Goal: Transaction & Acquisition: Purchase product/service

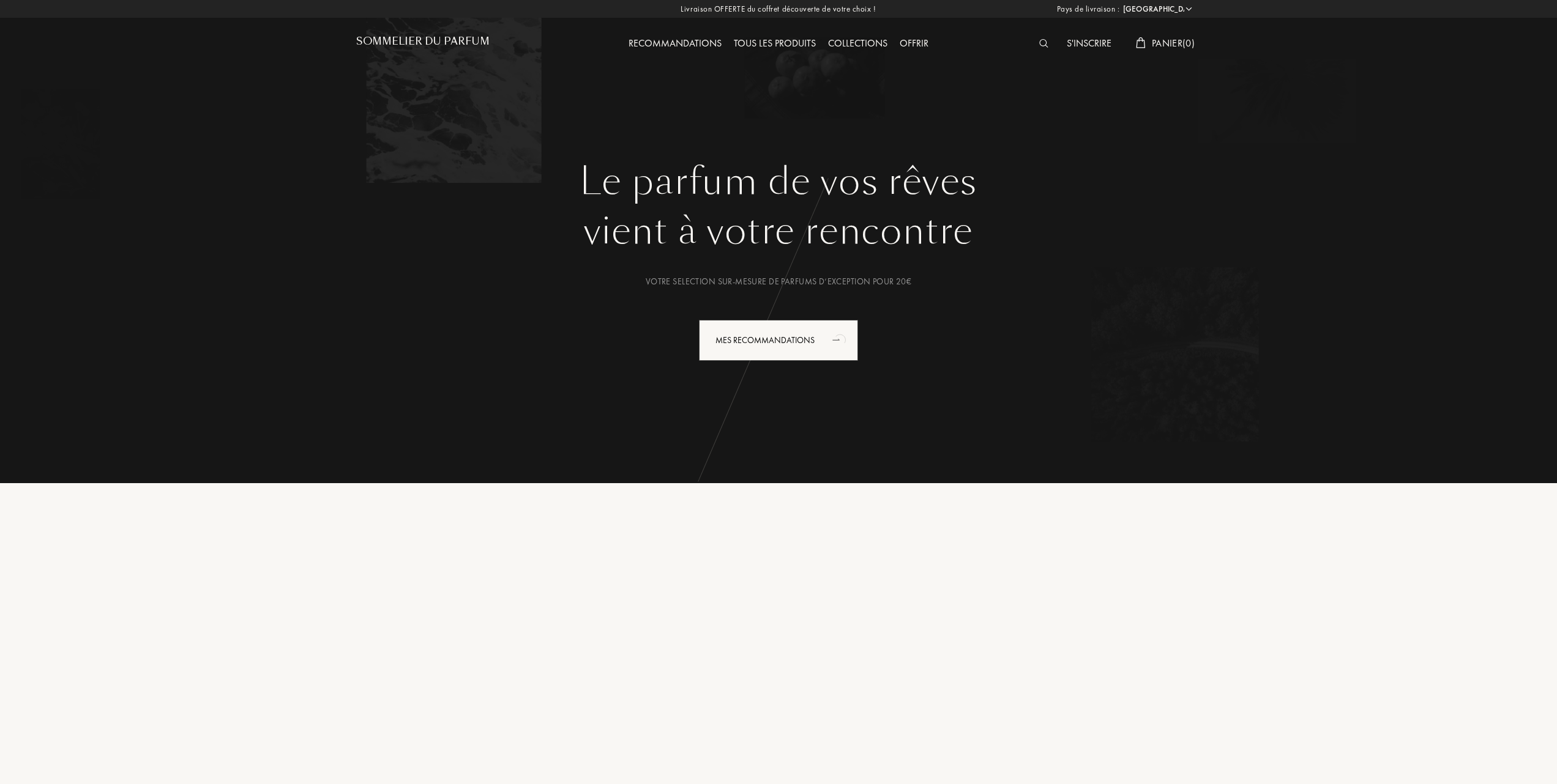
select select "FR"
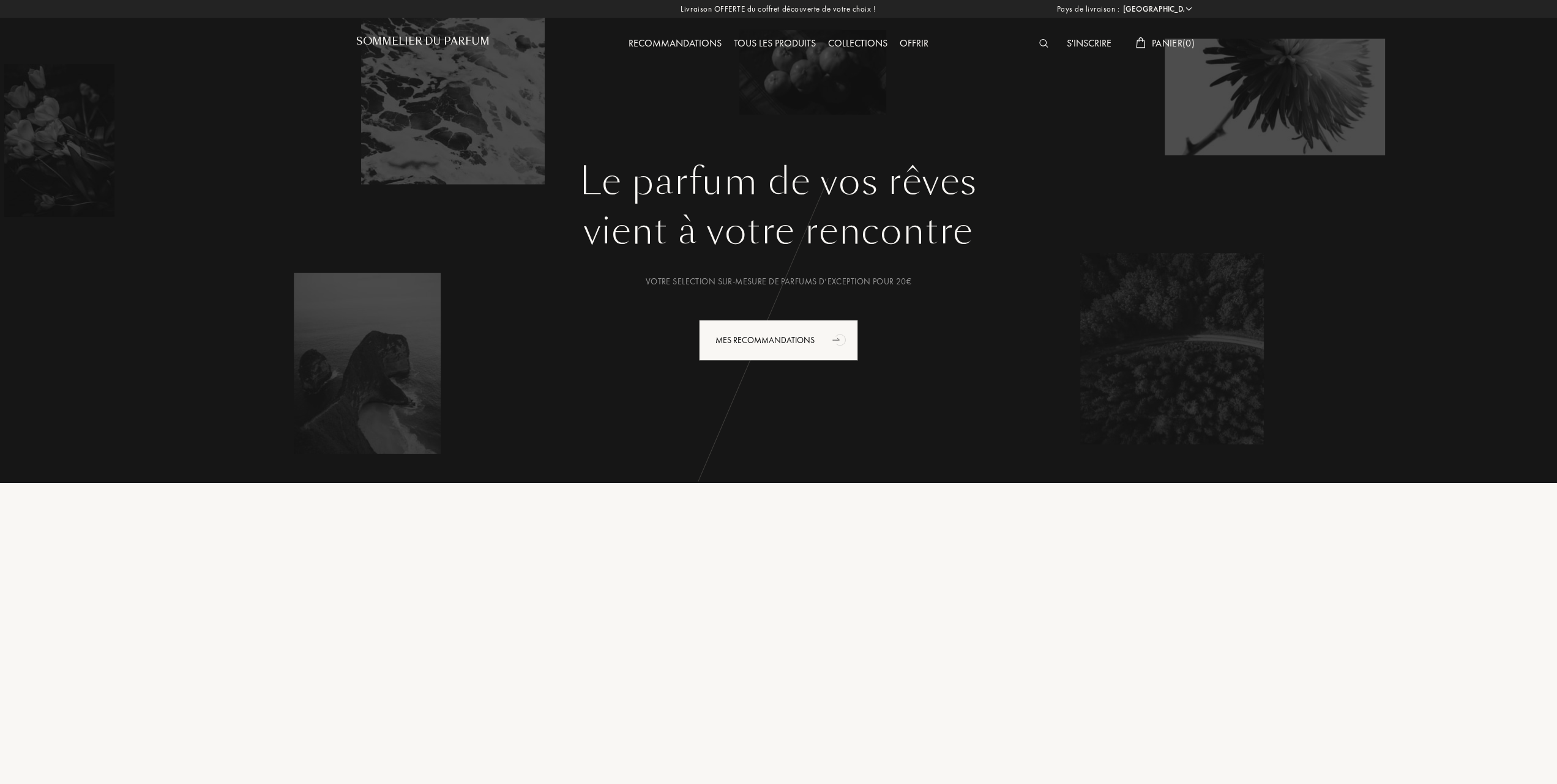
click at [781, 40] on div "Tous les produits" at bounding box center [774, 44] width 94 height 16
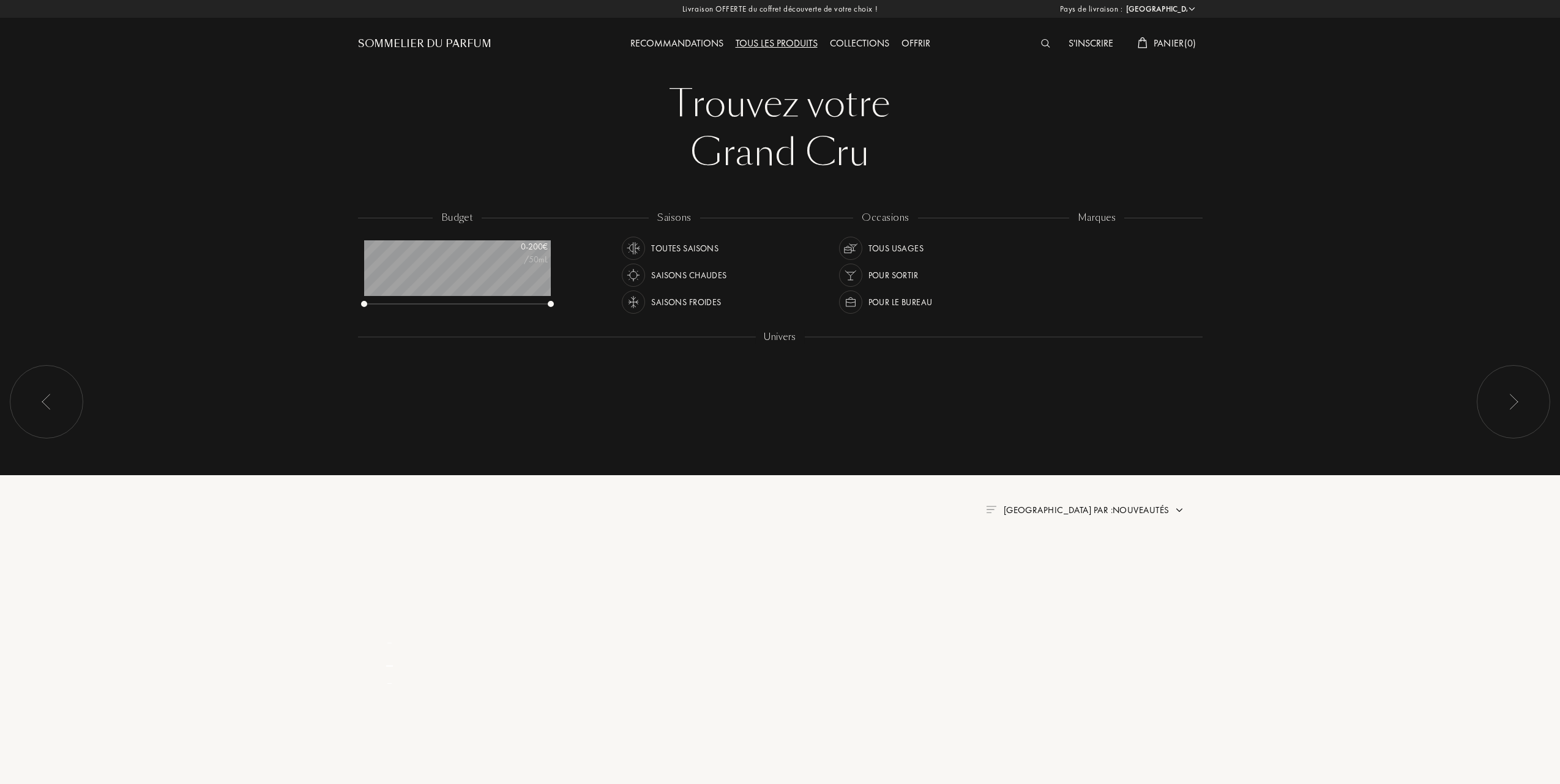
select select "FR"
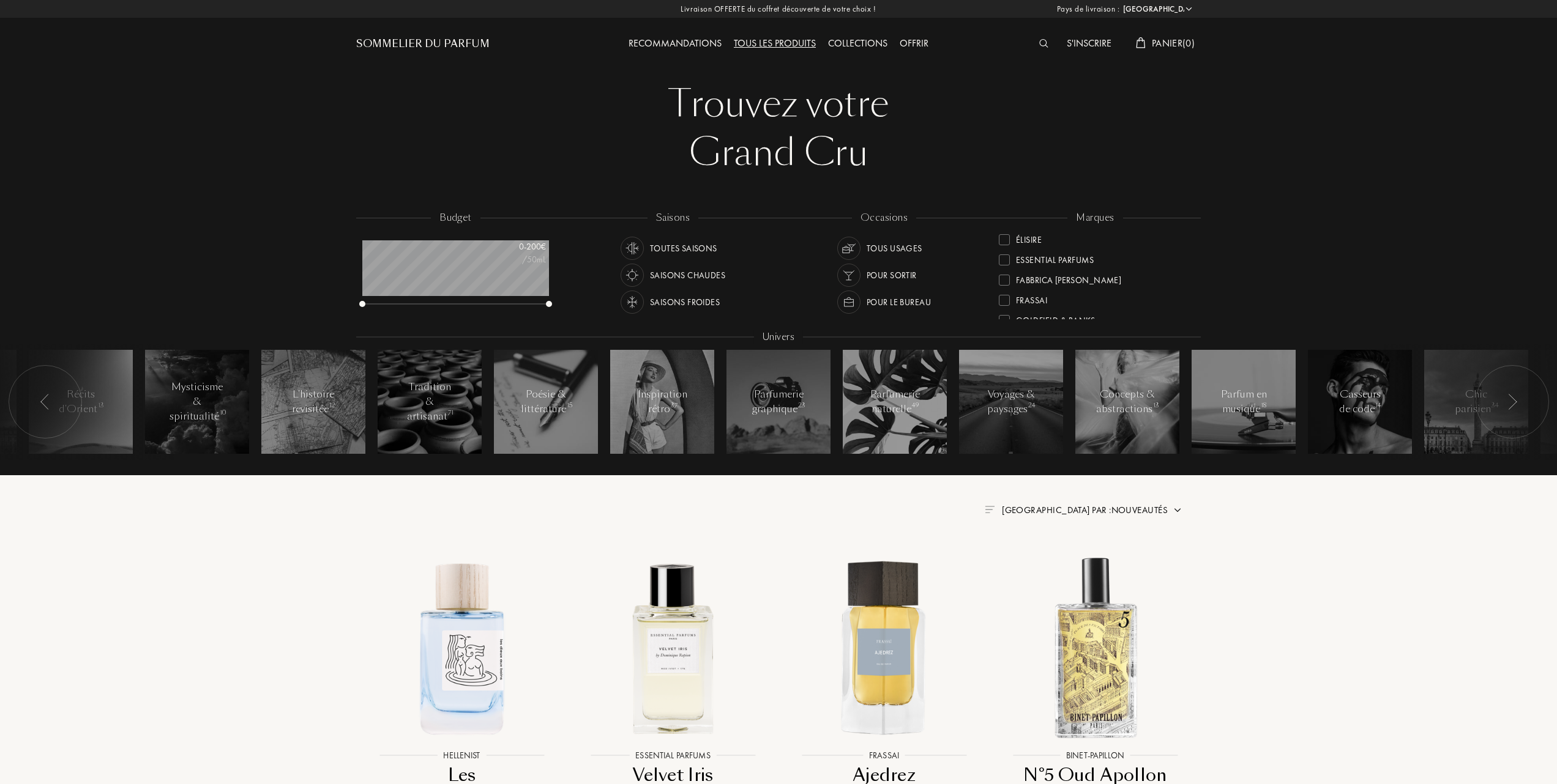
scroll to position [163, 0]
click at [1004, 258] on div at bounding box center [1004, 263] width 11 height 11
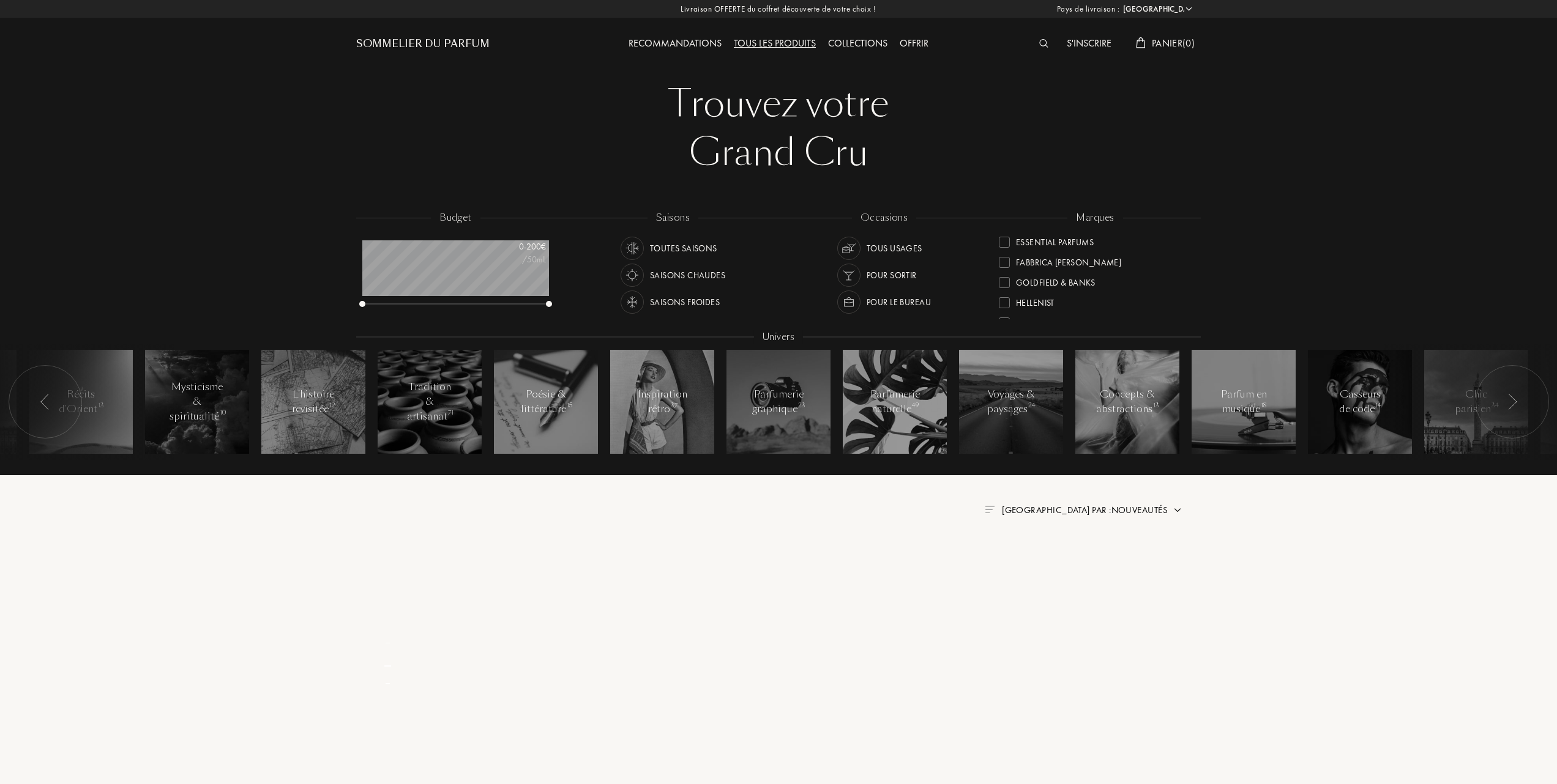
scroll to position [0, 0]
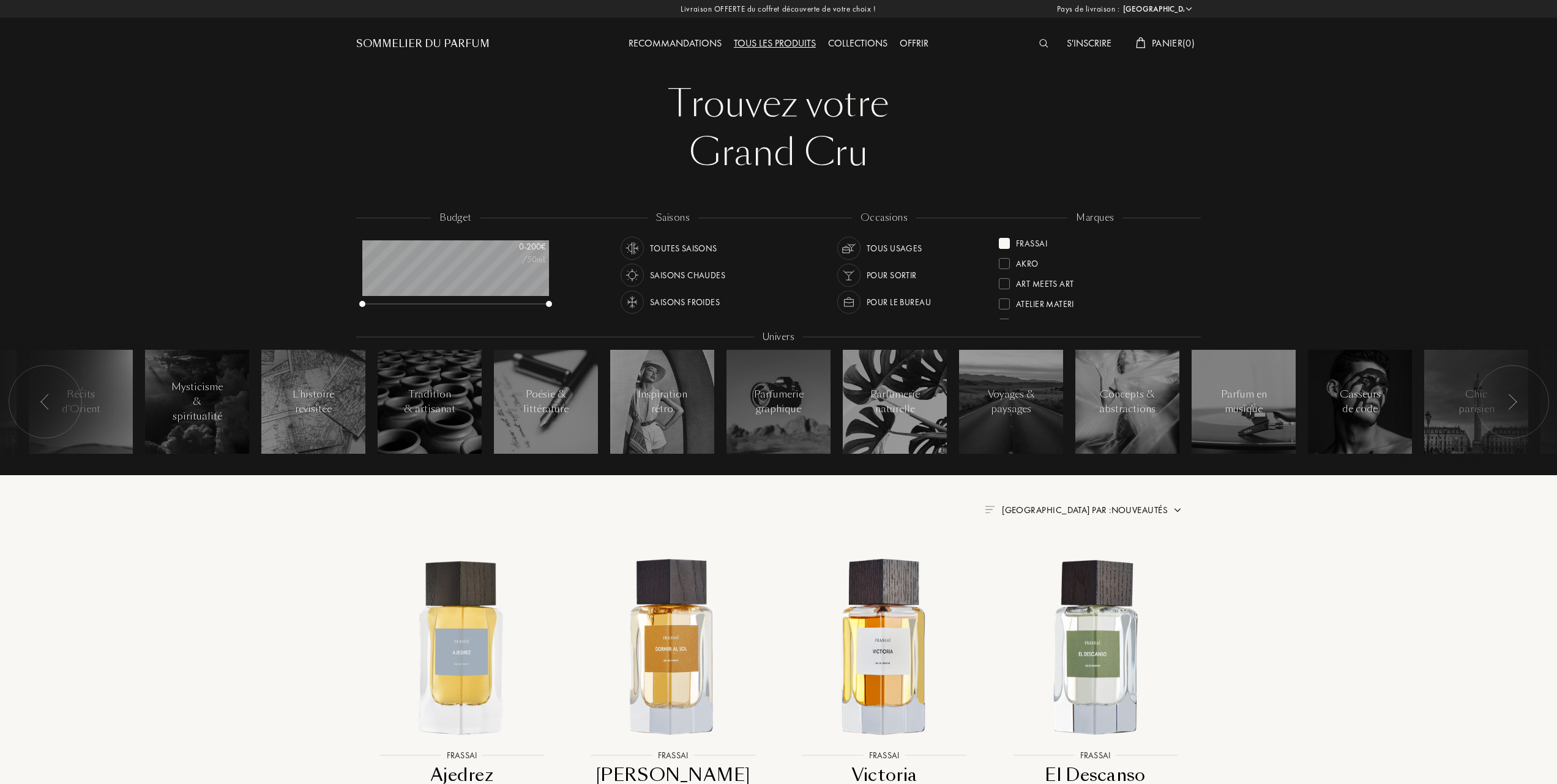
scroll to position [81, 0]
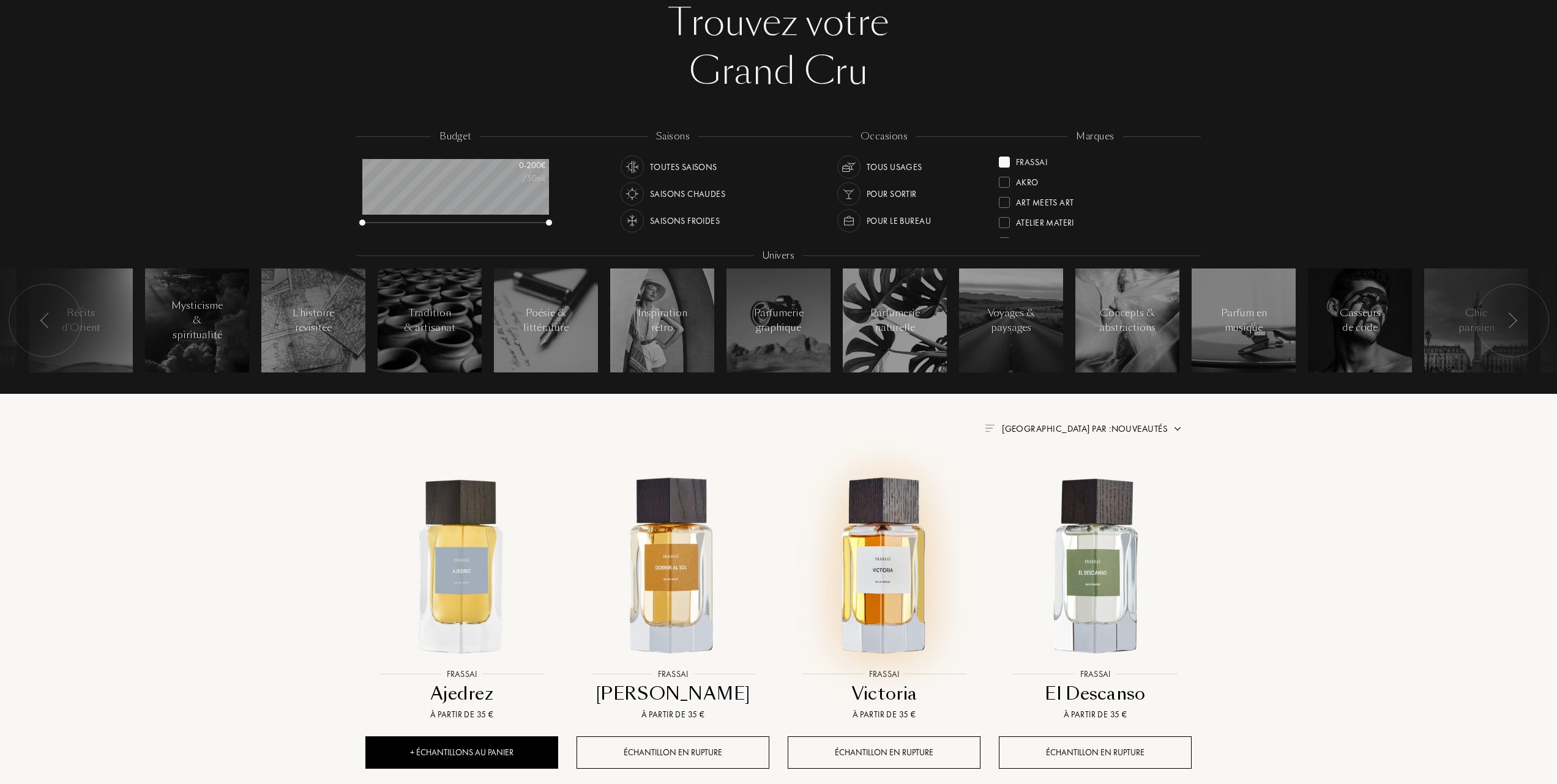
click at [896, 512] on img at bounding box center [884, 566] width 190 height 190
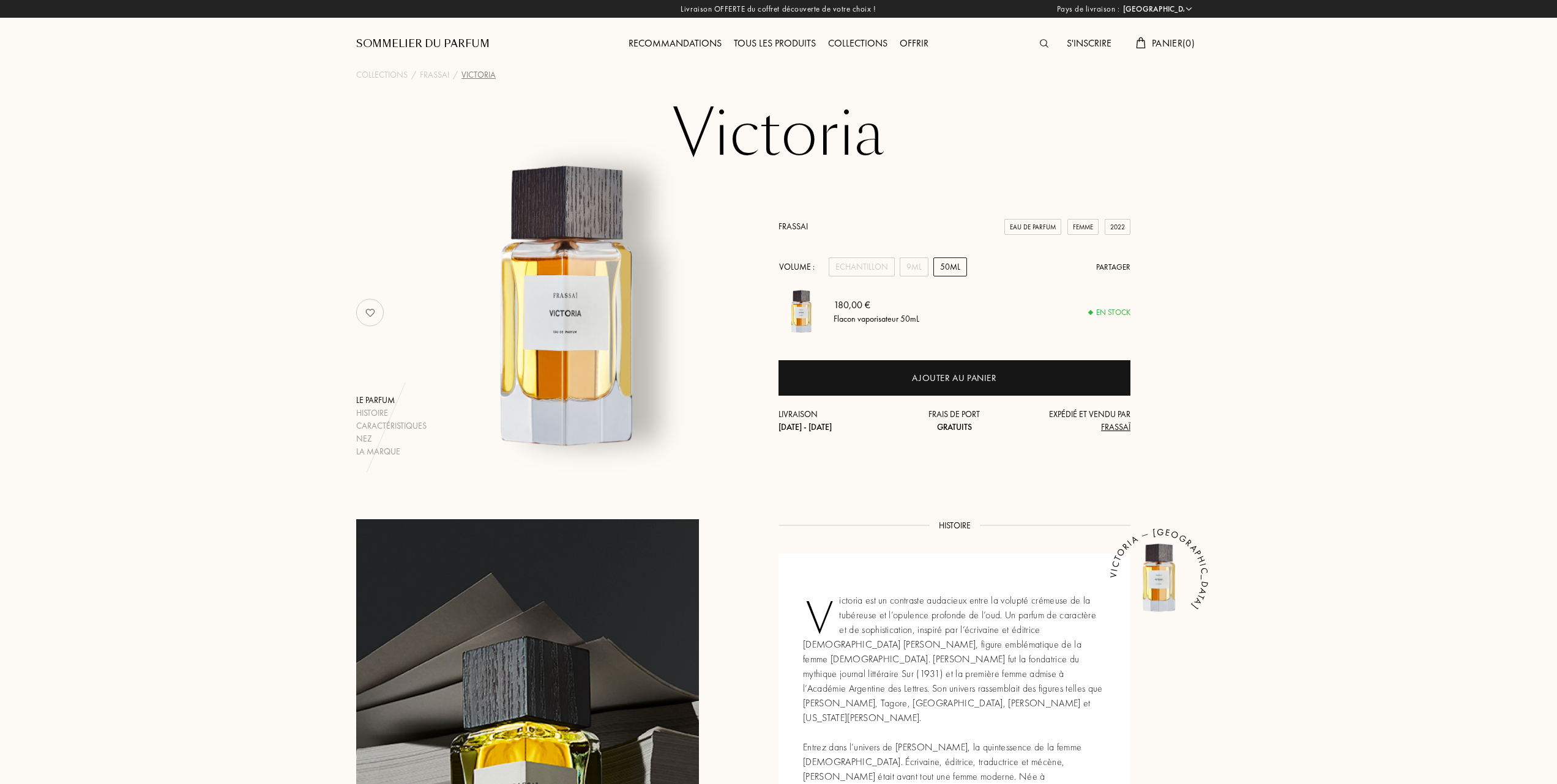
select select "FR"
click at [796, 216] on div "Frassai Eau de Parfum Femme 2022 Volume : Echantillon 9mL 50mL Partager 180,00 …" at bounding box center [954, 312] width 352 height 290
click at [796, 223] on link "Frassai" at bounding box center [793, 227] width 29 height 11
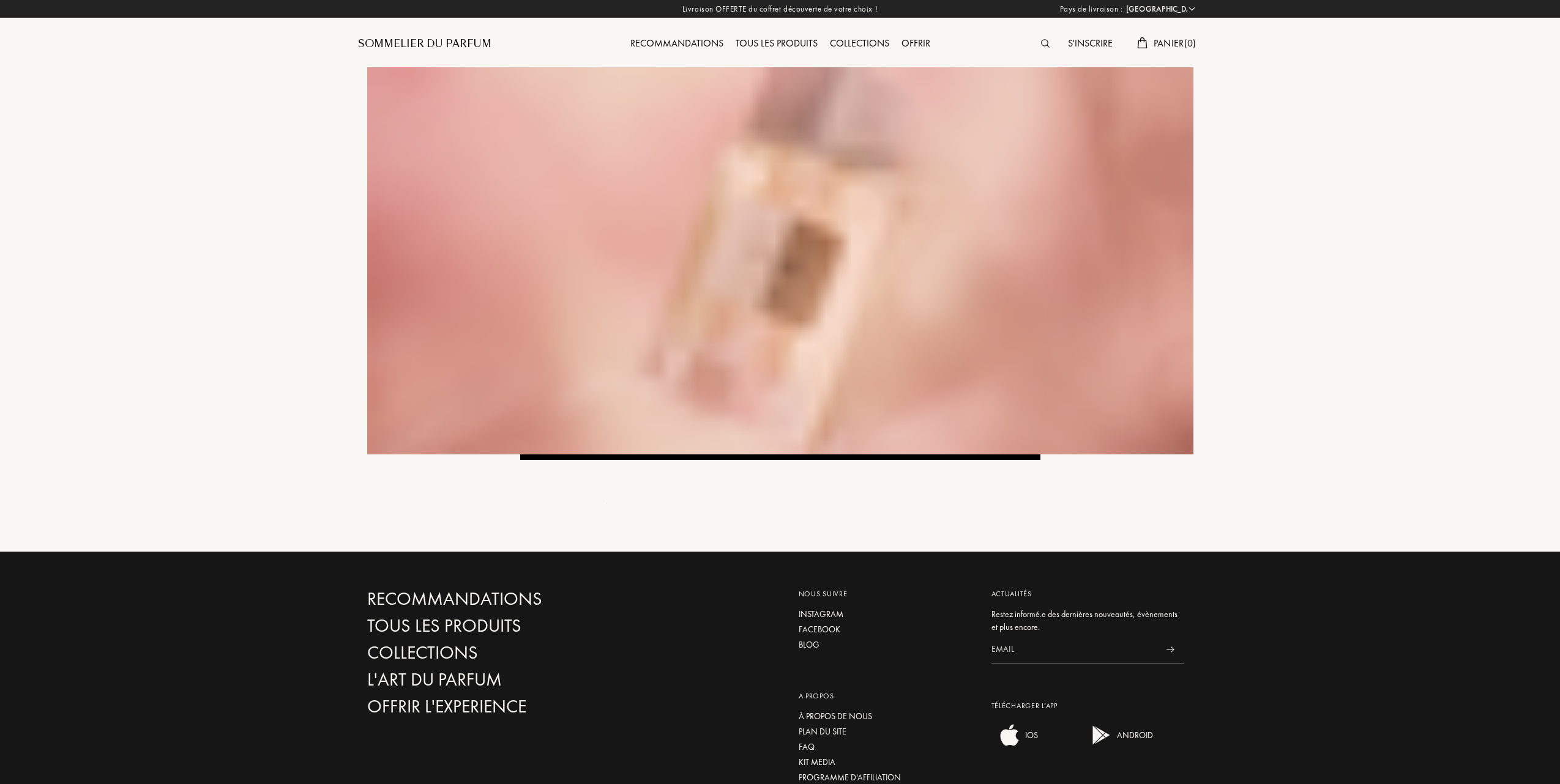
select select "FR"
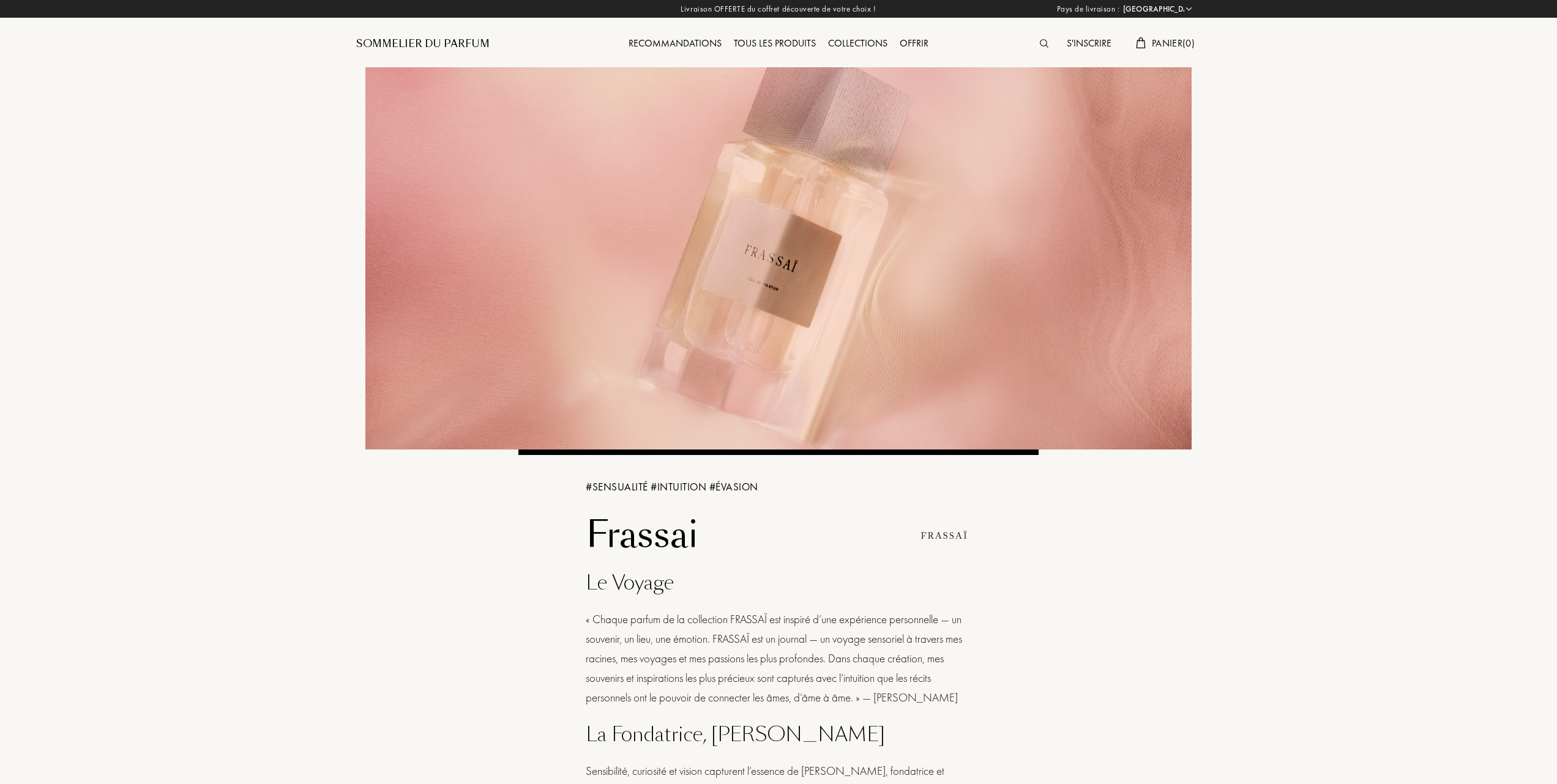
click at [934, 42] on div "Recommandations Tous les produits Collections Offrir" at bounding box center [778, 44] width 422 height 16
click at [1139, 49] on div "Panier ( 0 )" at bounding box center [1165, 44] width 71 height 16
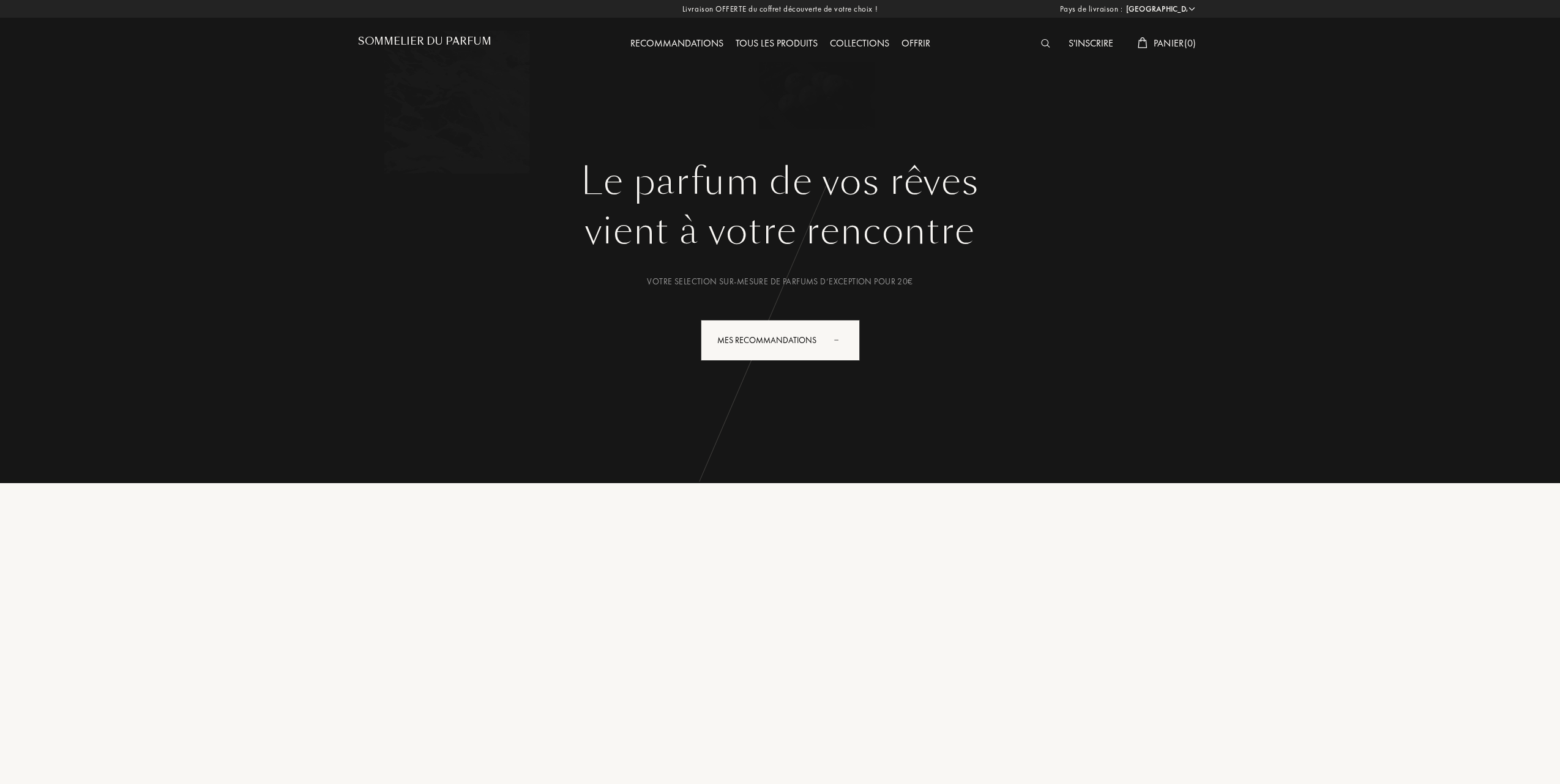
select select "FR"
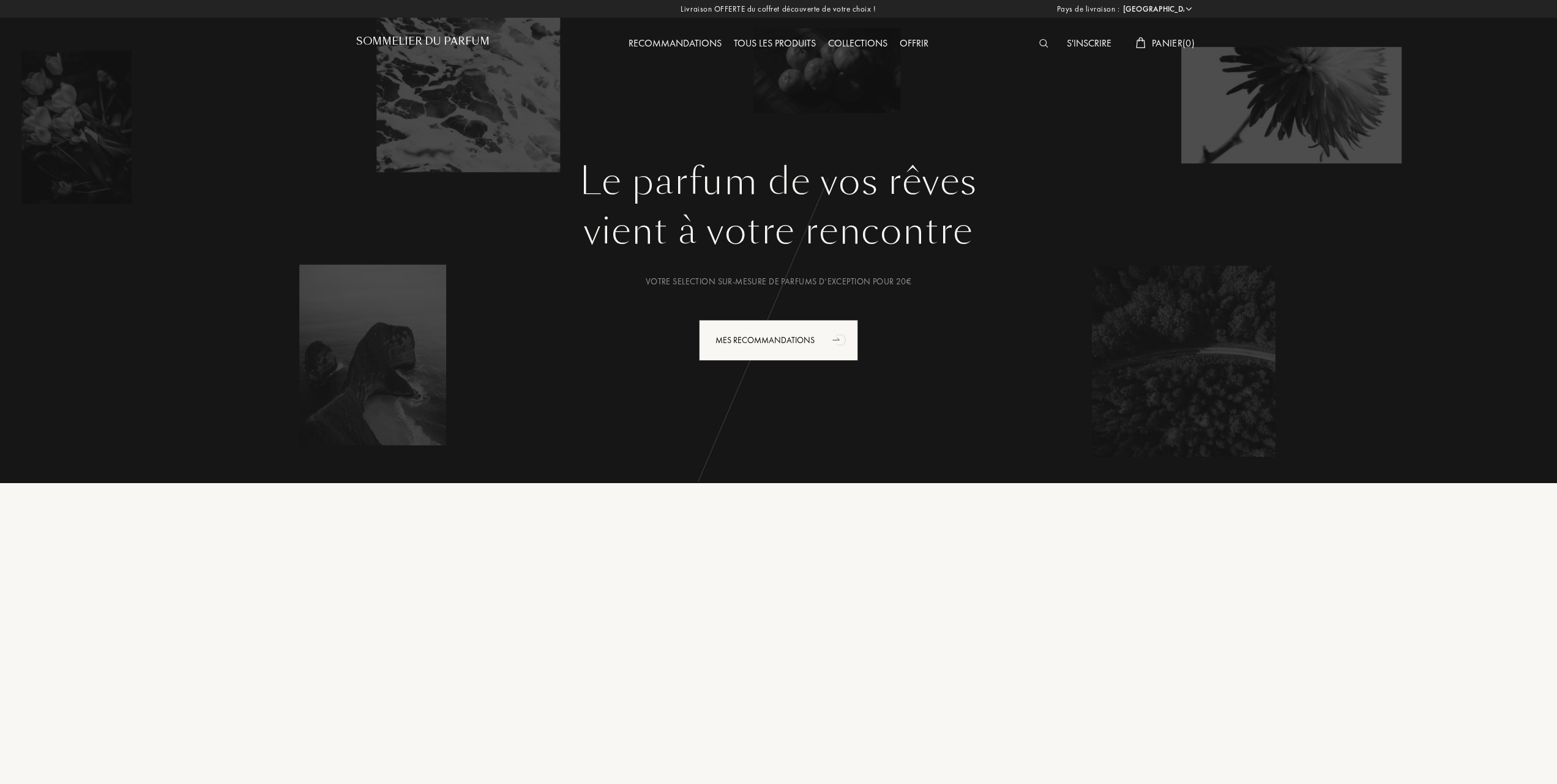
click at [1157, 38] on span "Panier ( 0 )" at bounding box center [1173, 43] width 43 height 13
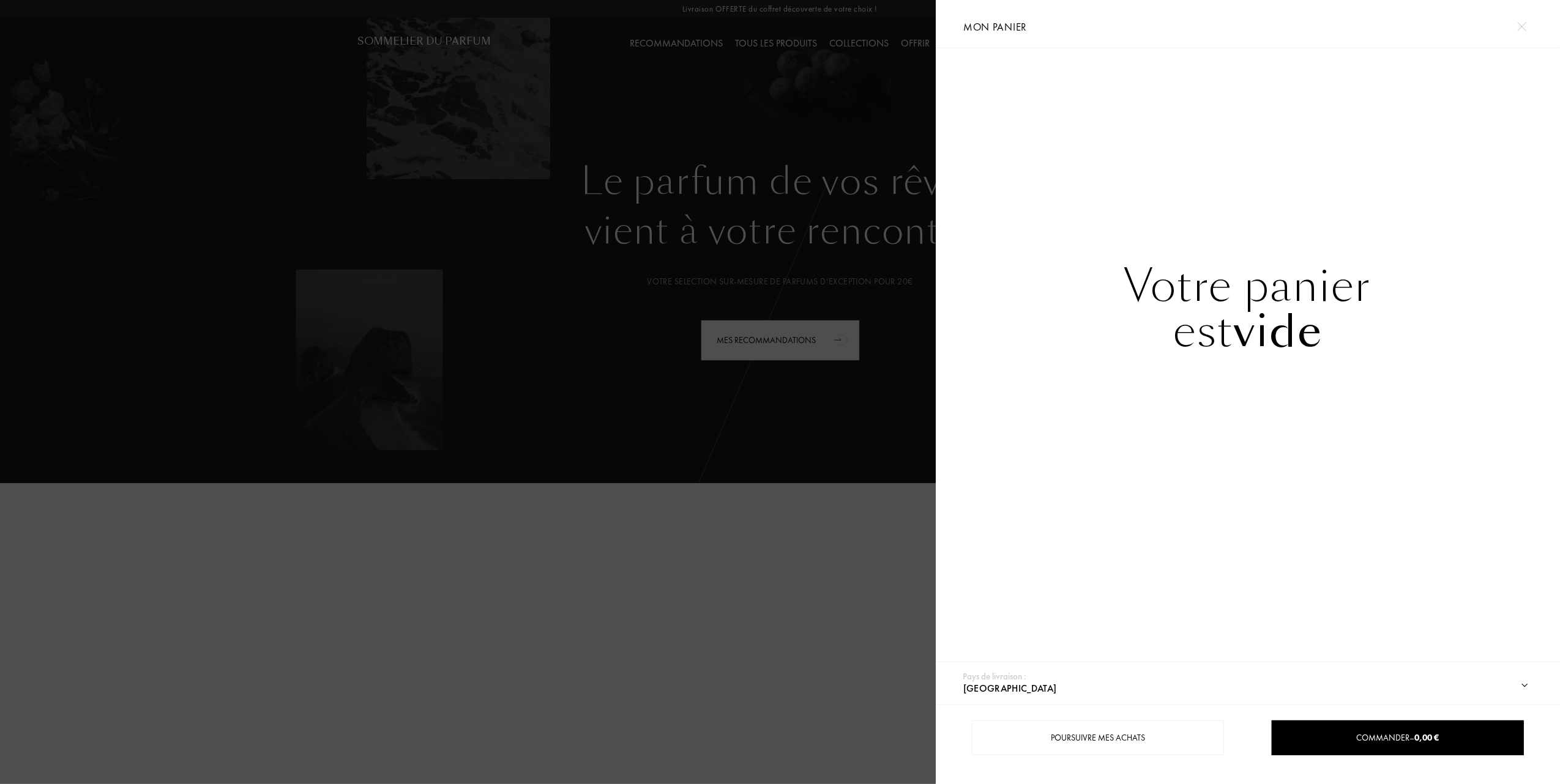
click at [796, 103] on div at bounding box center [468, 392] width 936 height 784
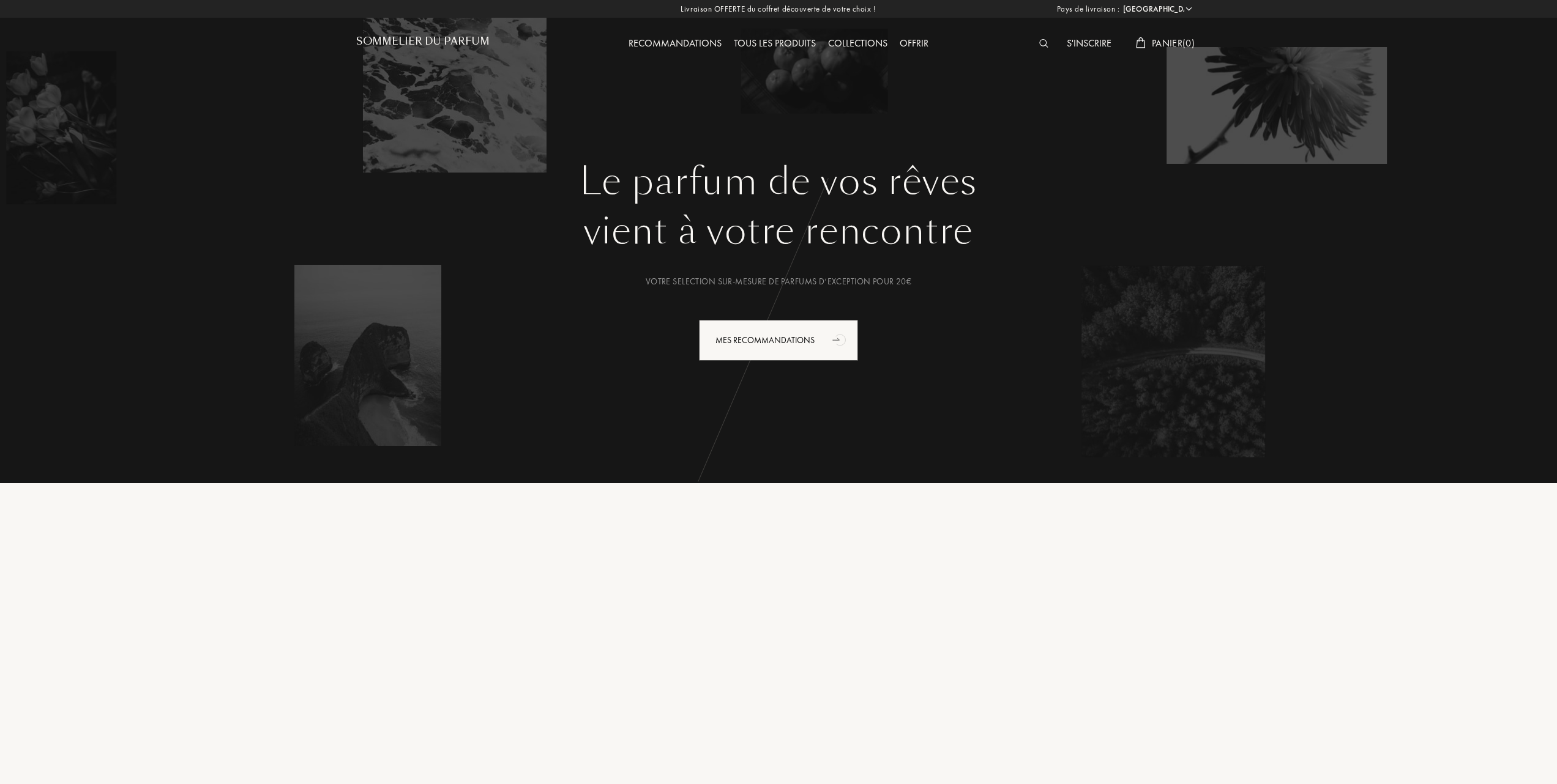
click at [805, 44] on div "Tous les produits" at bounding box center [774, 44] width 94 height 16
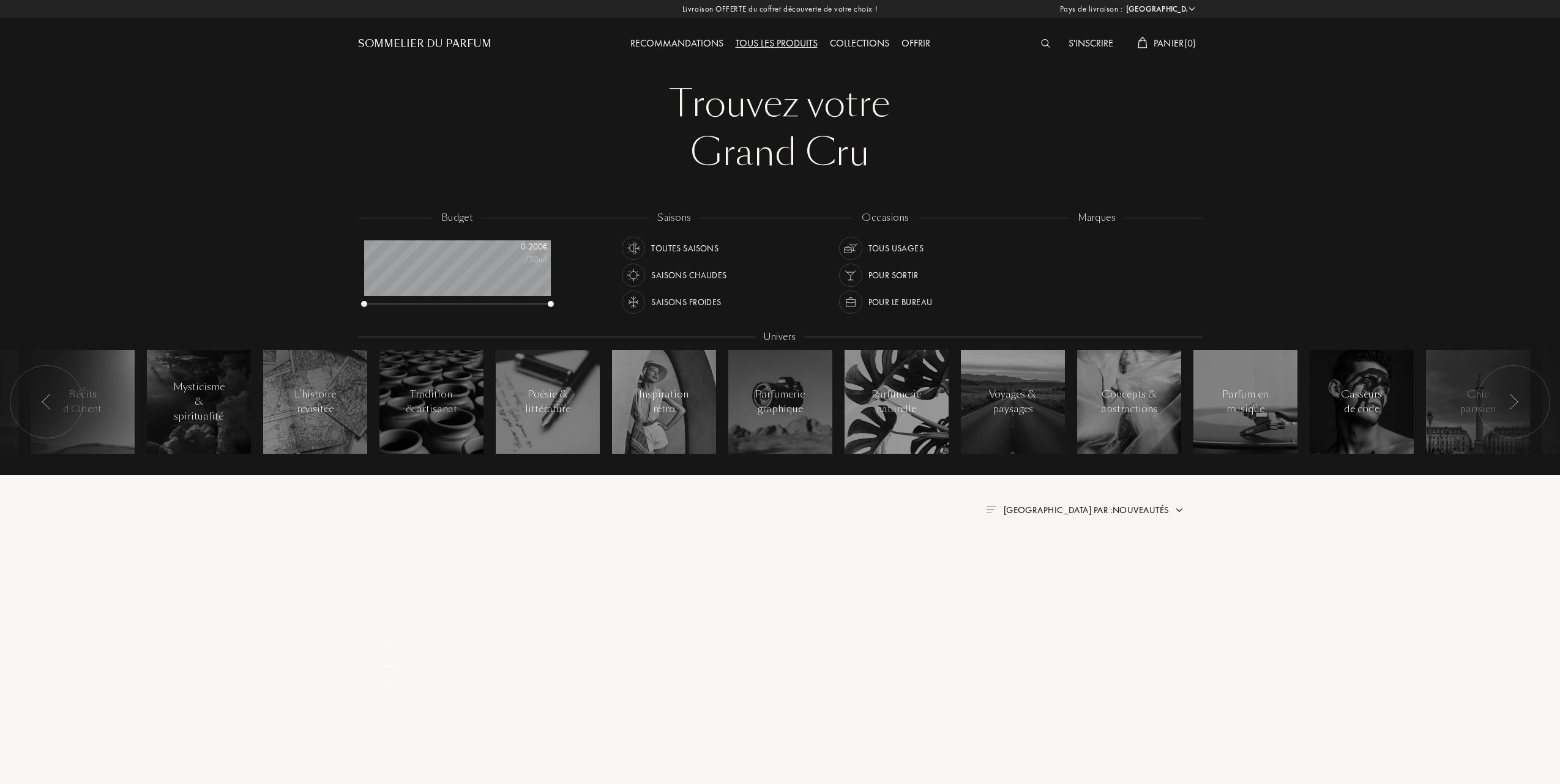
select select "FR"
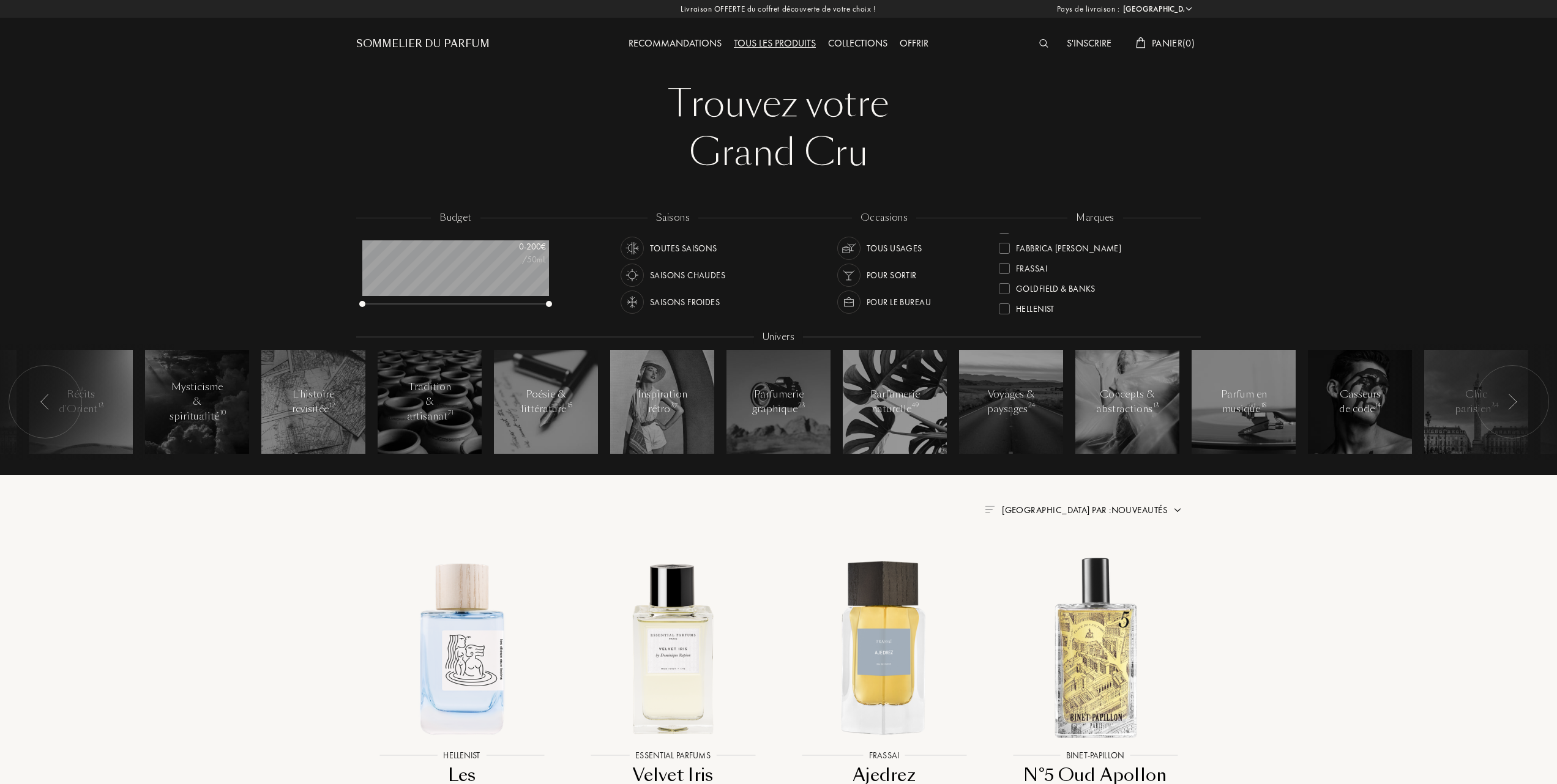
scroll to position [163, 0]
click at [999, 259] on div at bounding box center [1004, 263] width 11 height 11
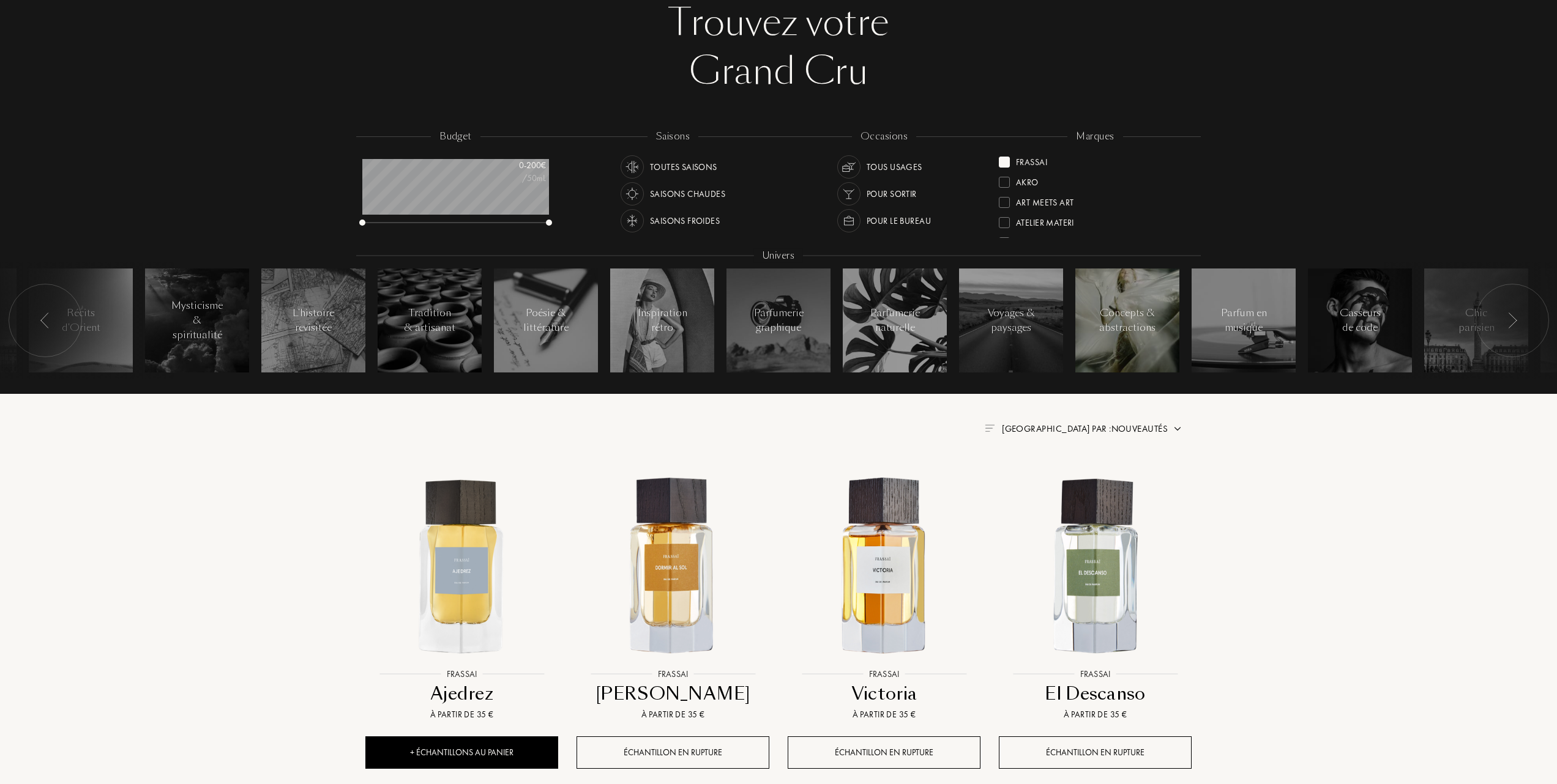
scroll to position [163, 0]
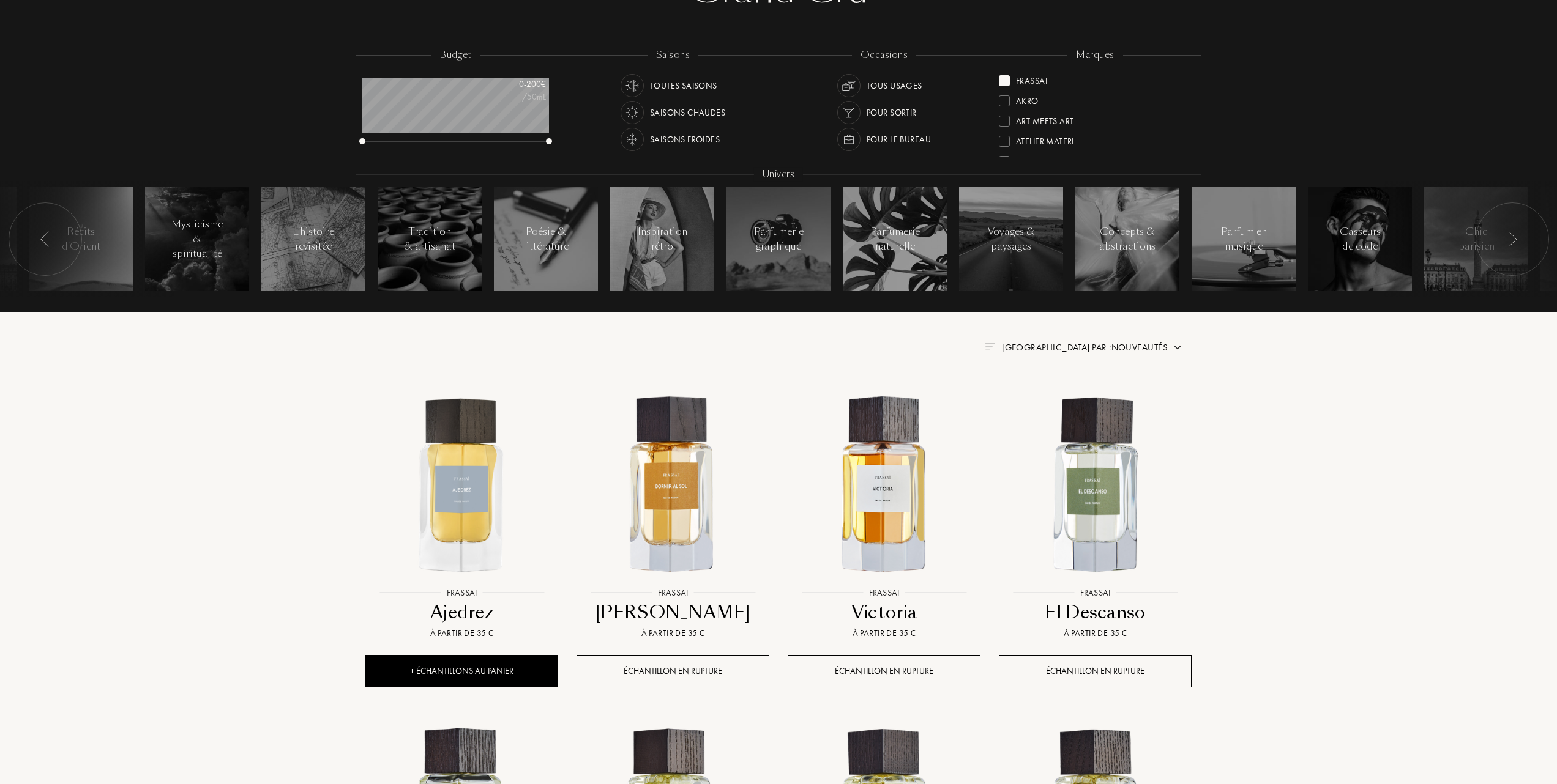
click at [1150, 344] on span "Trier par : Nouveautés" at bounding box center [1085, 348] width 166 height 12
click at [1054, 402] on div at bounding box center [1055, 401] width 9 height 9
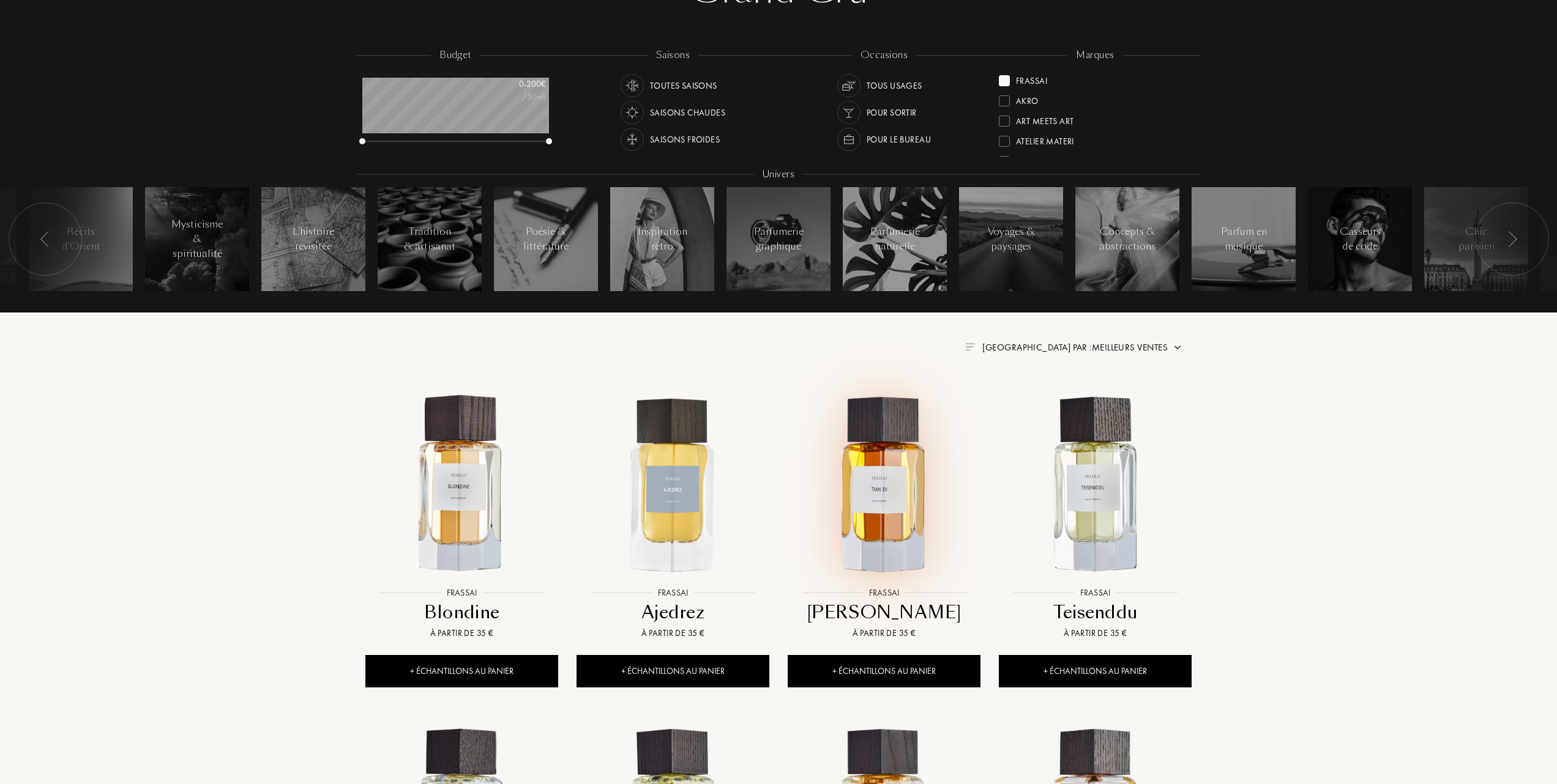
click at [874, 517] on img at bounding box center [884, 484] width 190 height 190
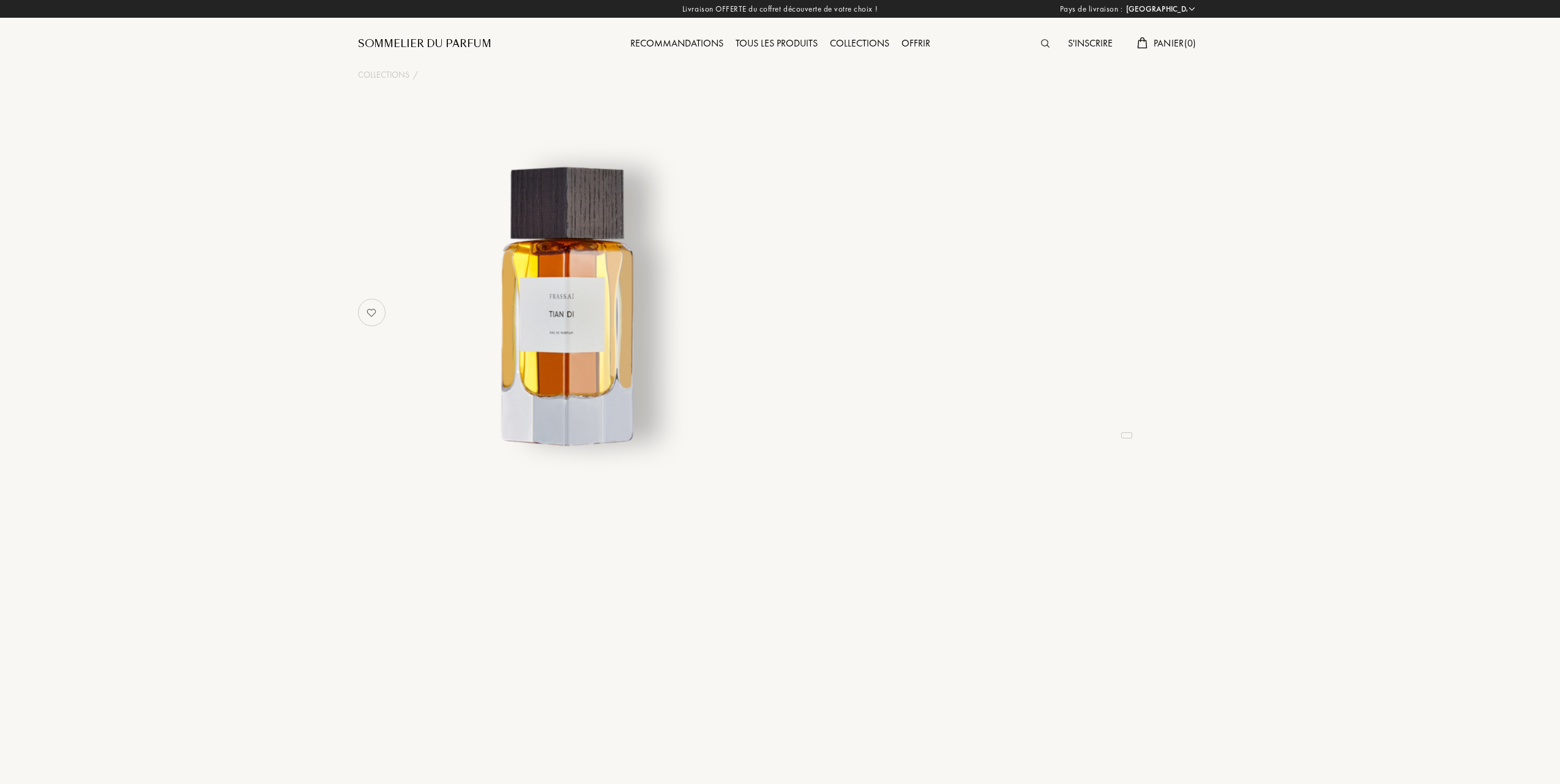
select select "FR"
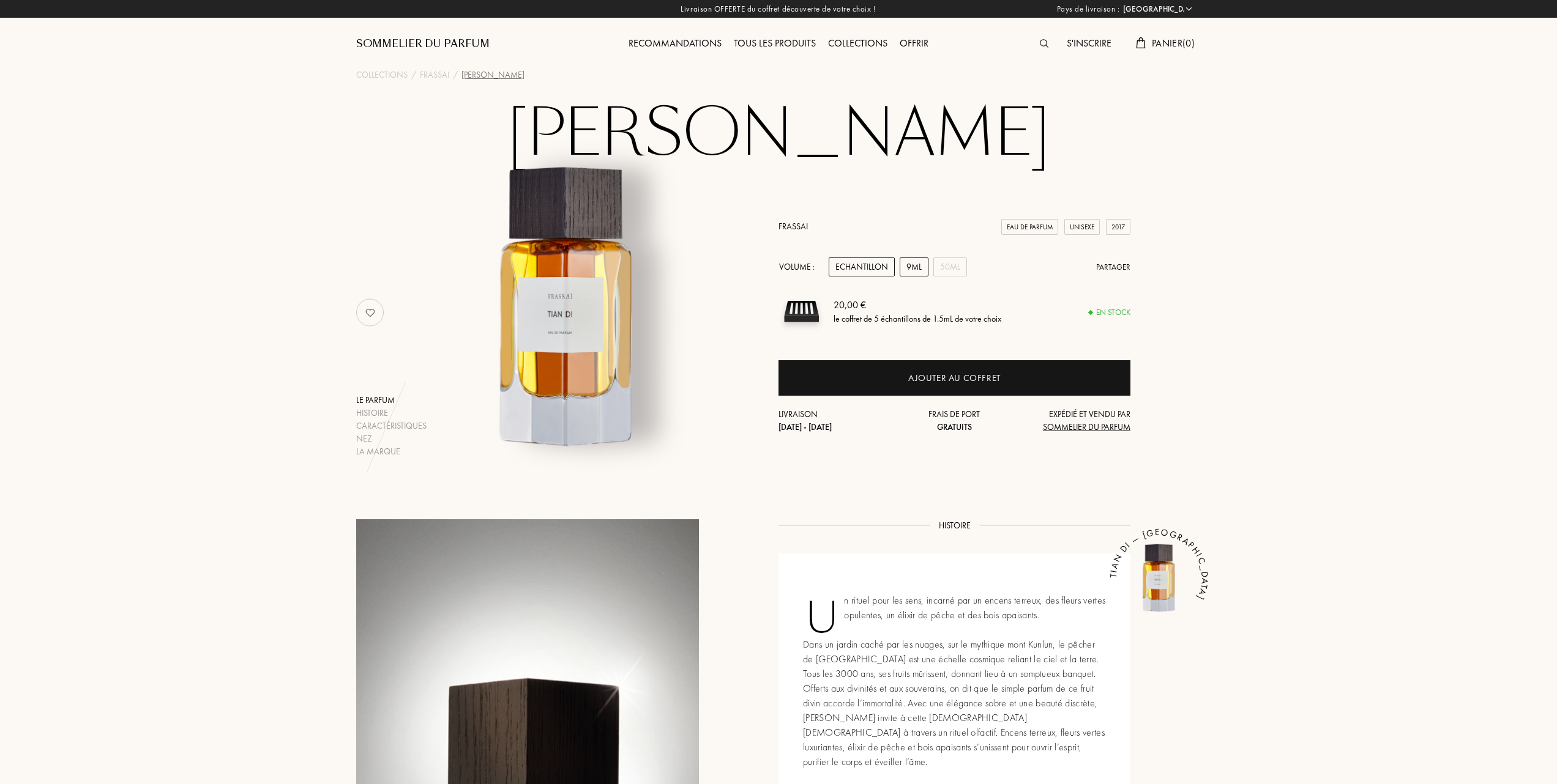
click at [912, 267] on div "9mL" at bounding box center [914, 267] width 29 height 19
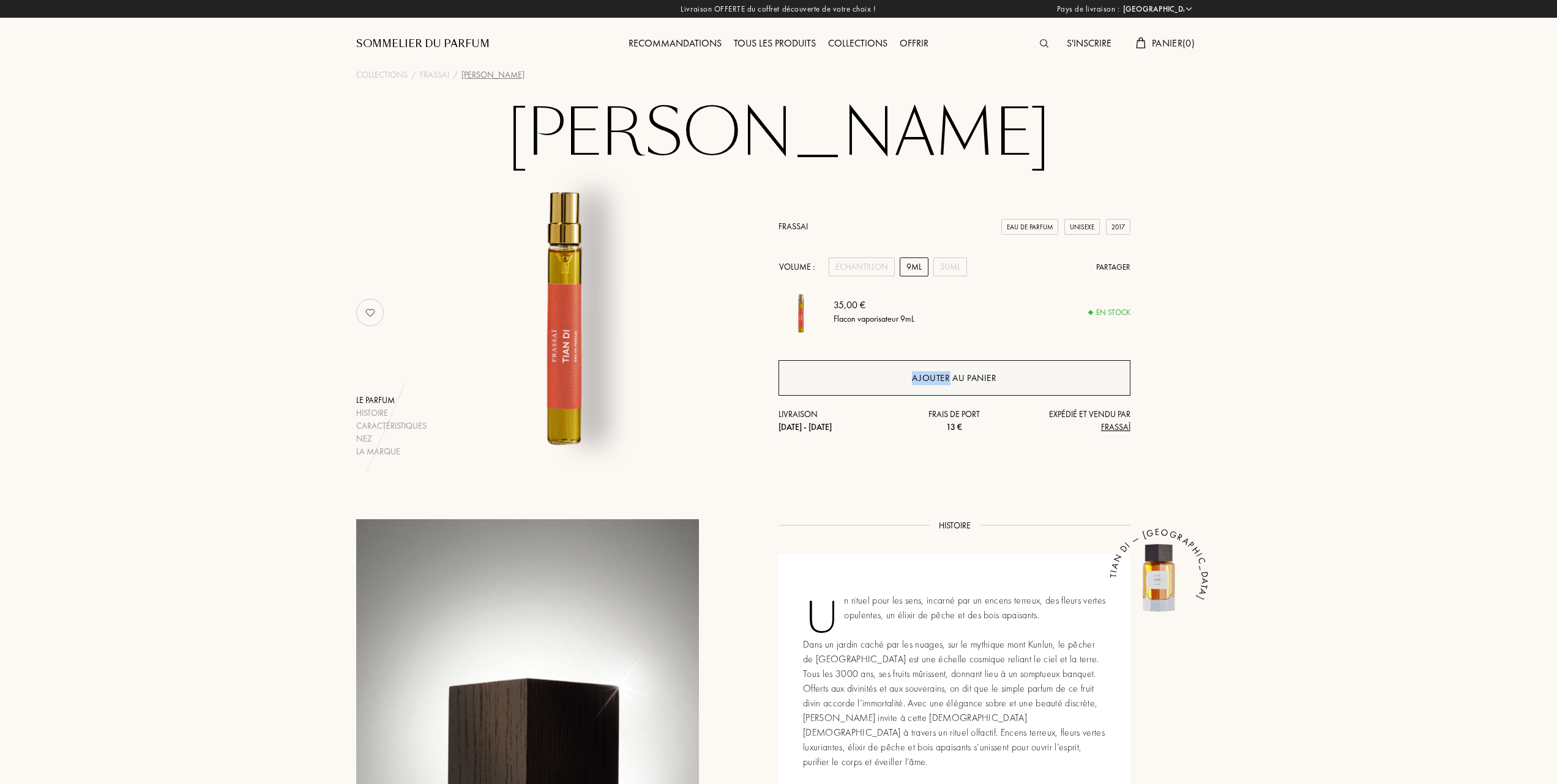
click at [950, 372] on div "Ajouter au panier" at bounding box center [954, 378] width 84 height 14
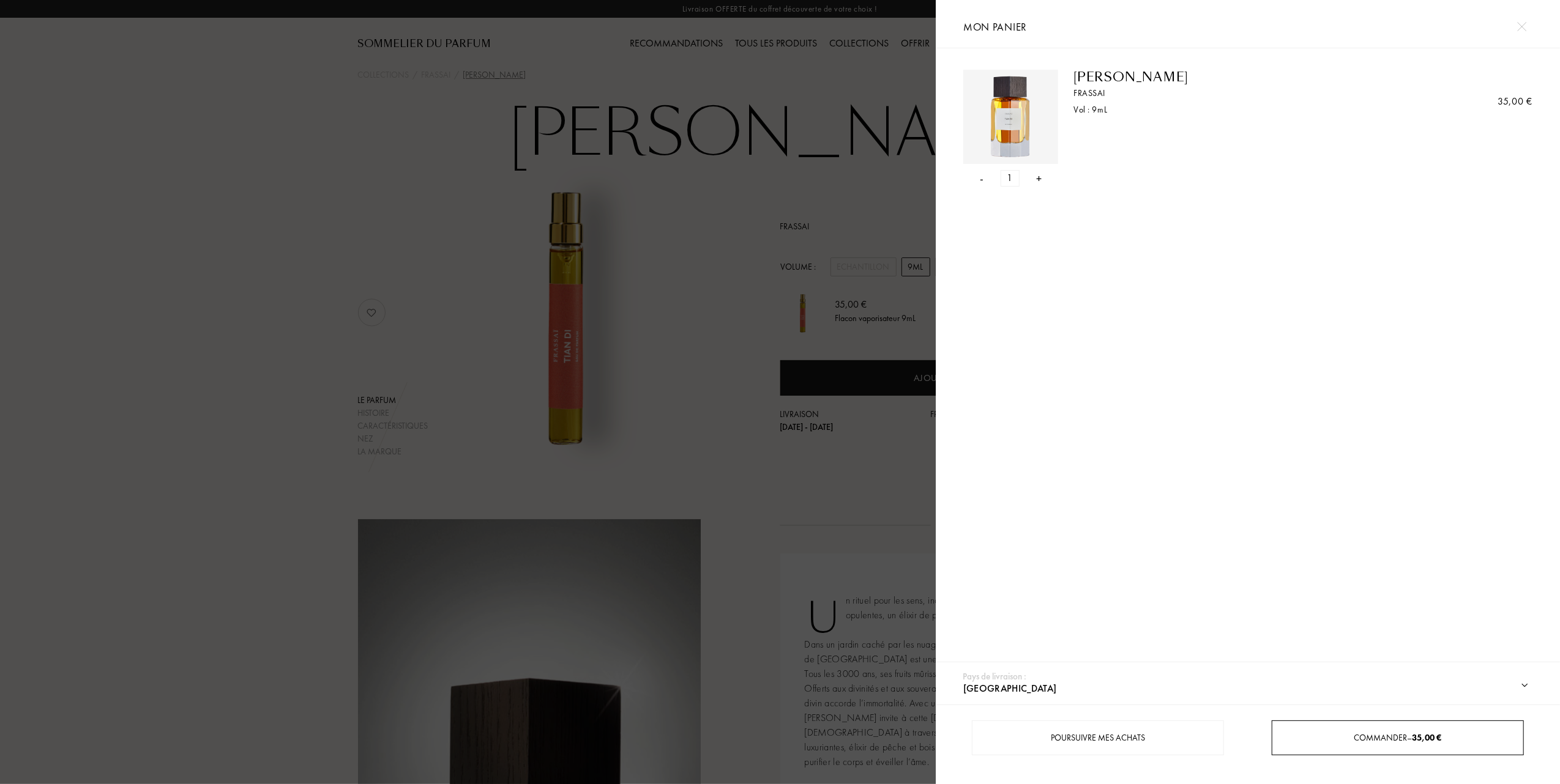
click at [1366, 740] on span "Commander – 35,00 €" at bounding box center [1398, 738] width 87 height 11
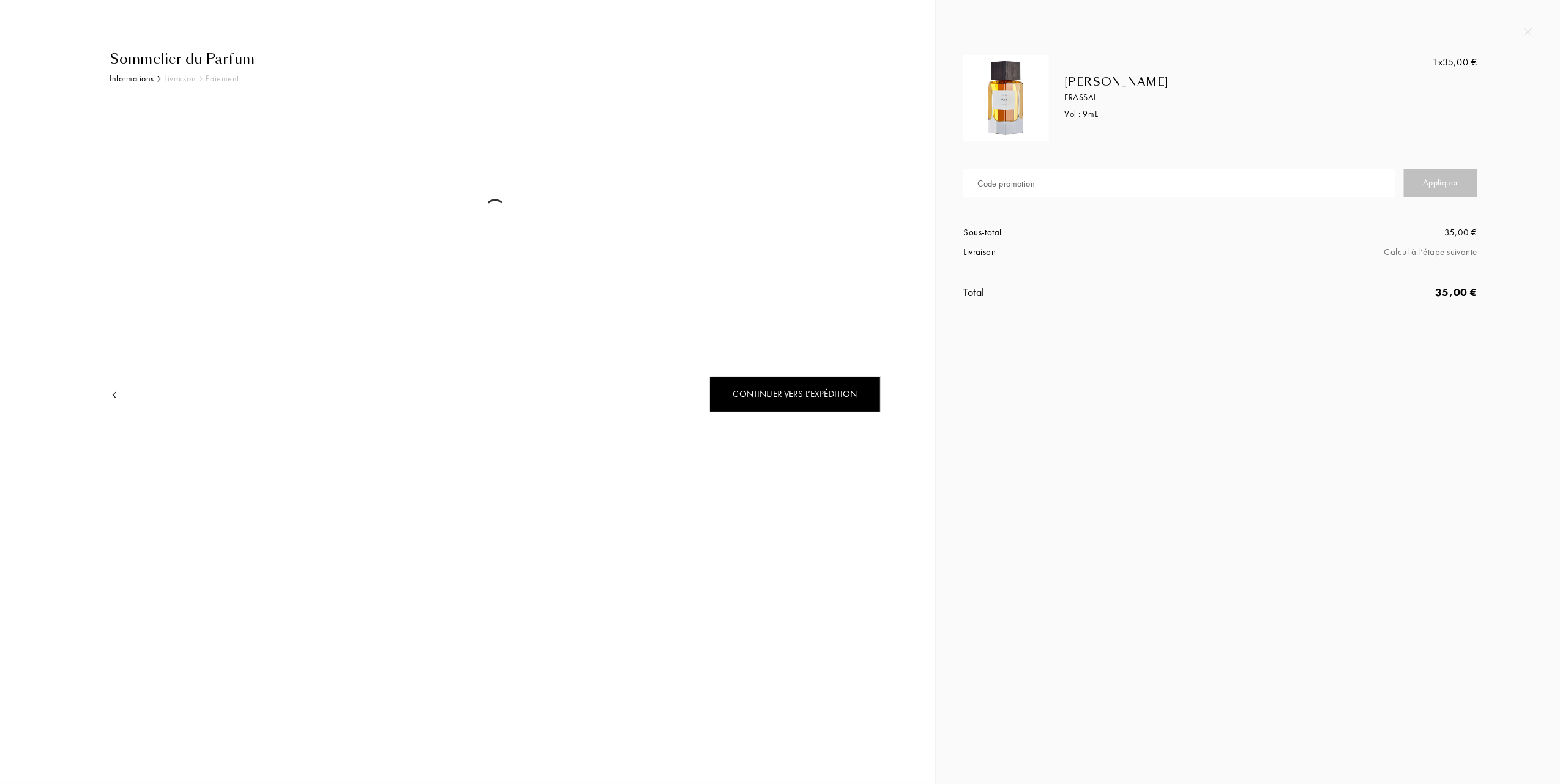
select select "FR"
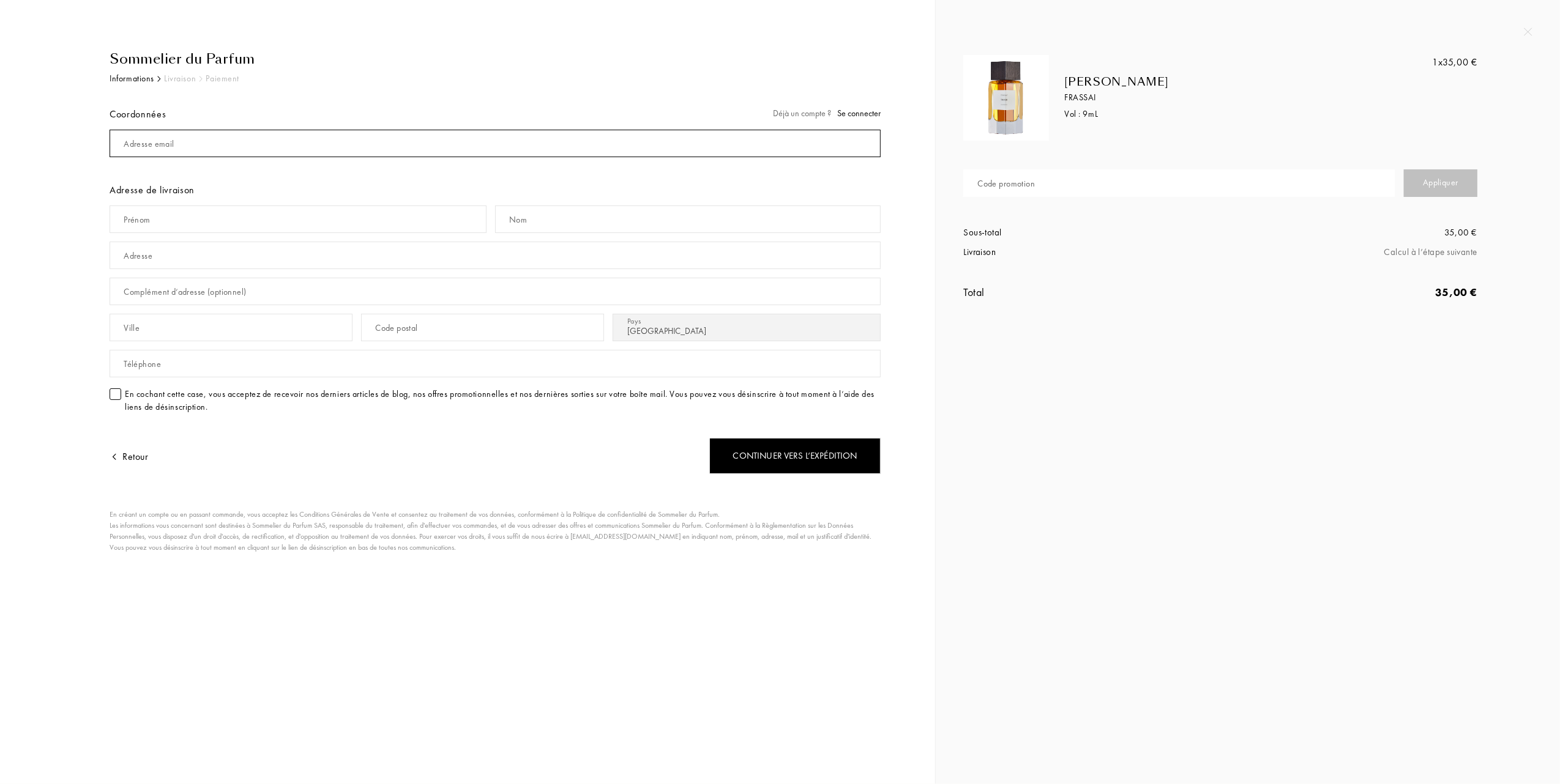
click at [243, 145] on input "mail" at bounding box center [495, 144] width 771 height 27
type input "[EMAIL_ADDRESS][DOMAIN_NAME]"
click at [200, 228] on input "text" at bounding box center [298, 219] width 377 height 27
type input "[PERSON_NAME]"
click at [220, 260] on input "text" at bounding box center [495, 255] width 771 height 27
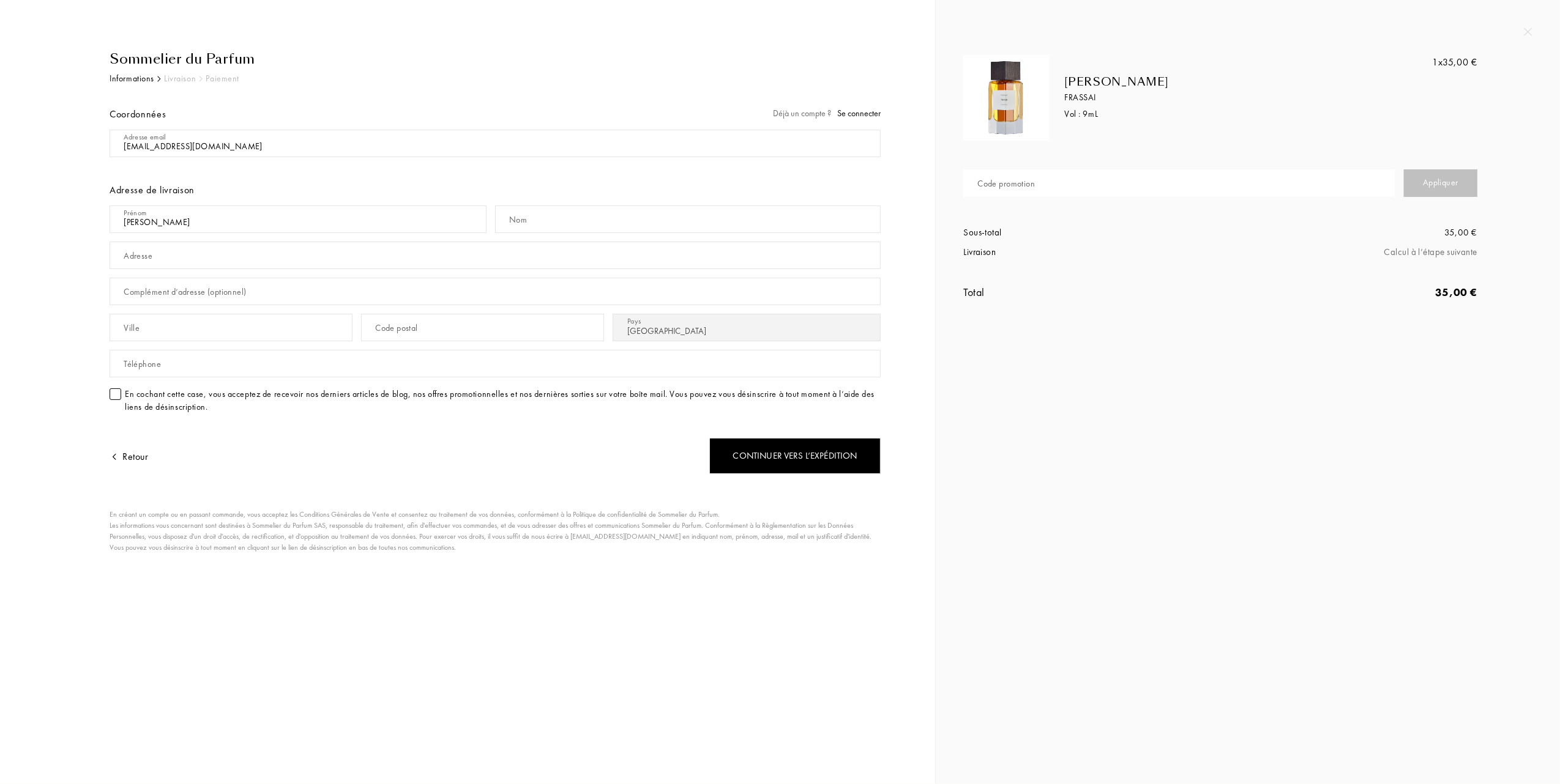
click at [550, 204] on div "Nom" at bounding box center [688, 219] width 385 height 36
click at [545, 215] on input "text" at bounding box center [688, 219] width 385 height 27
type input "BESSON"
click at [200, 258] on input "text" at bounding box center [495, 255] width 771 height 27
type input "[STREET_ADDRESS]"
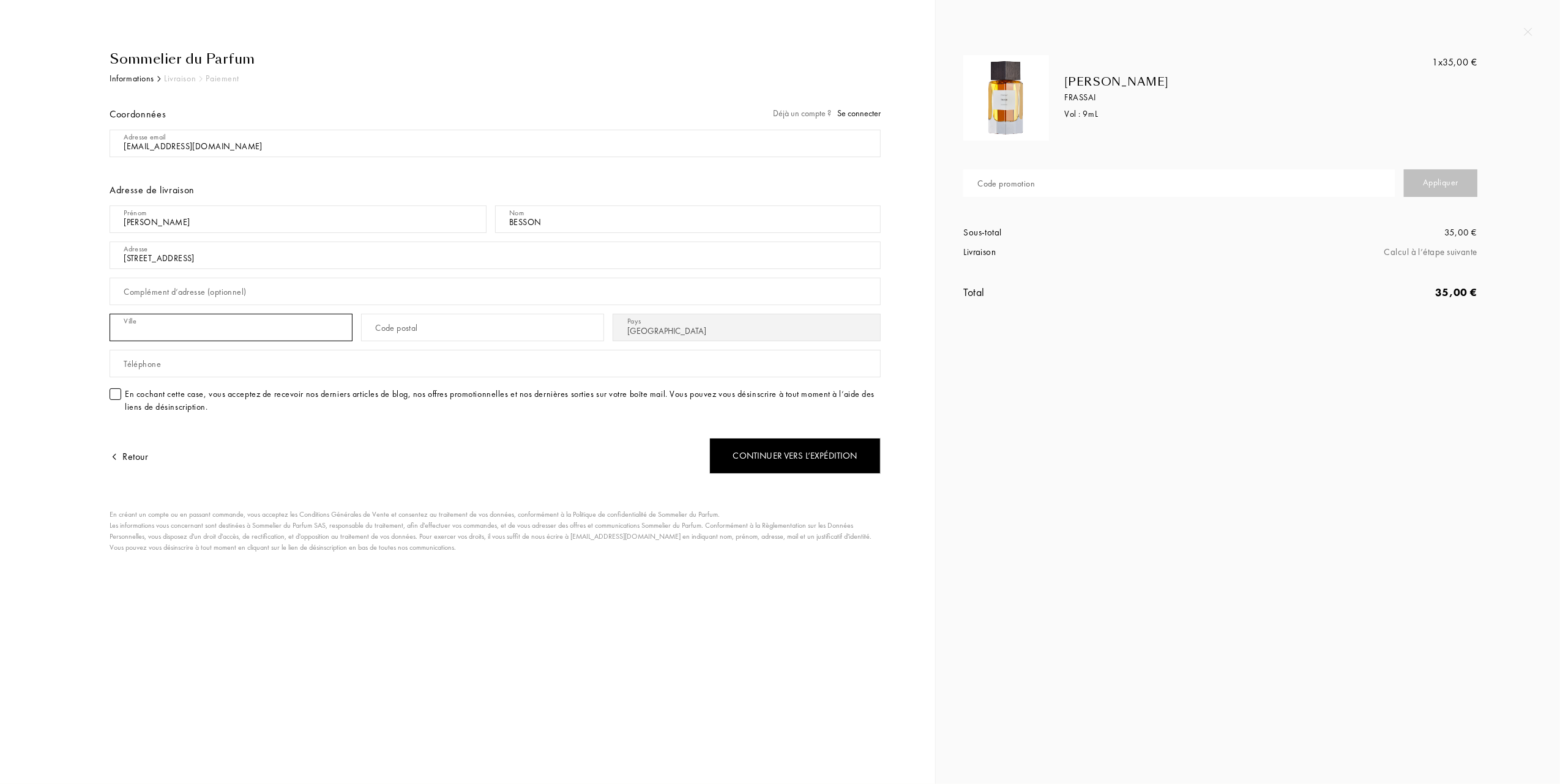
click at [302, 333] on input "text" at bounding box center [230, 328] width 243 height 27
type input "MARINGUES"
click at [422, 328] on input "text" at bounding box center [482, 328] width 243 height 27
type input "63350"
click at [759, 455] on div "Continuer vers l’expédition" at bounding box center [795, 456] width 171 height 36
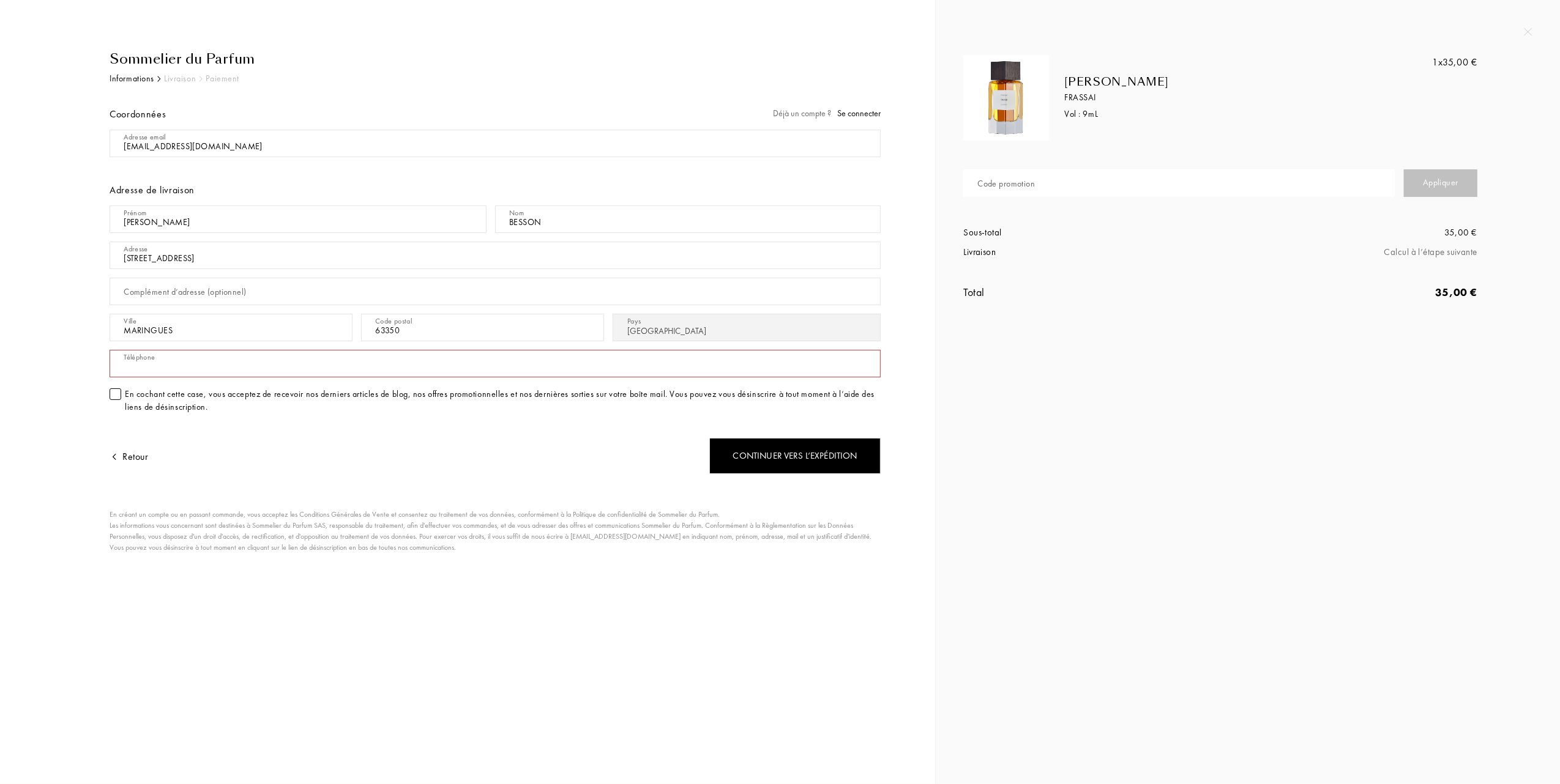
click at [218, 365] on input "text" at bounding box center [495, 363] width 771 height 27
type input "0473885446"
click at [774, 466] on div "Continuer vers l’expédition" at bounding box center [795, 456] width 171 height 36
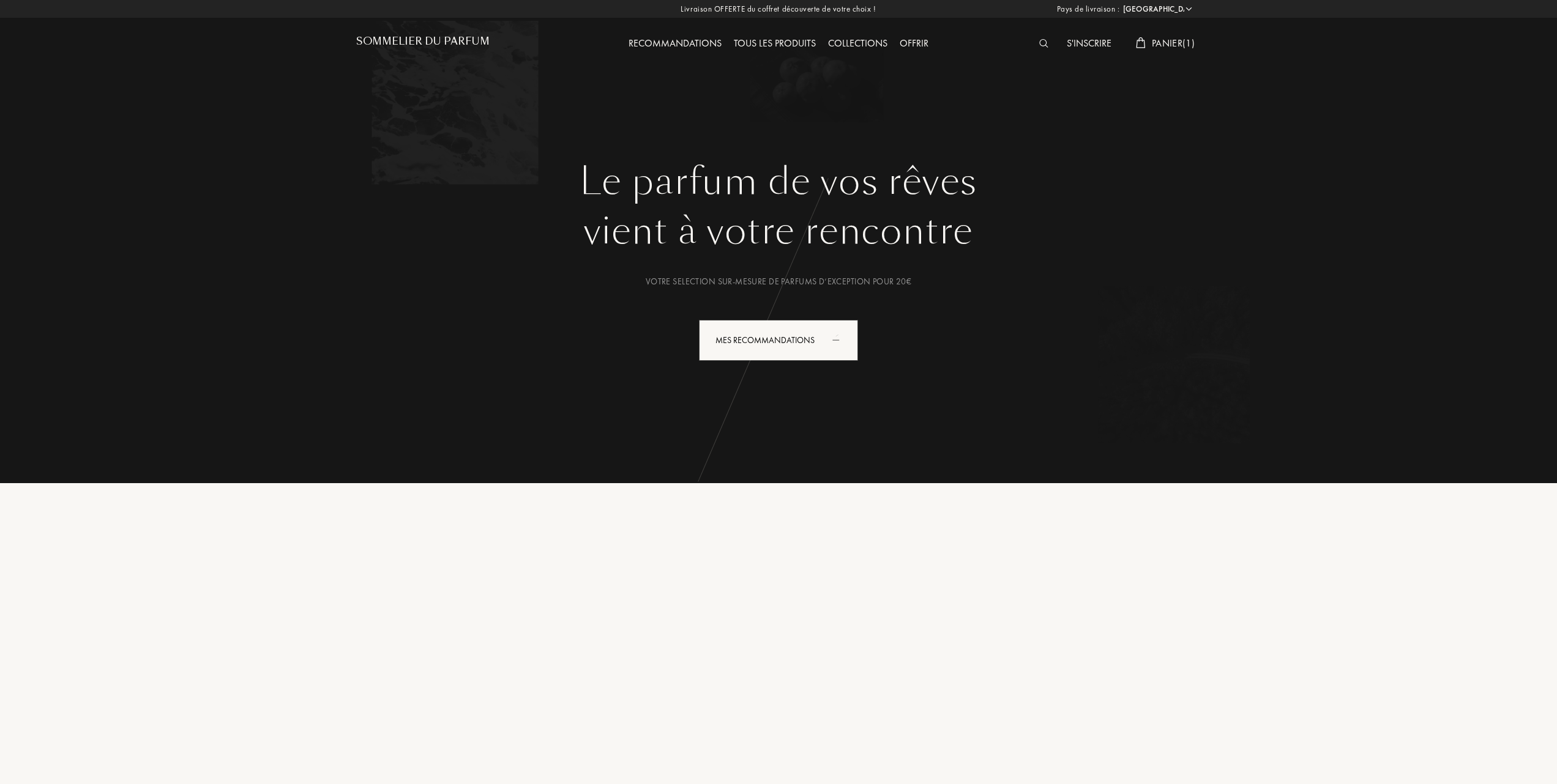
select select "FR"
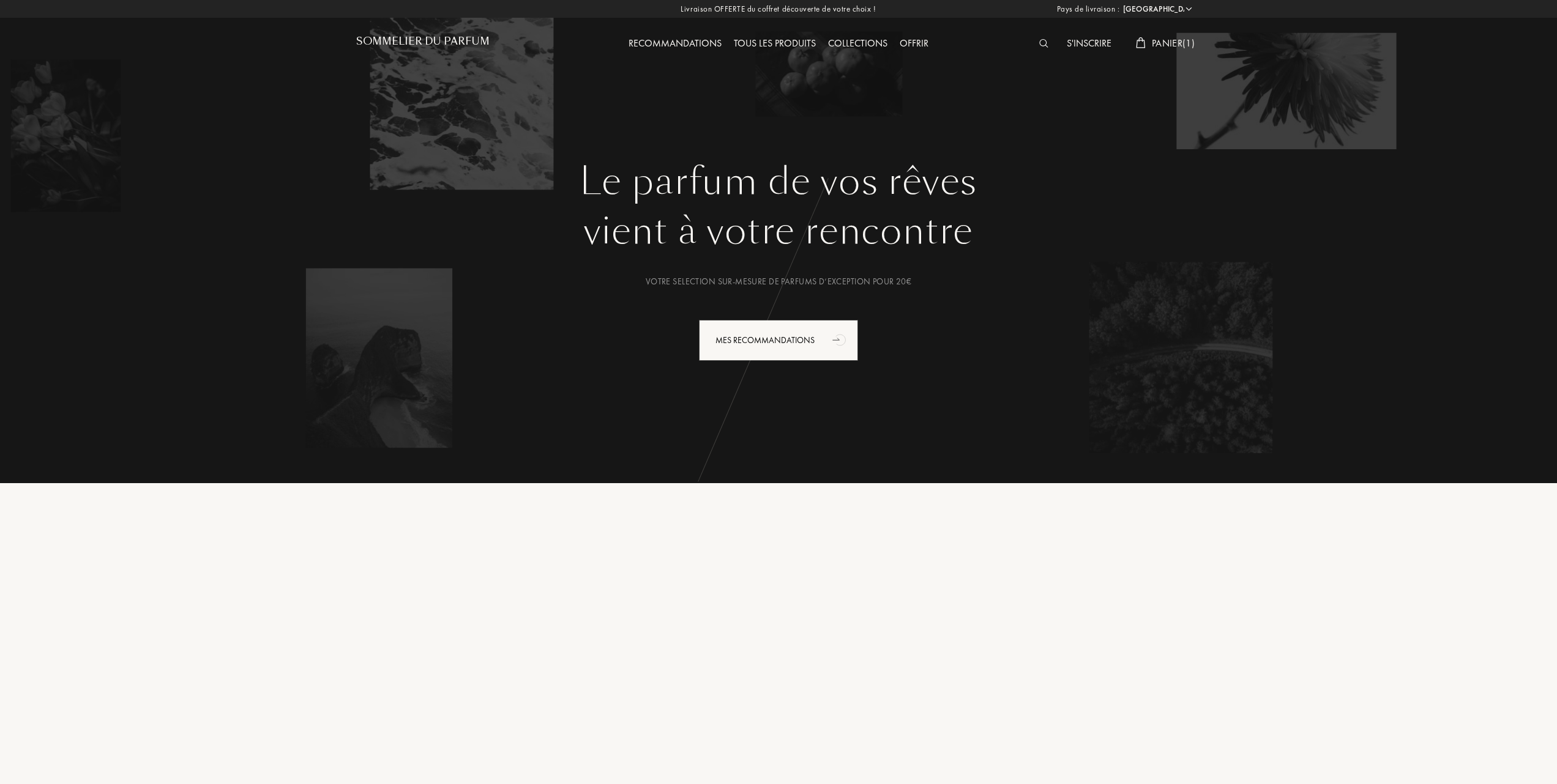
click at [1166, 35] on div "S'inscrire Panier ( 1 )" at bounding box center [1095, 34] width 211 height 67
click at [1164, 39] on span "Panier ( 1 )" at bounding box center [1173, 43] width 43 height 13
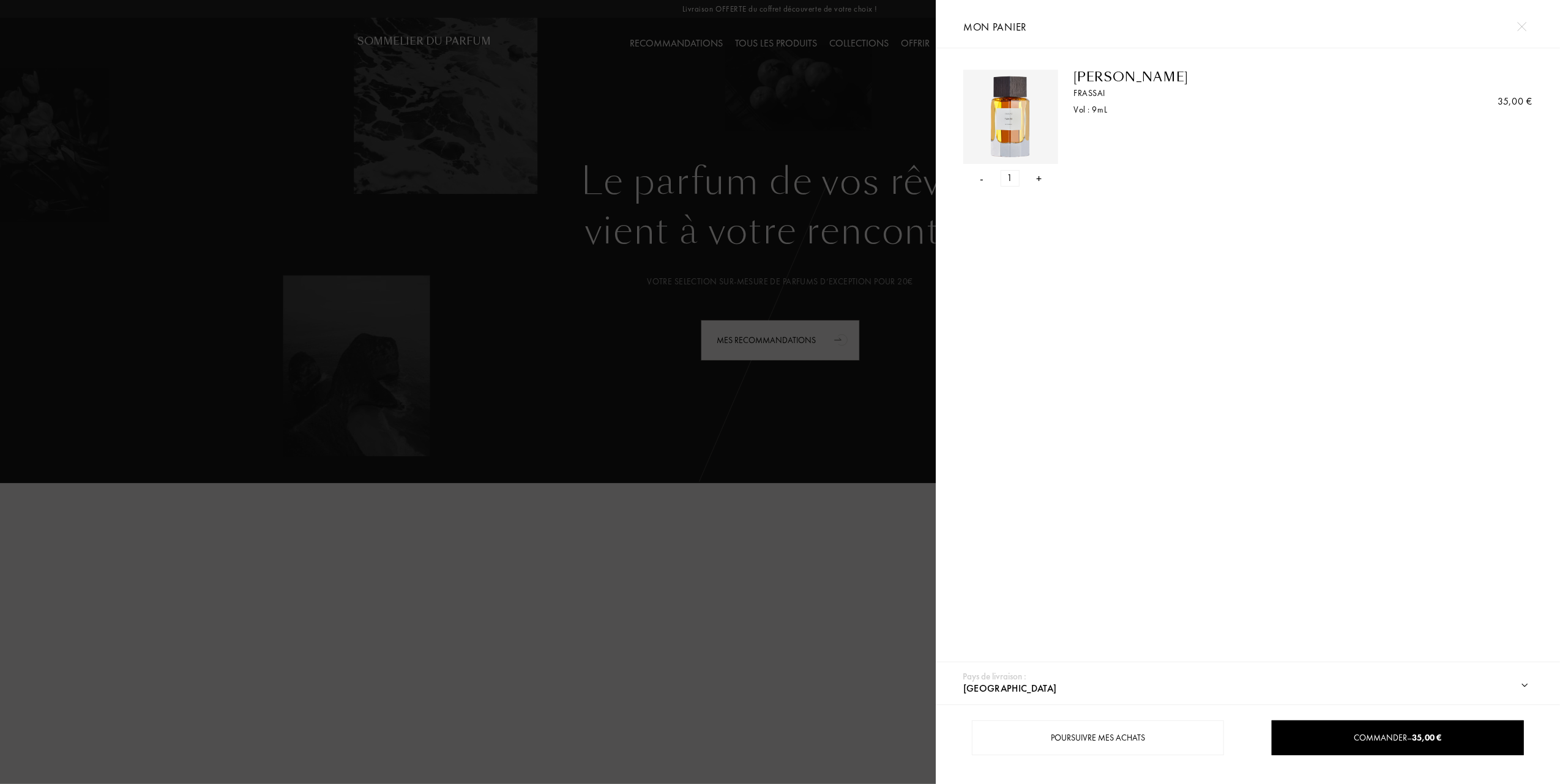
click at [412, 206] on div at bounding box center [468, 392] width 936 height 784
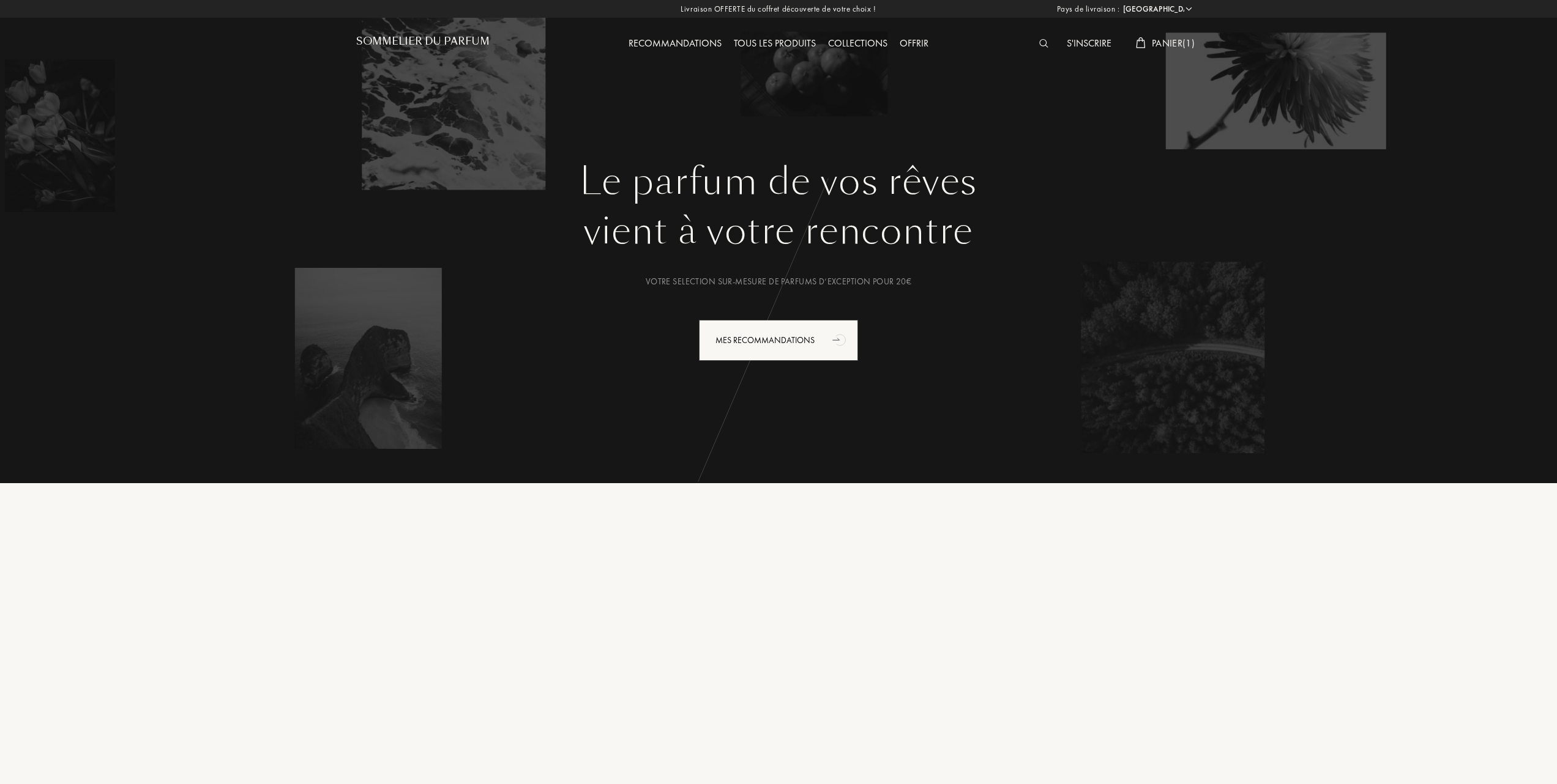
click at [805, 40] on div "Tous les produits" at bounding box center [774, 44] width 94 height 16
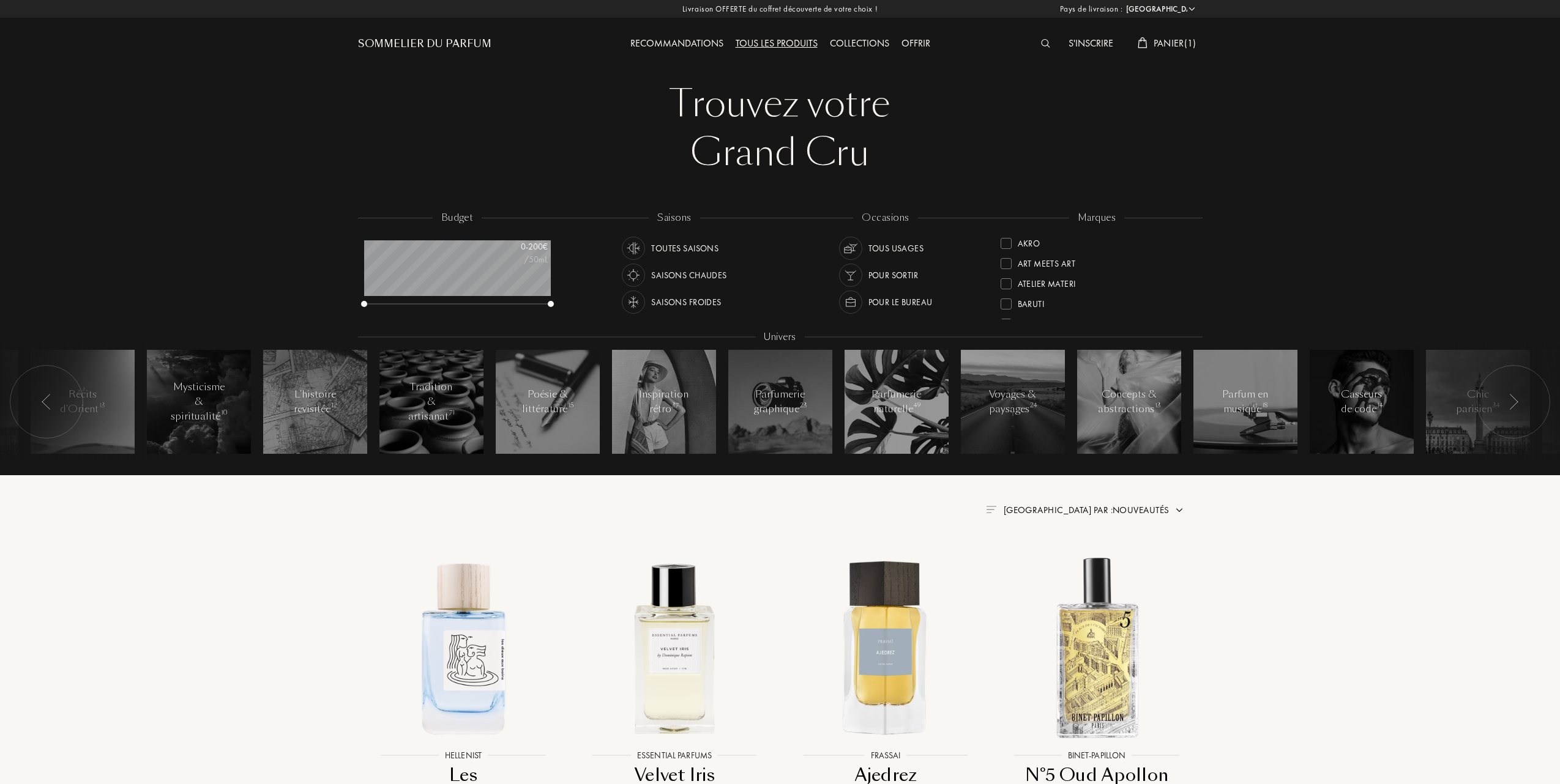
select select "FR"
click at [1006, 298] on div at bounding box center [1004, 303] width 11 height 11
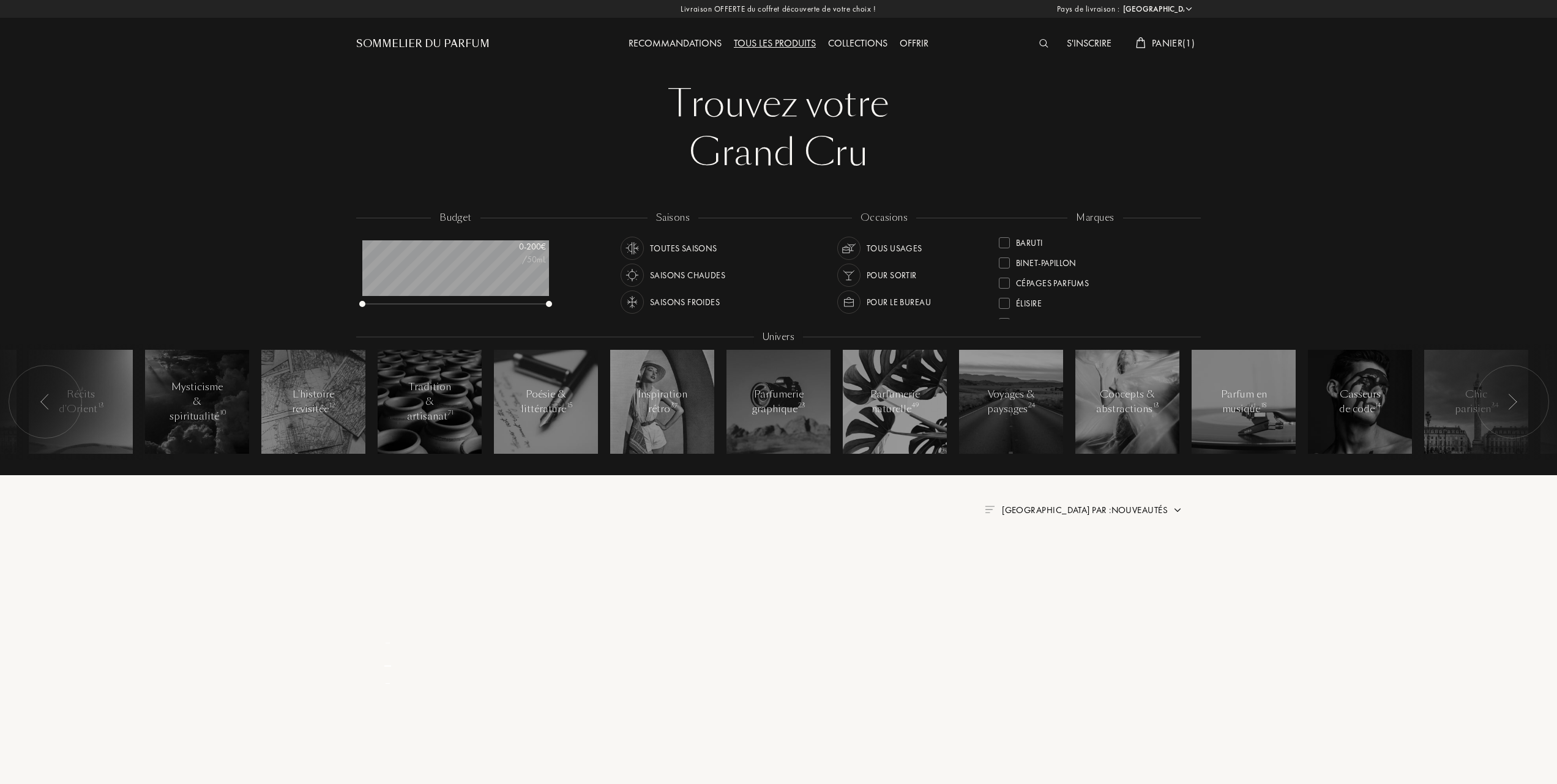
scroll to position [0, 0]
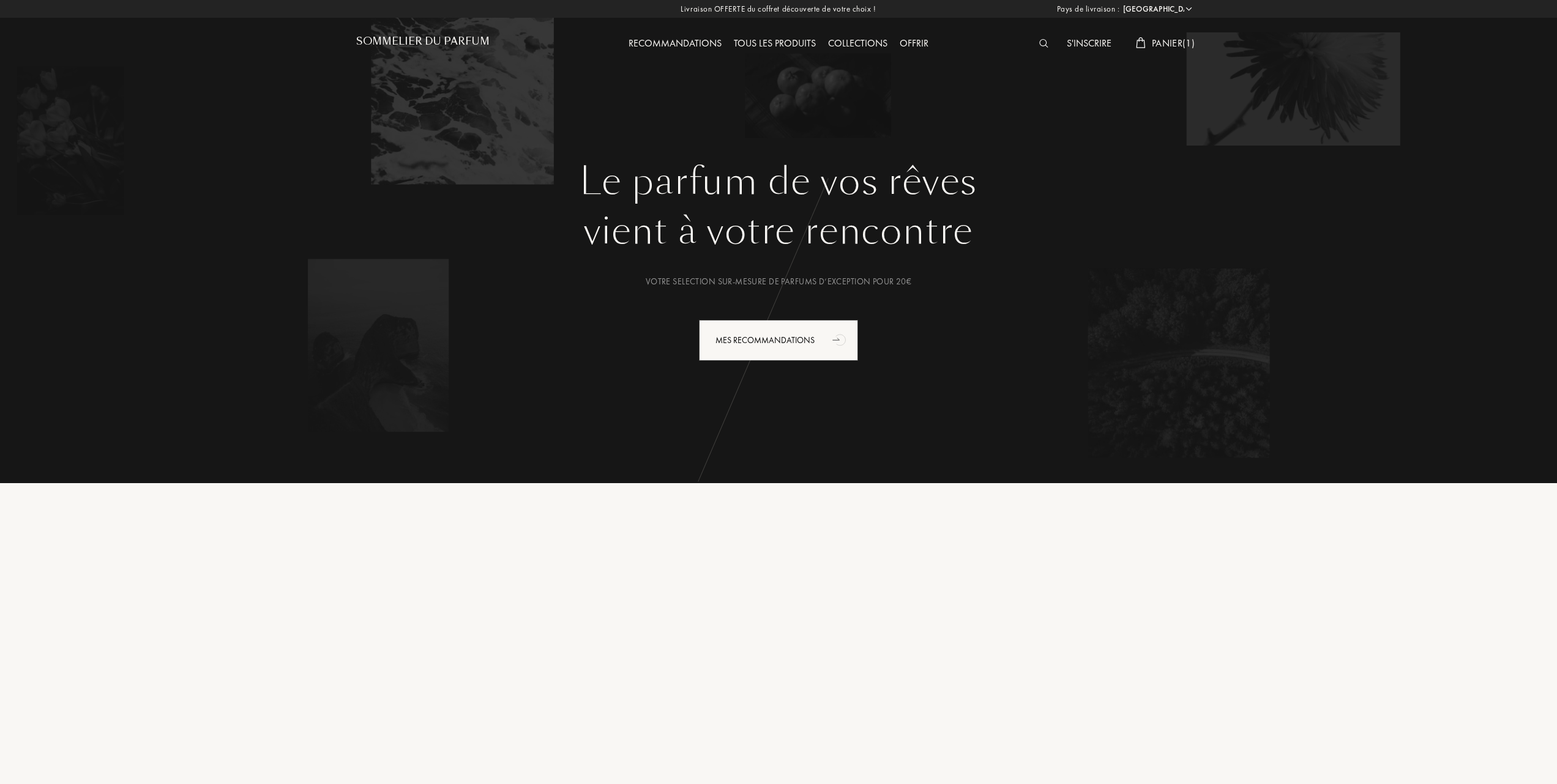
select select "FR"
click at [1180, 44] on span "Panier ( 1 )" at bounding box center [1173, 43] width 43 height 13
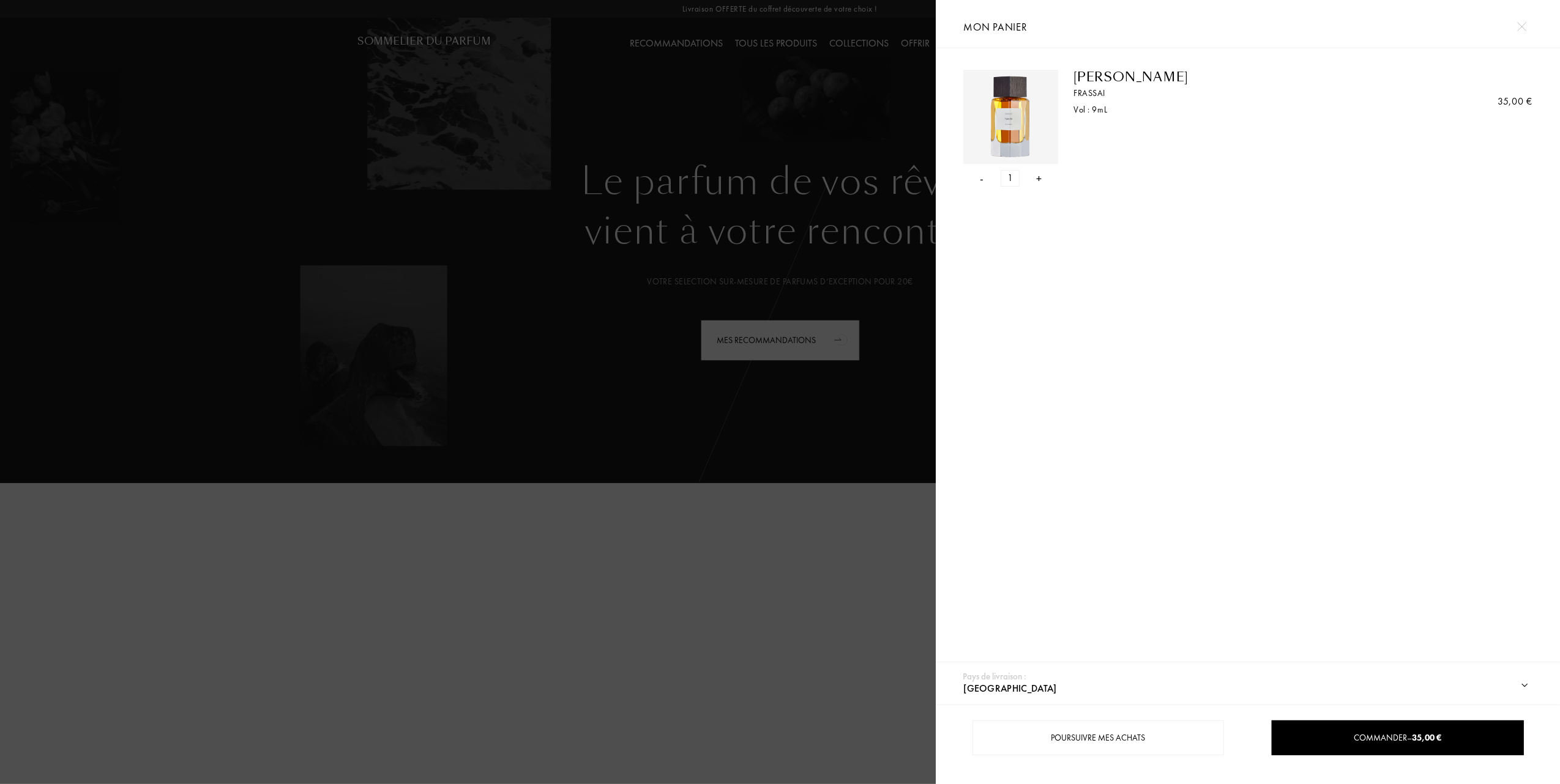
click at [984, 180] on div "- 1 +" at bounding box center [1010, 178] width 95 height 16
click at [987, 180] on div "- 1 +" at bounding box center [1010, 178] width 95 height 16
click at [1000, 184] on div "1" at bounding box center [1010, 178] width 19 height 16
click at [1024, 96] on img at bounding box center [1010, 117] width 89 height 89
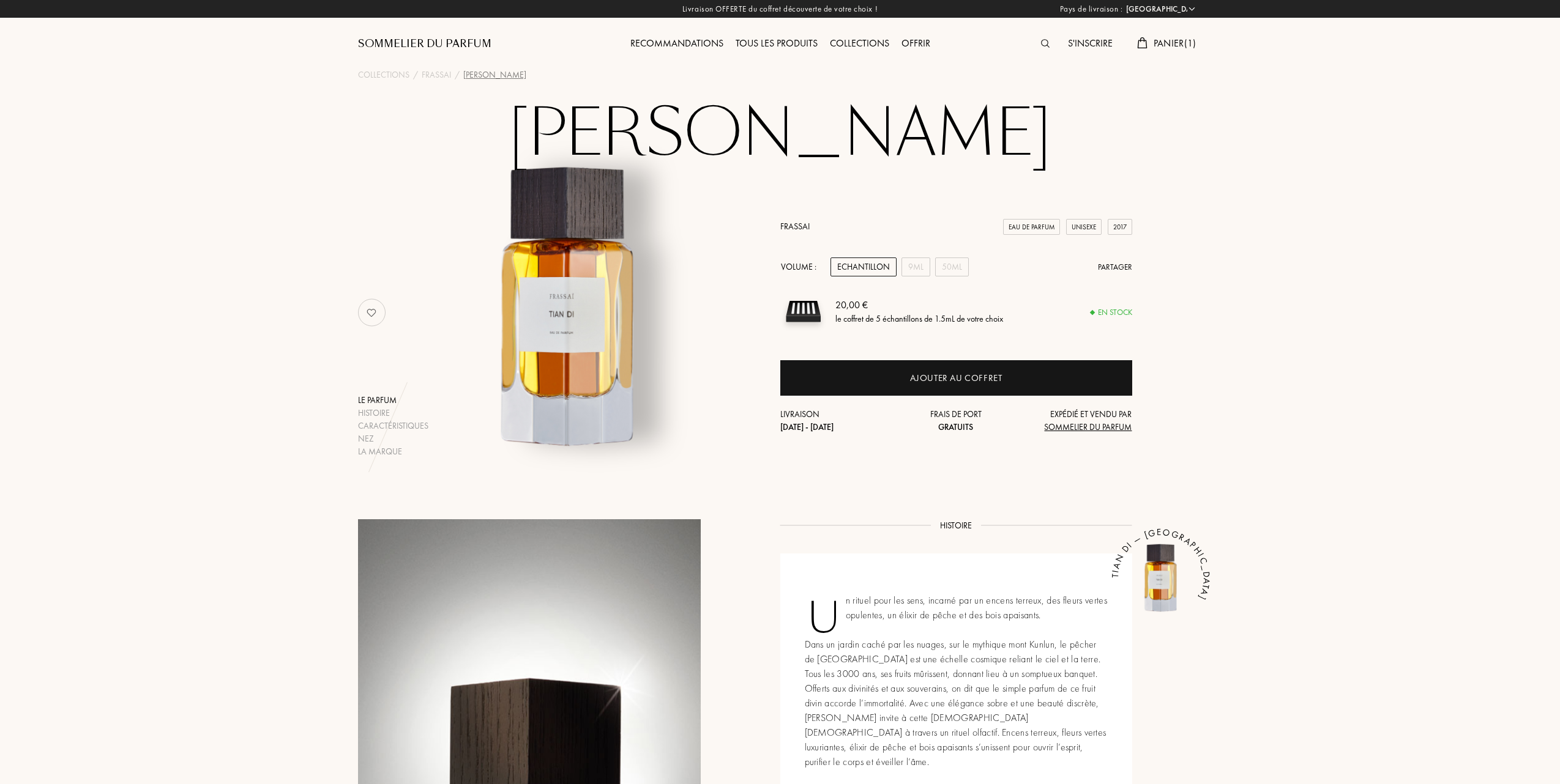
select select "FR"
click at [1175, 47] on span "Panier ( 1 )" at bounding box center [1173, 43] width 43 height 13
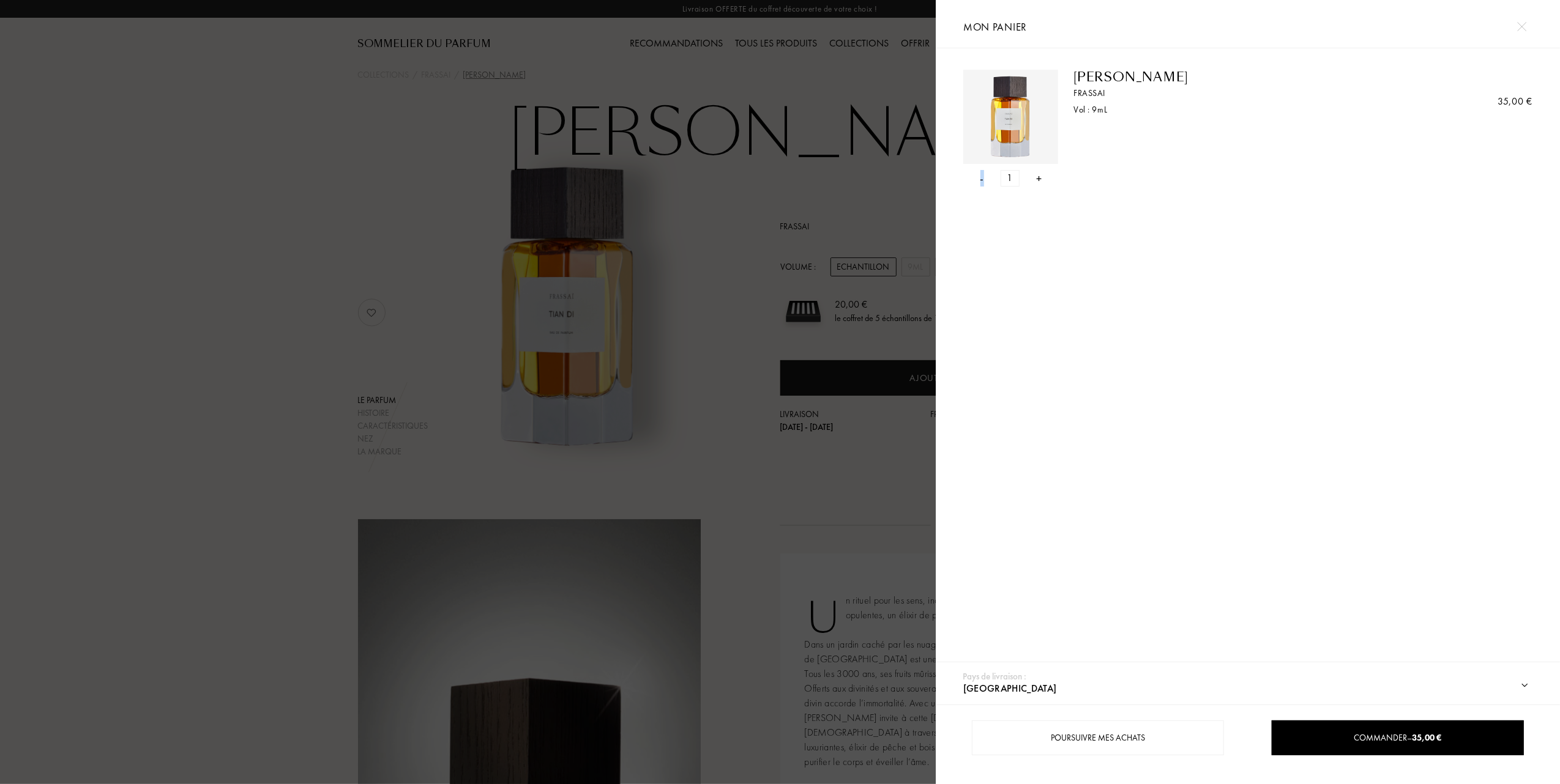
click at [982, 180] on div "-" at bounding box center [982, 178] width 4 height 16
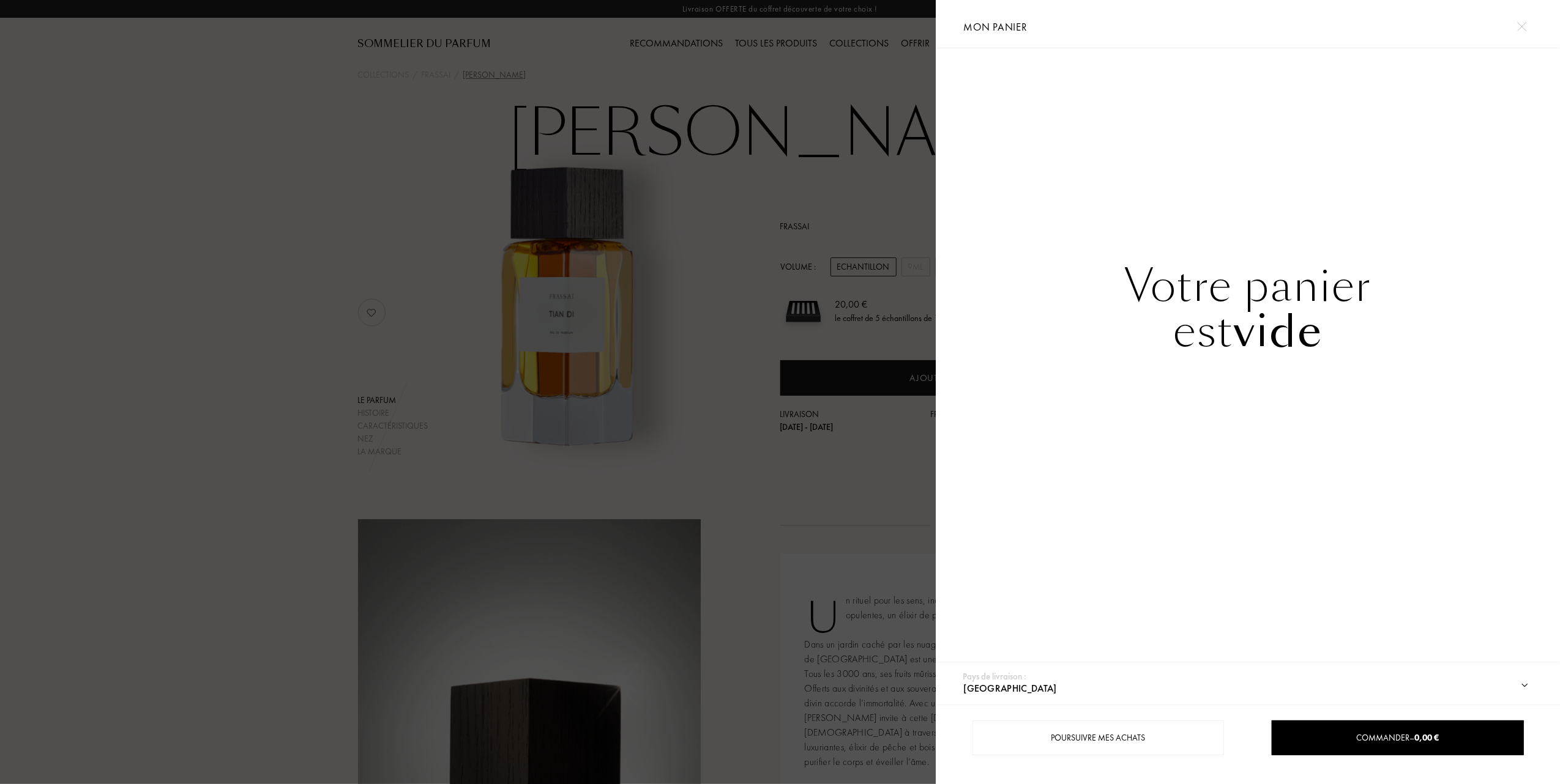
click at [249, 278] on div at bounding box center [468, 392] width 936 height 784
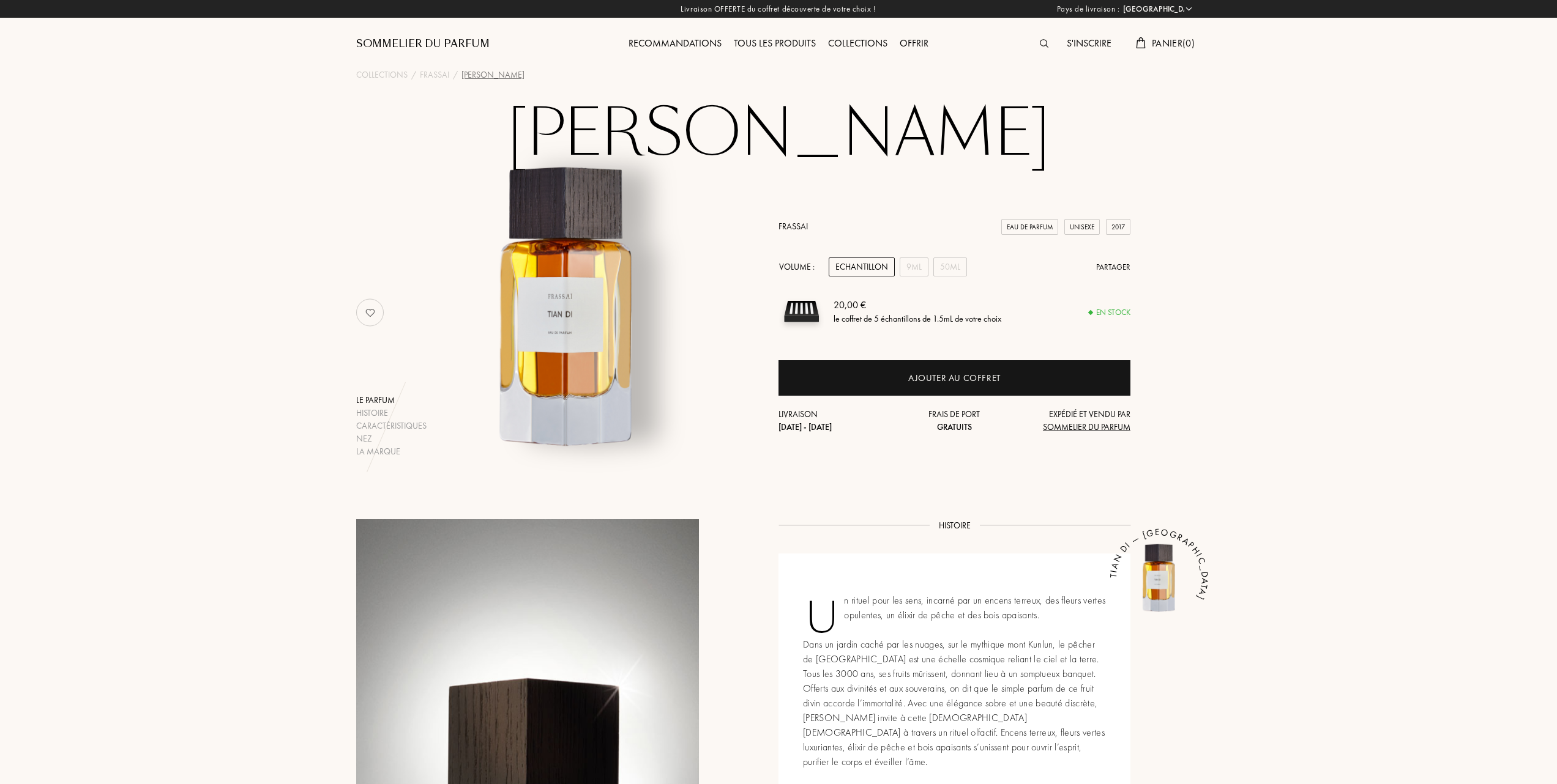
click at [788, 41] on div "Tous les produits" at bounding box center [774, 44] width 94 height 16
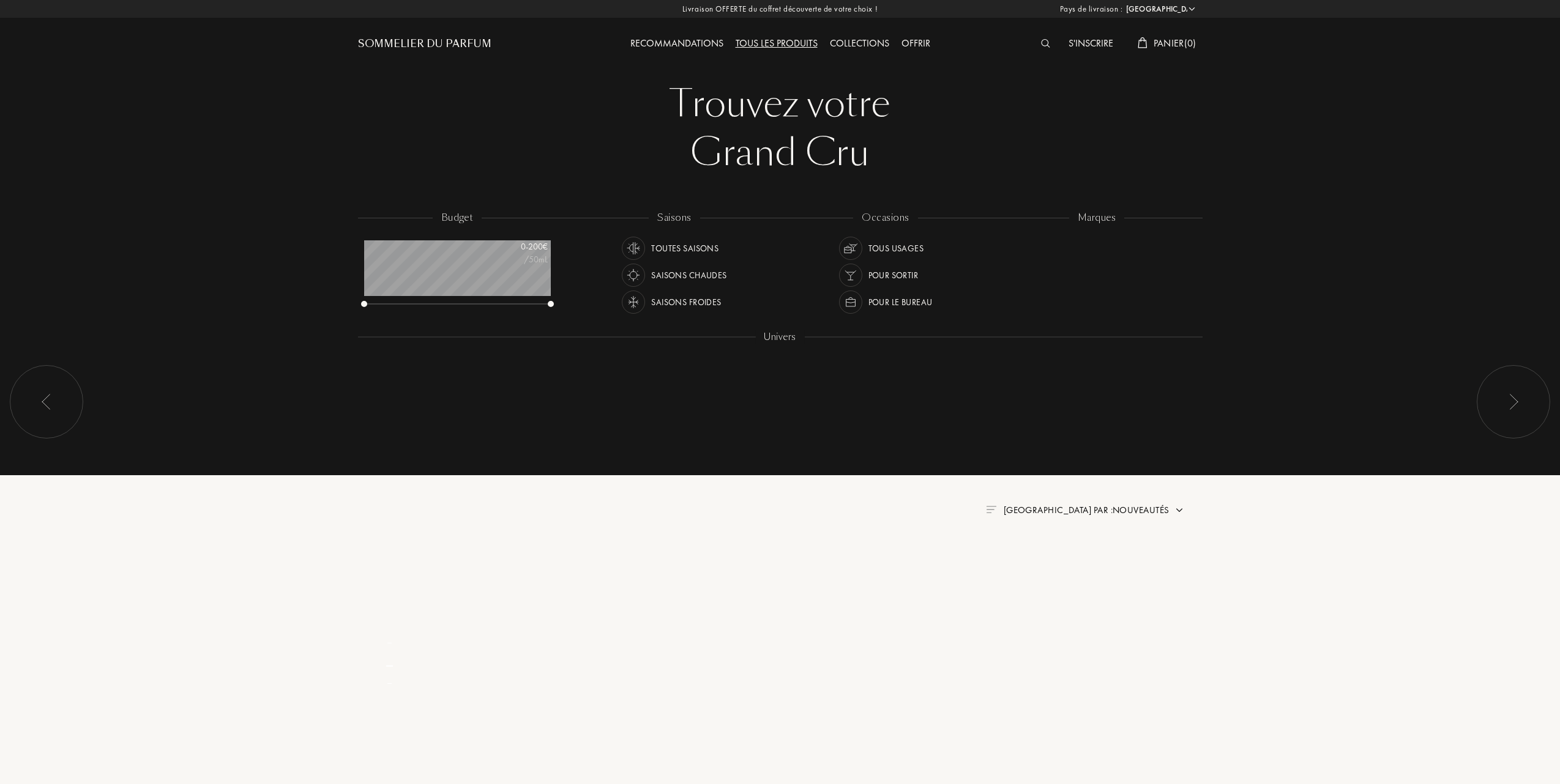
select select "FR"
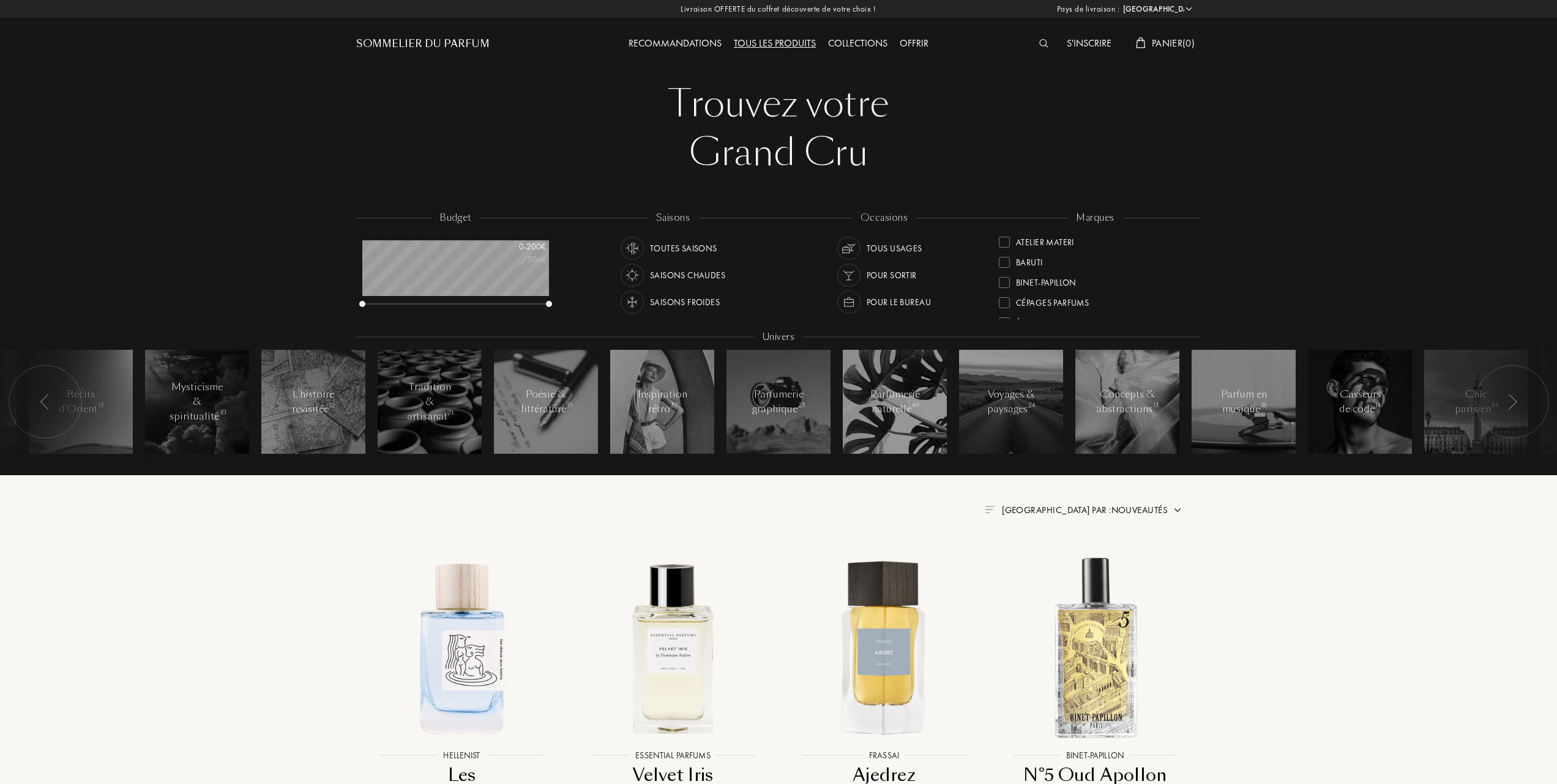
scroll to position [81, 0]
click at [1007, 282] on div at bounding box center [1004, 283] width 11 height 11
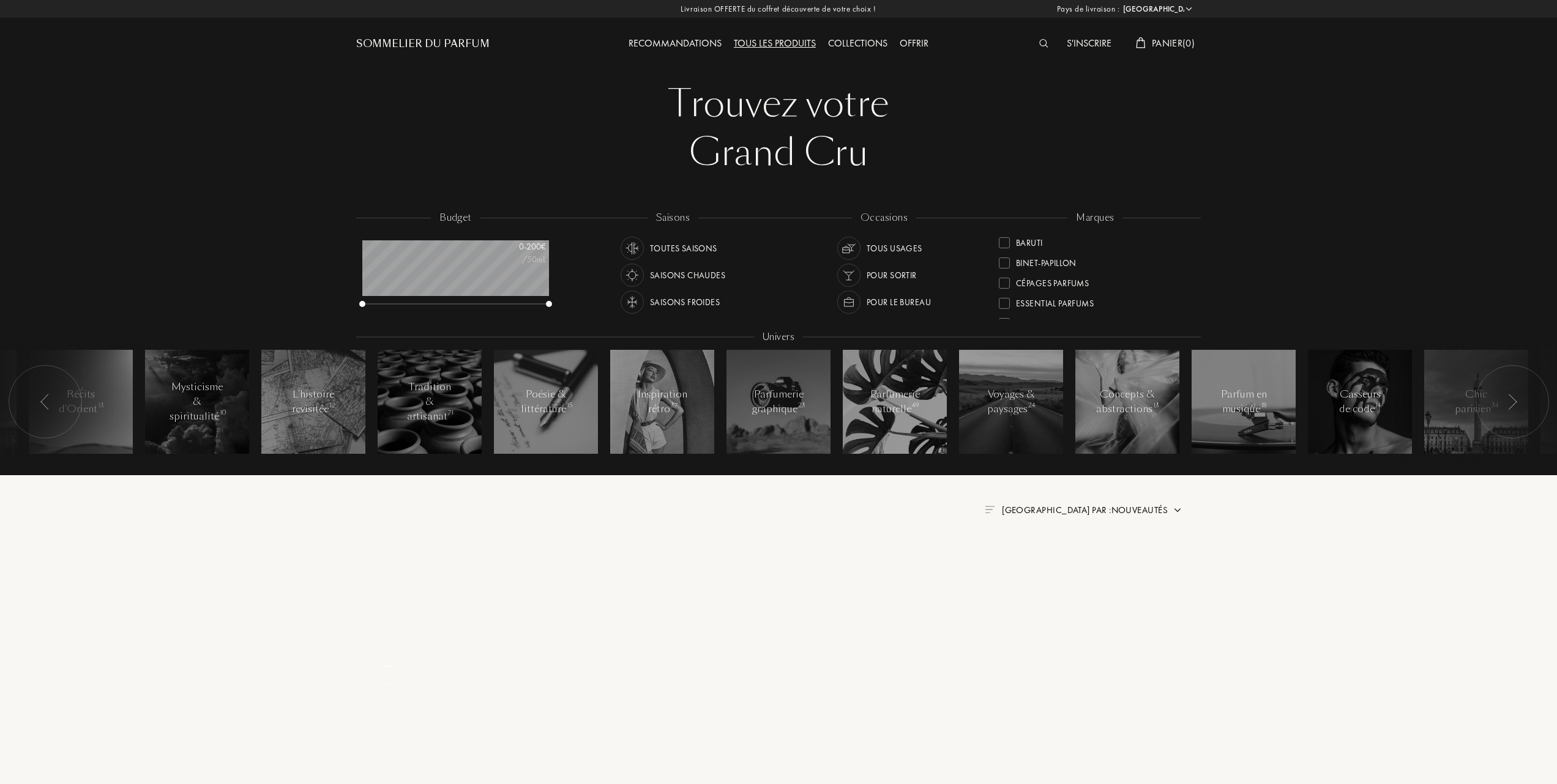
scroll to position [0, 0]
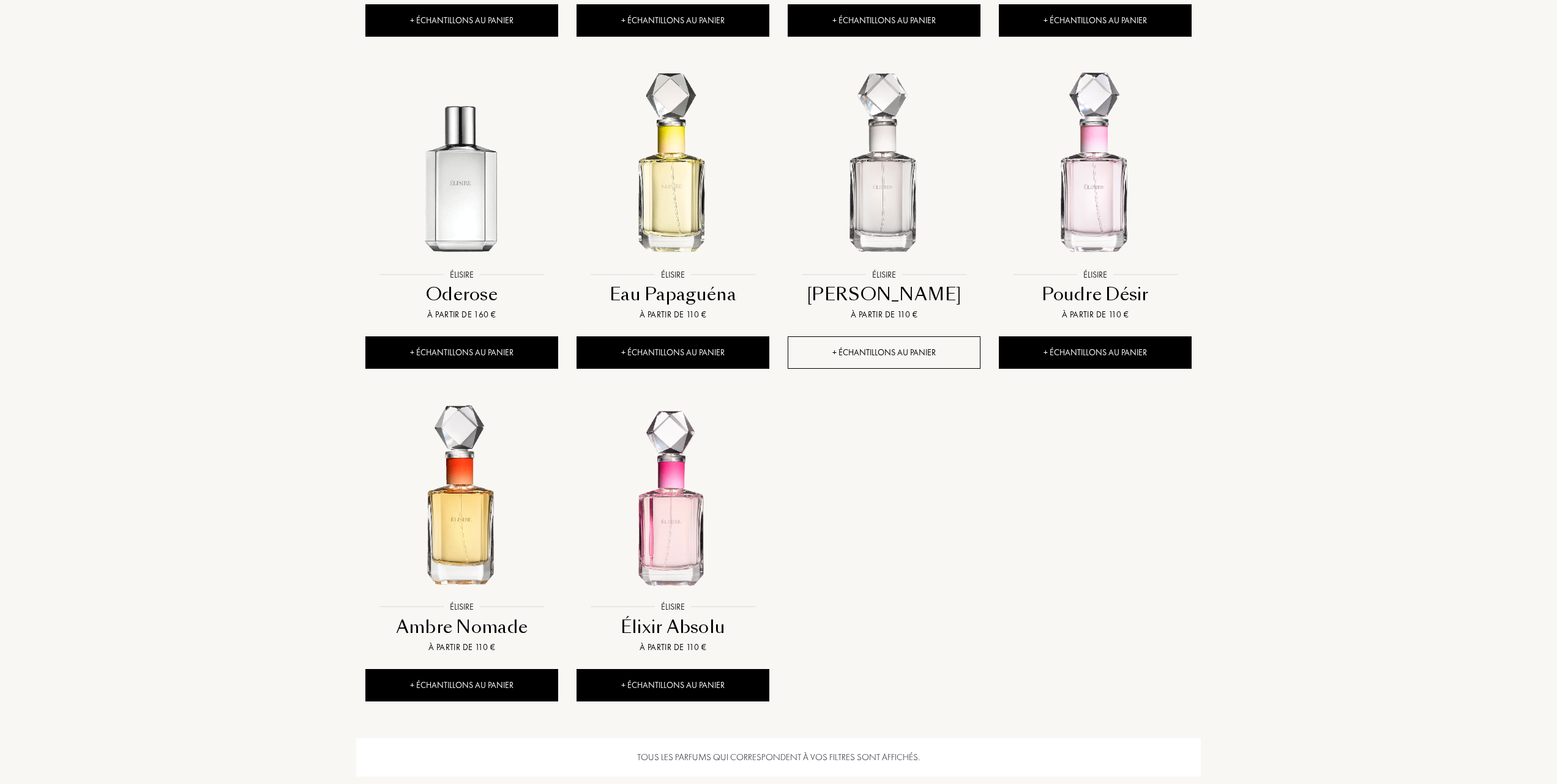
scroll to position [815, 0]
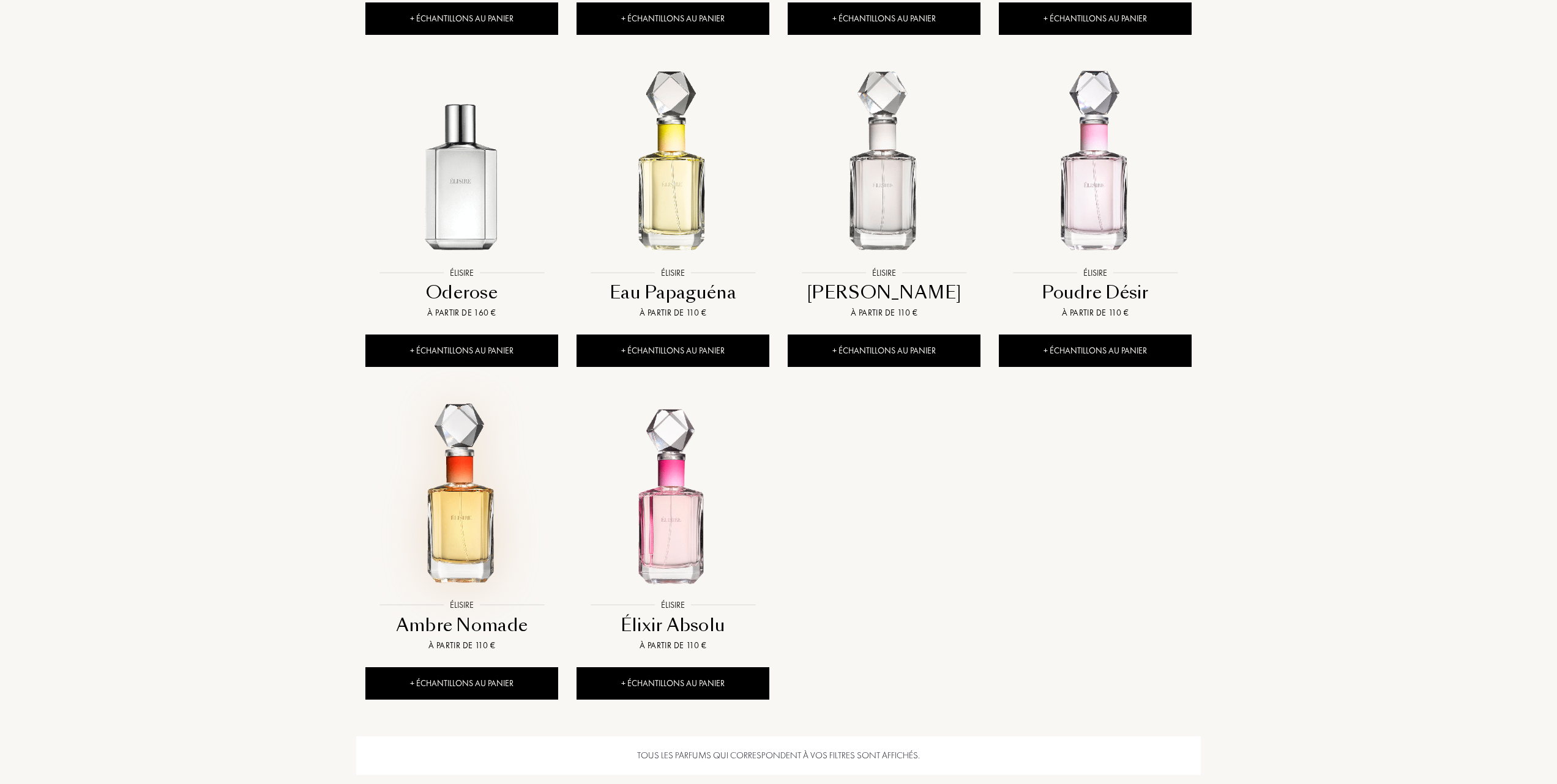
click at [460, 558] on img at bounding box center [462, 497] width 190 height 190
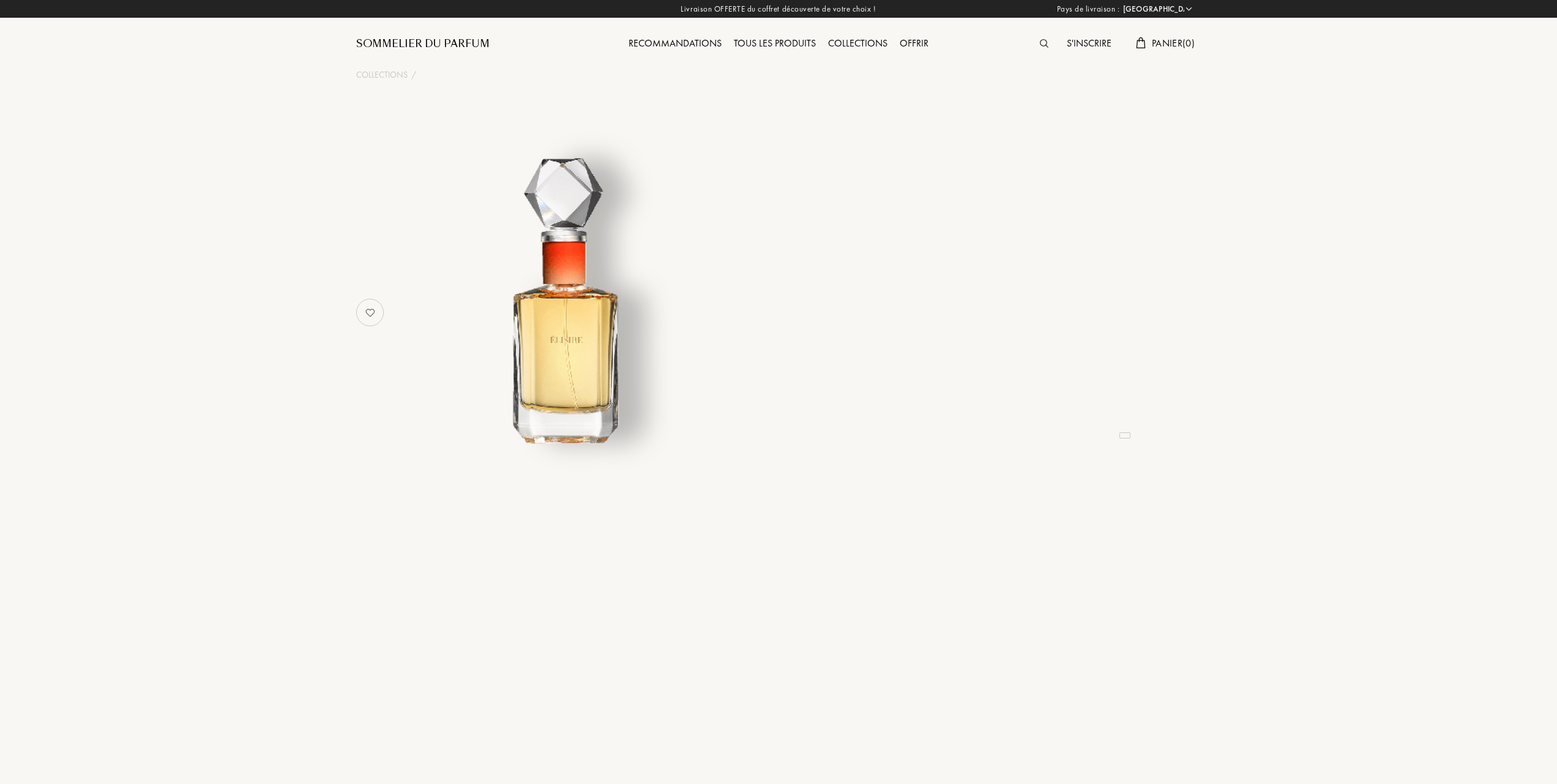
select select "FR"
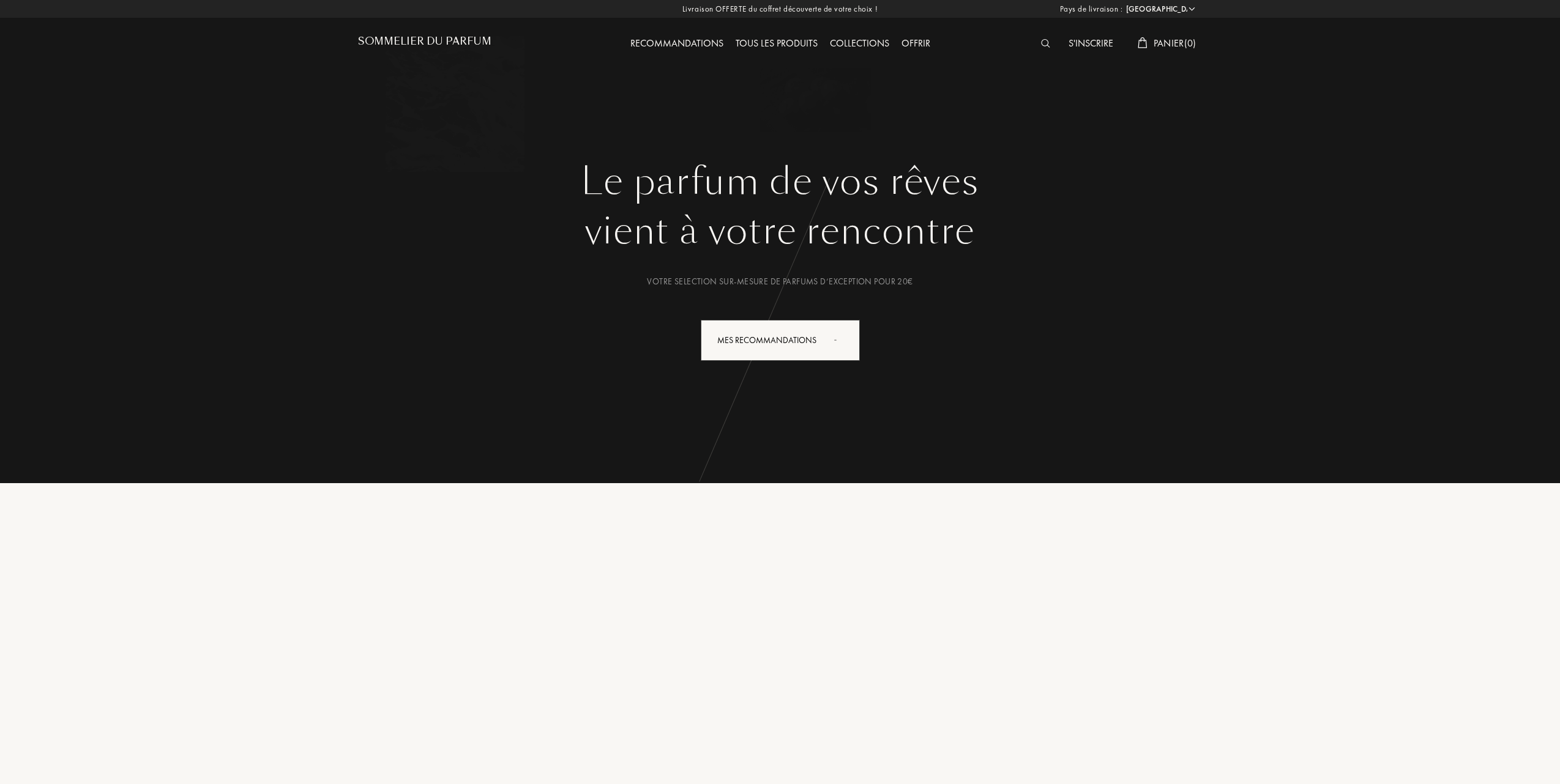
select select "FR"
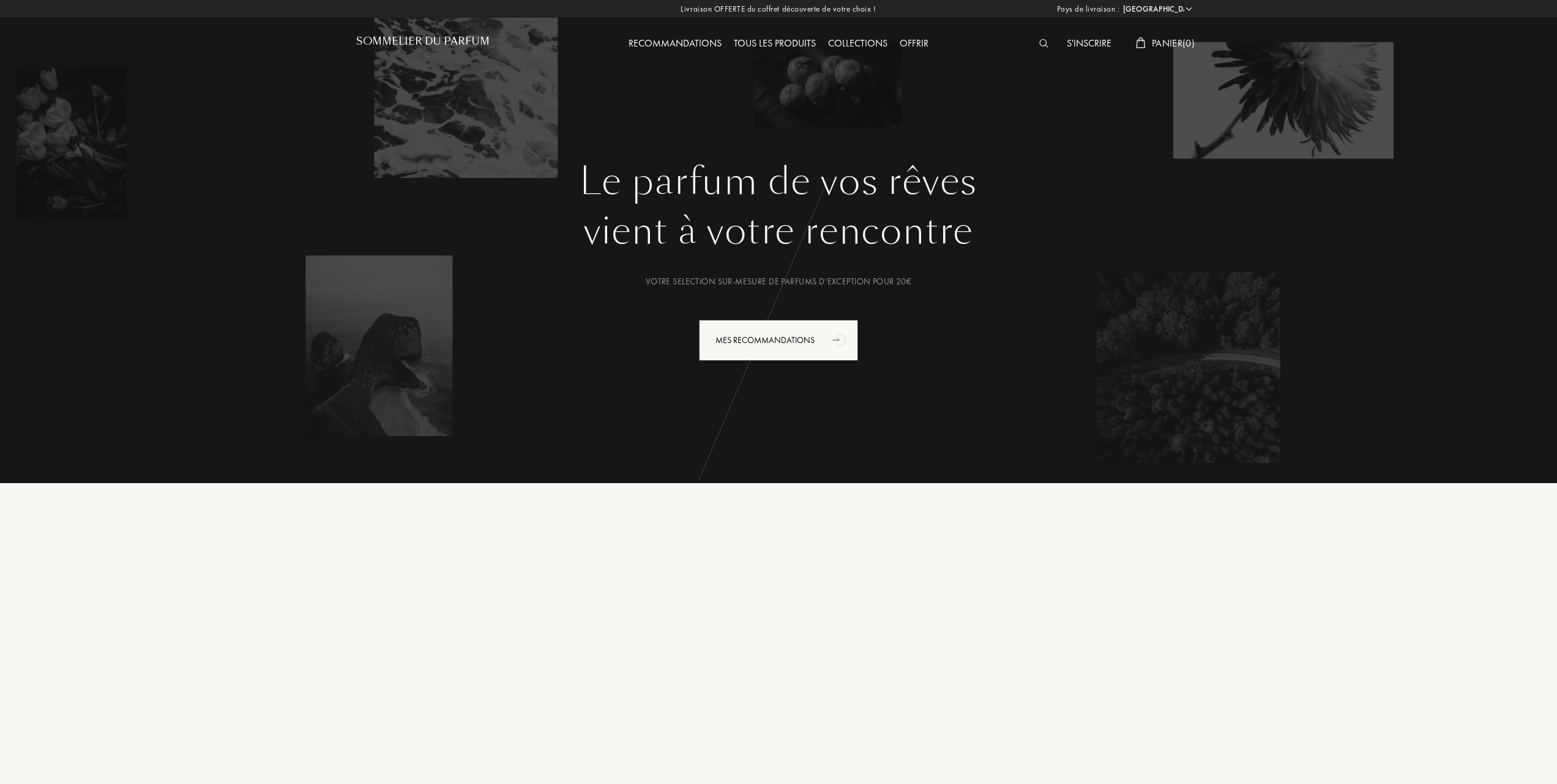
click at [1171, 39] on span "Panier ( 0 )" at bounding box center [1173, 43] width 43 height 13
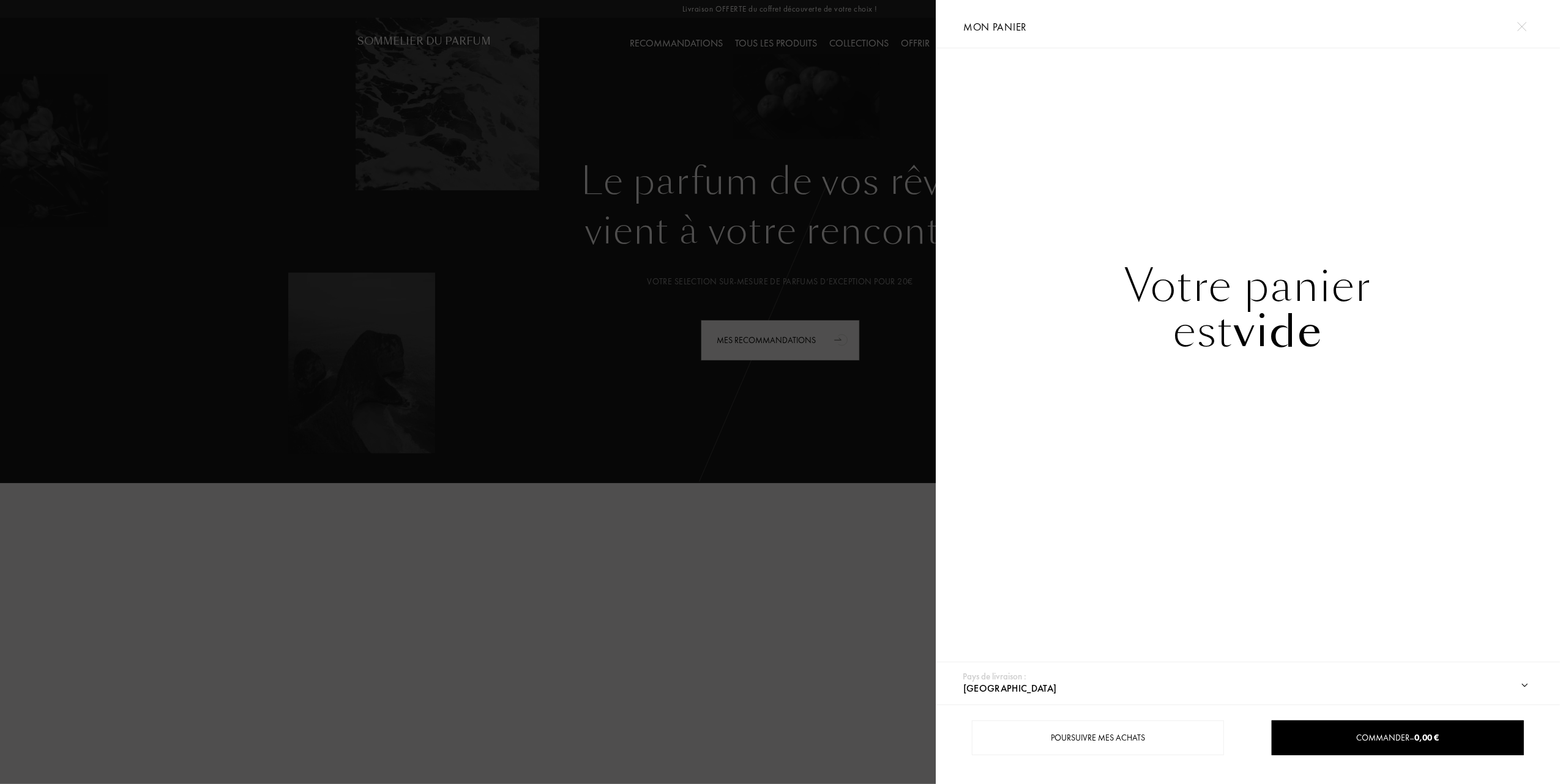
click at [500, 258] on div at bounding box center [468, 392] width 936 height 784
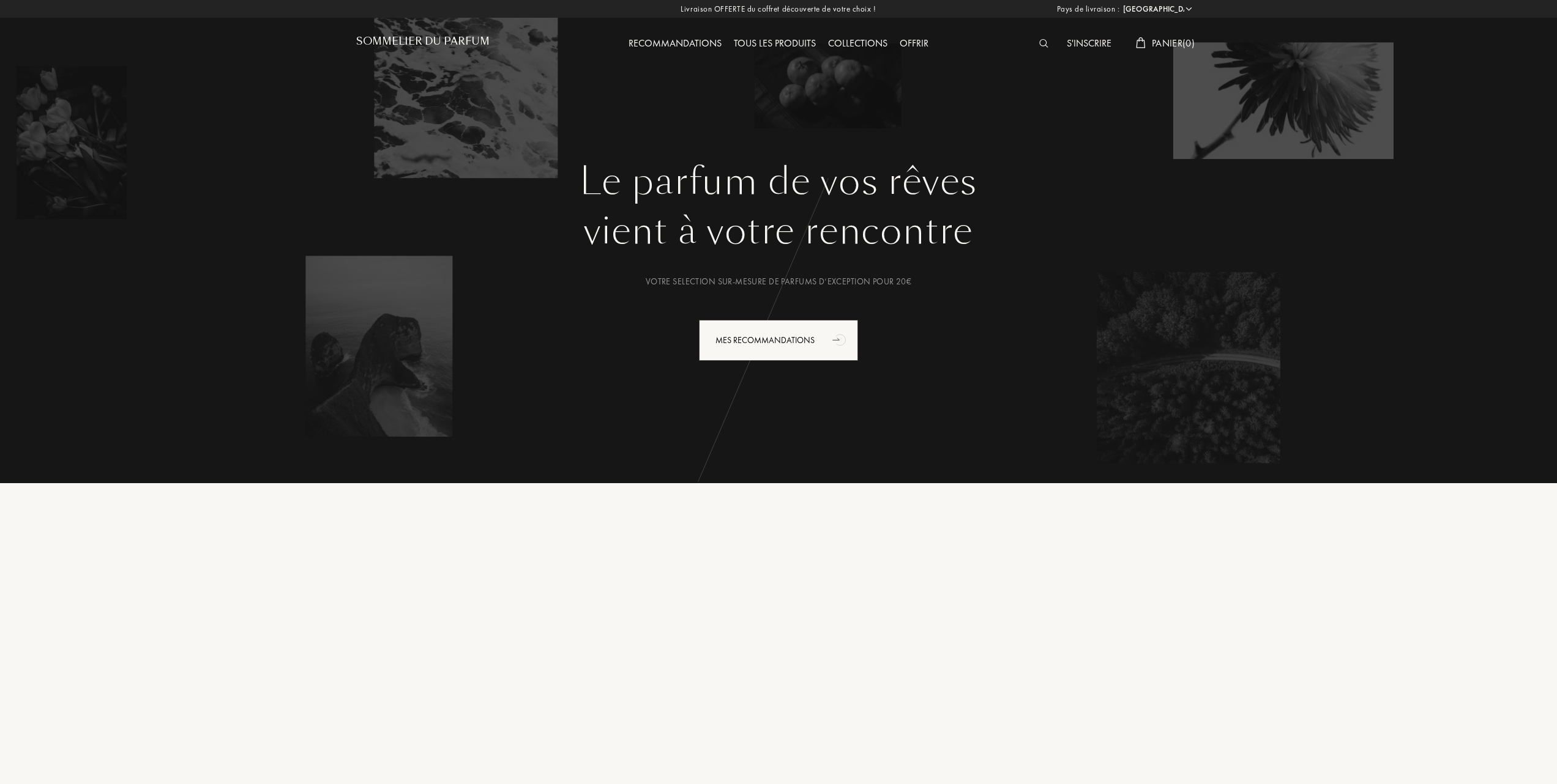
click at [1165, 43] on span "Panier ( 0 )" at bounding box center [1173, 43] width 43 height 13
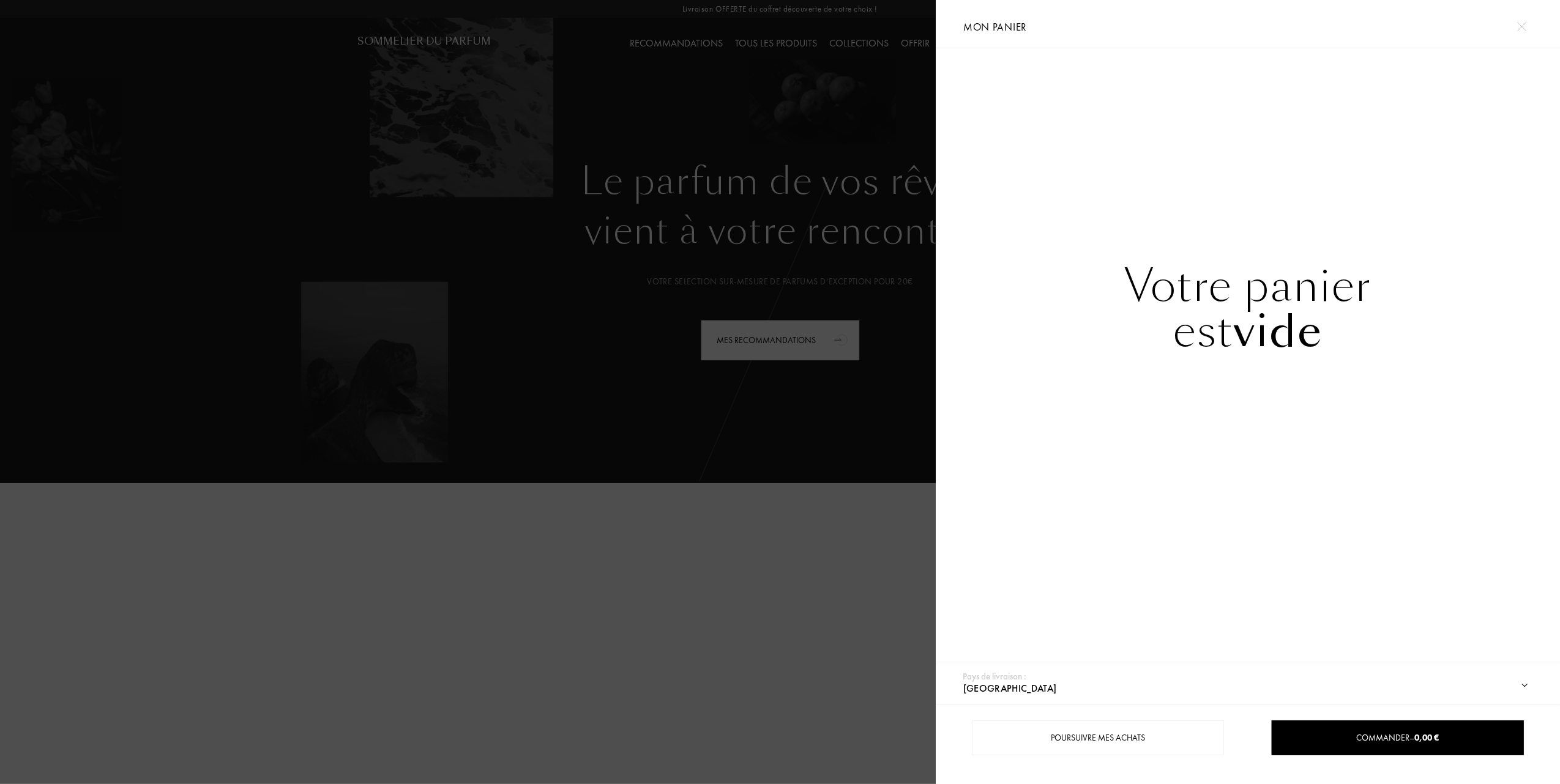
click at [1094, 385] on div "Votre panier est vide" at bounding box center [1247, 358] width 624 height 621
drag, startPoint x: 706, startPoint y: 386, endPoint x: 674, endPoint y: 387, distance: 32.0
click at [699, 387] on div at bounding box center [468, 392] width 936 height 784
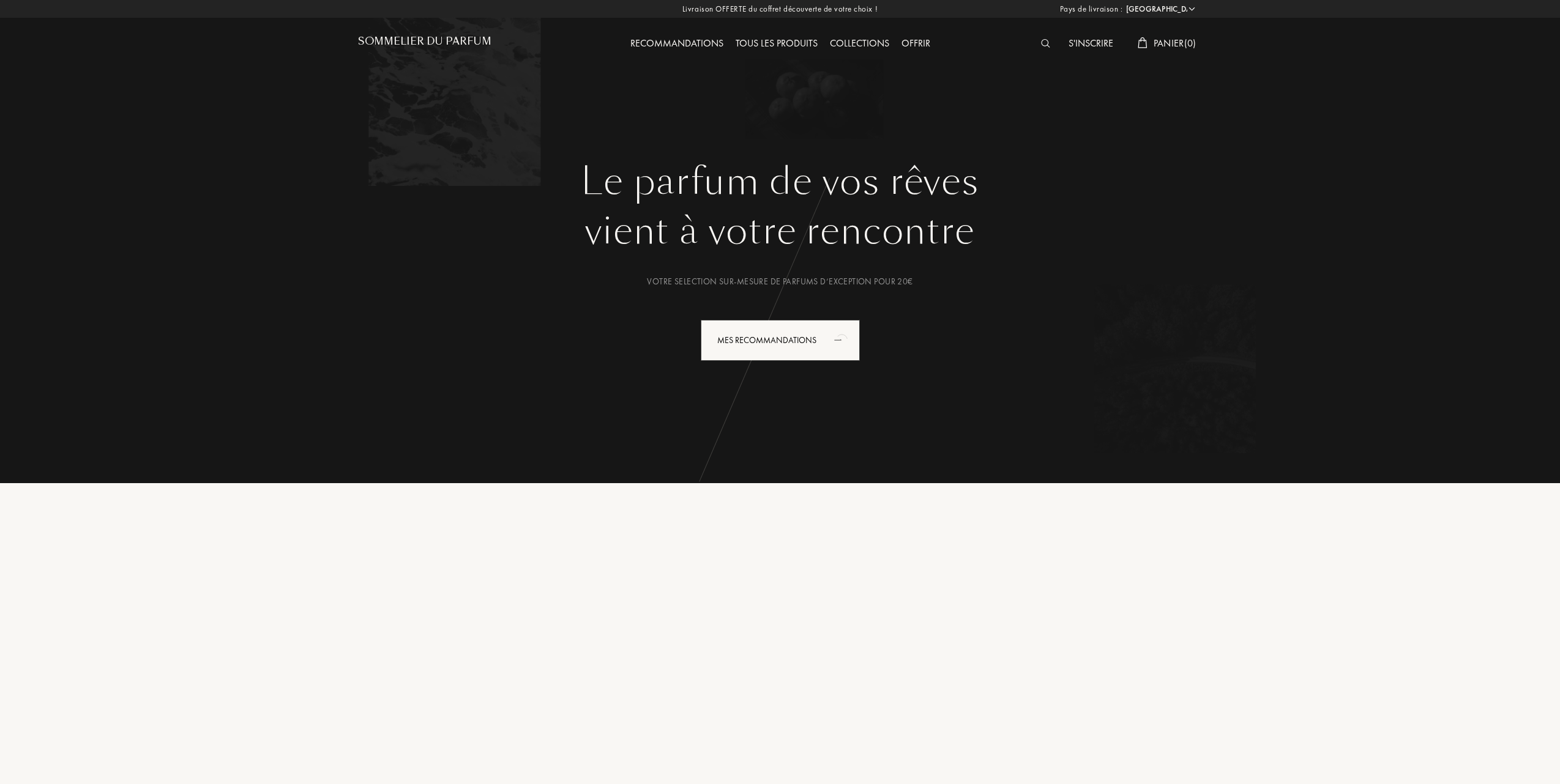
select select "FR"
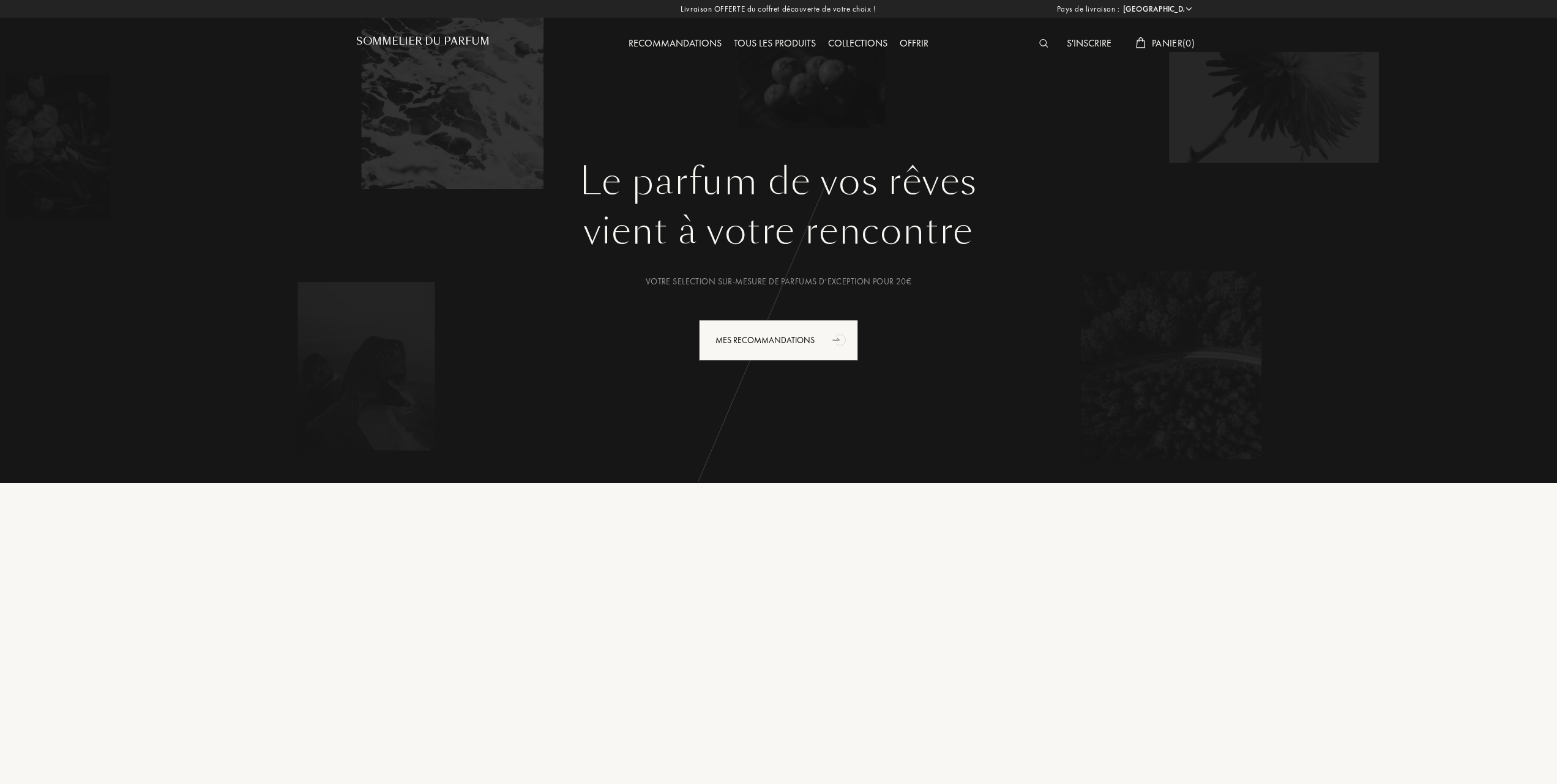
select select "FR"
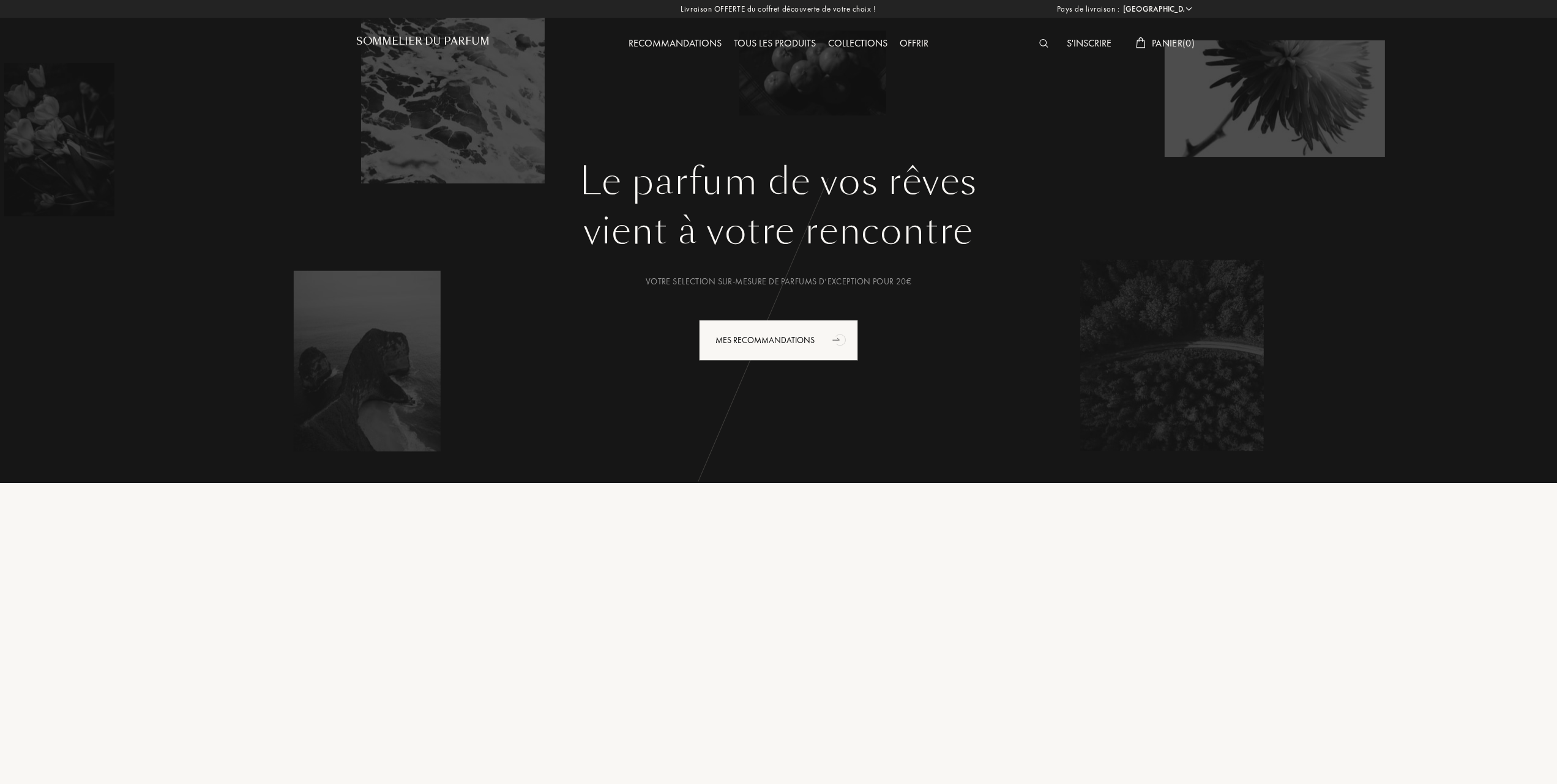
click at [774, 41] on div "Tous les produits" at bounding box center [774, 44] width 94 height 16
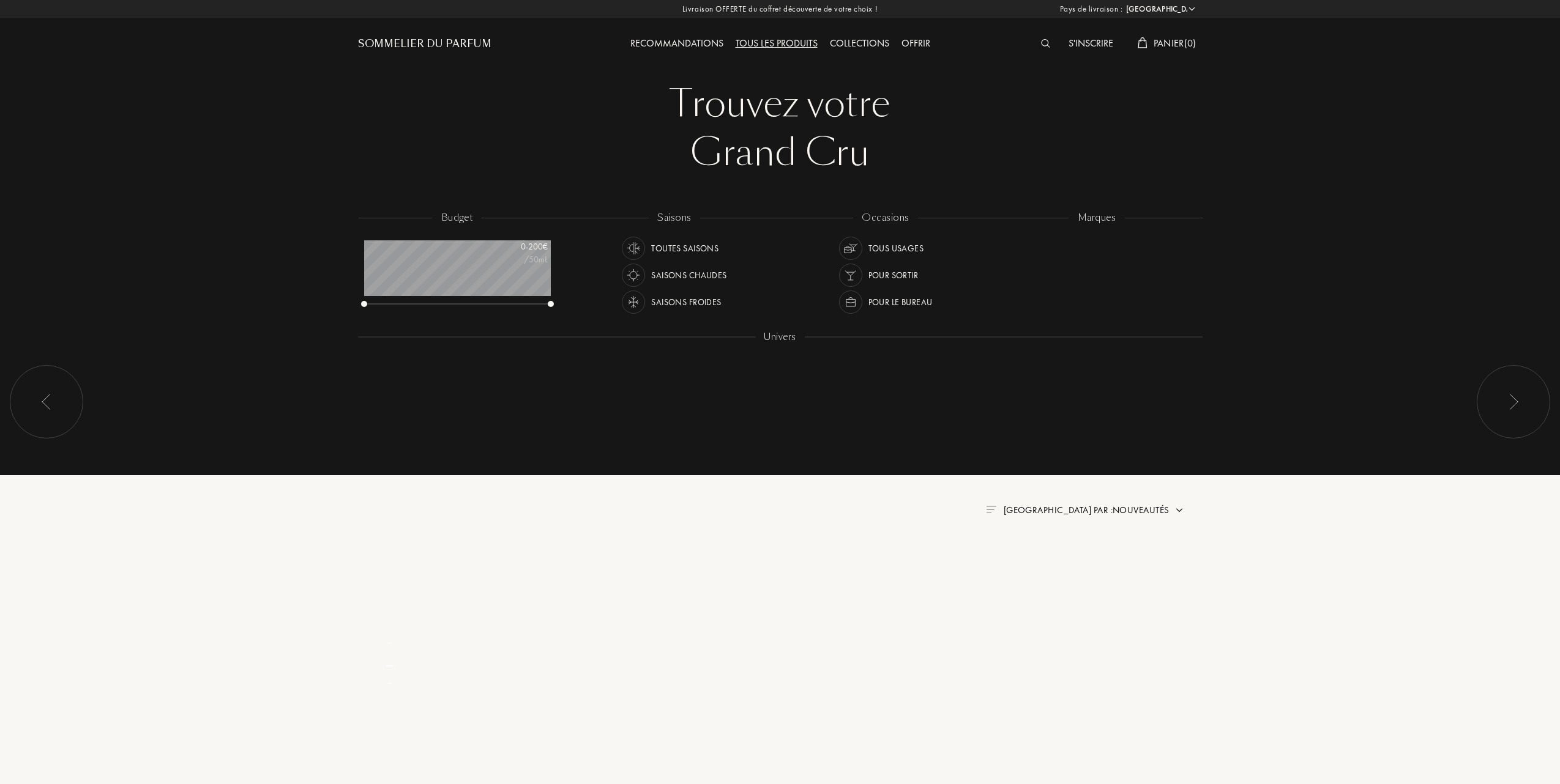
select select "FR"
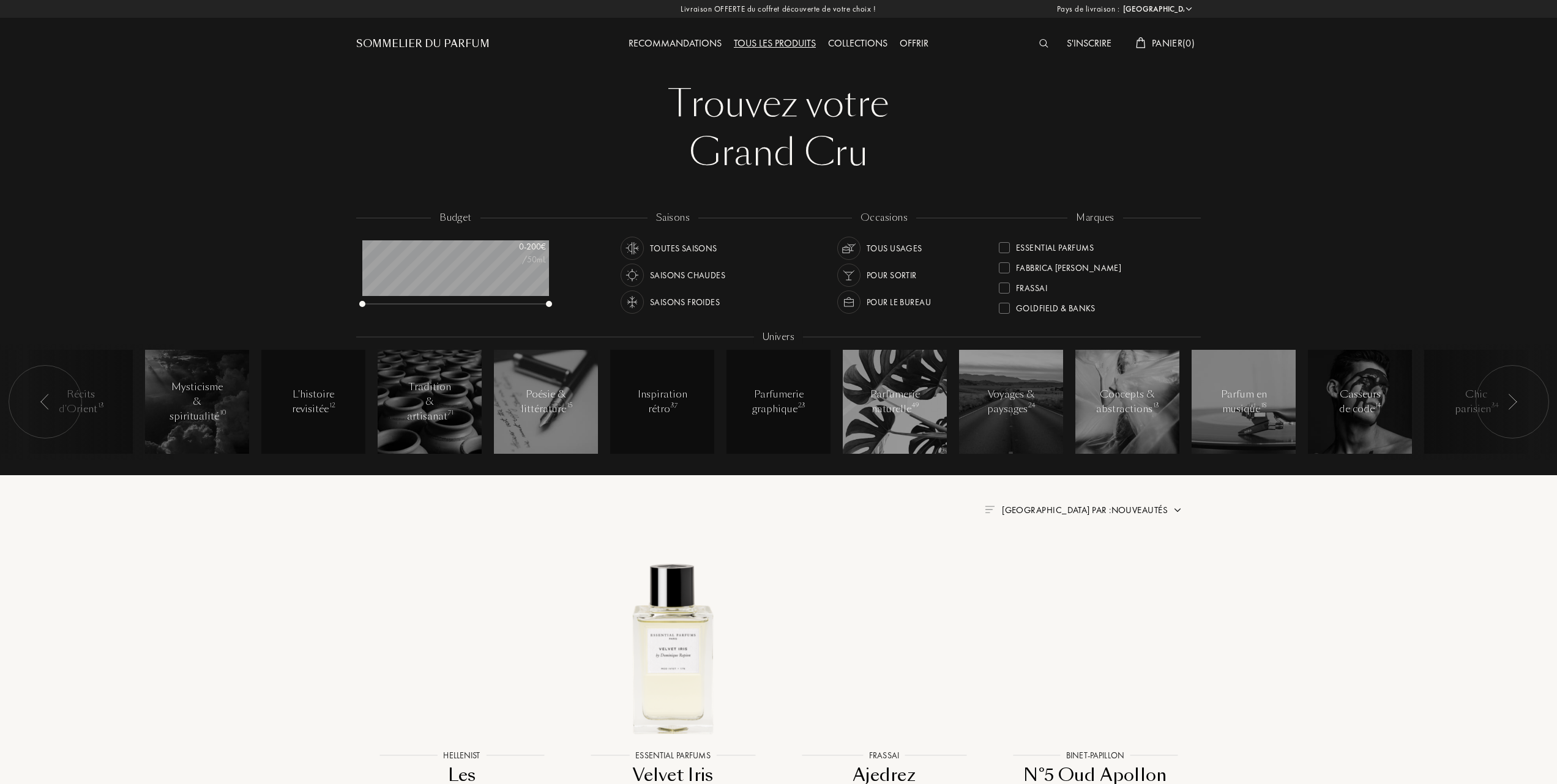
scroll to position [163, 0]
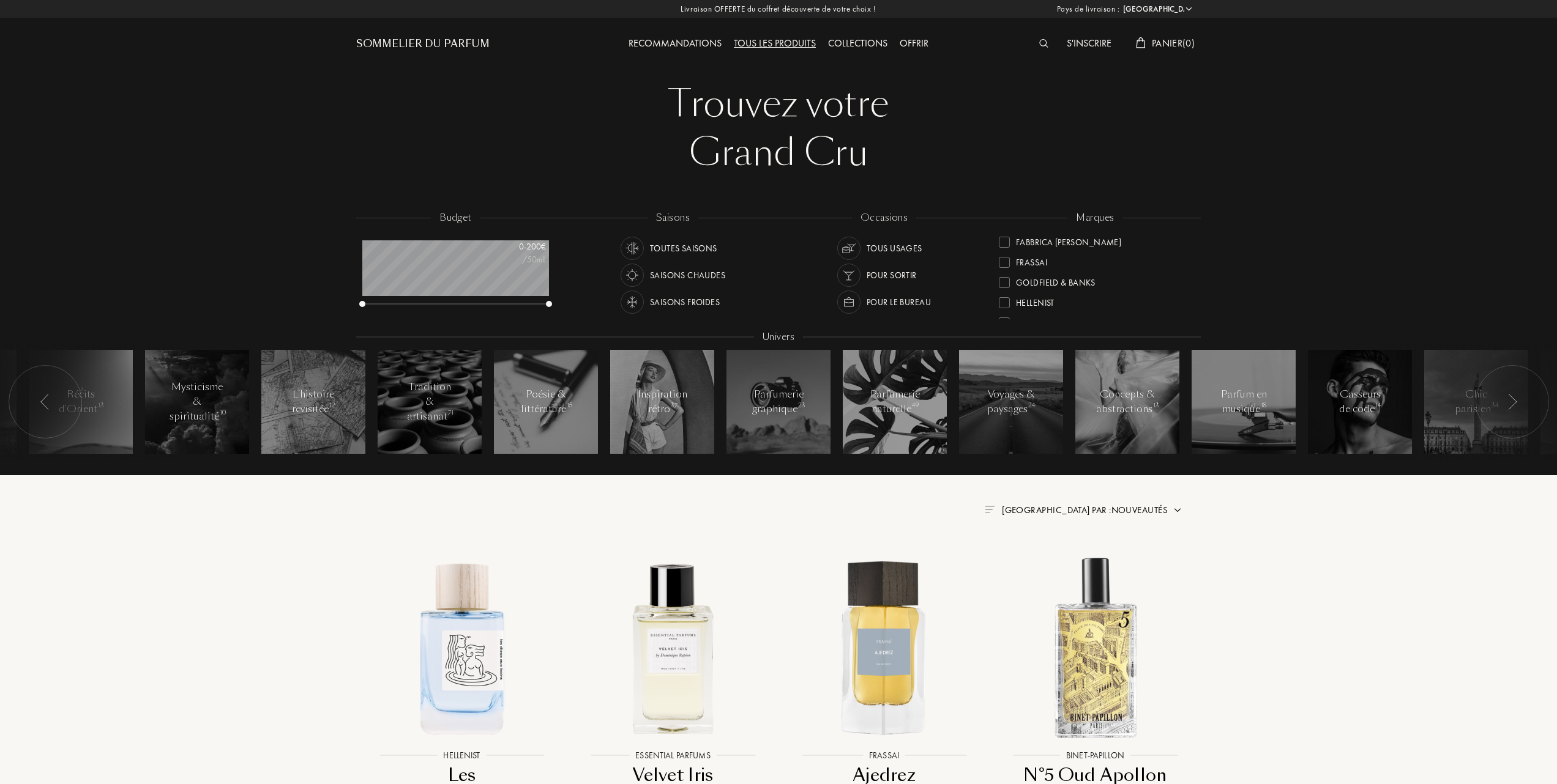
click at [1004, 262] on div at bounding box center [1004, 263] width 11 height 11
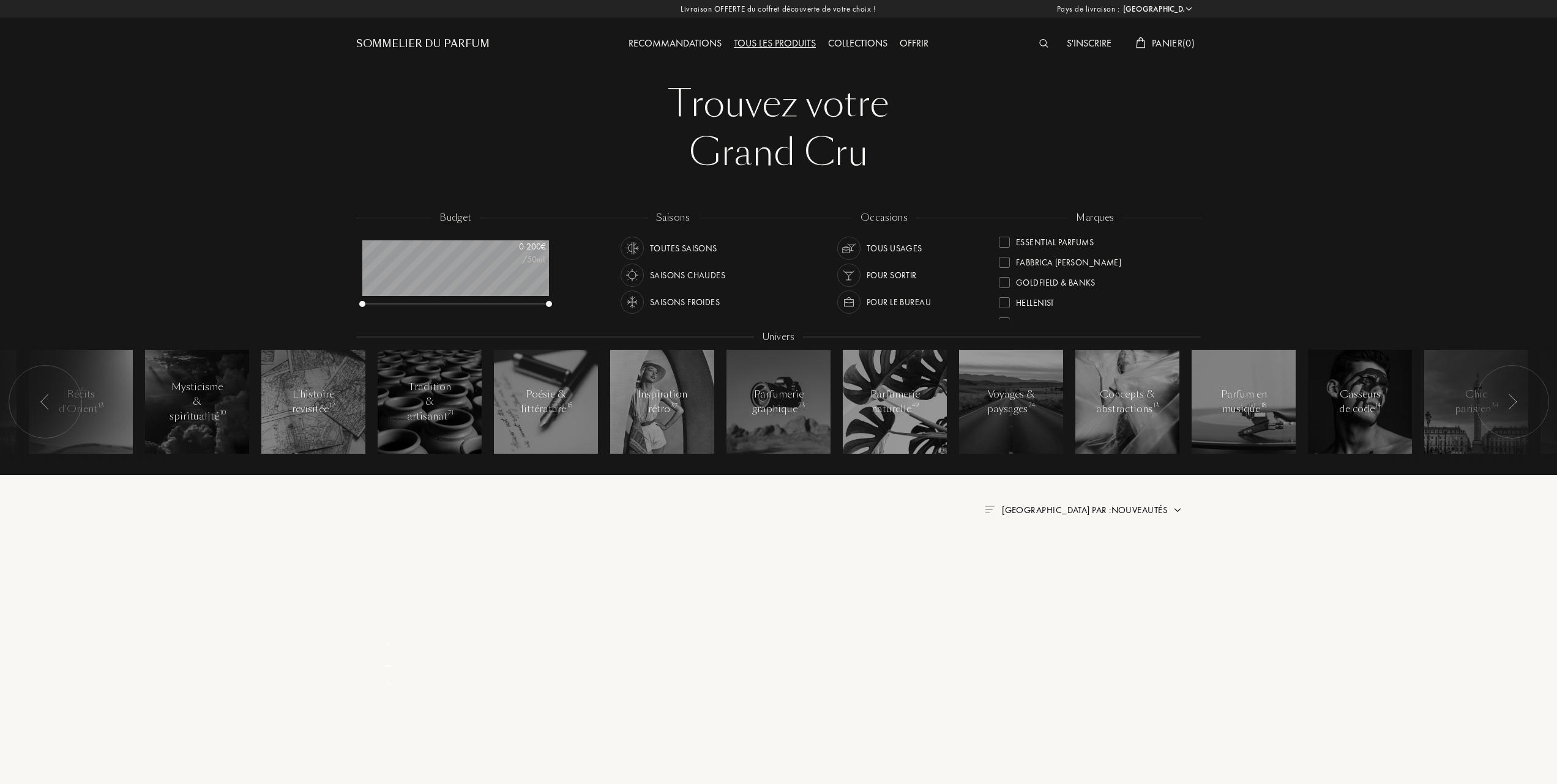
scroll to position [0, 0]
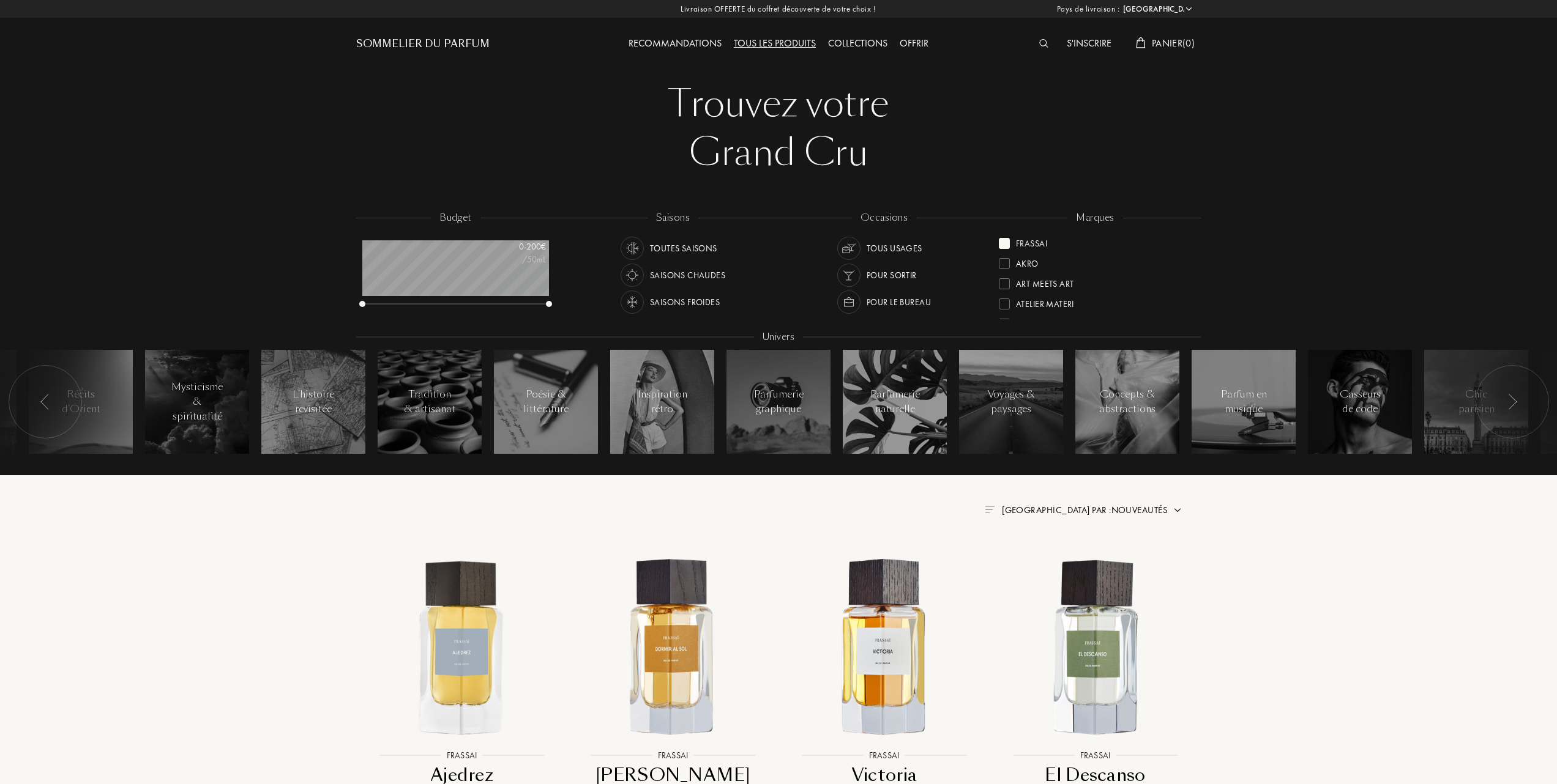
drag, startPoint x: 1195, startPoint y: 262, endPoint x: 1193, endPoint y: 213, distance: 49.0
click at [1194, 213] on div "marques Frassai Akro Art Meets Art Atelier Materi Baruti Binet-Papillon Cépages…" at bounding box center [1095, 266] width 211 height 110
drag, startPoint x: 1189, startPoint y: 262, endPoint x: 1202, endPoint y: 221, distance: 43.0
click at [1202, 221] on div "budget 0 - 200 € /50mL saisons Toutes saisons Saisons chaudes Saisons froides o…" at bounding box center [779, 341] width 1560 height 268
click at [1006, 238] on div at bounding box center [1004, 243] width 11 height 11
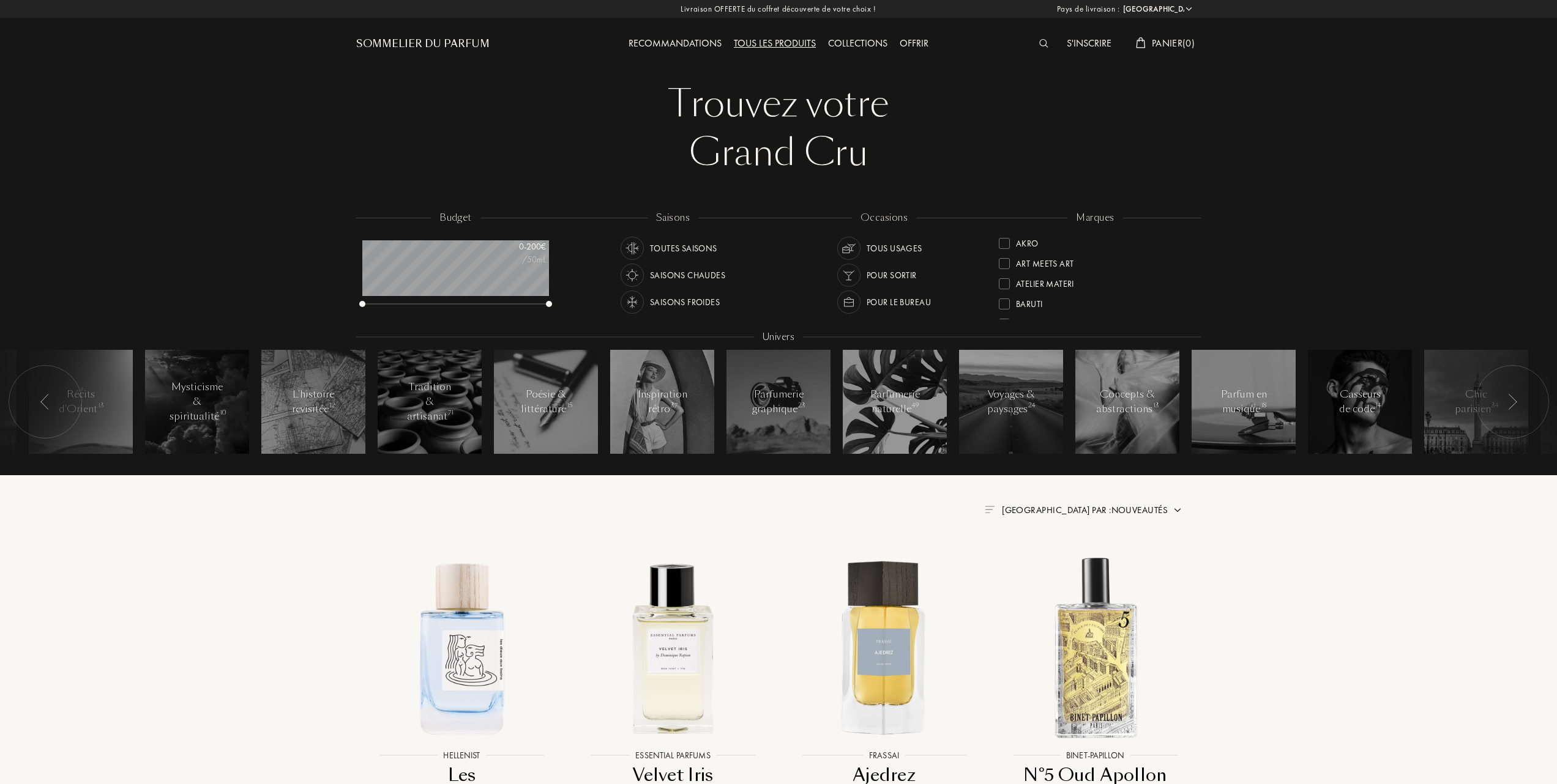
drag, startPoint x: 1194, startPoint y: 267, endPoint x: 1185, endPoint y: 214, distance: 53.8
click at [1185, 214] on div "marques Akro Art Meets Art Atelier Materi Baruti Binet-Papillon Cépages Parfums…" at bounding box center [1095, 266] width 211 height 110
click at [1005, 302] on div at bounding box center [1004, 303] width 11 height 11
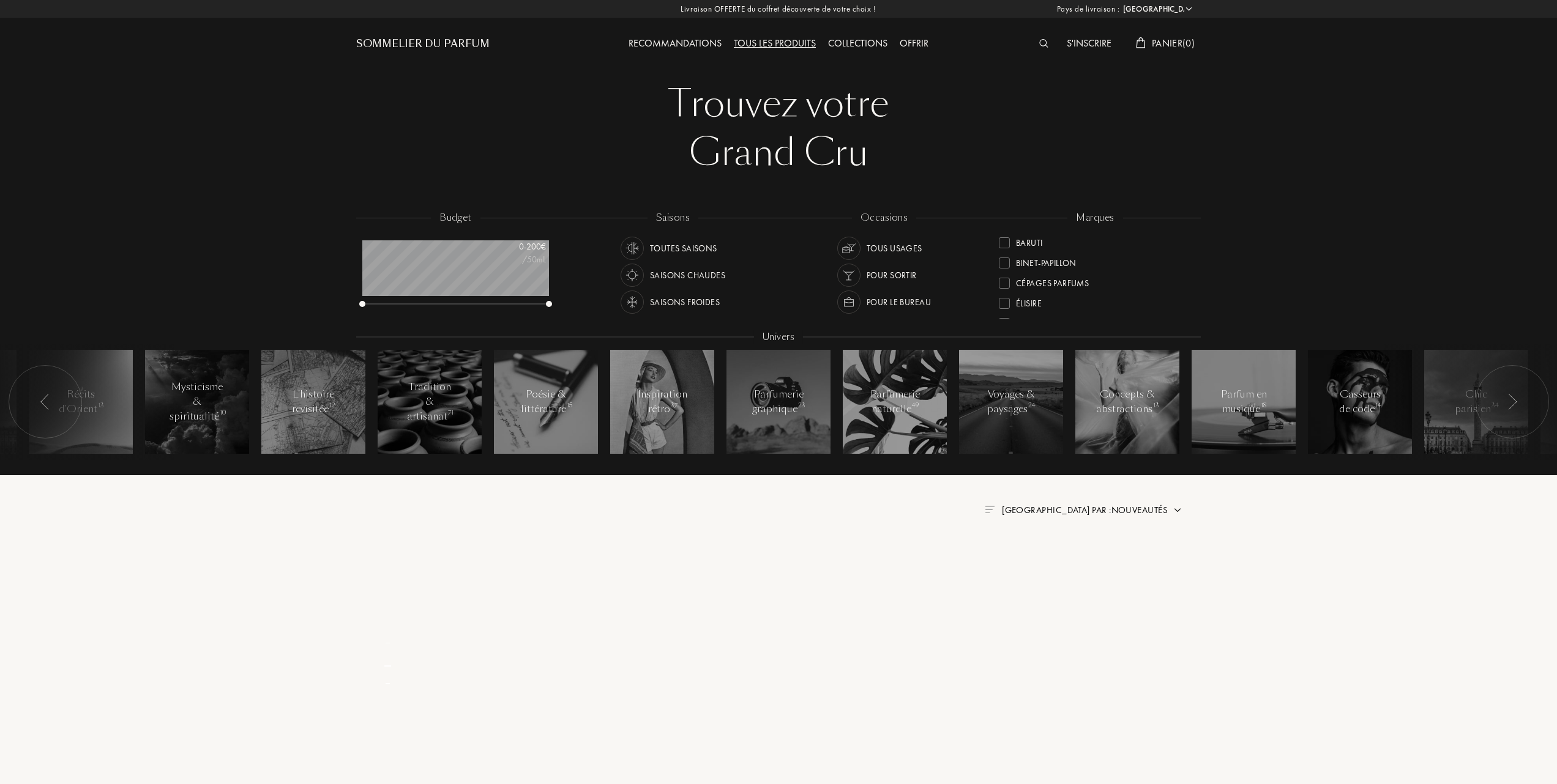
scroll to position [0, 0]
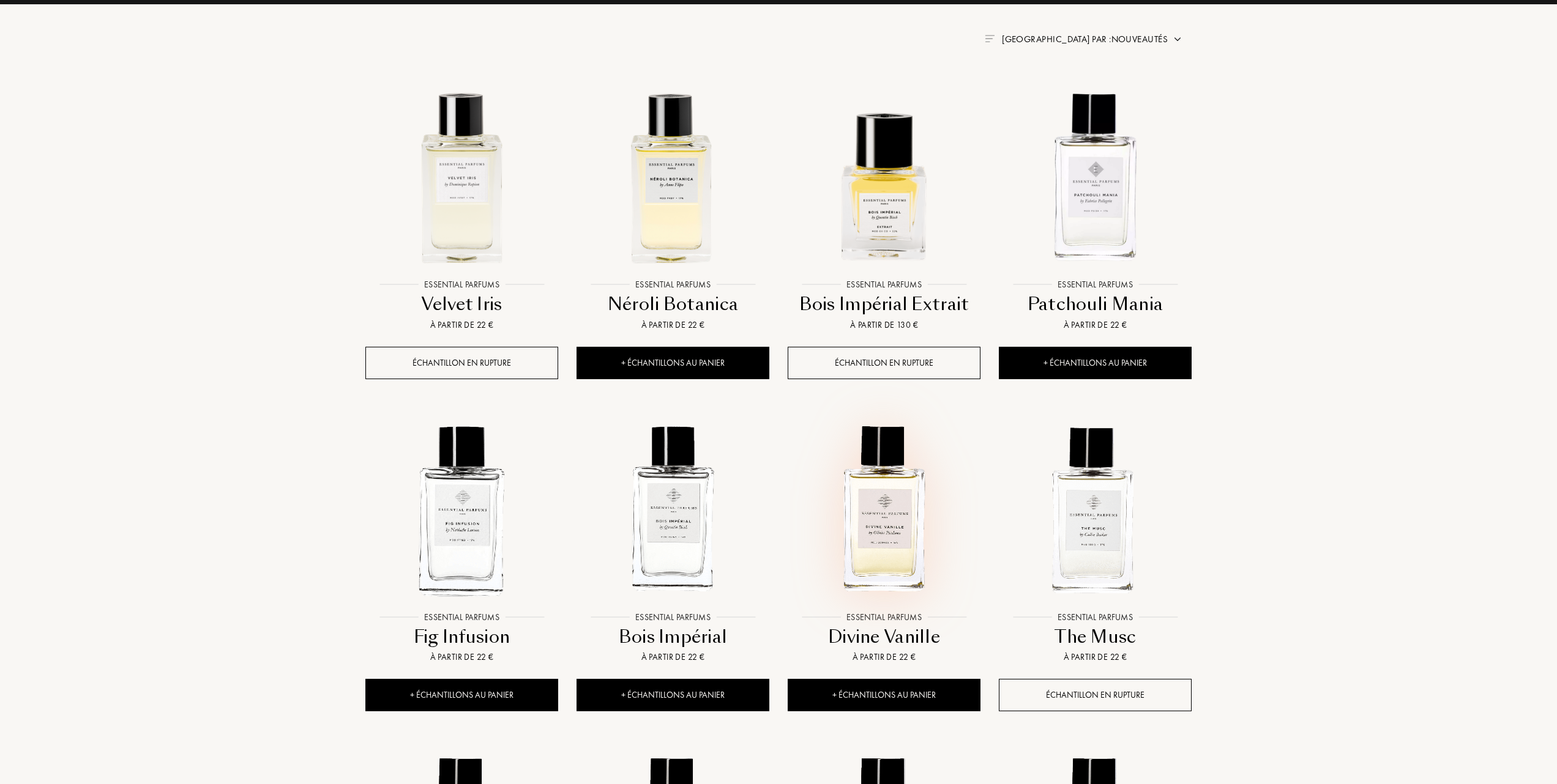
scroll to position [571, 0]
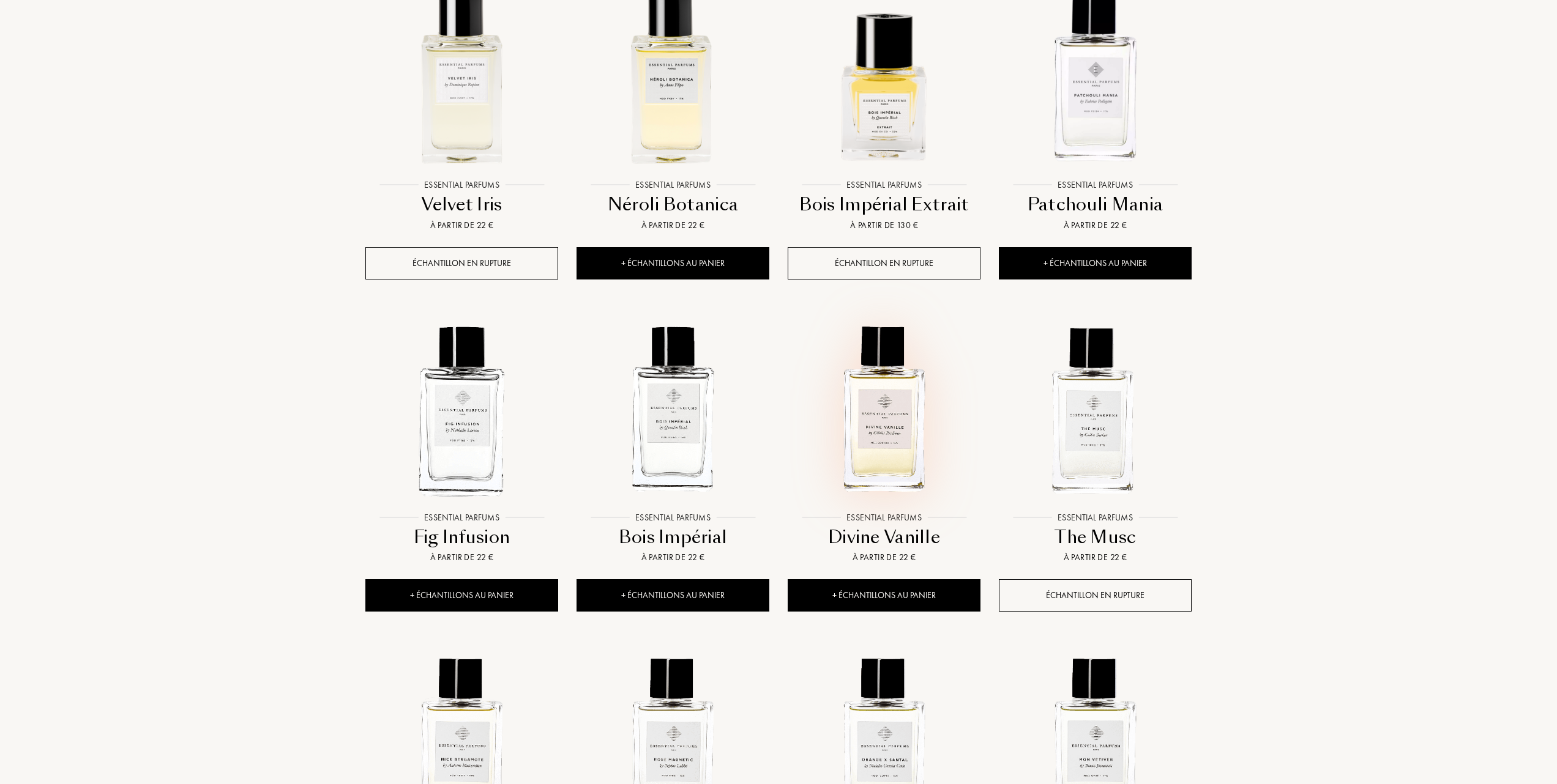
click at [885, 426] on img at bounding box center [884, 409] width 190 height 190
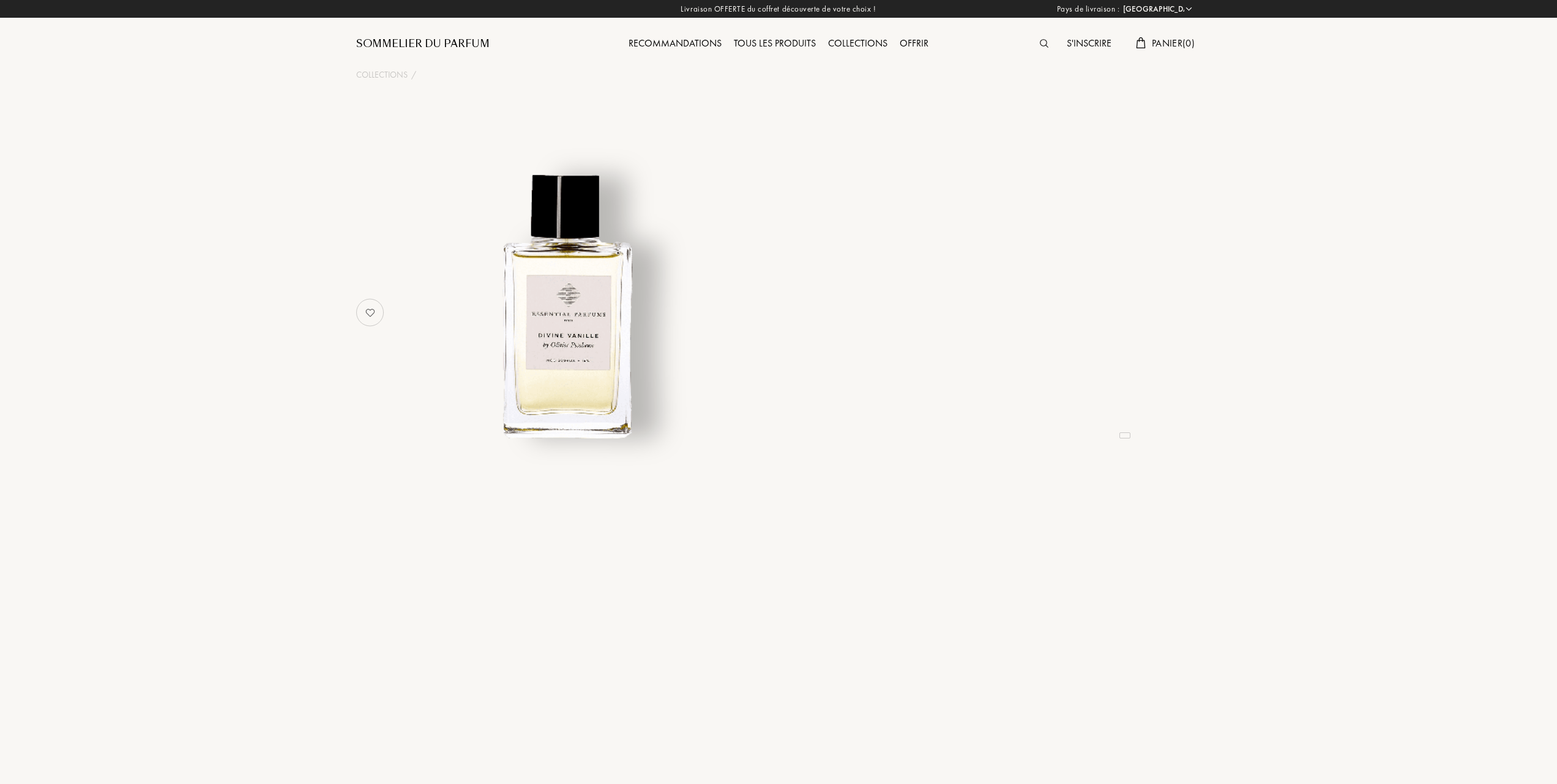
select select "FR"
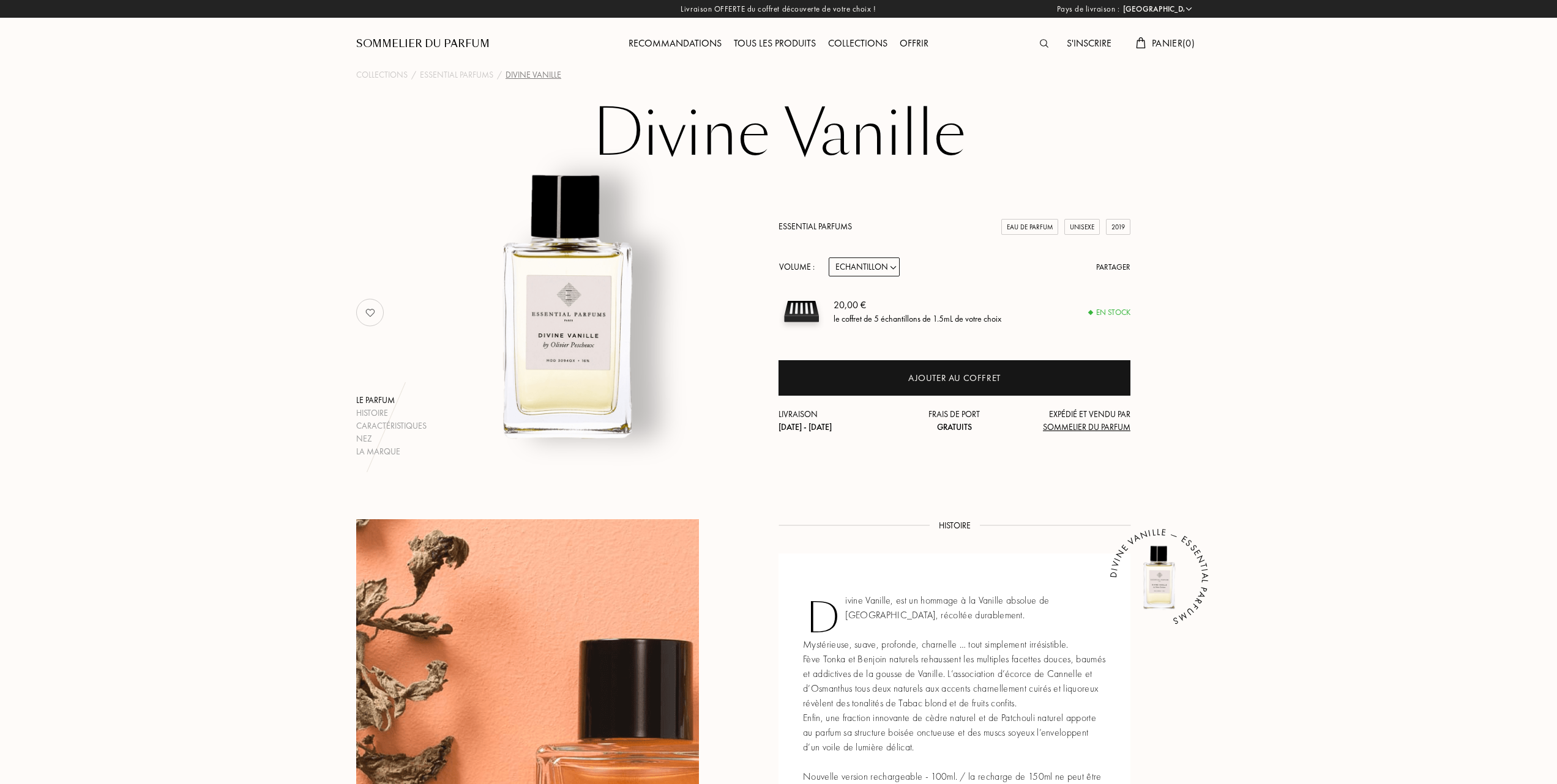
click at [896, 267] on select "Echantillon 10mL 100mL 150mL" at bounding box center [864, 267] width 71 height 19
select select "1"
click at [829, 258] on select "Echantillon 10mL 100mL 150mL" at bounding box center [864, 267] width 71 height 19
select select "1"
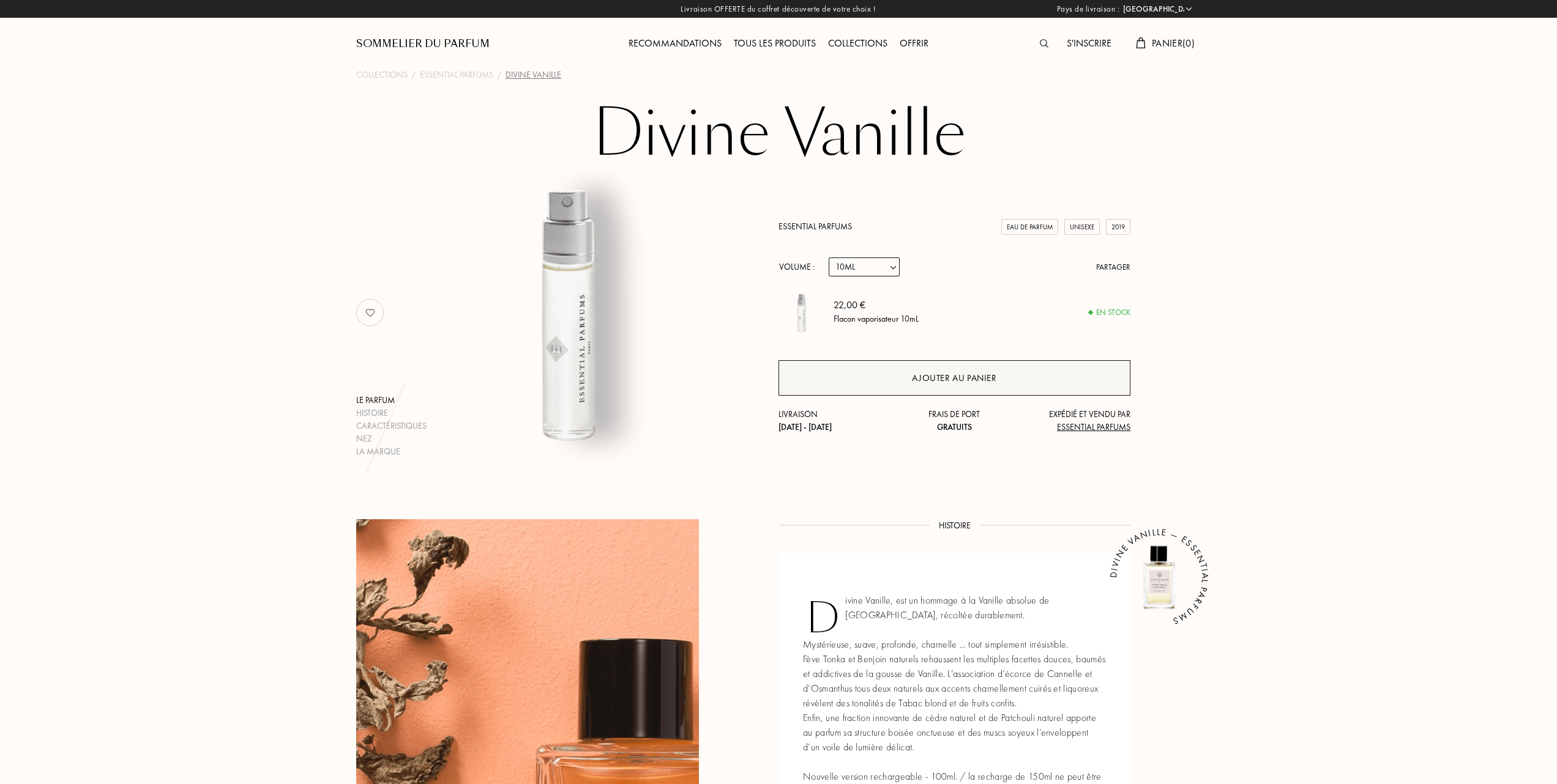
click at [936, 376] on div "Ajouter au panier" at bounding box center [954, 378] width 84 height 14
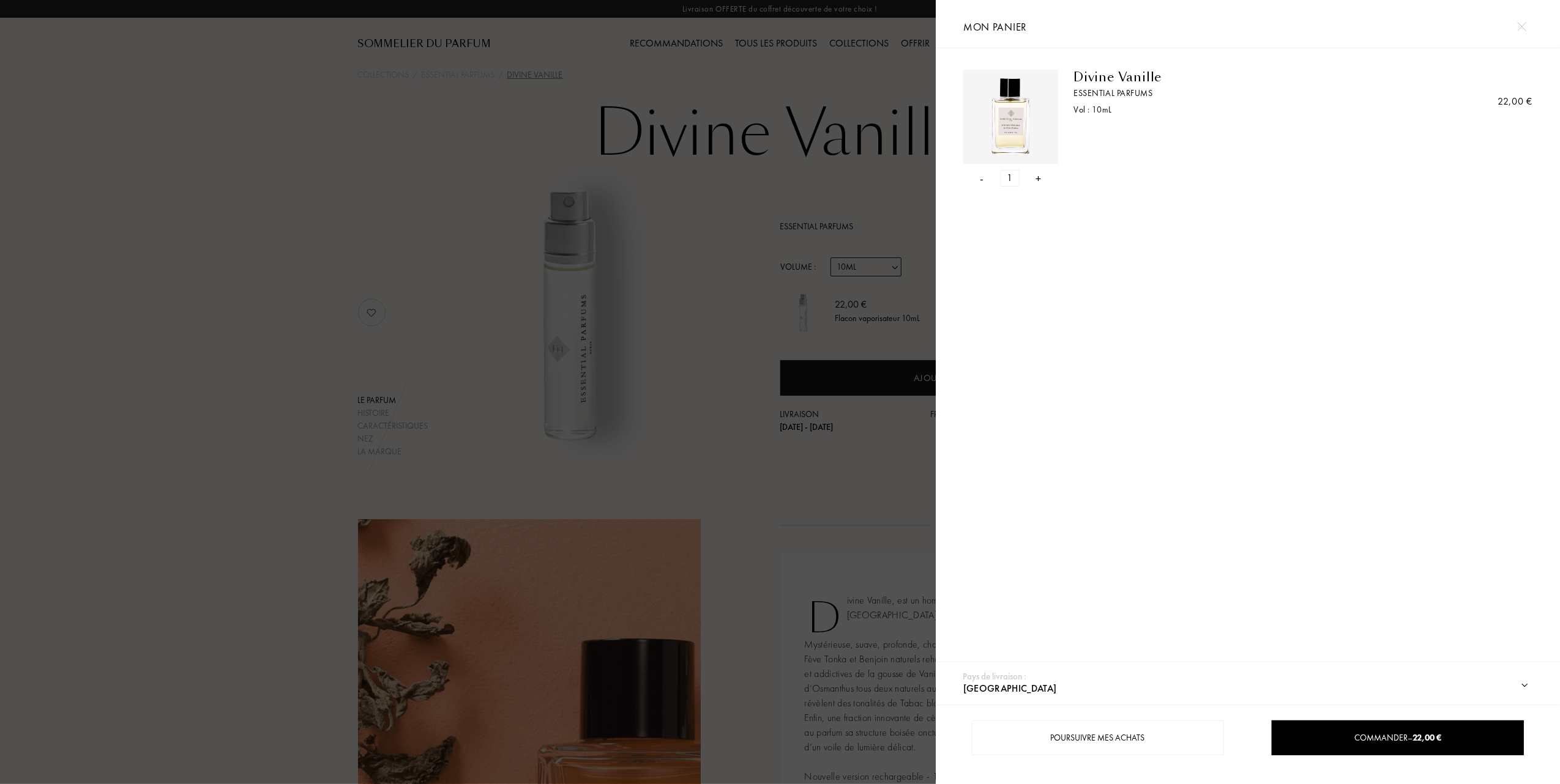
drag, startPoint x: 752, startPoint y: 79, endPoint x: 765, endPoint y: 84, distance: 13.9
click at [765, 84] on div at bounding box center [468, 392] width 936 height 784
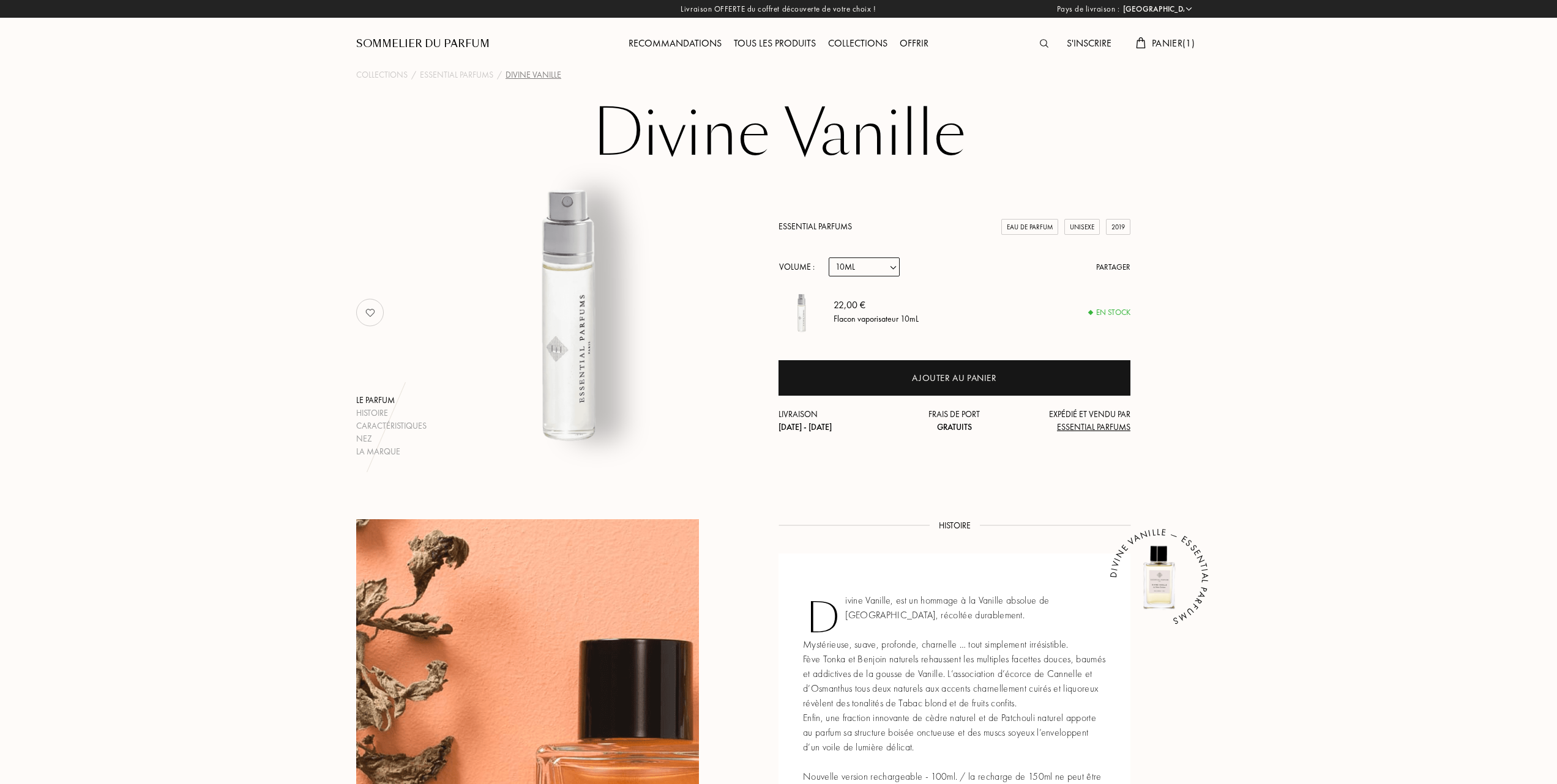
click at [1163, 44] on span "Panier ( 1 )" at bounding box center [1173, 43] width 43 height 13
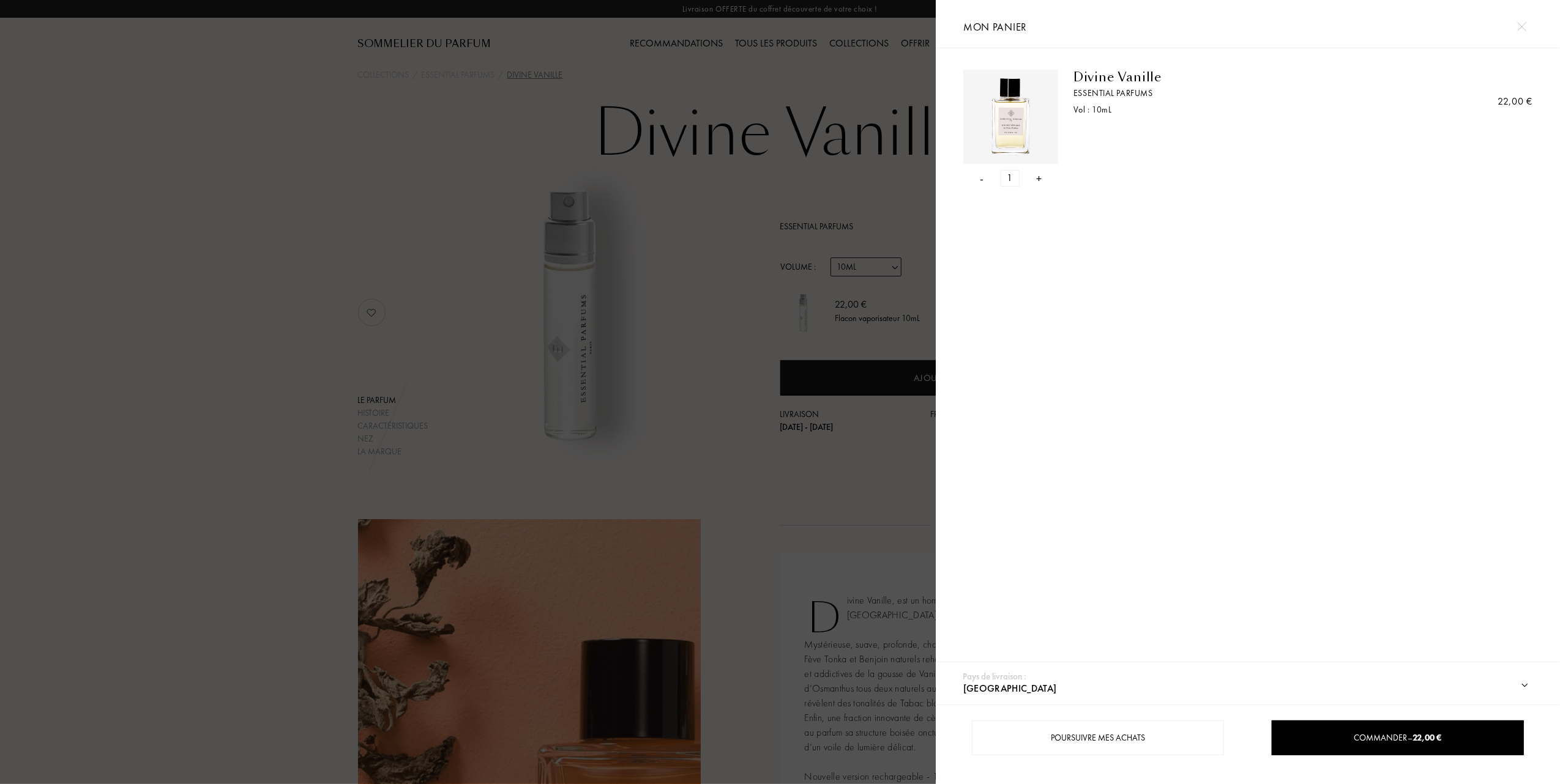
click at [821, 96] on div at bounding box center [468, 392] width 936 height 784
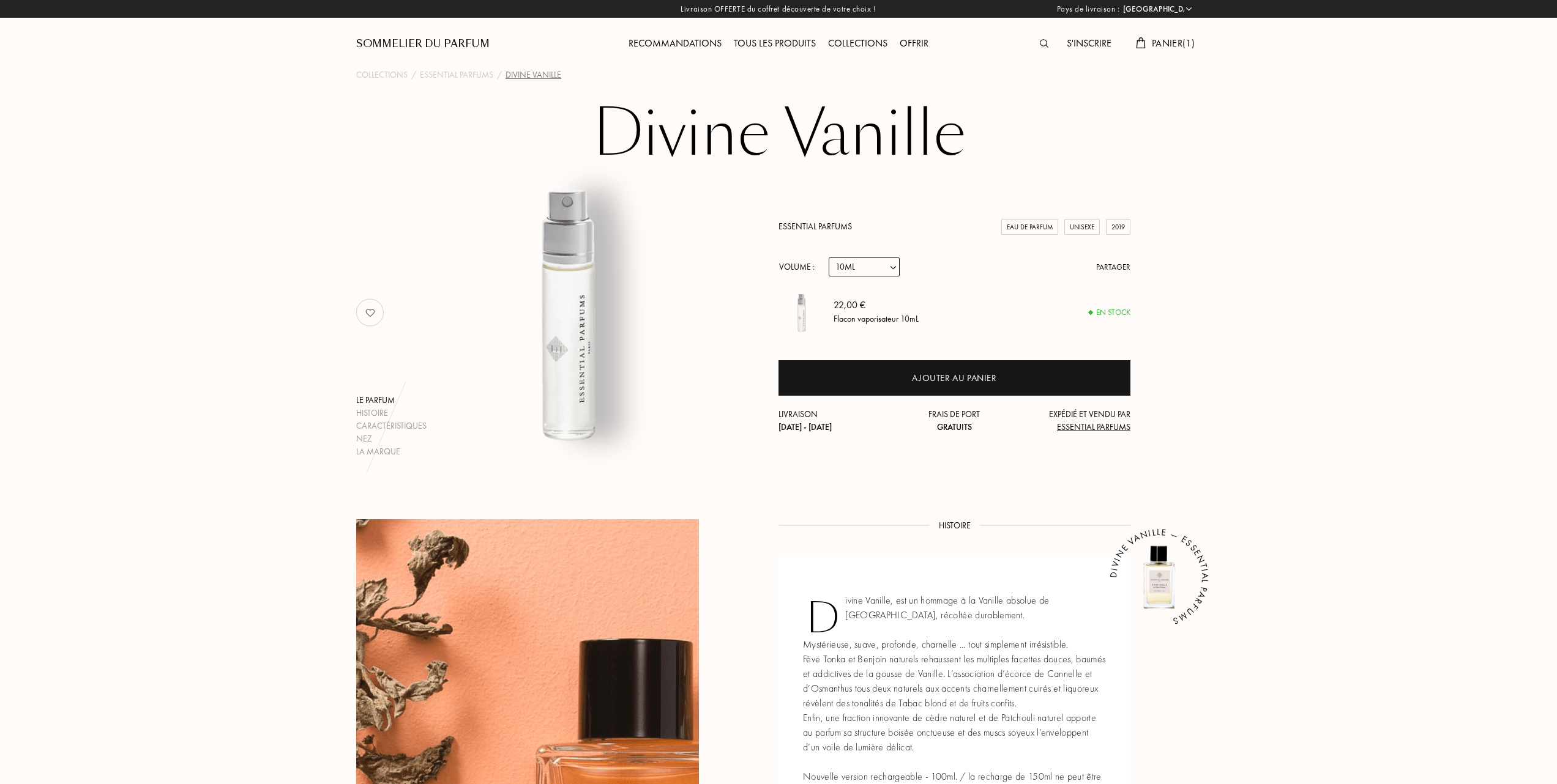
click at [1166, 42] on span "Panier ( 1 )" at bounding box center [1173, 43] width 43 height 13
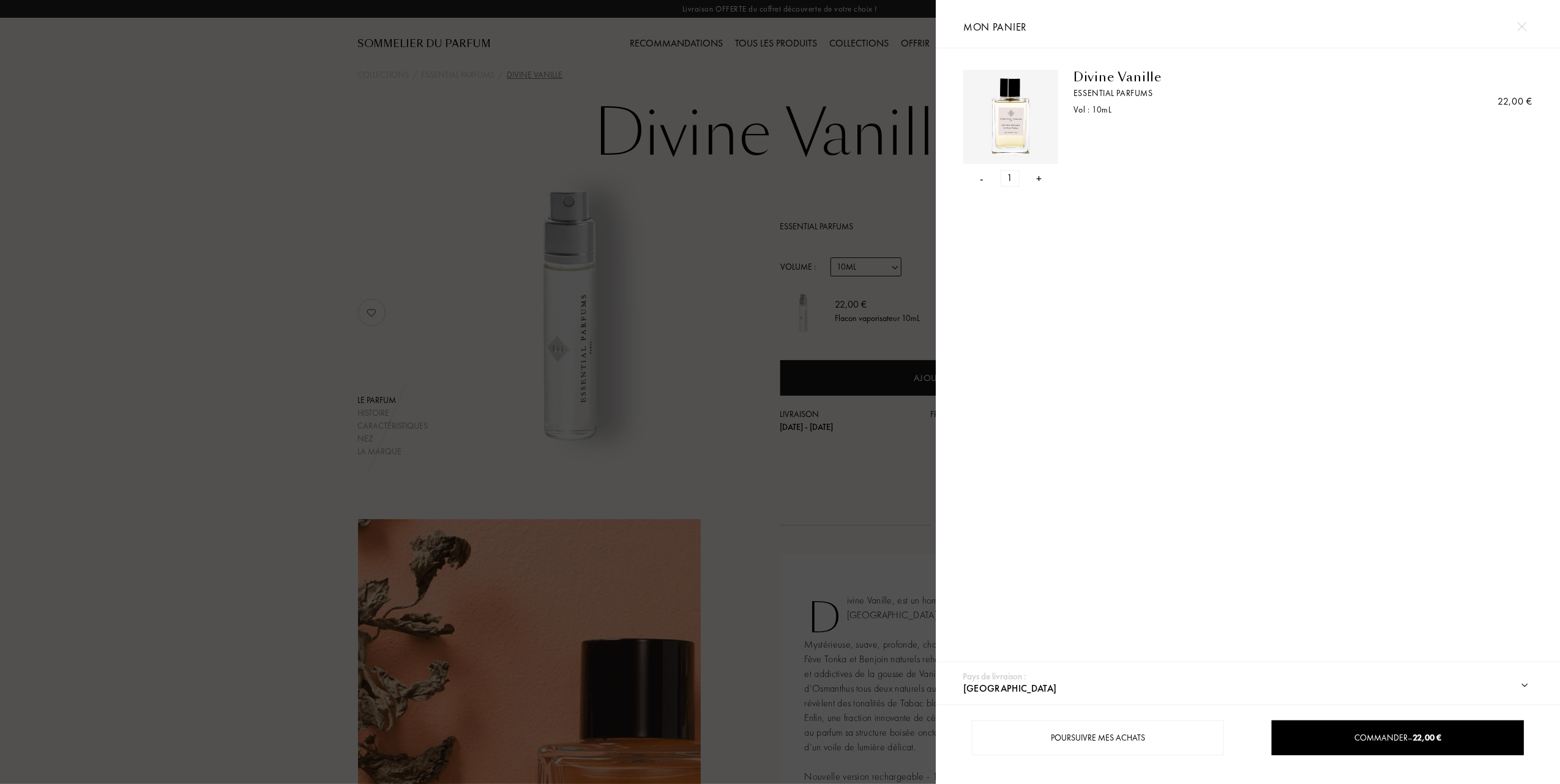
drag, startPoint x: 806, startPoint y: 62, endPoint x: 816, endPoint y: 62, distance: 10.0
click at [806, 64] on div at bounding box center [468, 392] width 936 height 784
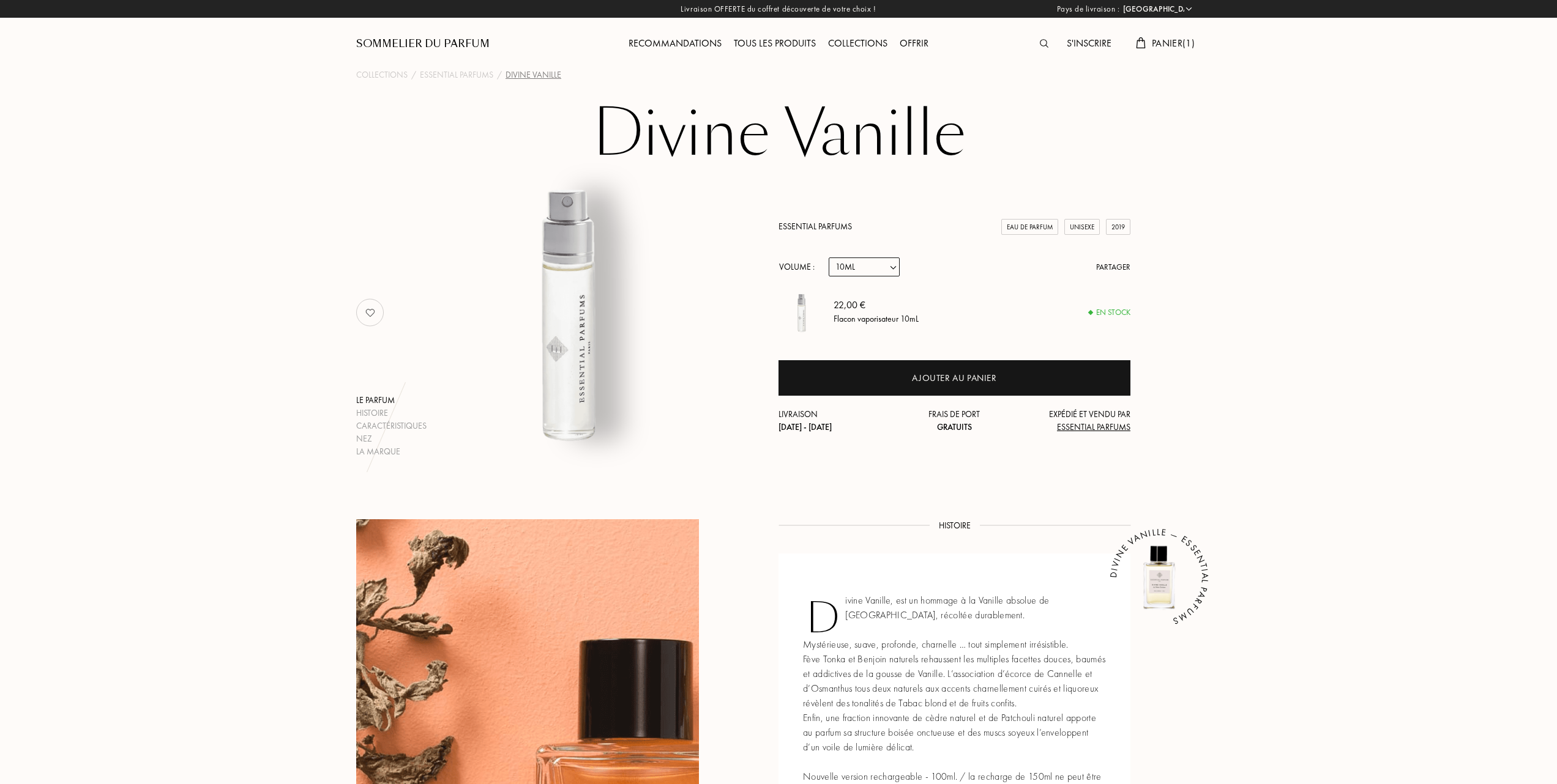
click at [768, 42] on div "Tous les produits" at bounding box center [774, 44] width 94 height 16
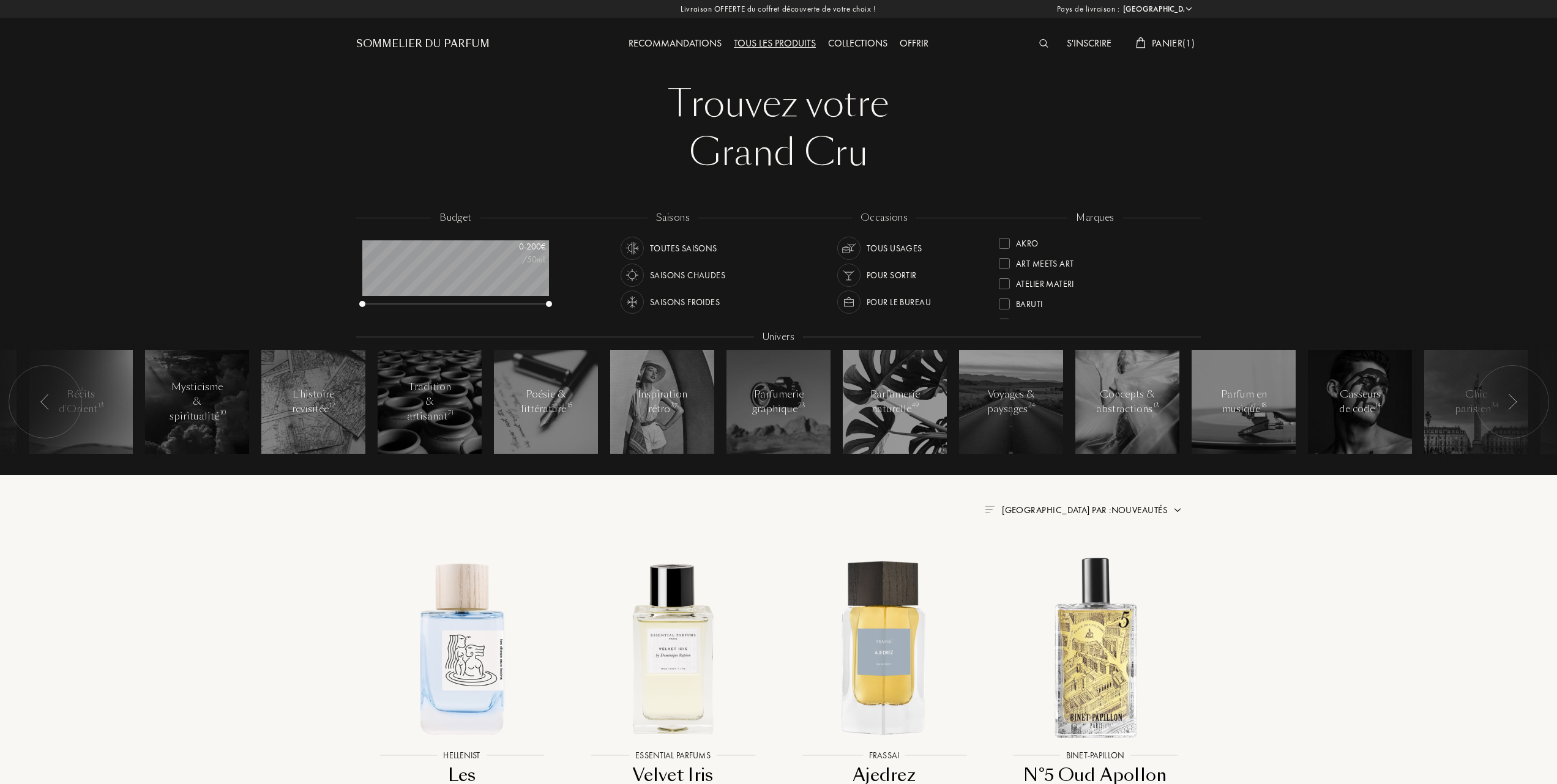
select select "FR"
click at [1004, 259] on div at bounding box center [1004, 263] width 11 height 11
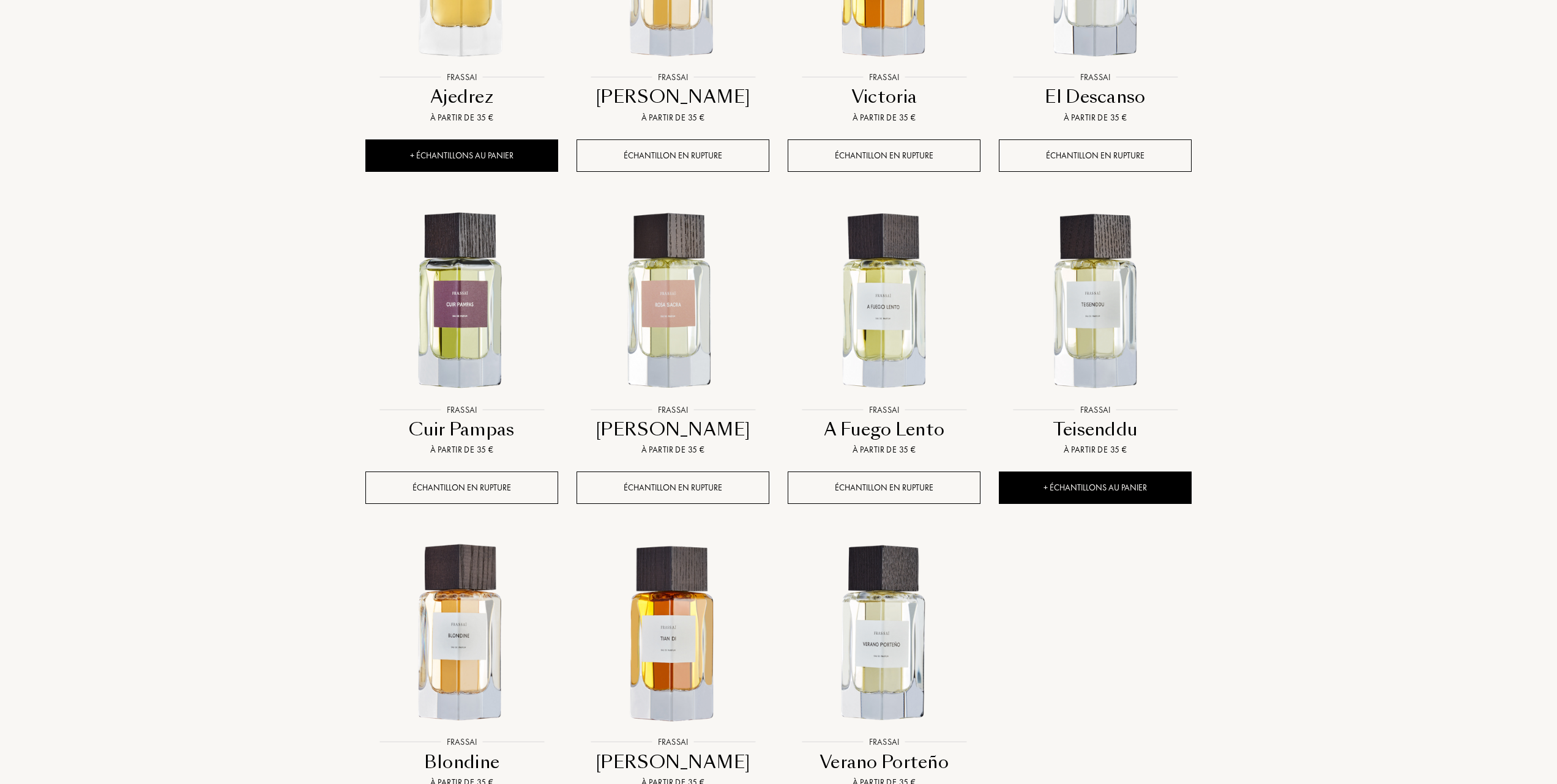
scroll to position [734, 0]
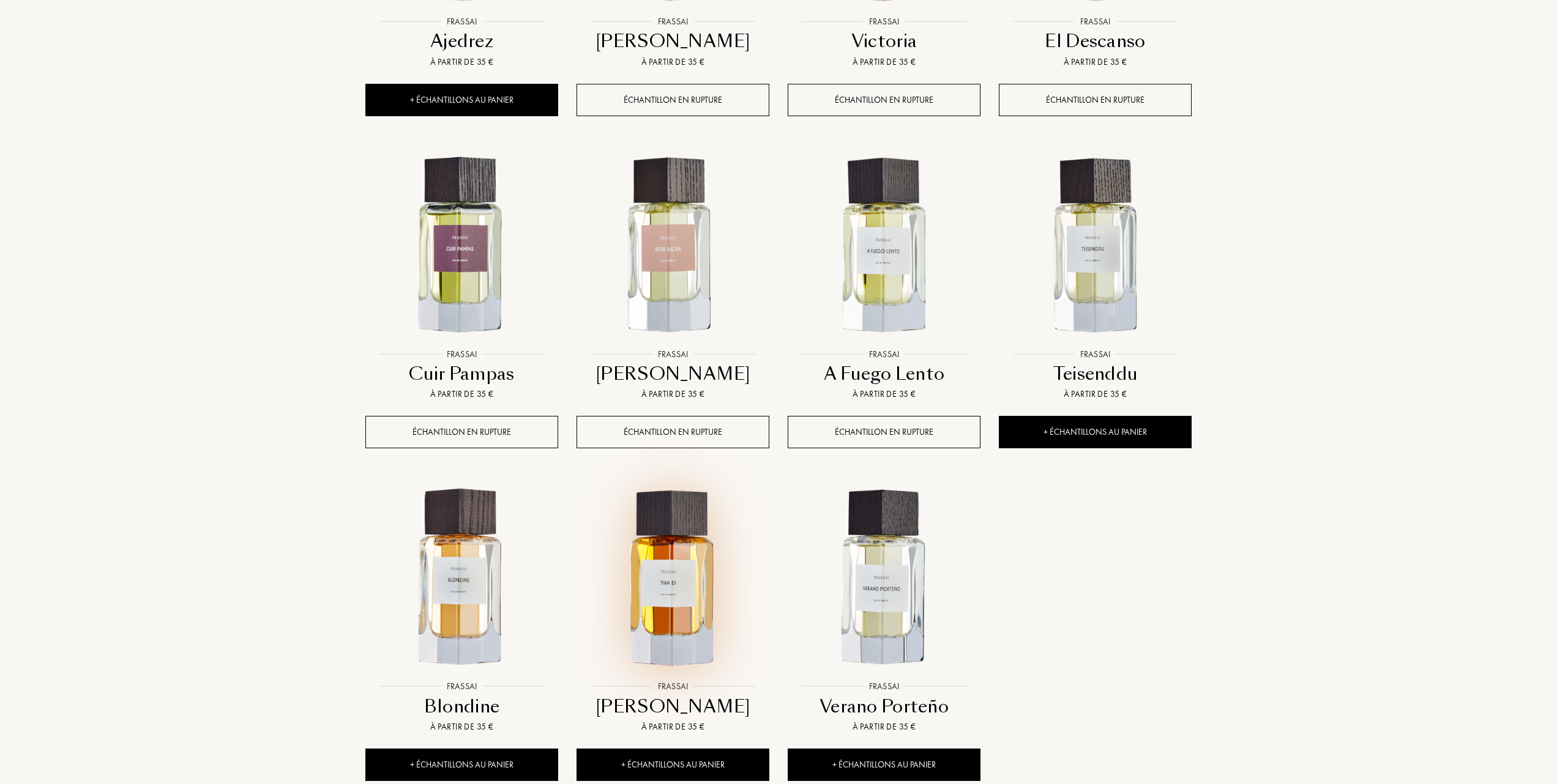
click at [681, 605] on img at bounding box center [673, 578] width 190 height 190
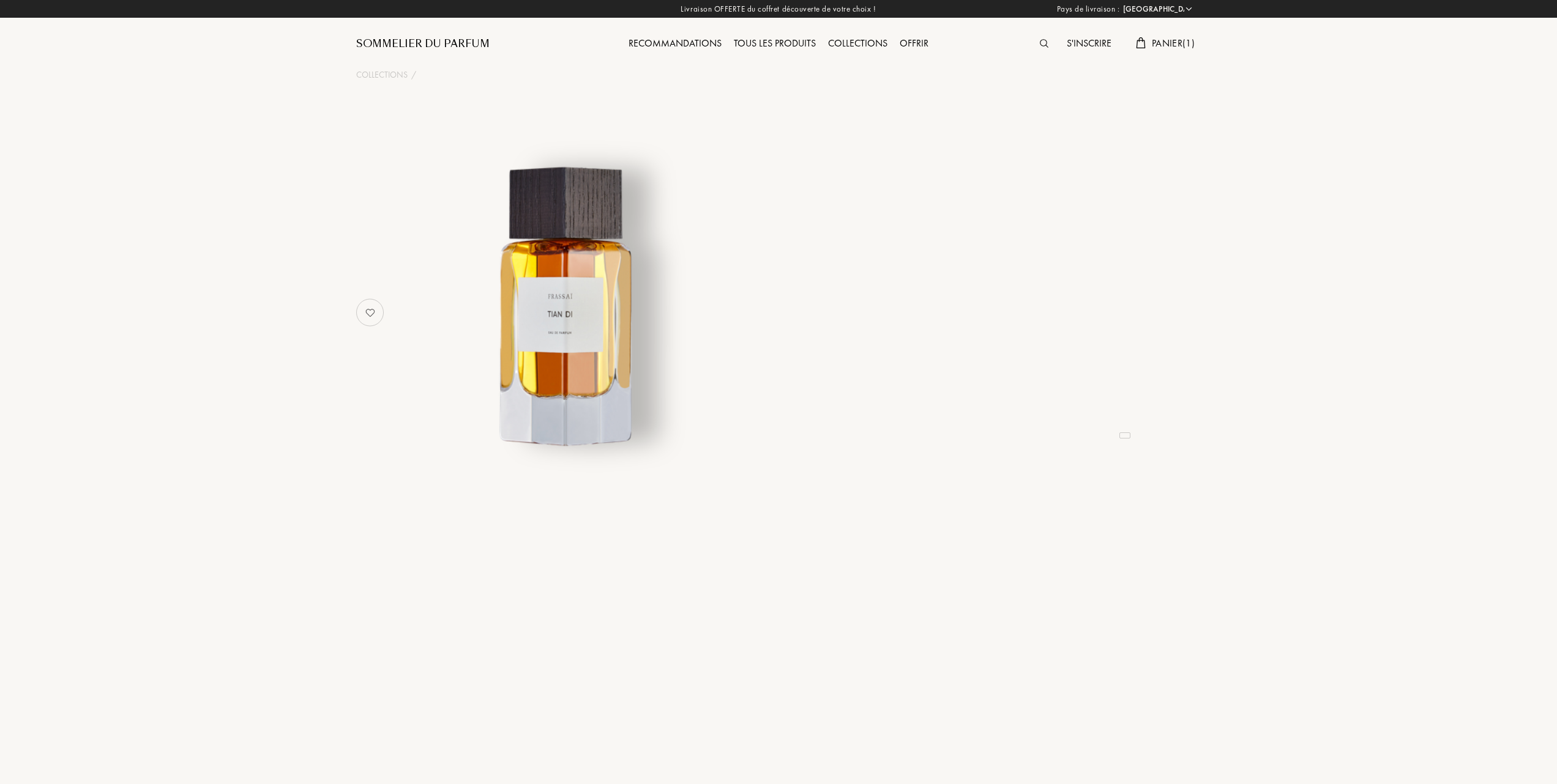
select select "FR"
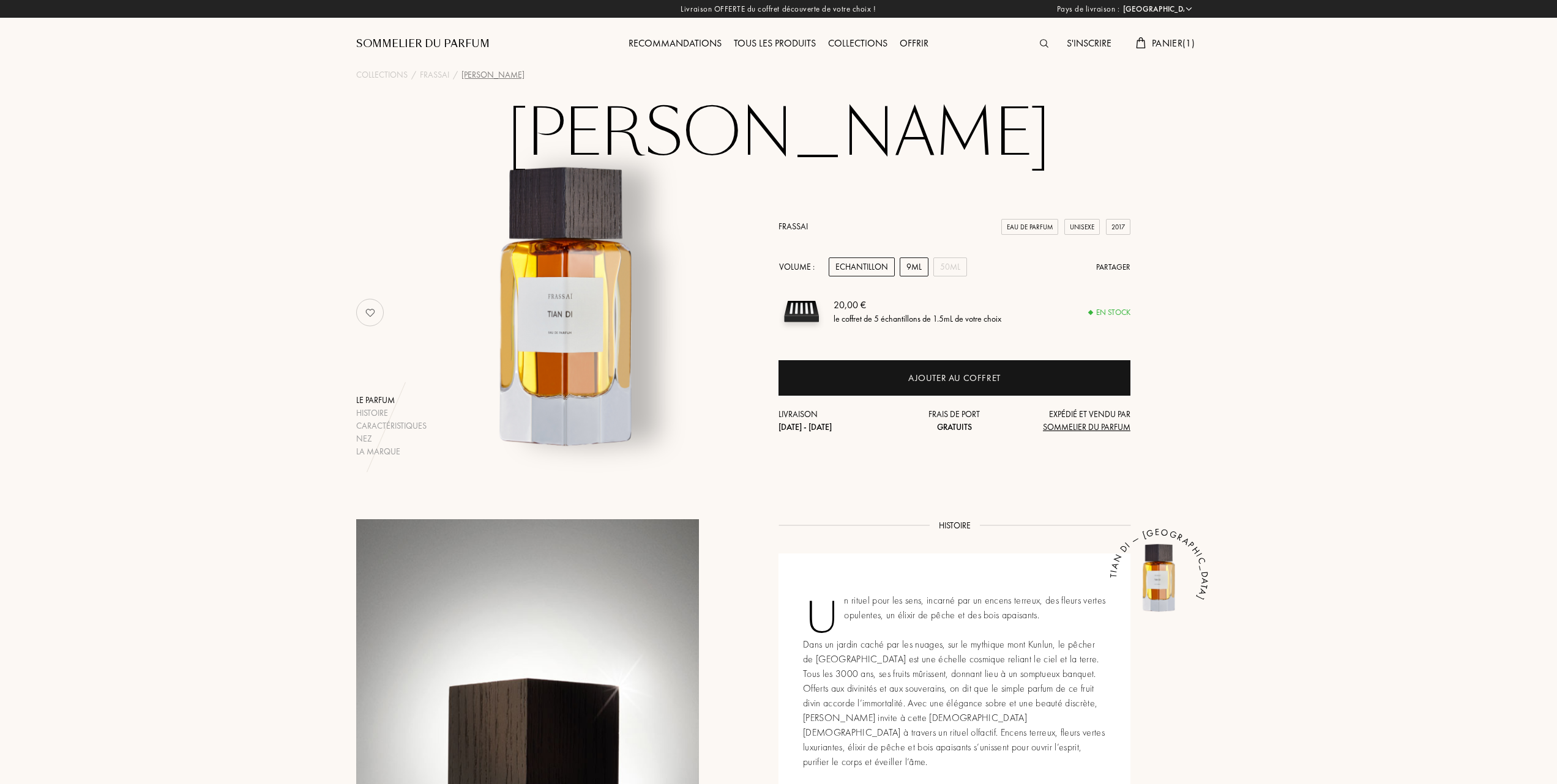
click at [919, 267] on div "9mL" at bounding box center [914, 267] width 29 height 19
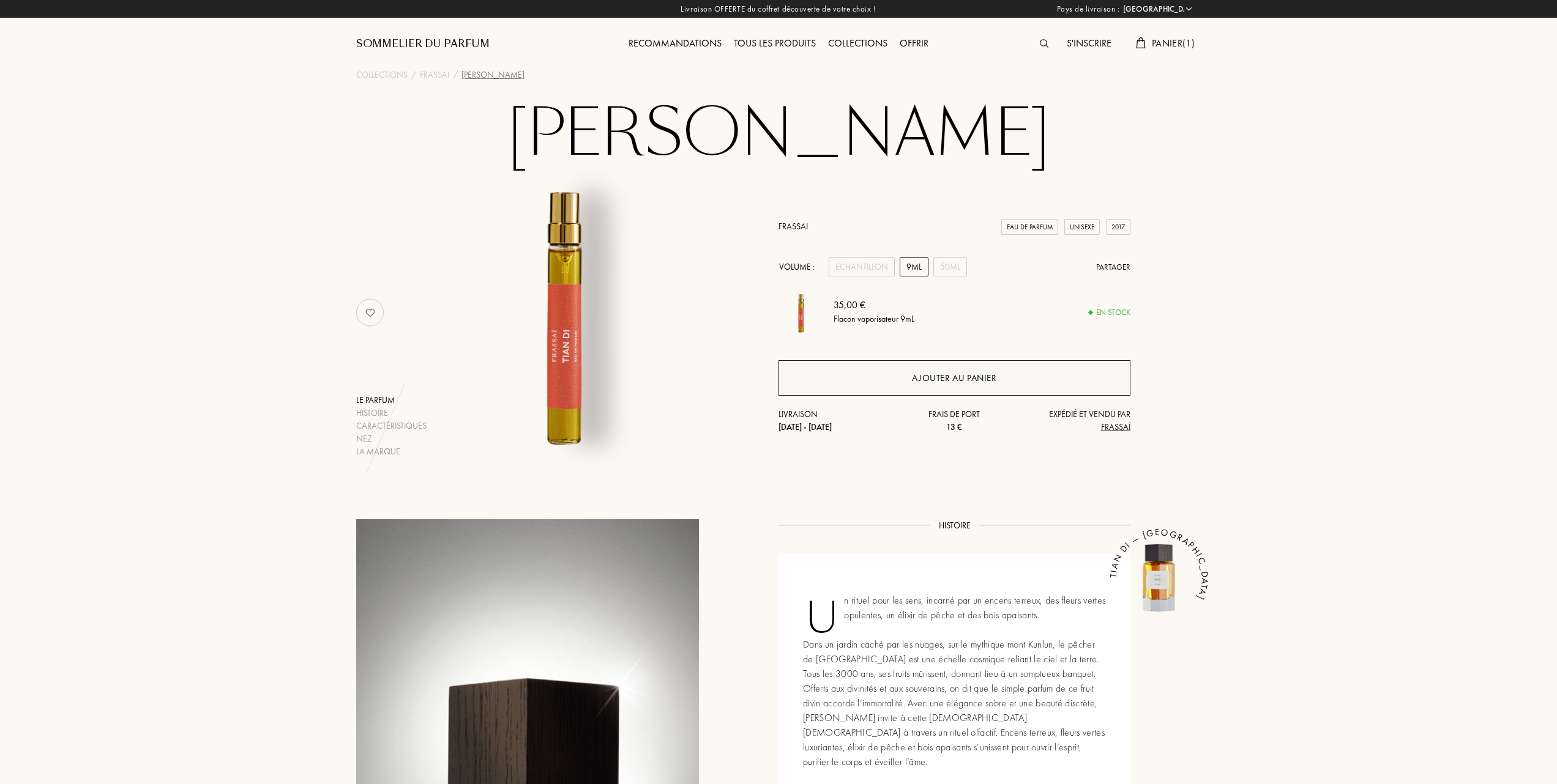
click at [945, 378] on div "Ajouter au panier" at bounding box center [954, 378] width 84 height 14
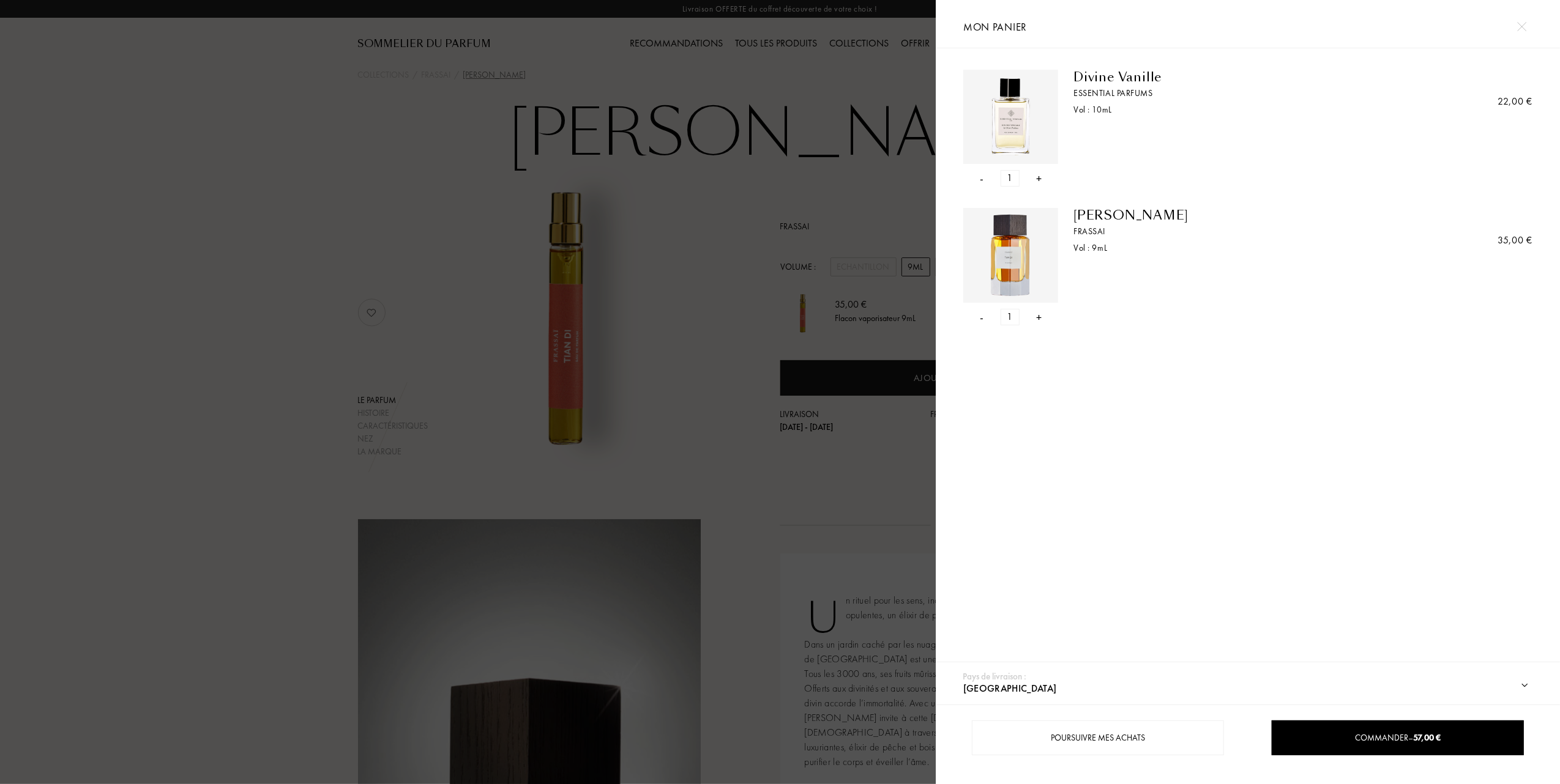
click at [671, 213] on div at bounding box center [468, 392] width 936 height 784
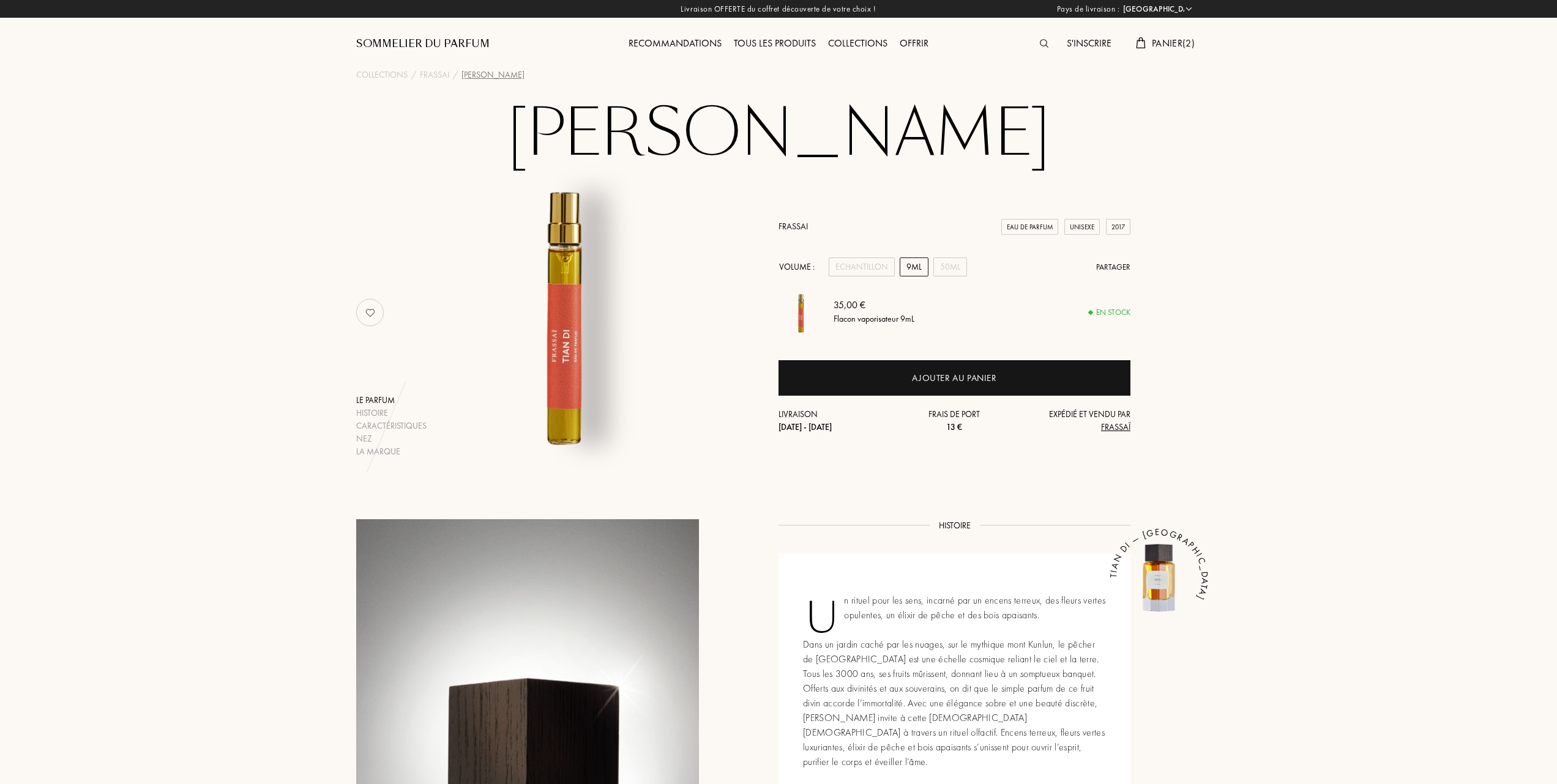
click at [1165, 47] on span "Panier ( 2 )" at bounding box center [1173, 43] width 43 height 13
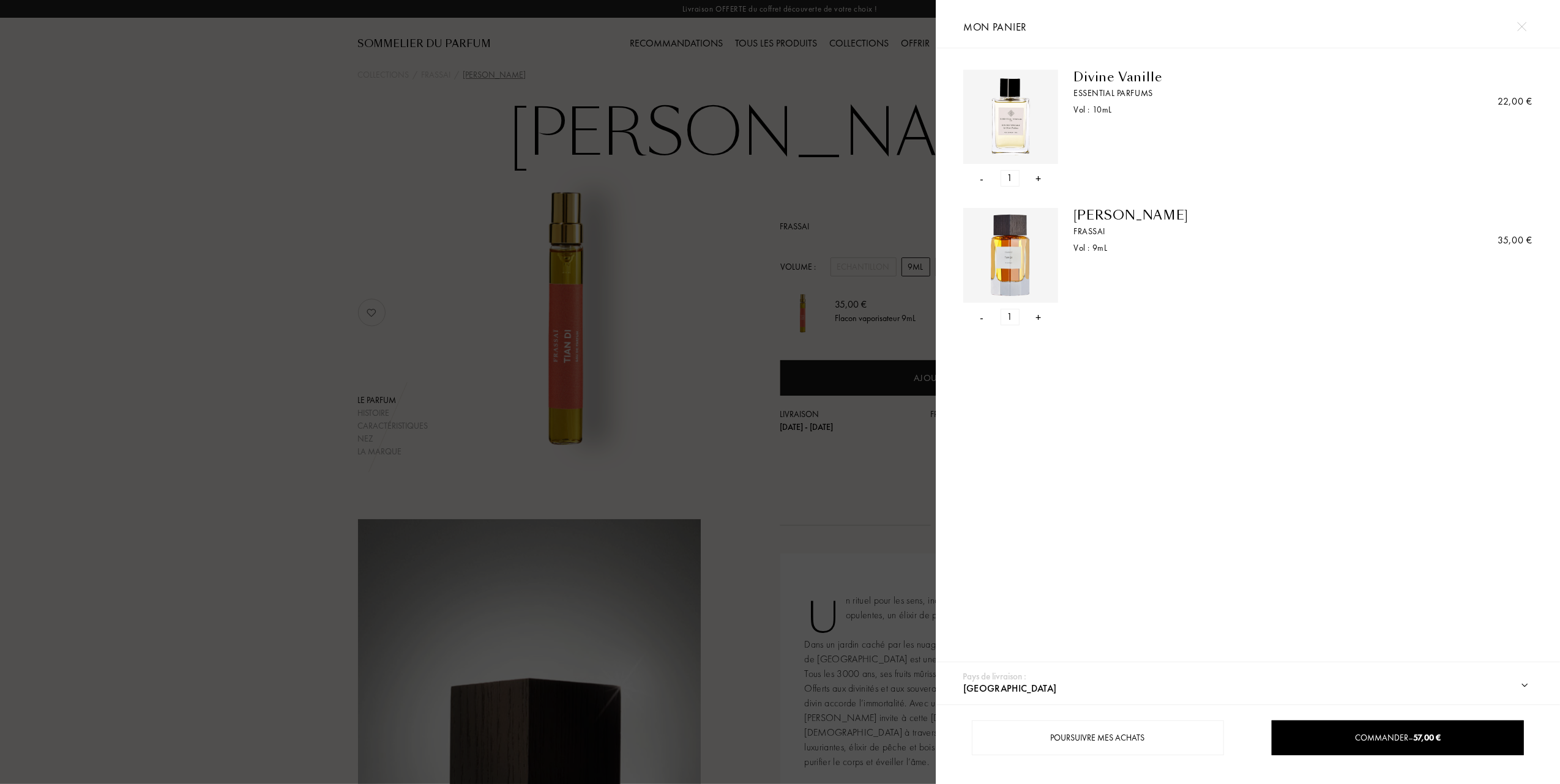
click at [799, 96] on div at bounding box center [468, 392] width 936 height 784
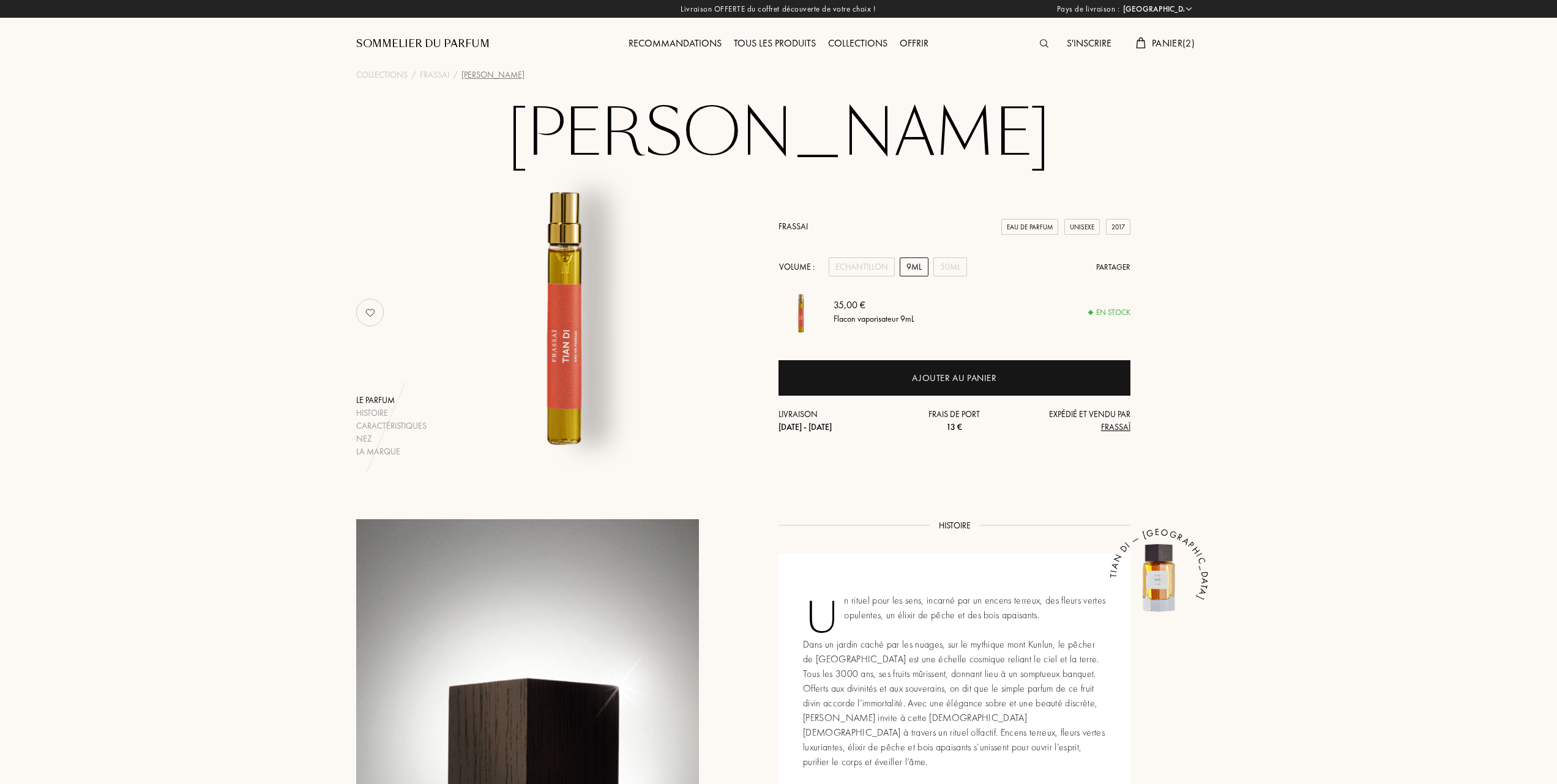
click at [1154, 42] on span "Panier ( 2 )" at bounding box center [1173, 43] width 43 height 13
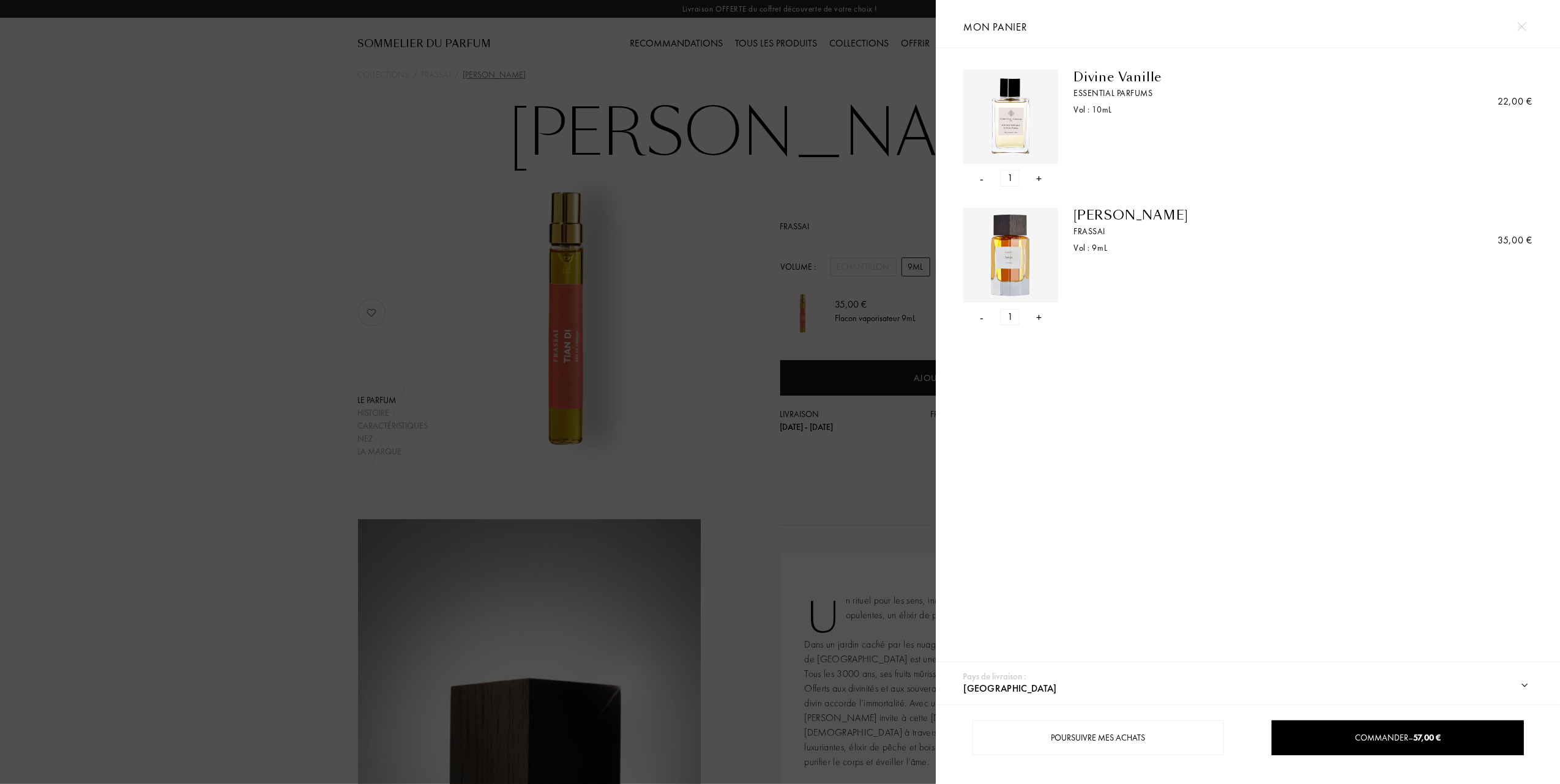
click at [842, 50] on div at bounding box center [468, 392] width 936 height 784
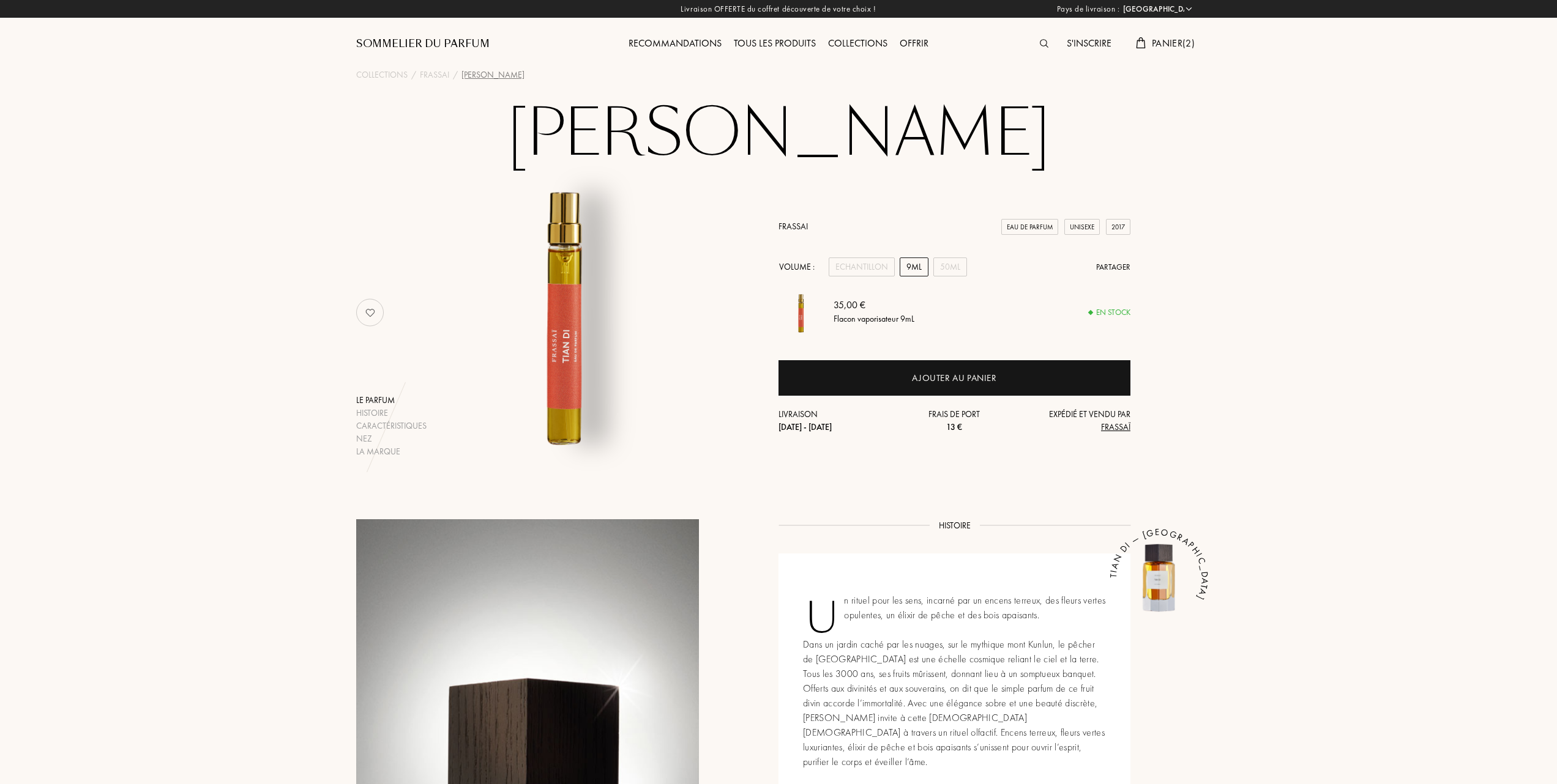
click at [791, 46] on div "Tous les produits" at bounding box center [774, 44] width 94 height 16
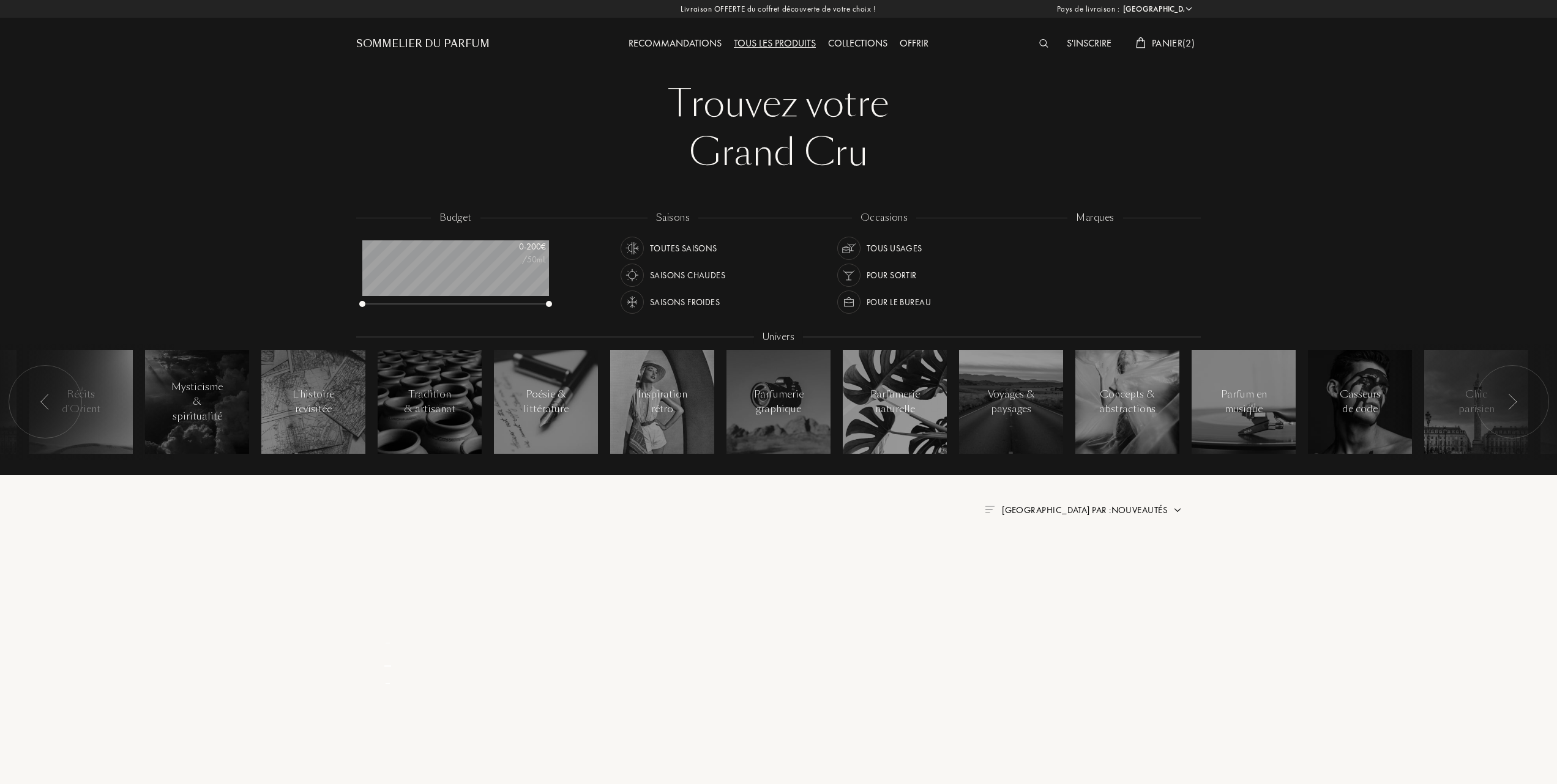
select select "FR"
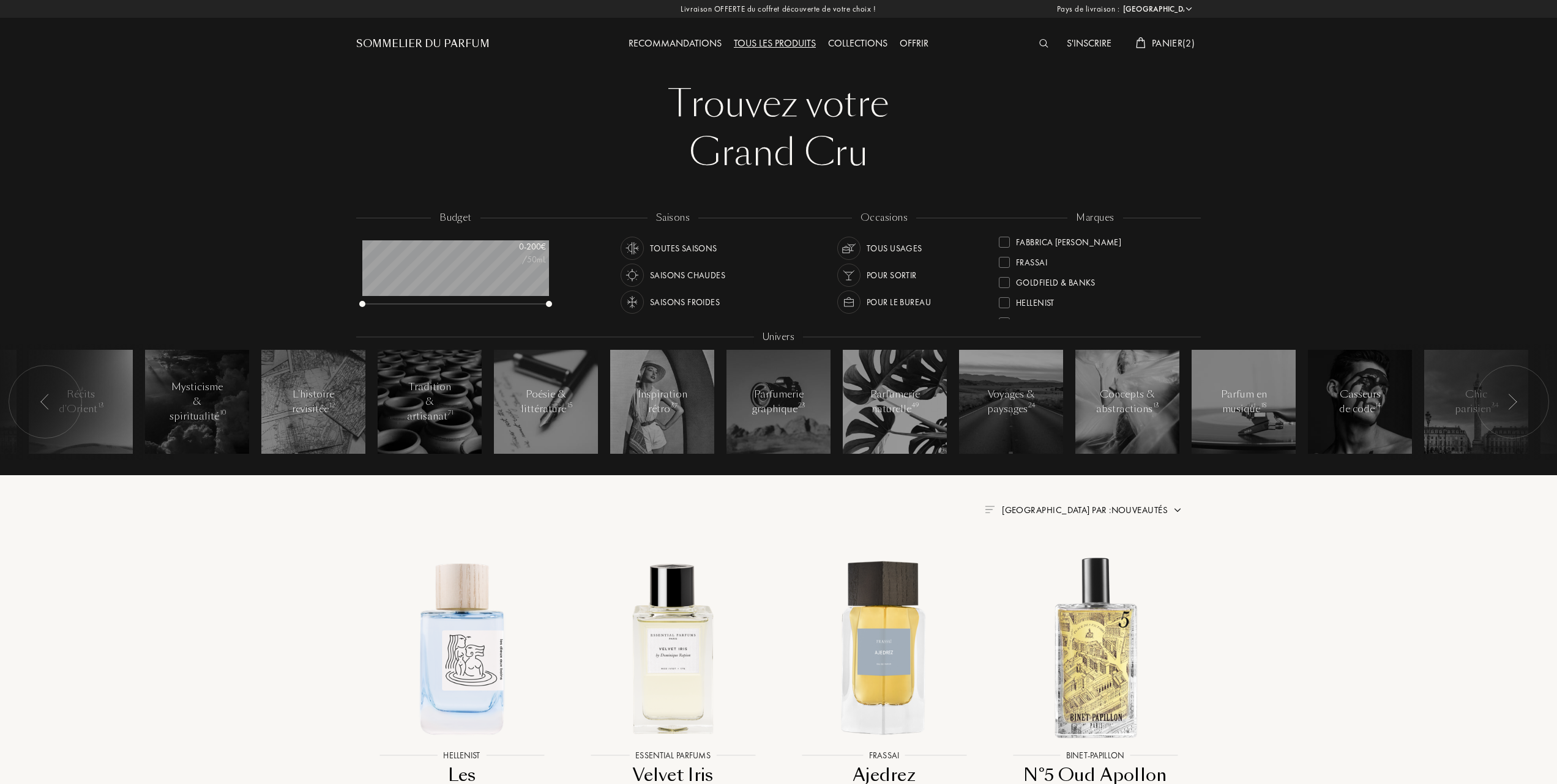
scroll to position [245, 0]
click at [1007, 279] on div at bounding box center [1004, 282] width 11 height 11
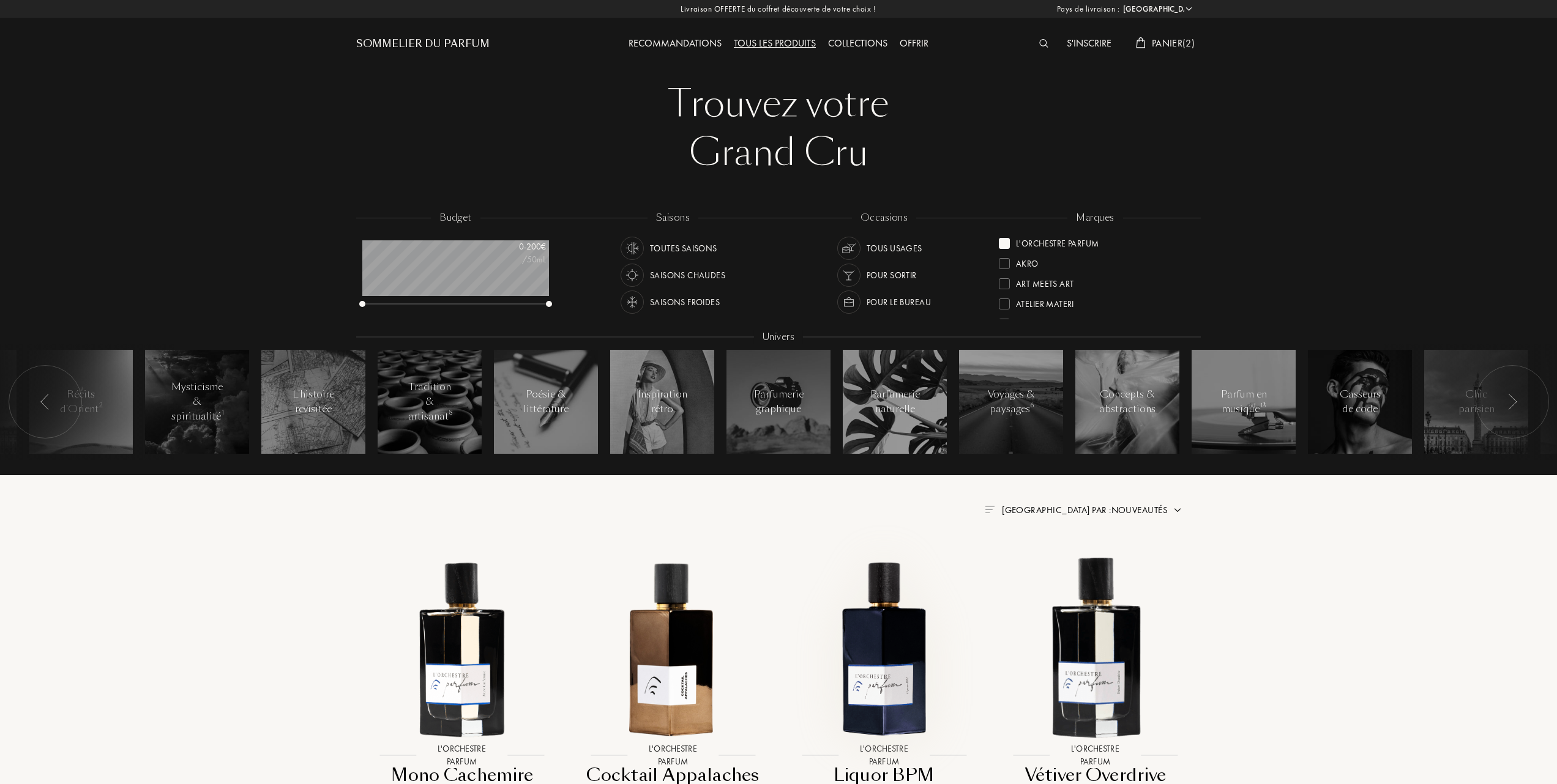
click at [882, 652] on img at bounding box center [884, 647] width 190 height 190
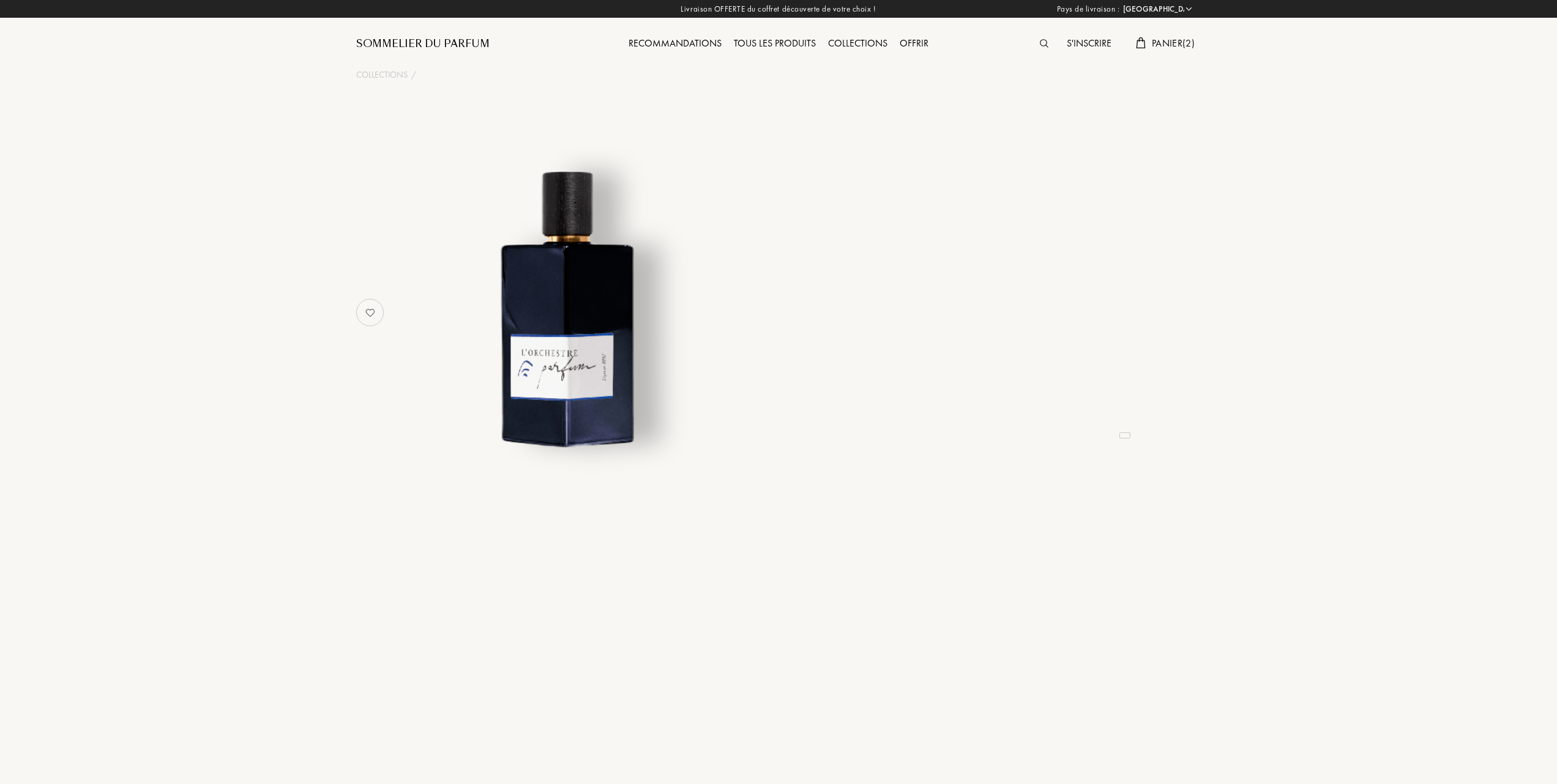
select select "FR"
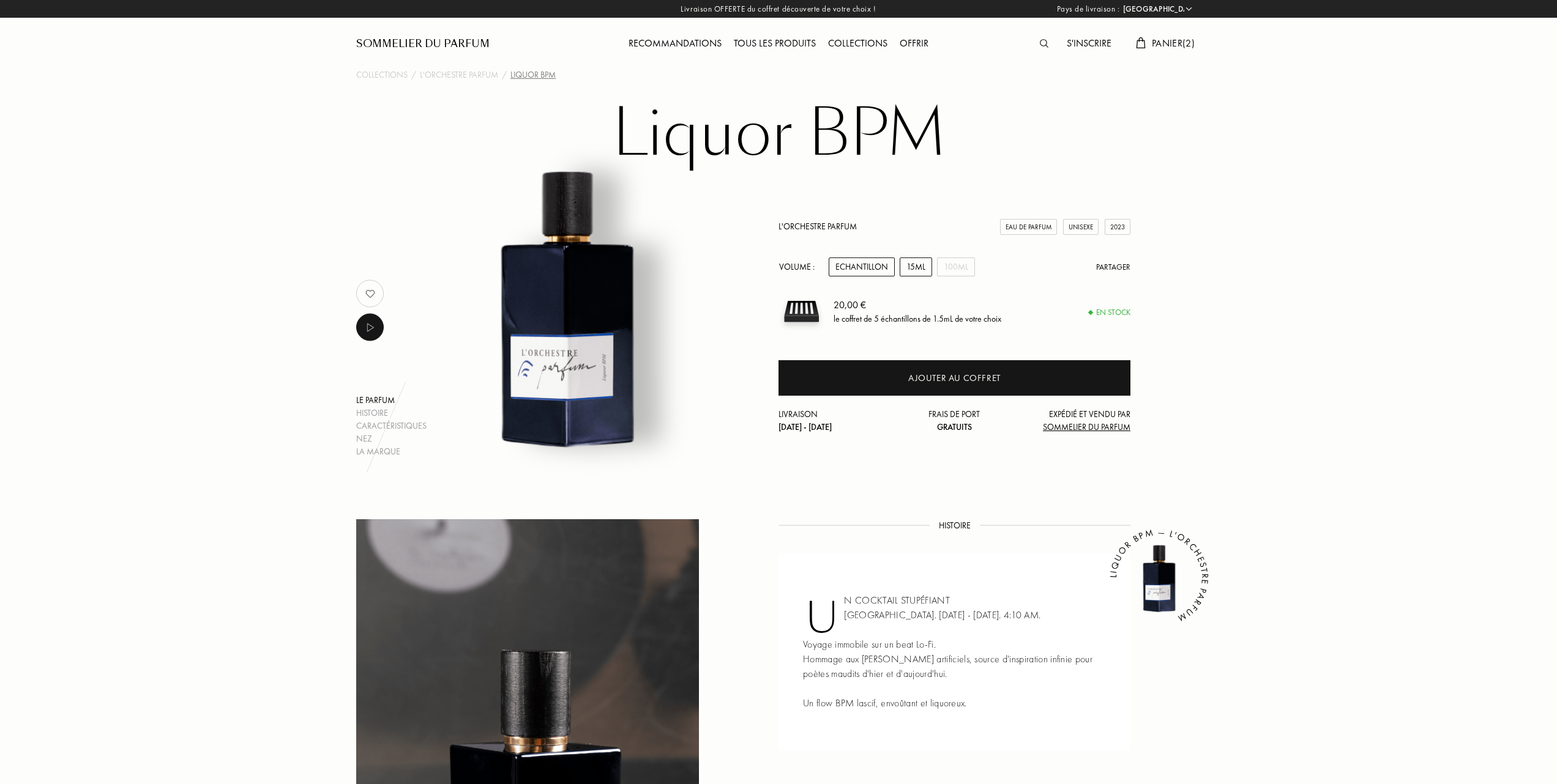
click at [919, 265] on div "15mL" at bounding box center [916, 267] width 32 height 19
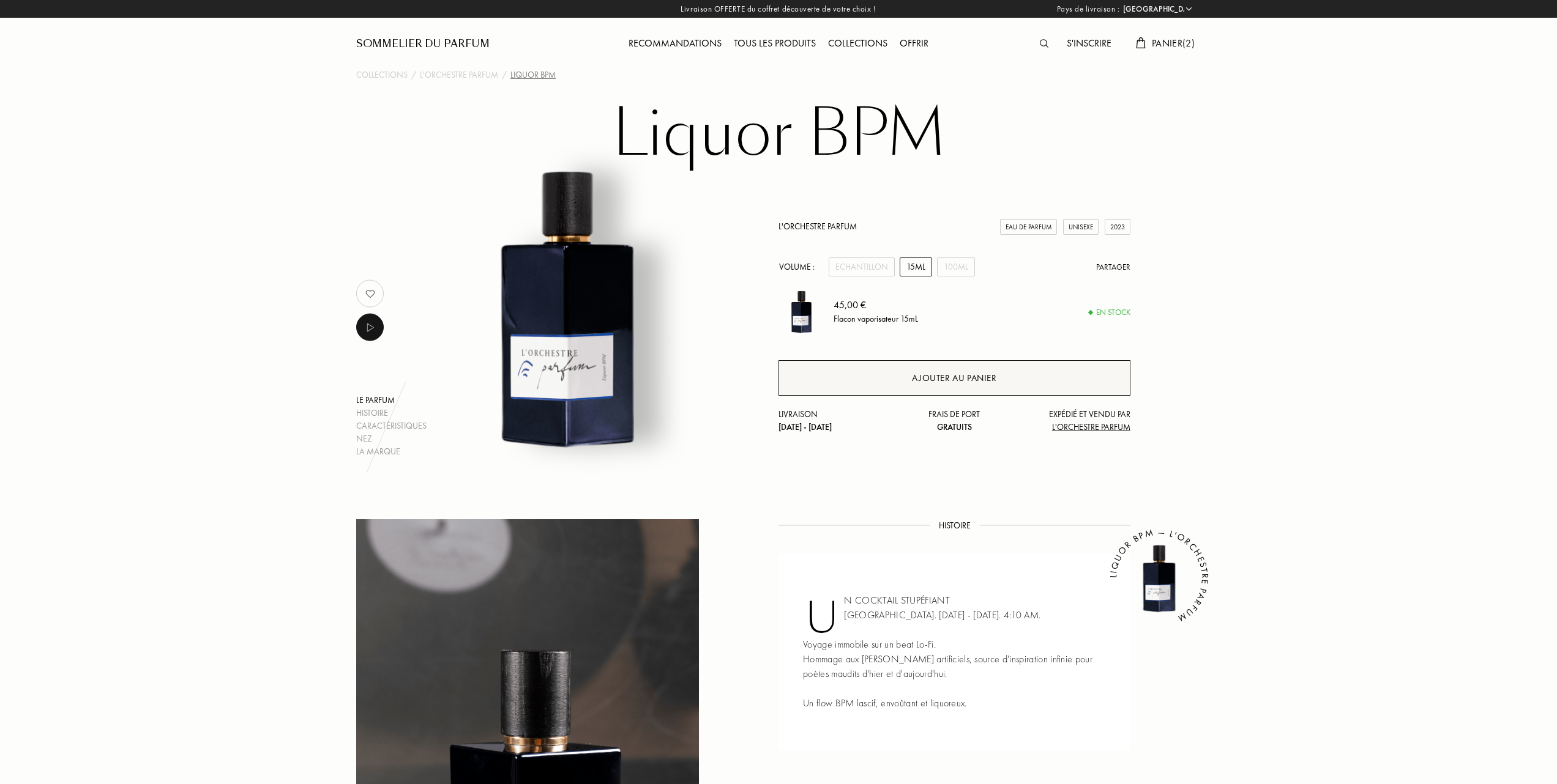
click at [930, 373] on div "Ajouter au panier" at bounding box center [954, 378] width 84 height 14
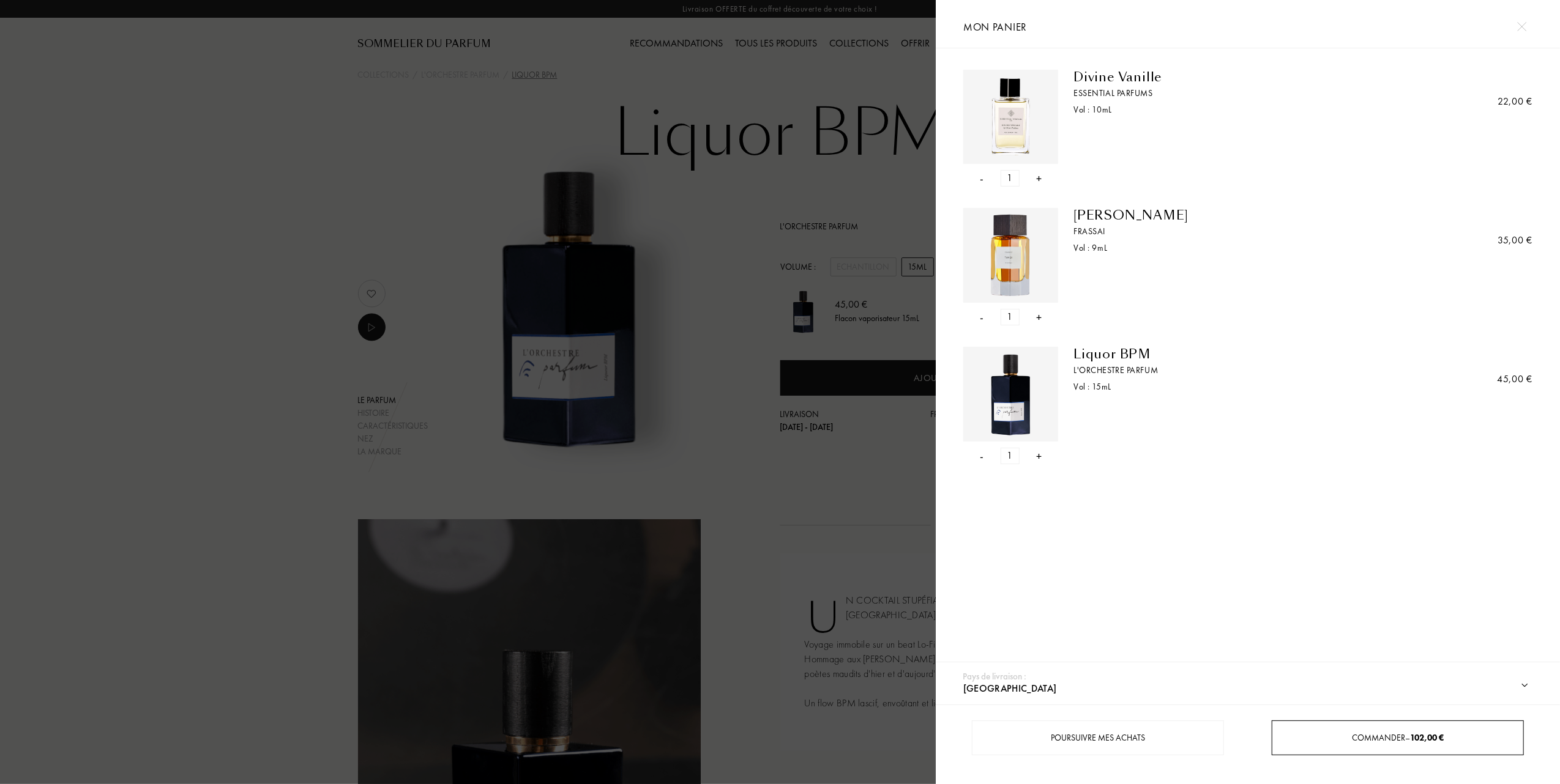
click at [1383, 739] on span "Commander – 102,00 €" at bounding box center [1397, 738] width 92 height 11
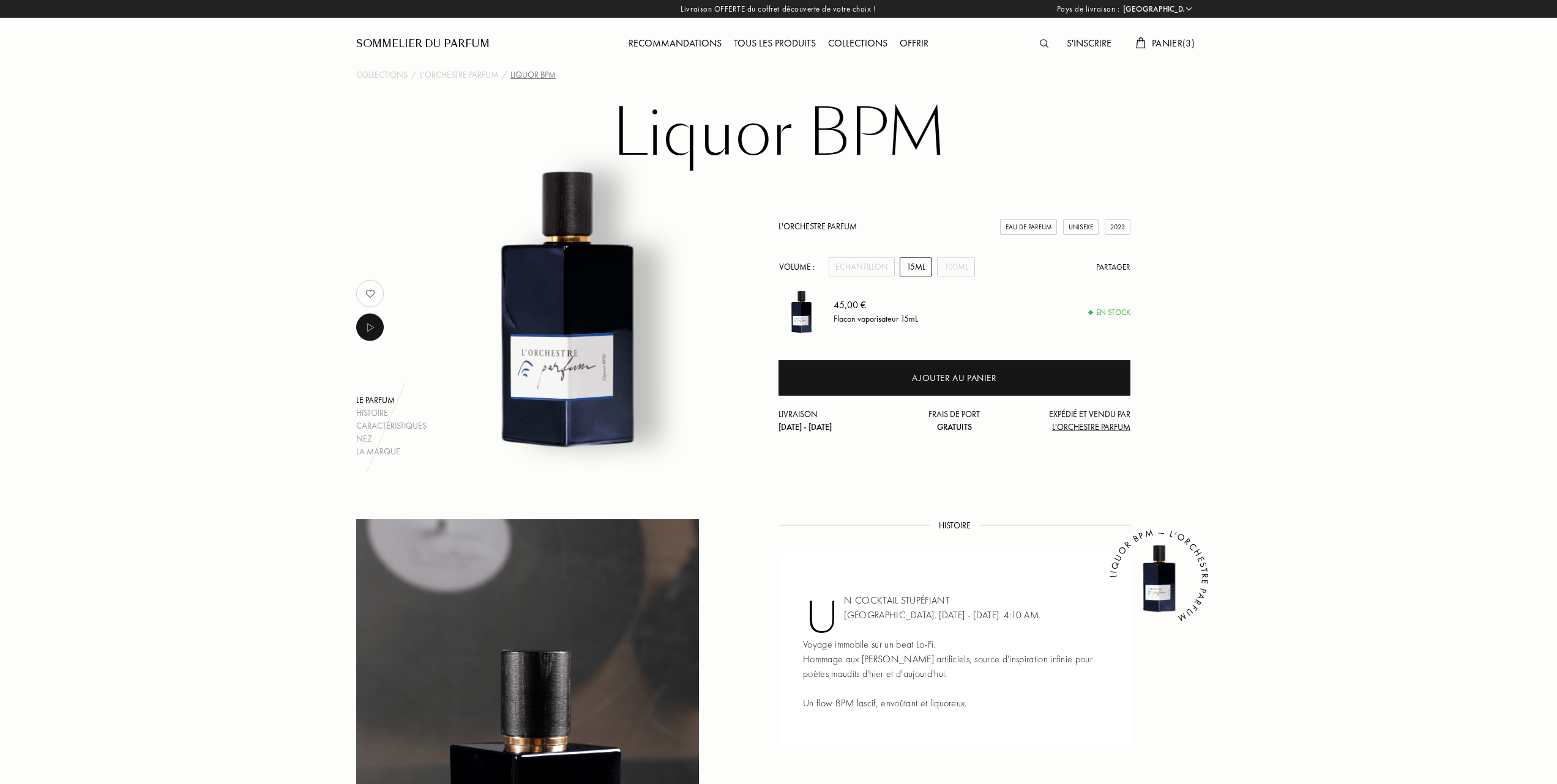
click at [1167, 43] on span "Panier ( 3 )" at bounding box center [1173, 43] width 43 height 13
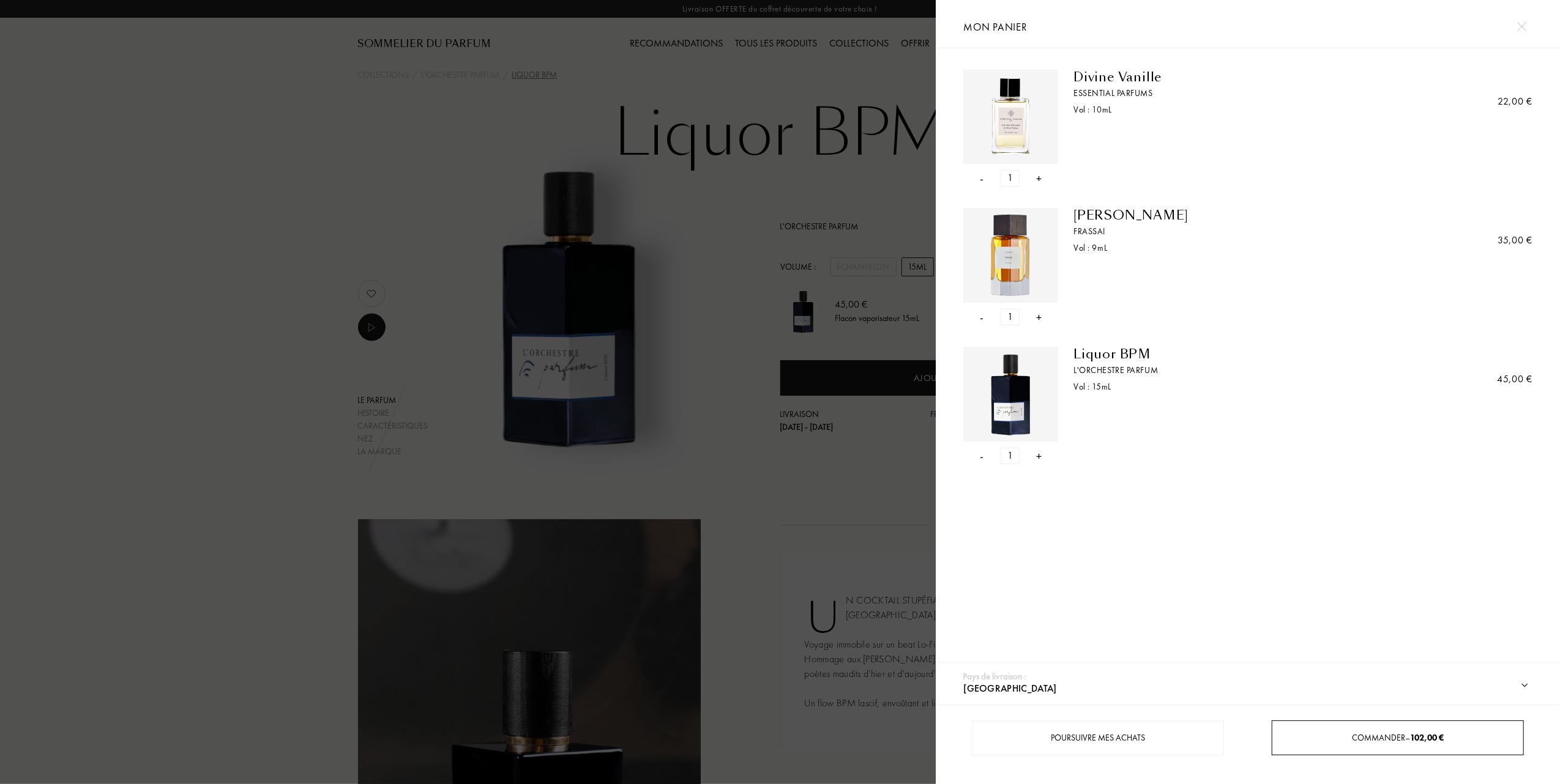
click at [1351, 746] on div "Commander – 102,00 €" at bounding box center [1397, 738] width 252 height 35
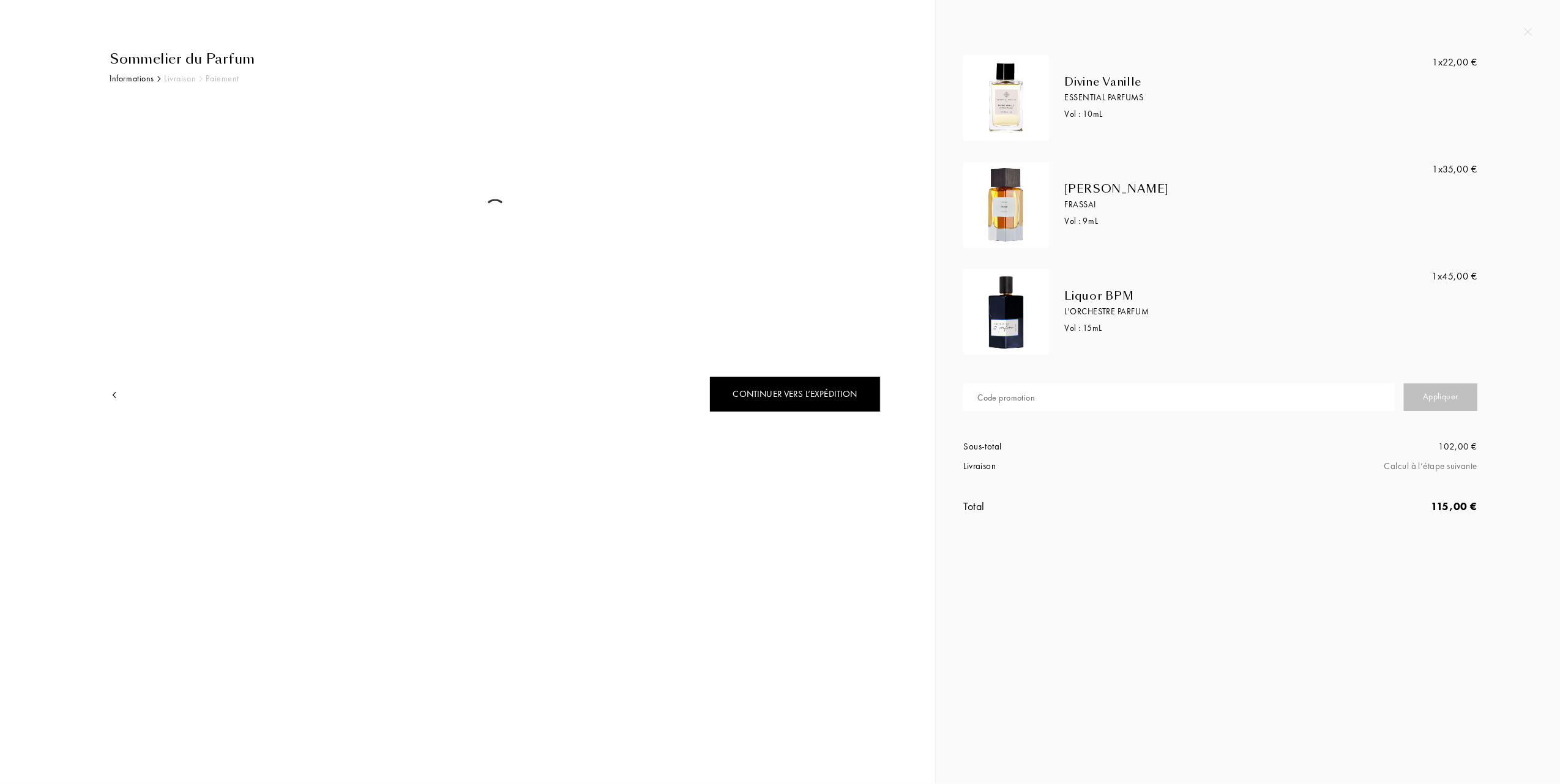
select select "FR"
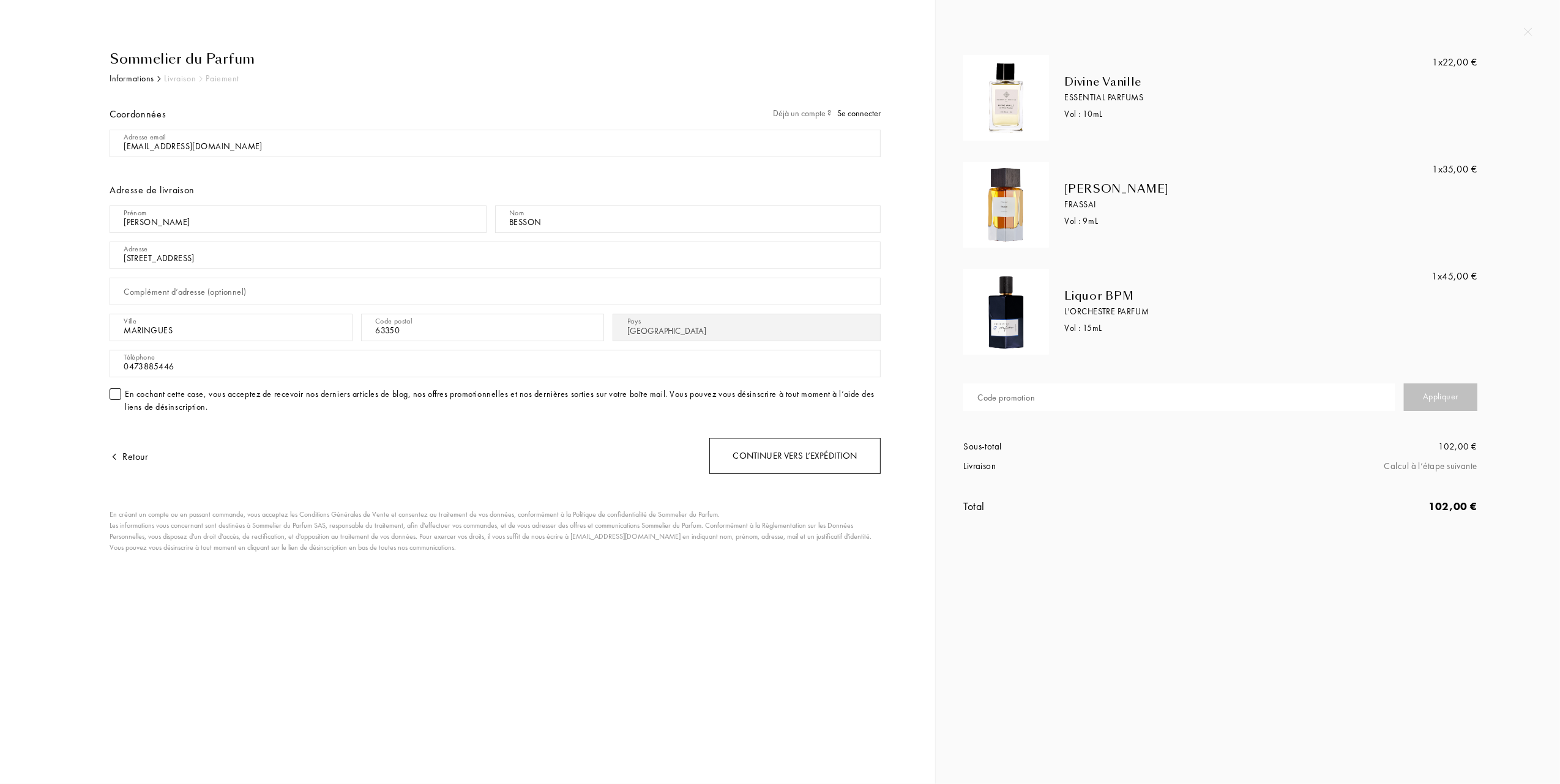
click at [753, 458] on div "Continuer vers l’expédition" at bounding box center [795, 456] width 171 height 36
click at [1055, 392] on input "text" at bounding box center [1178, 397] width 432 height 27
type input "1AHU5-U1GWU"
click at [1429, 394] on div "Appliquer" at bounding box center [1441, 397] width 74 height 27
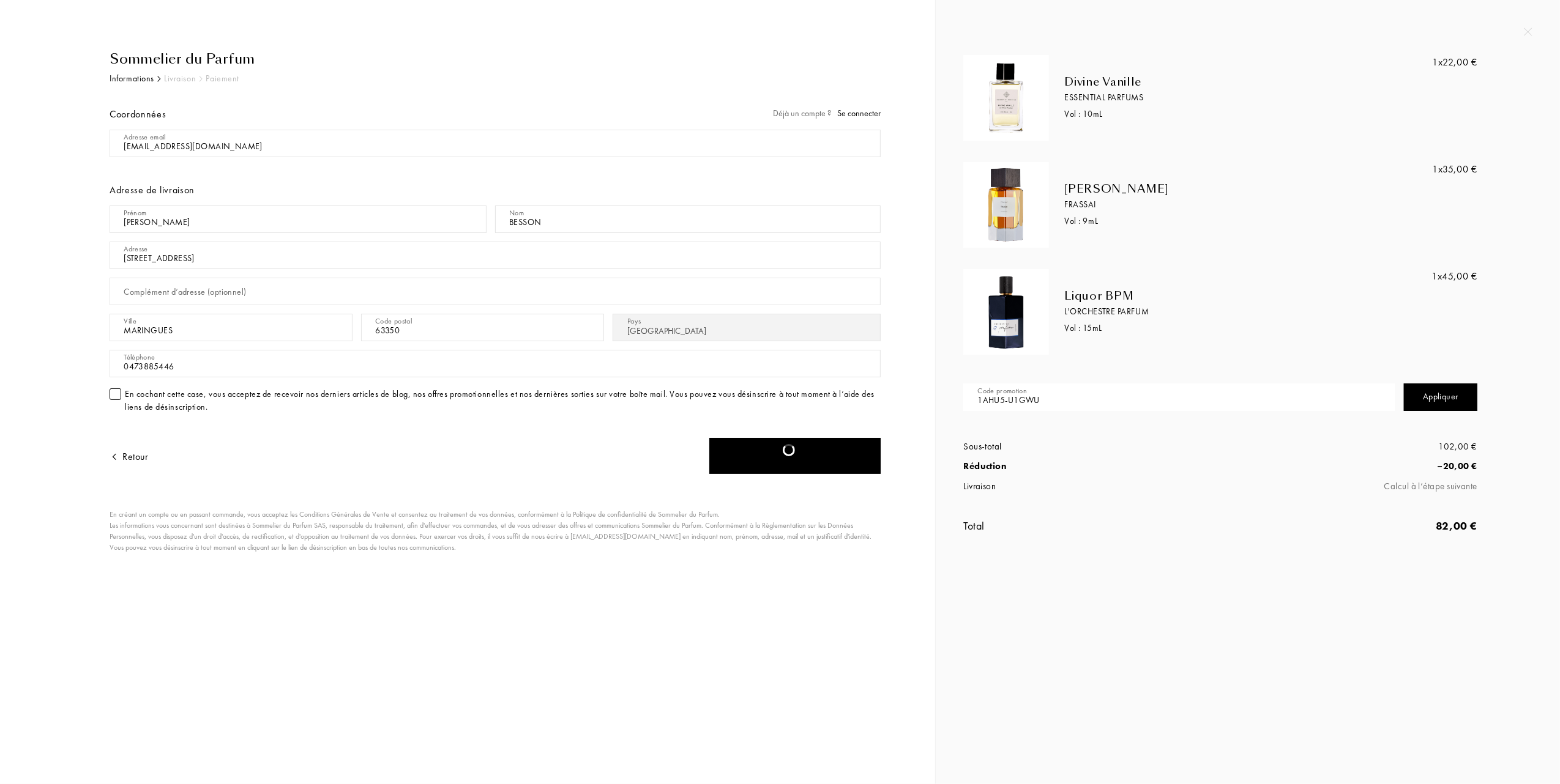
click at [1428, 396] on div "Appliquer" at bounding box center [1441, 397] width 74 height 27
click at [131, 456] on div "Retour" at bounding box center [129, 457] width 39 height 15
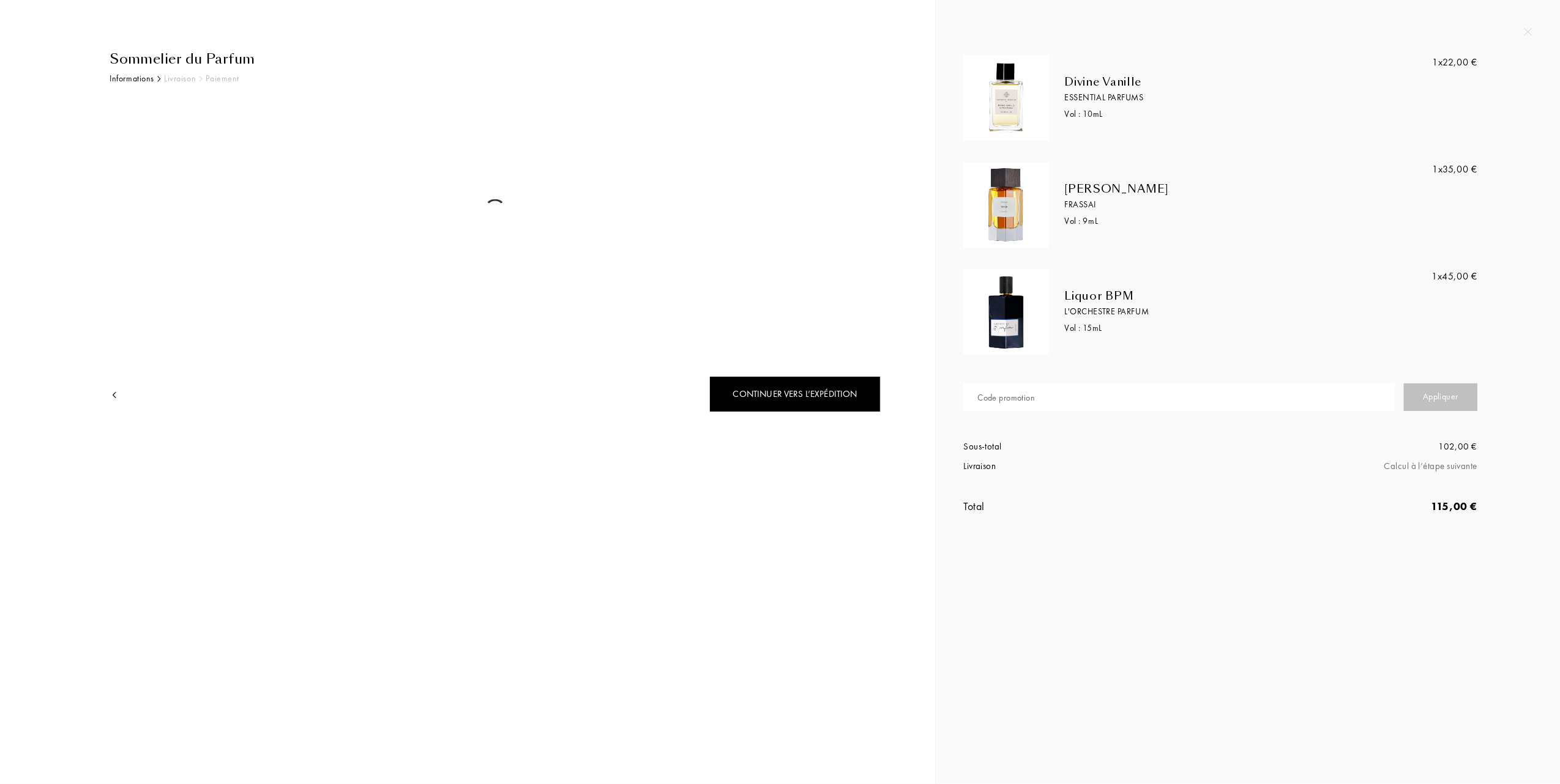
select select "FR"
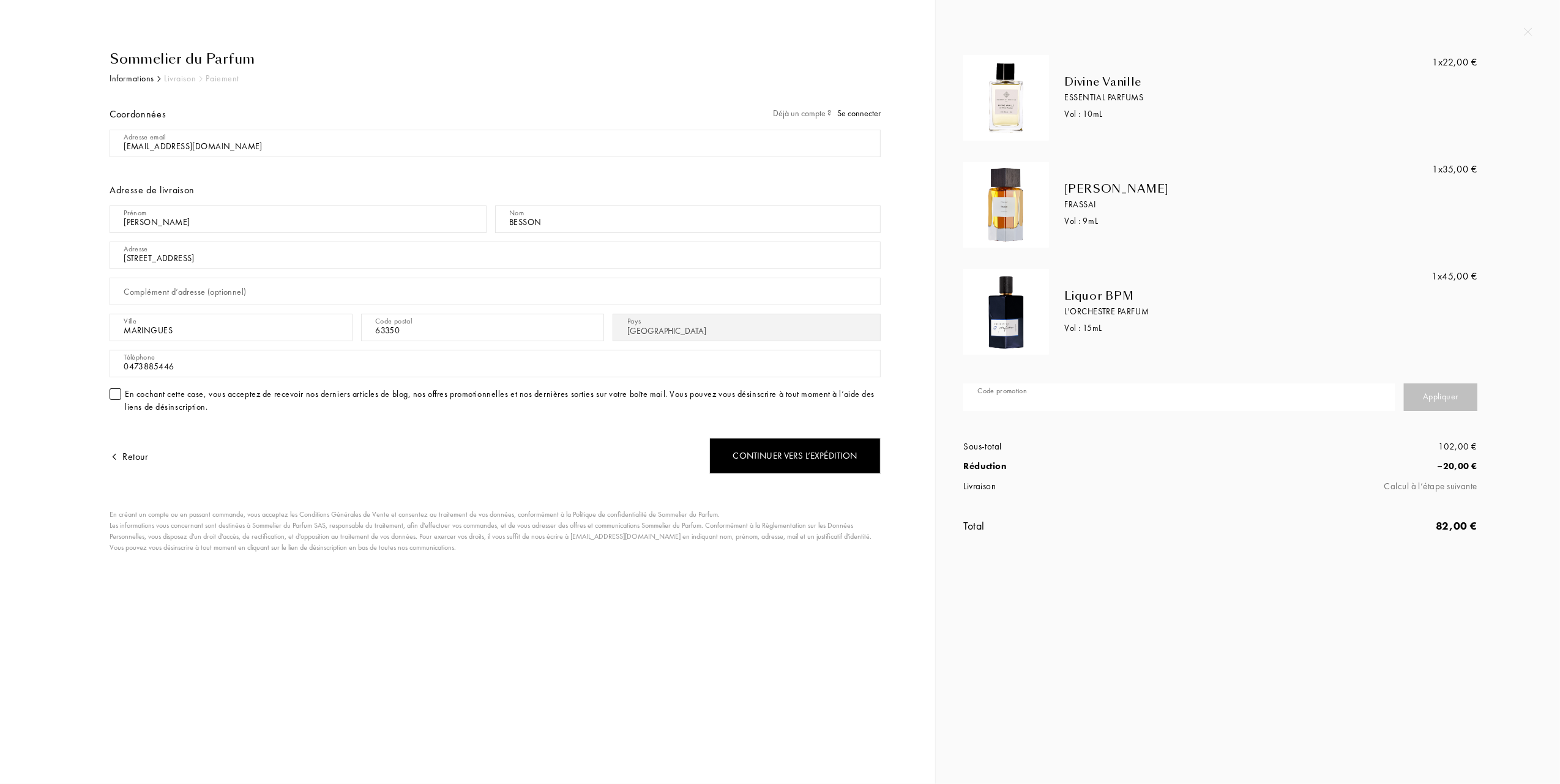
click at [1075, 399] on input "text" at bounding box center [1178, 397] width 432 height 27
type input "1AHU5-U1GWU"
click at [1429, 394] on div "Appliquer" at bounding box center [1441, 397] width 74 height 27
click at [1433, 400] on div "Appliquer" at bounding box center [1441, 397] width 74 height 27
click at [746, 463] on div "Continuer vers l’expédition" at bounding box center [795, 456] width 171 height 36
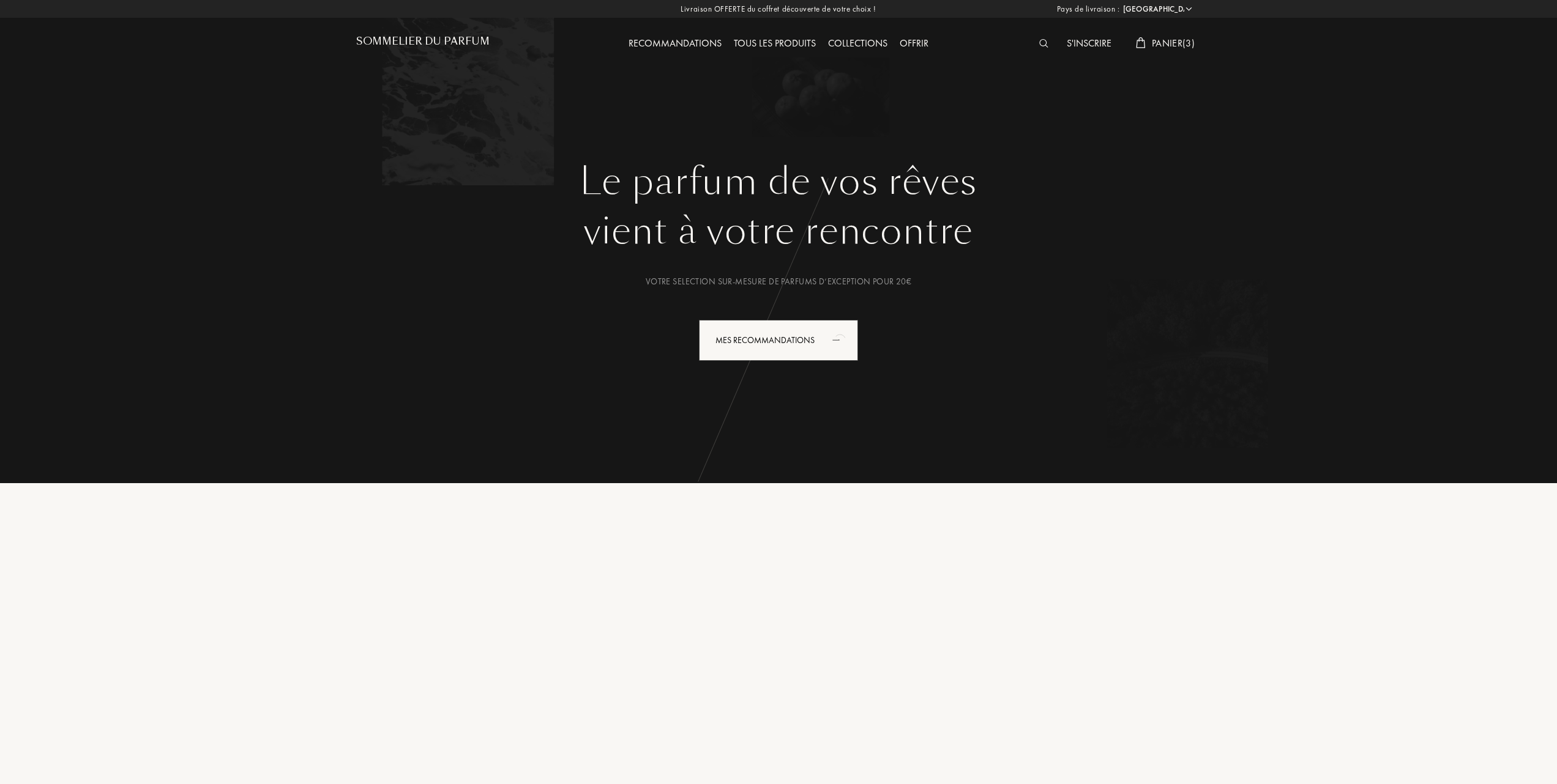
select select "FR"
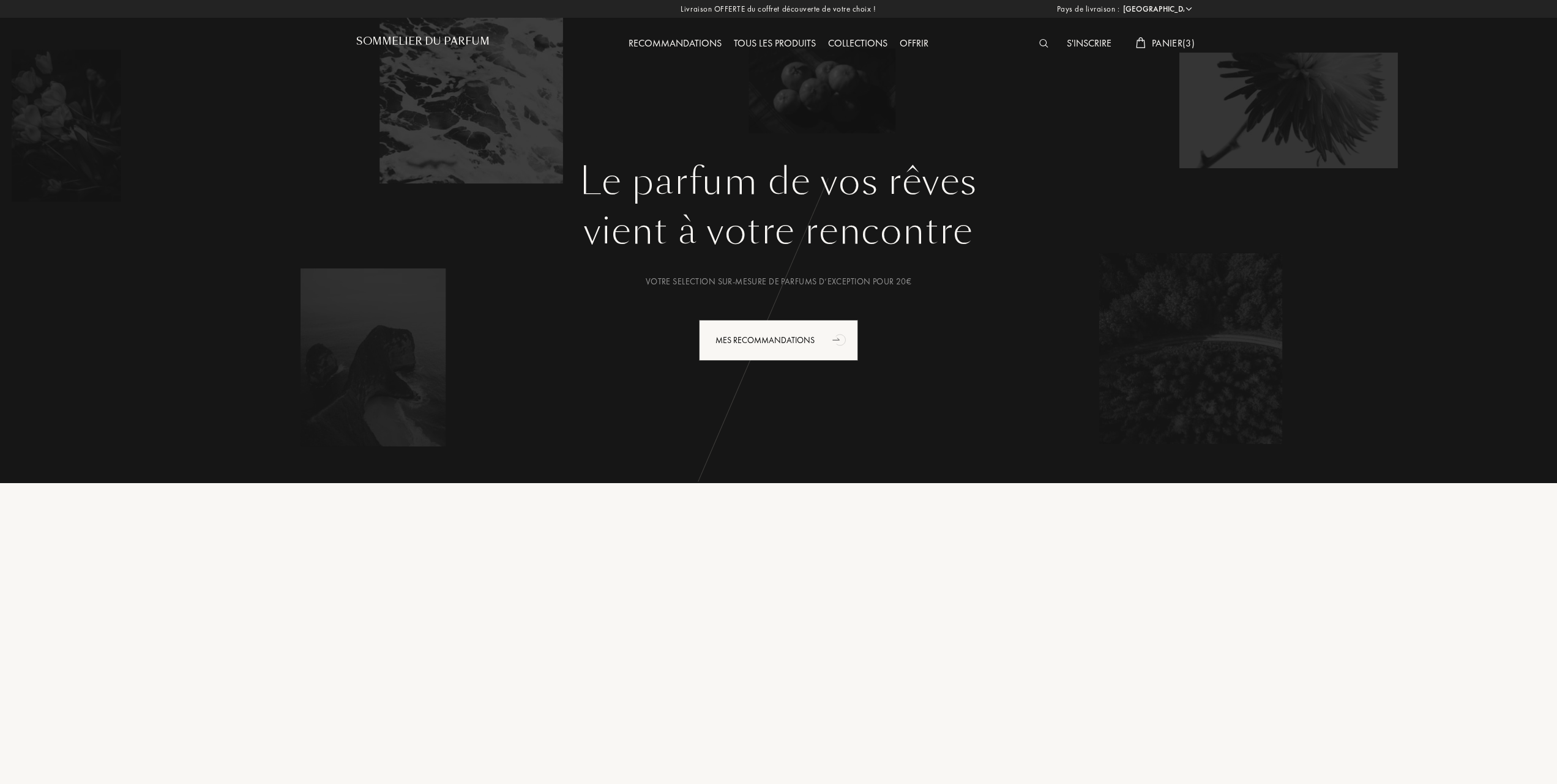
click at [1176, 41] on span "Panier ( 3 )" at bounding box center [1173, 43] width 43 height 13
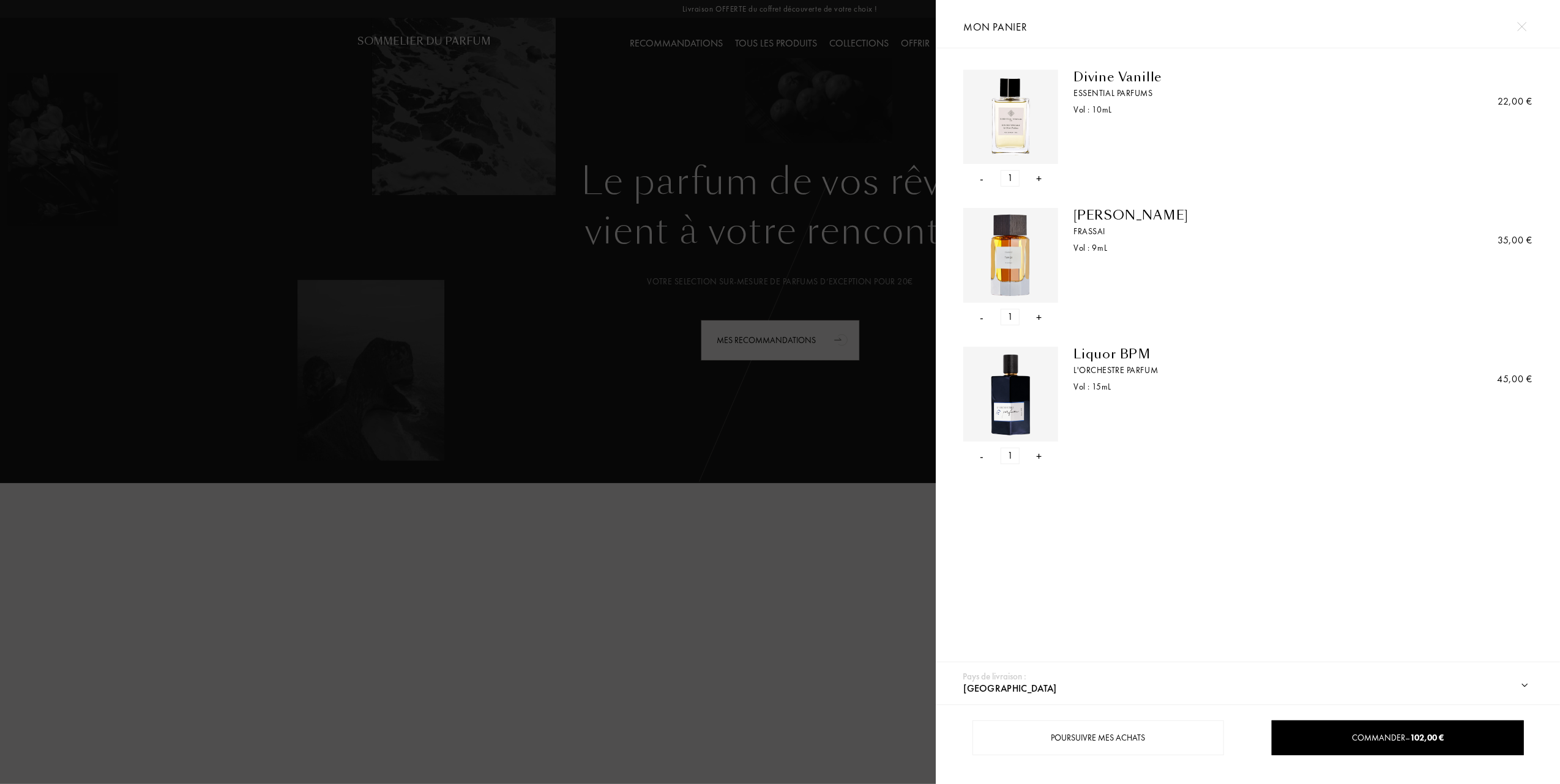
click at [979, 314] on div "- 1 +" at bounding box center [1010, 317] width 95 height 16
click at [983, 318] on div "-" at bounding box center [982, 317] width 4 height 16
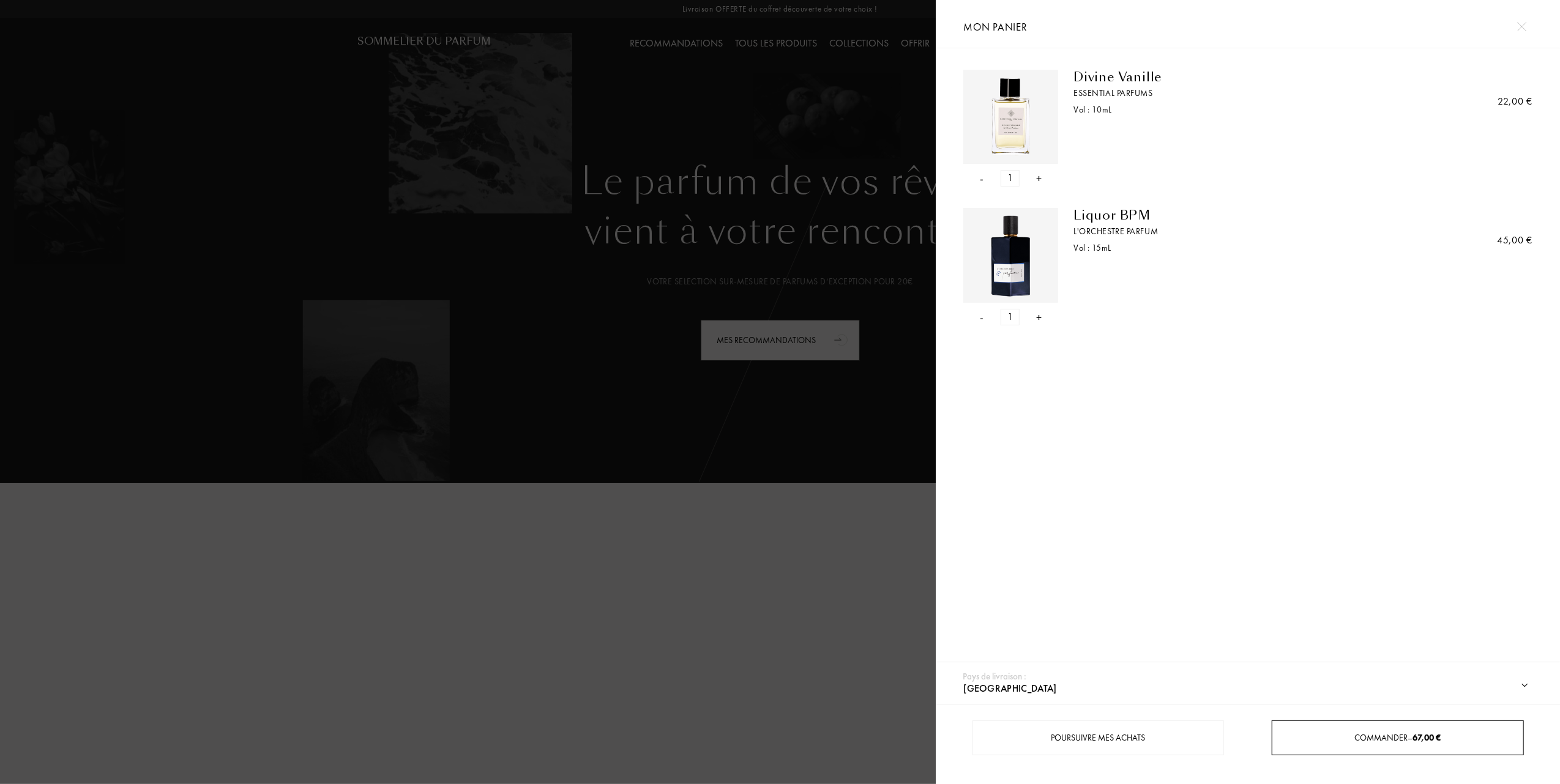
click at [1345, 740] on div "Commander – 67,00 €" at bounding box center [1397, 738] width 250 height 13
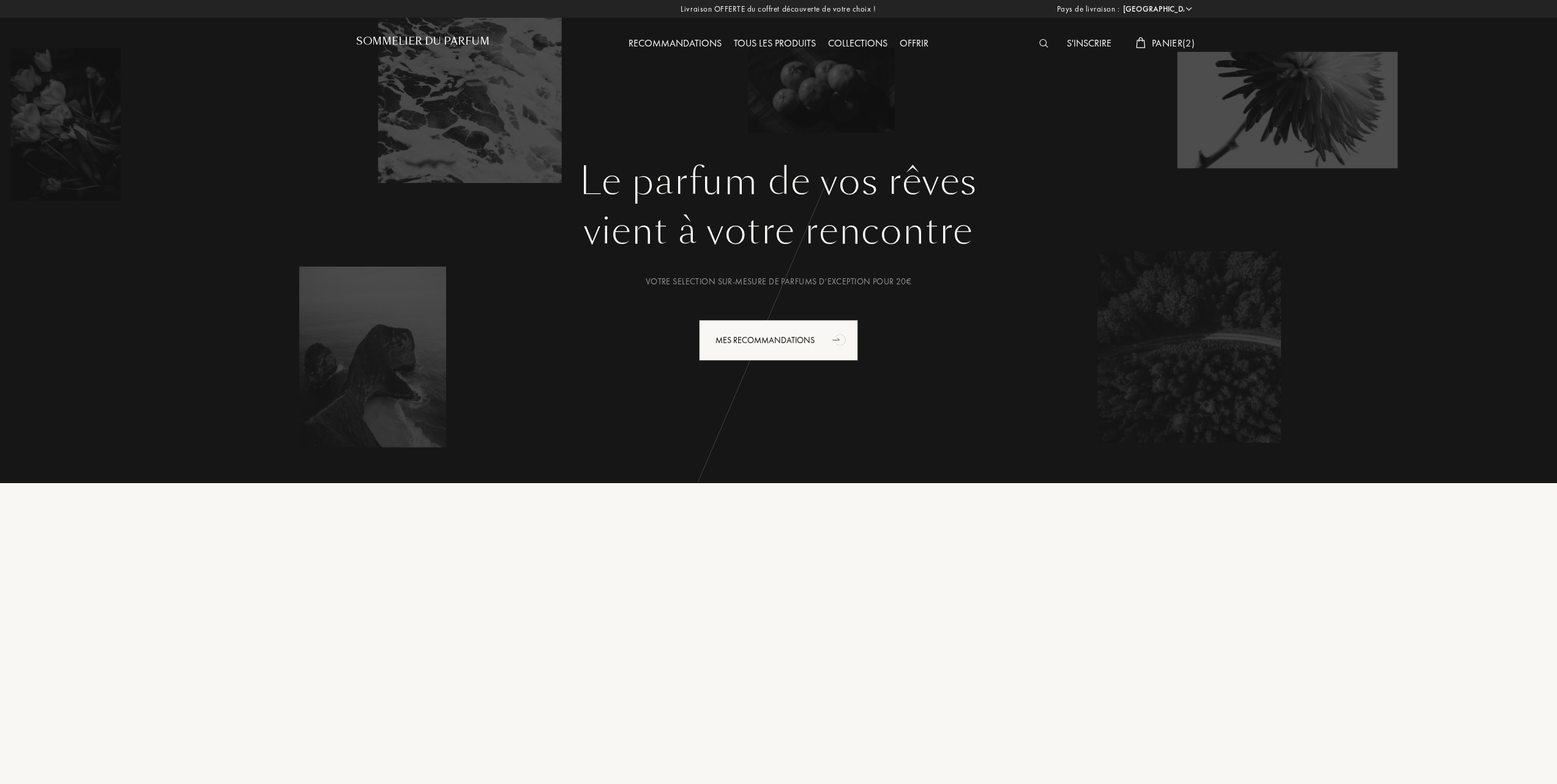
click at [1169, 37] on span "Panier ( 2 )" at bounding box center [1173, 43] width 43 height 13
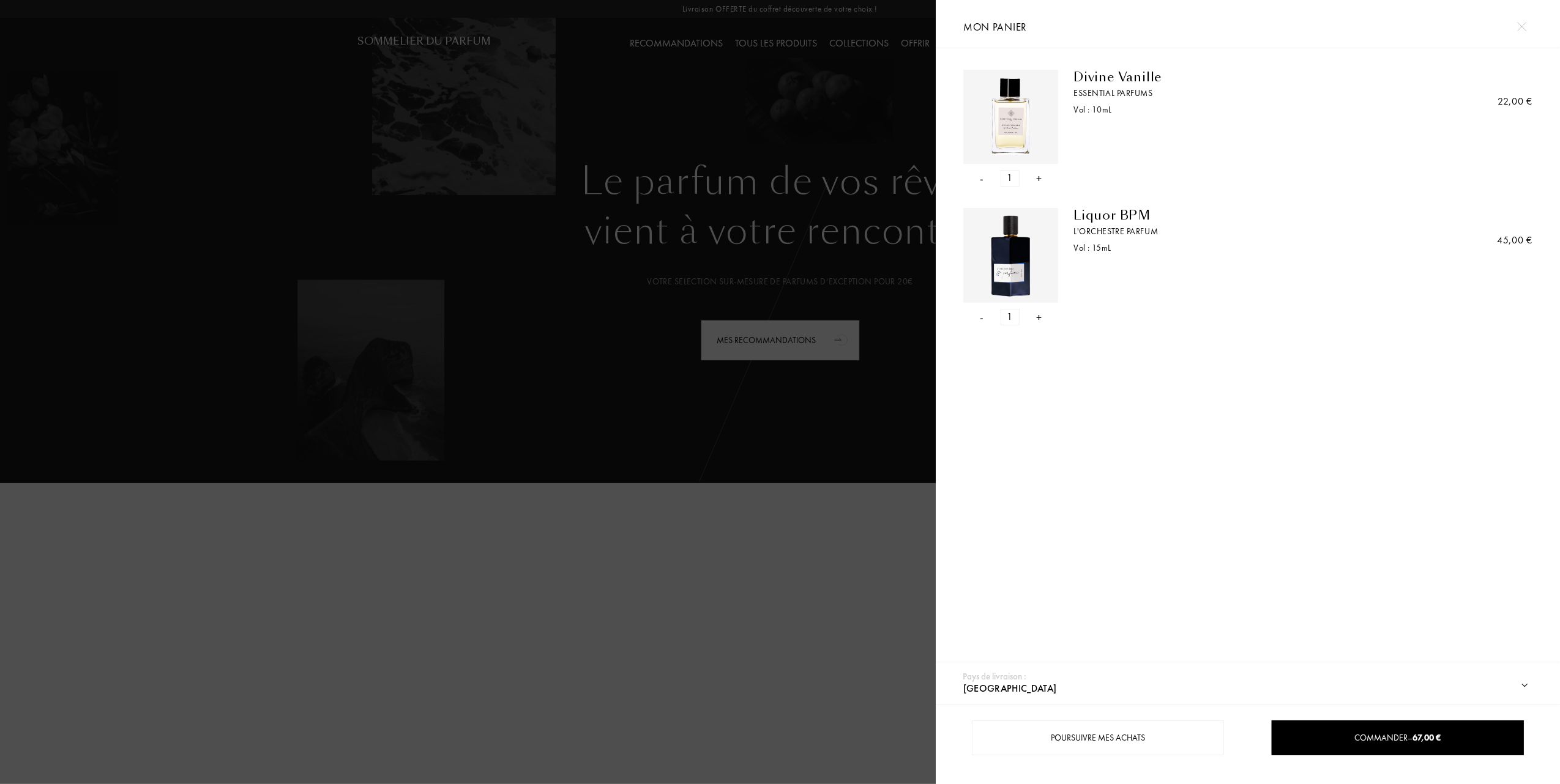
click at [982, 318] on div "-" at bounding box center [982, 317] width 4 height 16
click at [630, 132] on div at bounding box center [468, 392] width 936 height 784
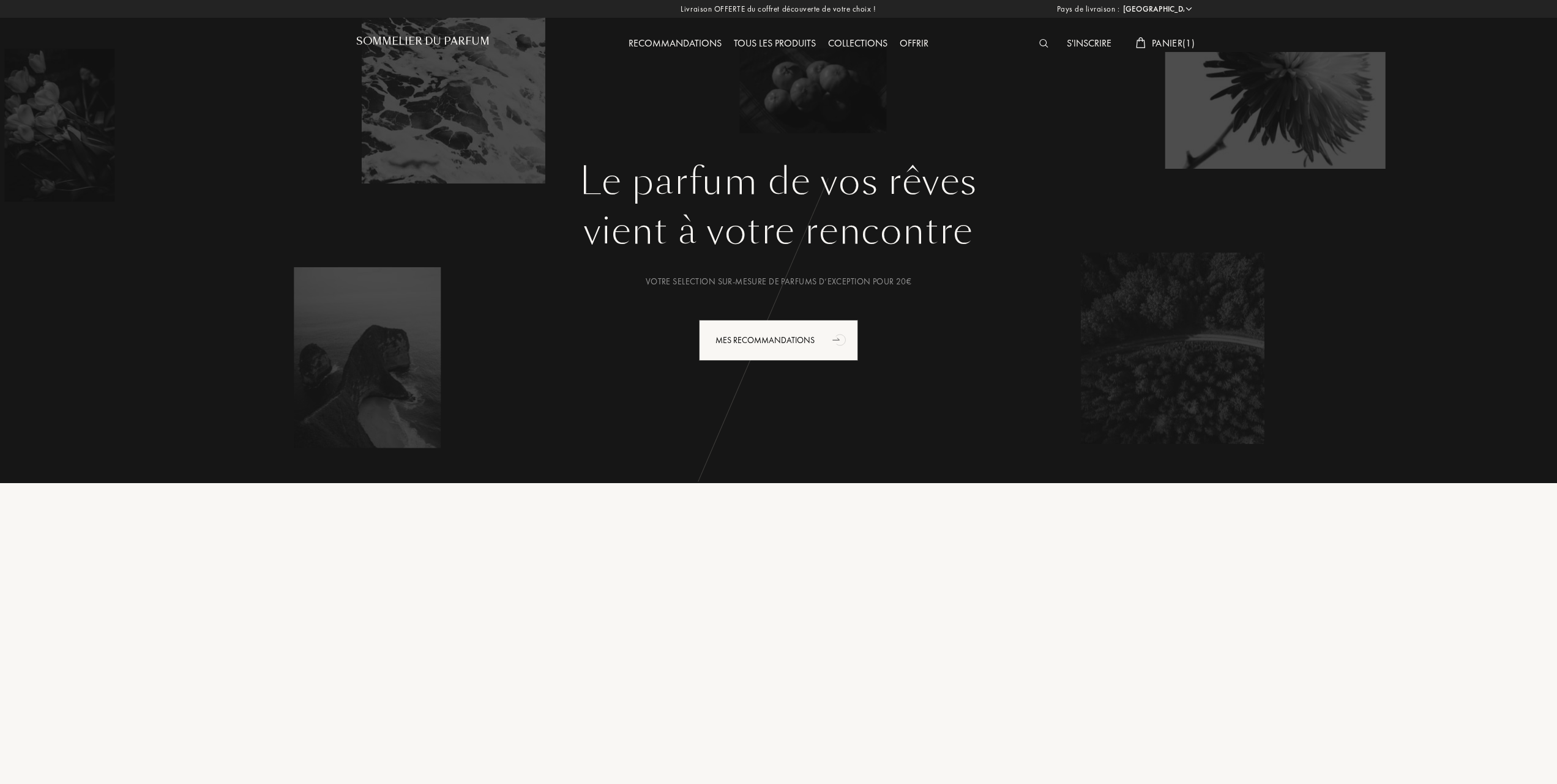
click at [784, 45] on div "Tous les produits" at bounding box center [774, 44] width 94 height 16
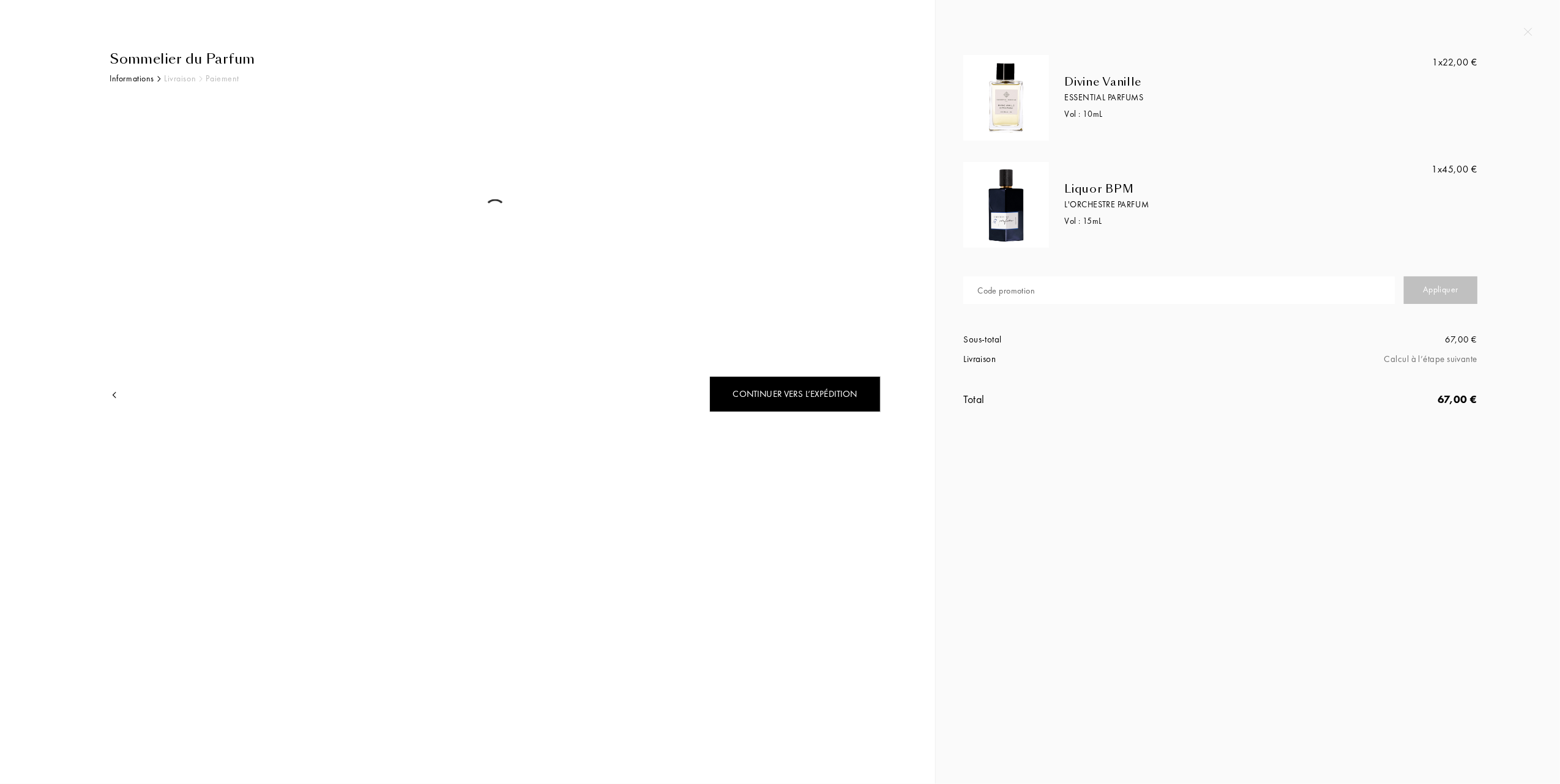
select select "FR"
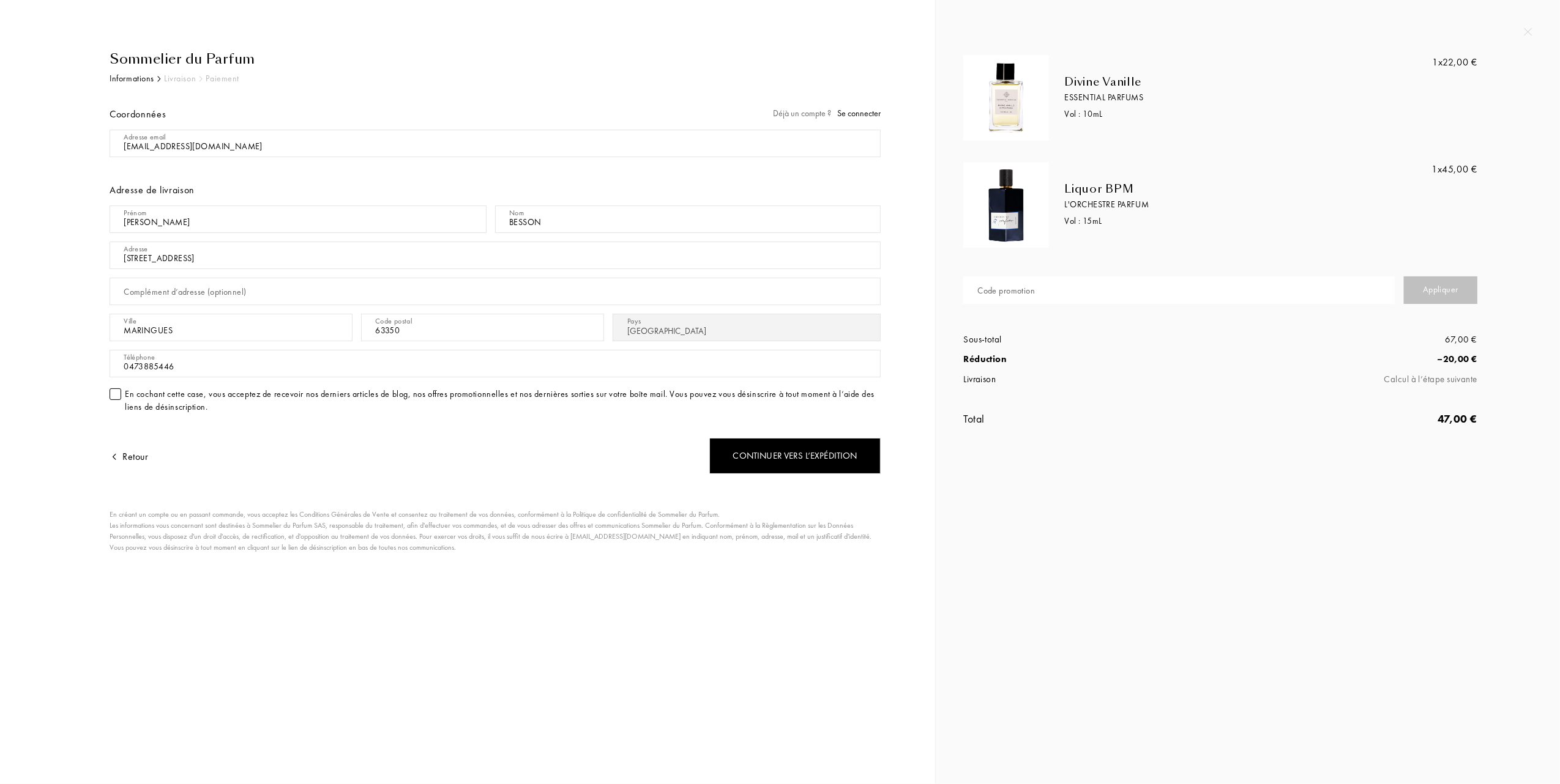
click at [1082, 295] on input "text" at bounding box center [1178, 290] width 432 height 27
click at [1457, 293] on div "Appliquer" at bounding box center [1441, 290] width 74 height 27
click at [1118, 292] on input "text" at bounding box center [1178, 290] width 432 height 27
type input "1AHU5-U1GWU"
click at [1448, 292] on div "Appliquer" at bounding box center [1441, 290] width 74 height 27
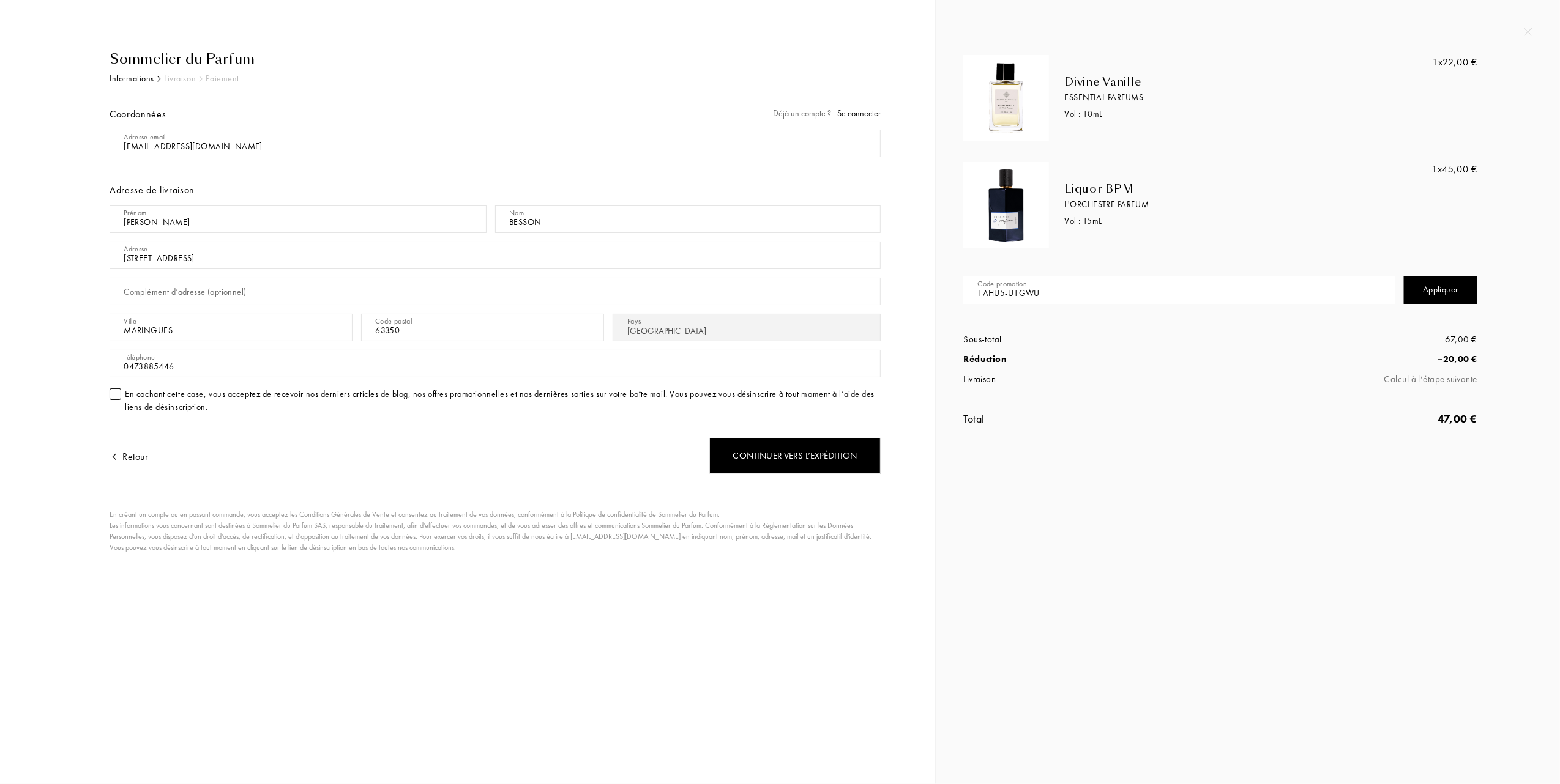
click at [1433, 287] on div "Appliquer" at bounding box center [1441, 290] width 74 height 27
click at [769, 450] on div "Continuer vers l’expédition" at bounding box center [795, 456] width 171 height 36
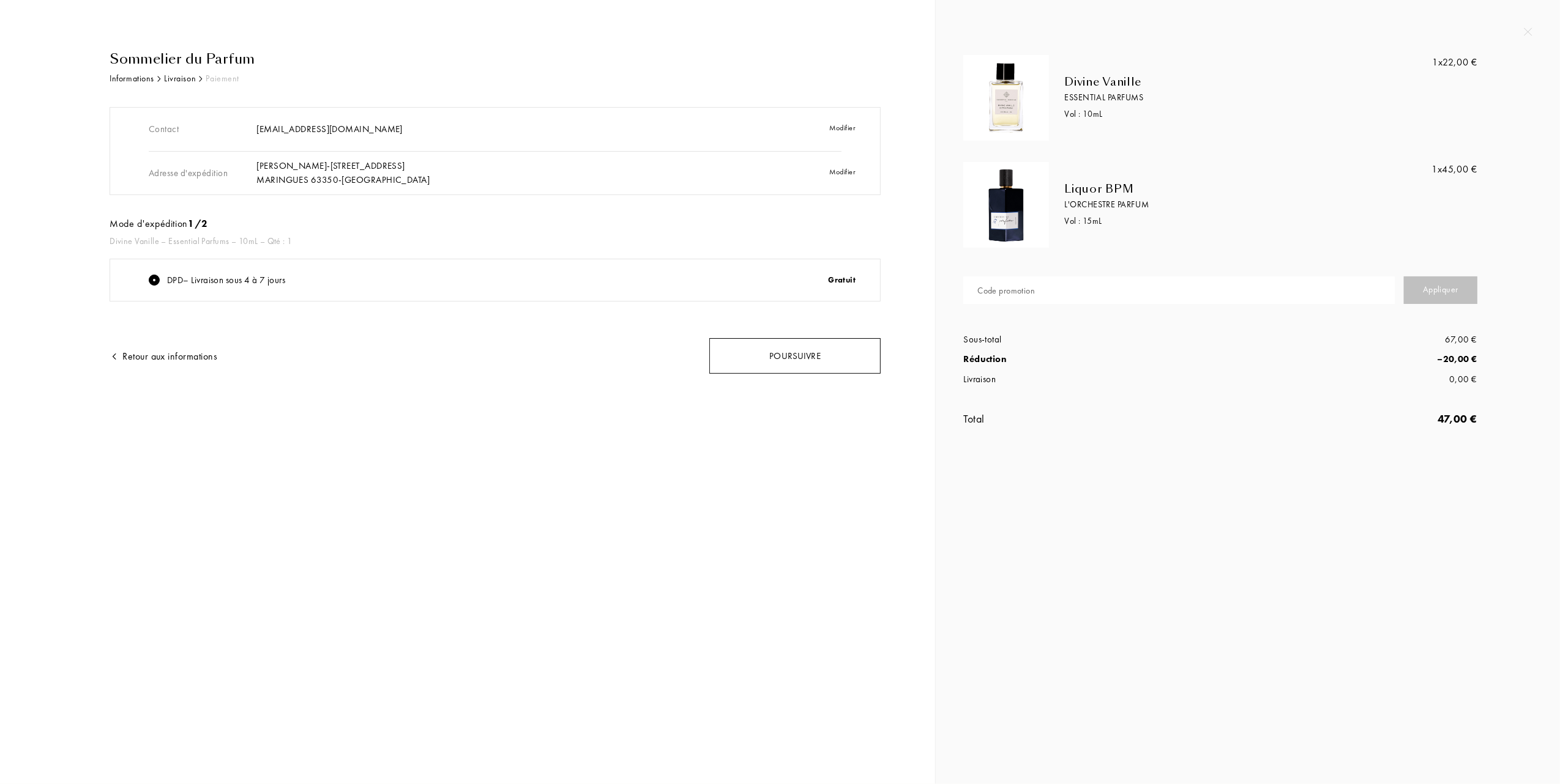
click at [752, 351] on div "Poursuivre" at bounding box center [795, 356] width 171 height 36
click at [821, 356] on div "Poursuivre" at bounding box center [795, 356] width 171 height 36
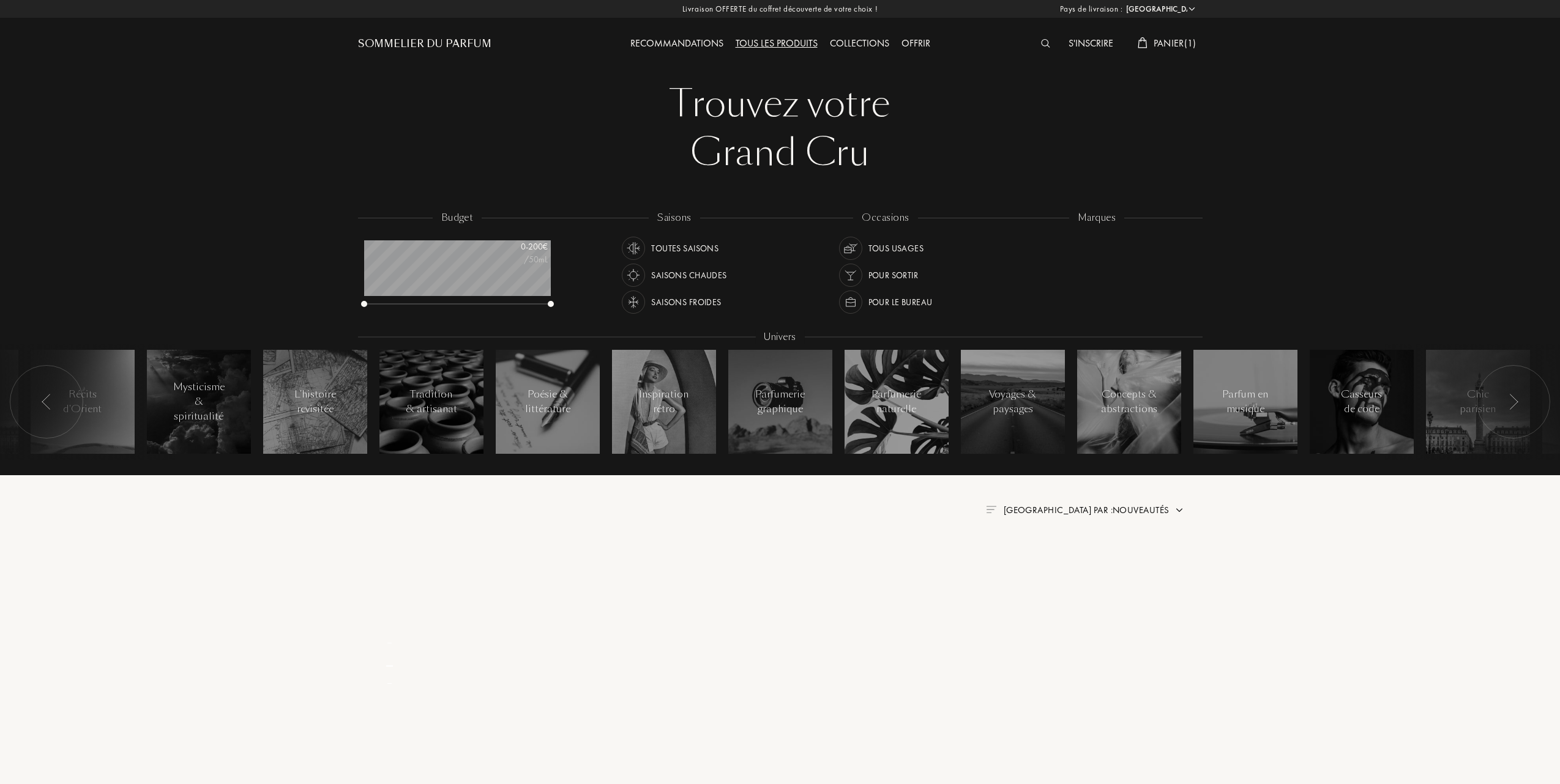
select select "FR"
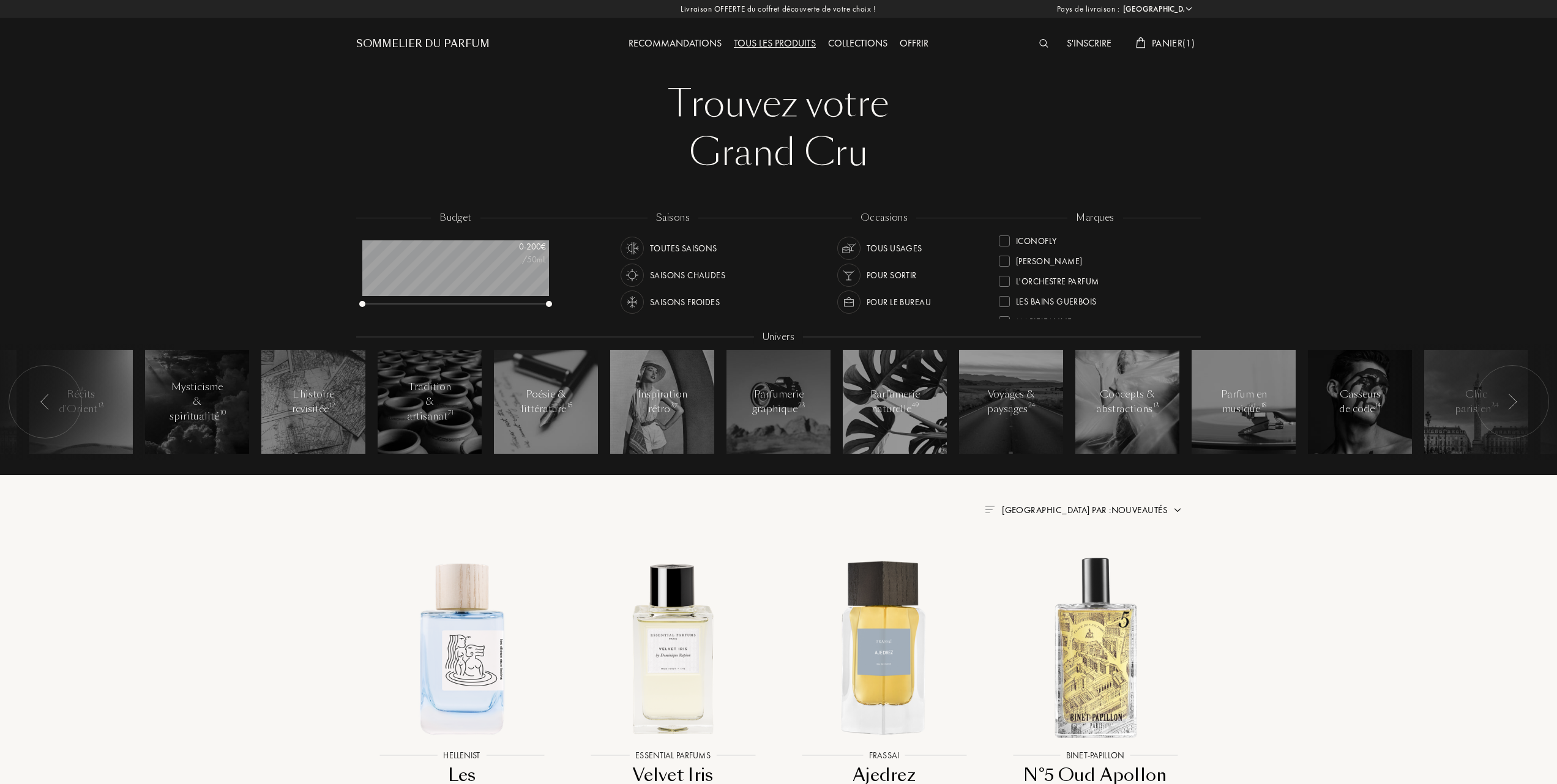
scroll to position [163, 0]
click at [1010, 256] on div "Frassai" at bounding box center [1022, 260] width 48 height 16
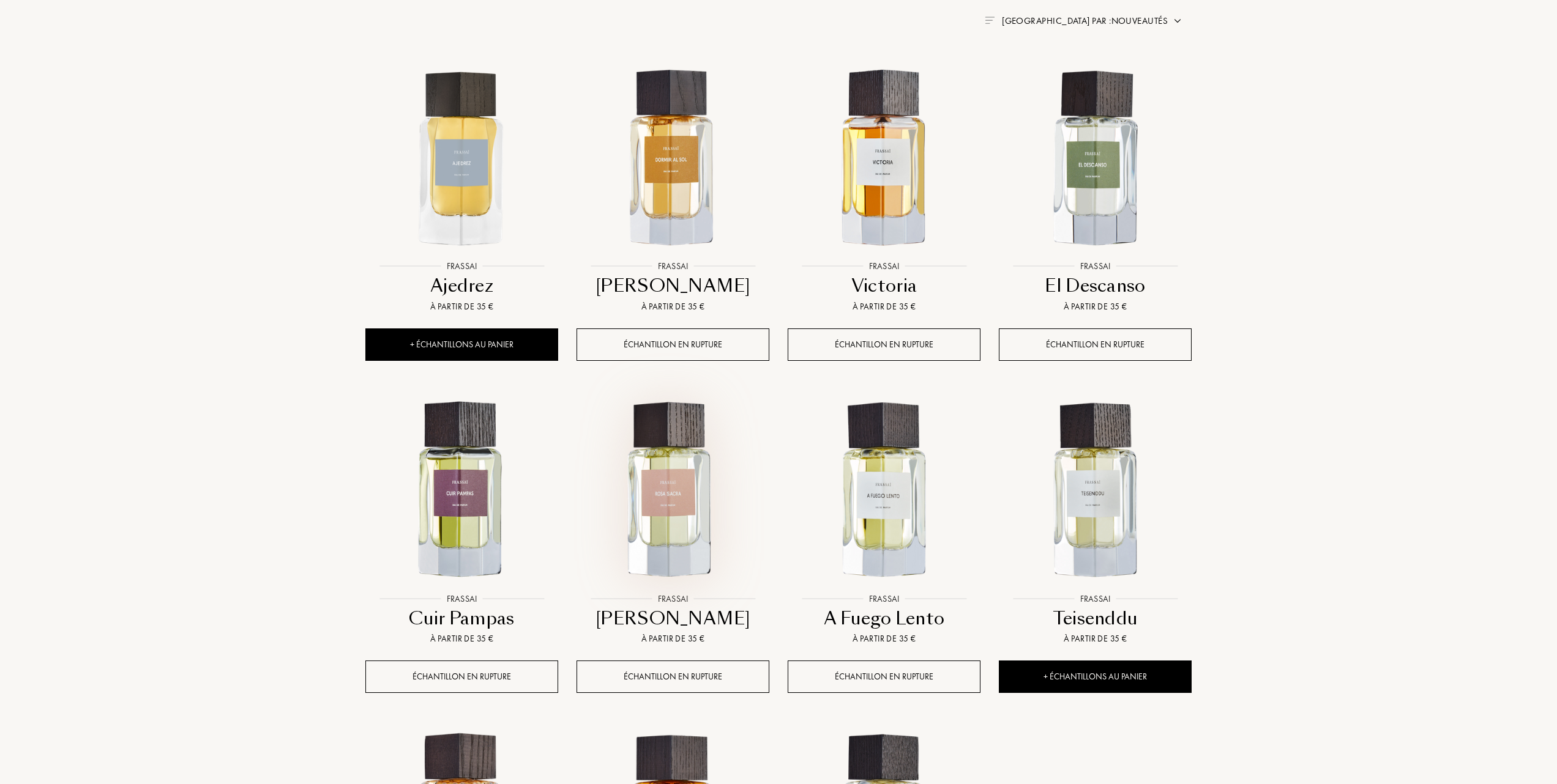
scroll to position [734, 0]
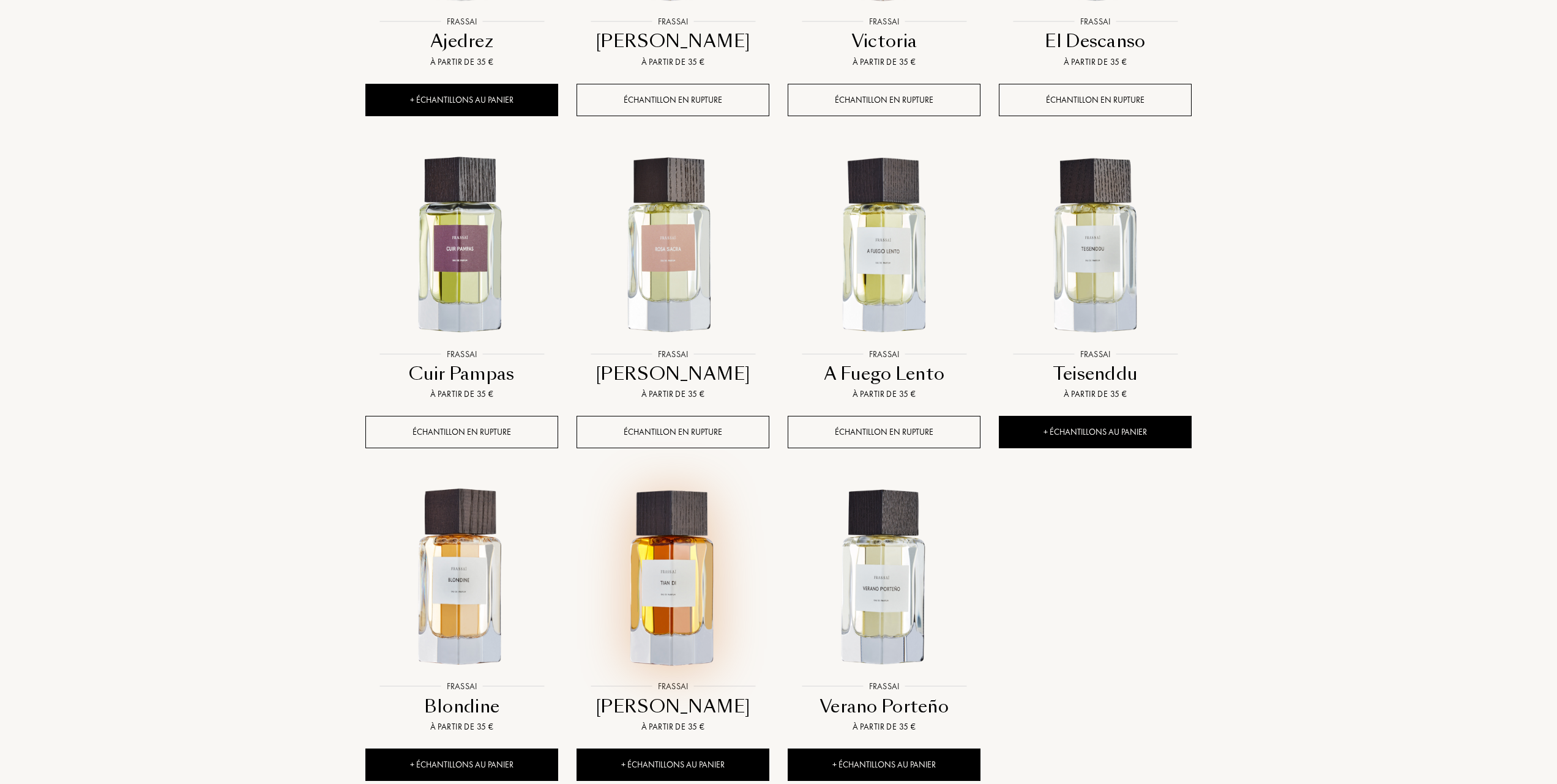
click at [699, 587] on img at bounding box center [673, 578] width 190 height 190
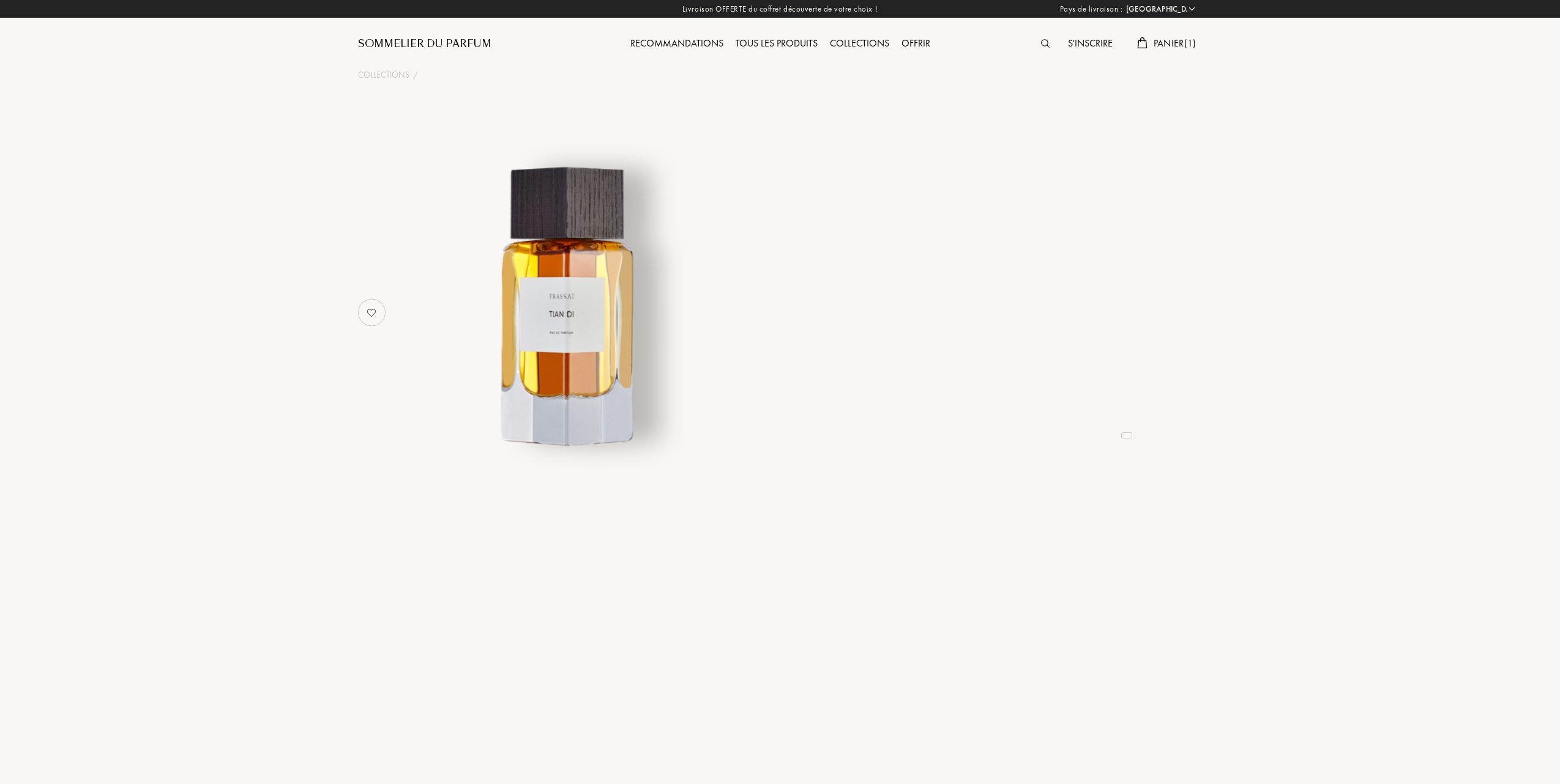
select select "FR"
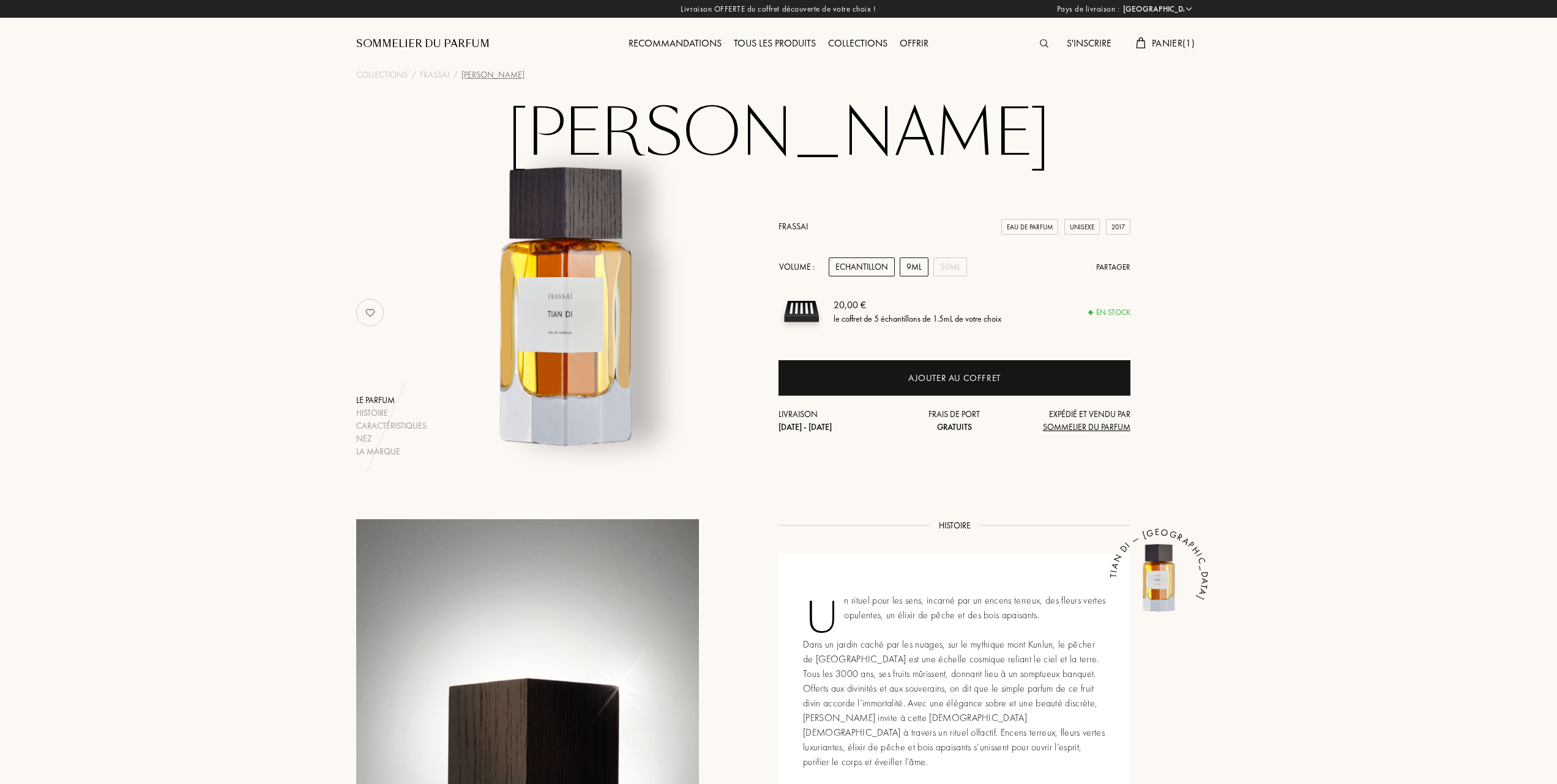
click at [913, 272] on div "9mL" at bounding box center [914, 267] width 29 height 19
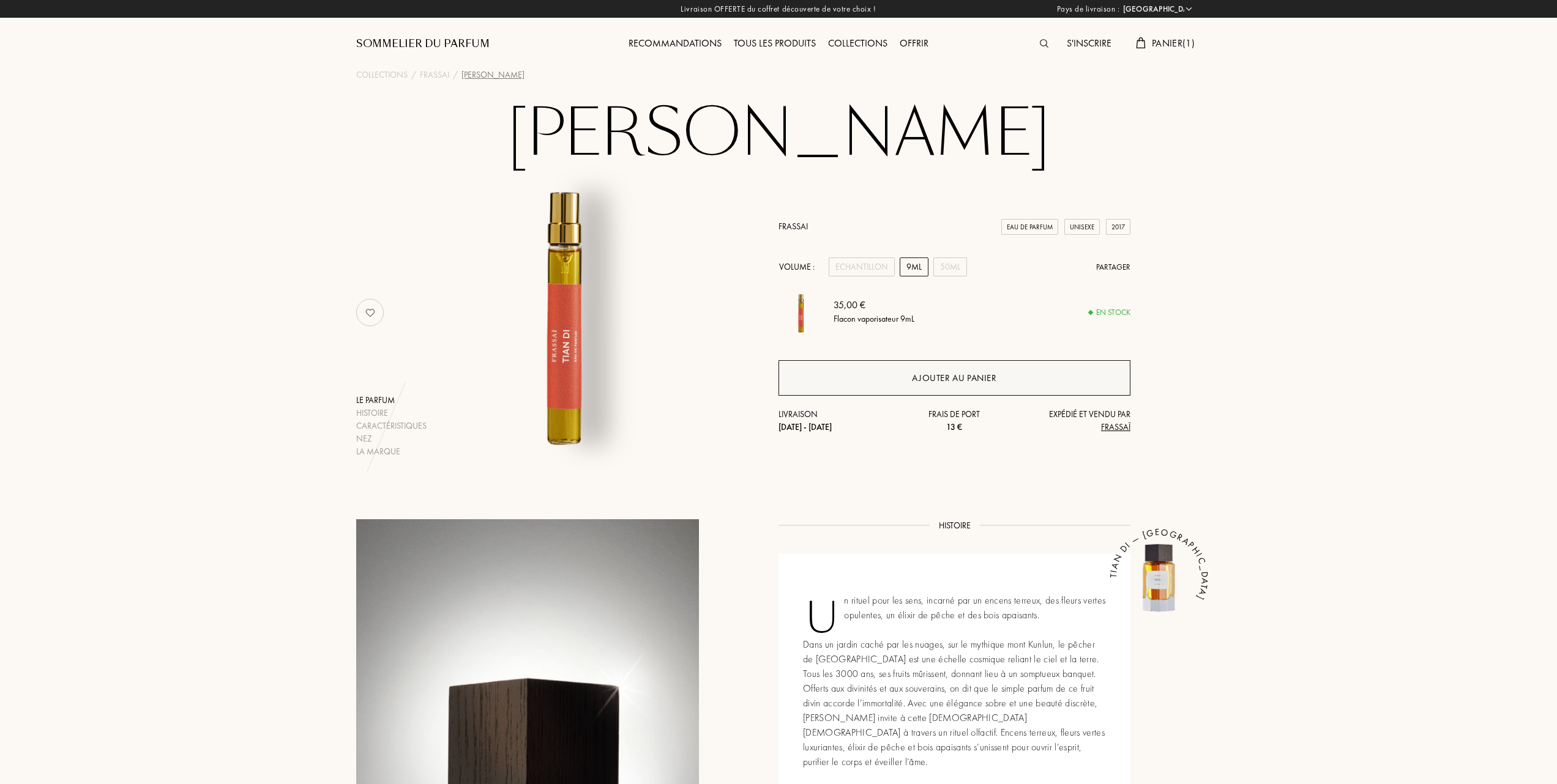
click at [932, 377] on div "Ajouter au panier" at bounding box center [954, 378] width 84 height 14
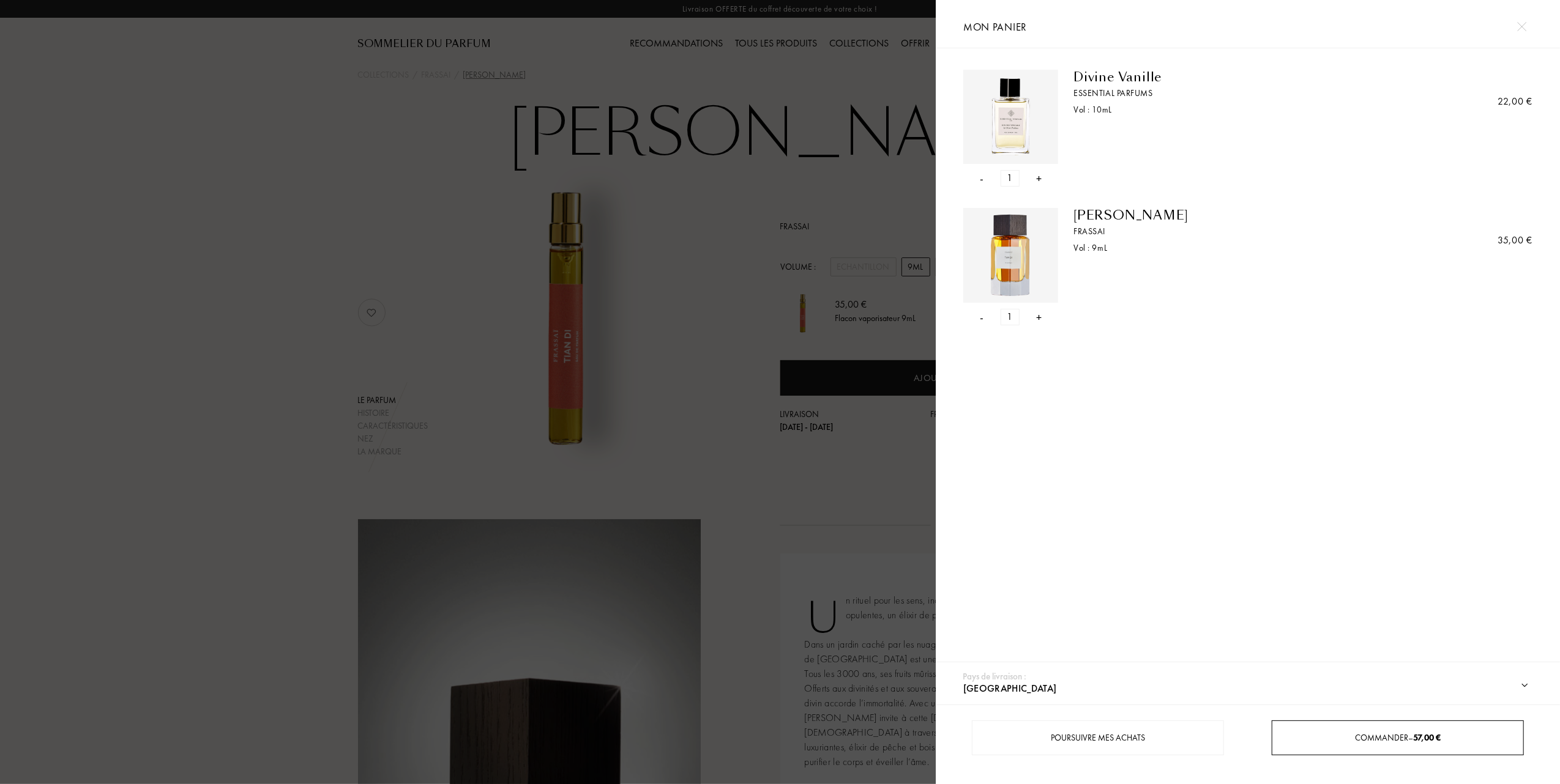
click at [1408, 735] on span "Commander – 57,00 €" at bounding box center [1397, 738] width 86 height 11
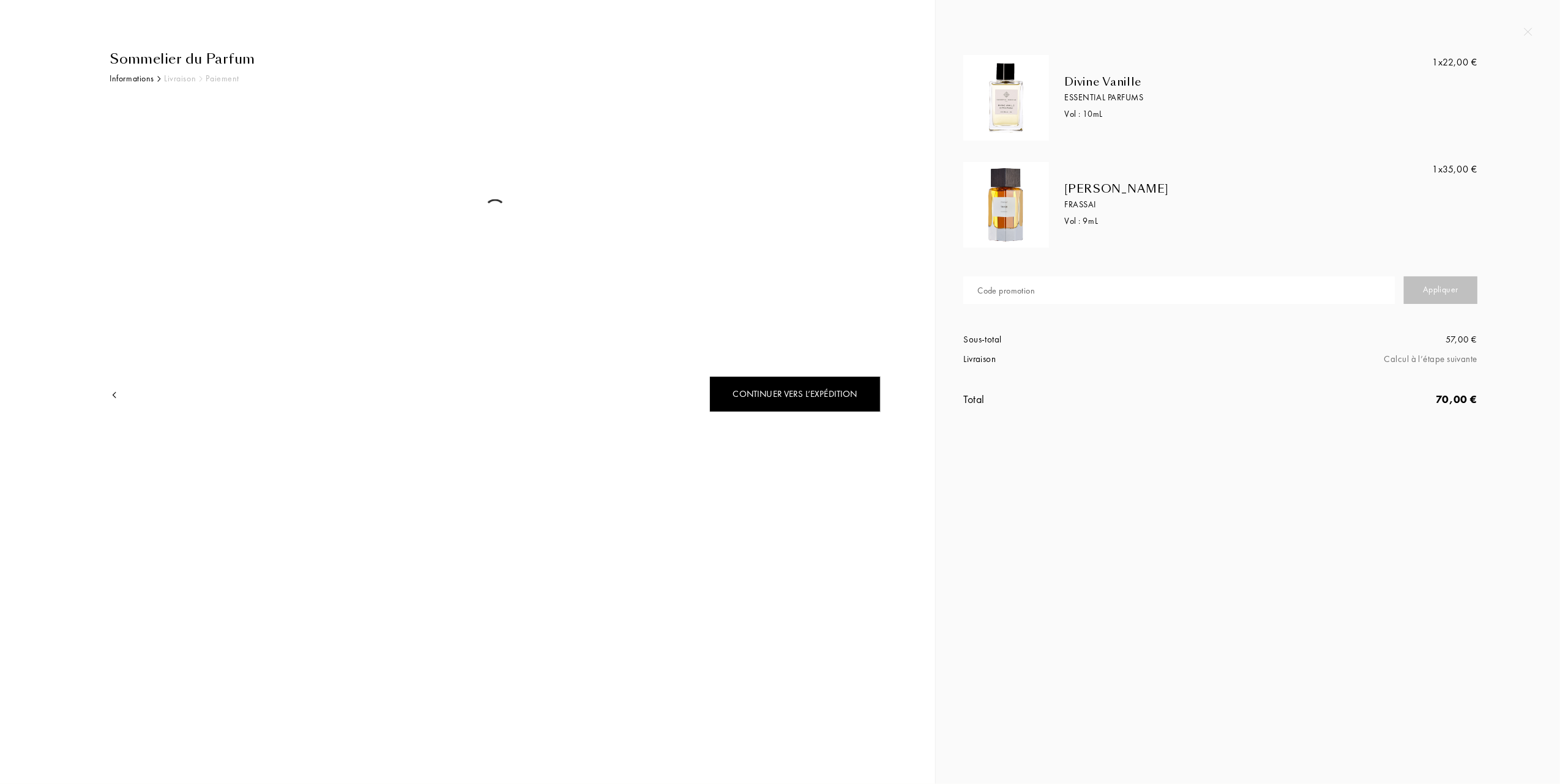
select select "FR"
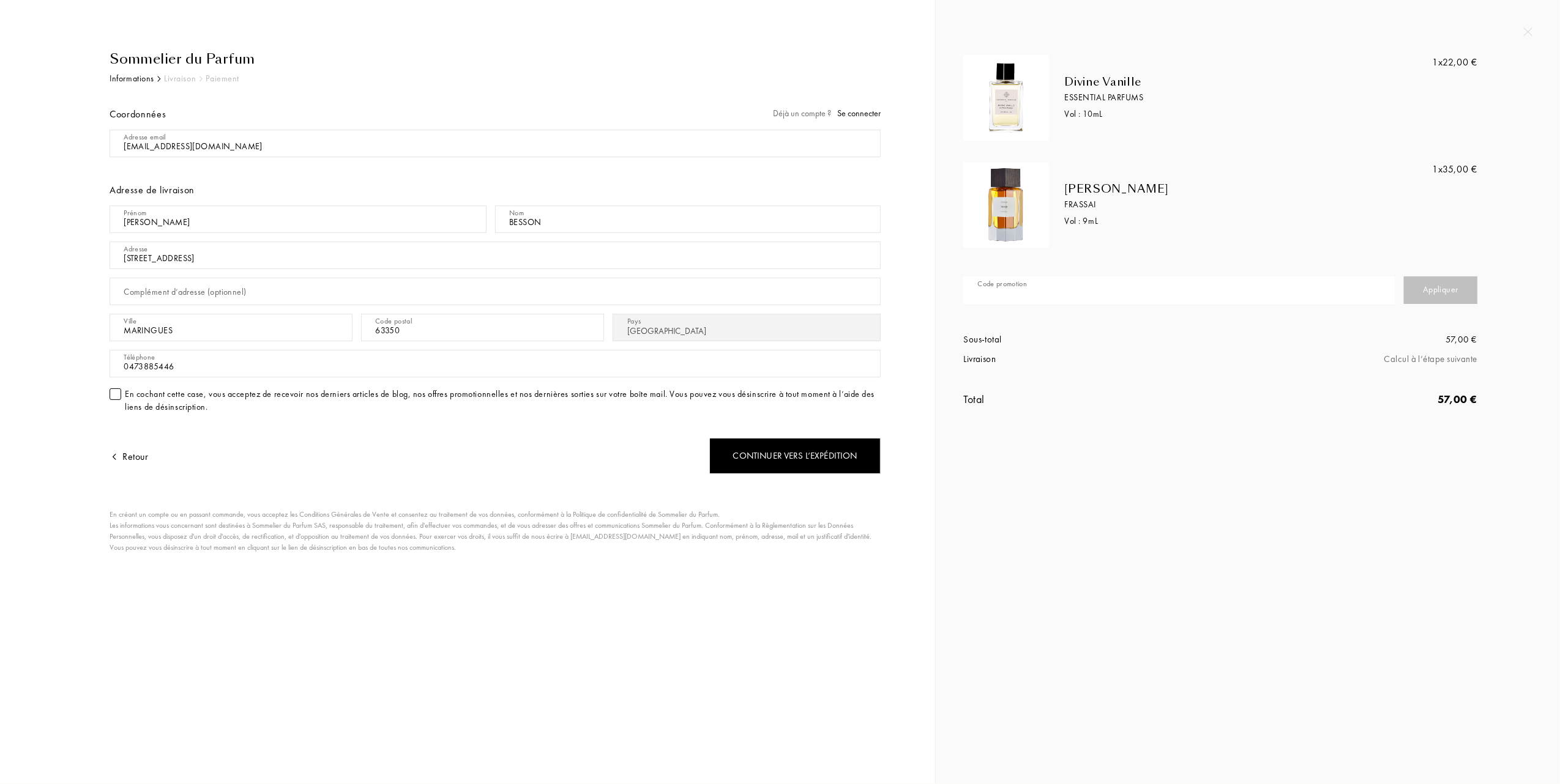
click at [1117, 300] on input "text" at bounding box center [1178, 290] width 432 height 27
type input "1AHU5-U1GWU"
click at [1443, 287] on div "Appliquer" at bounding box center [1441, 290] width 74 height 27
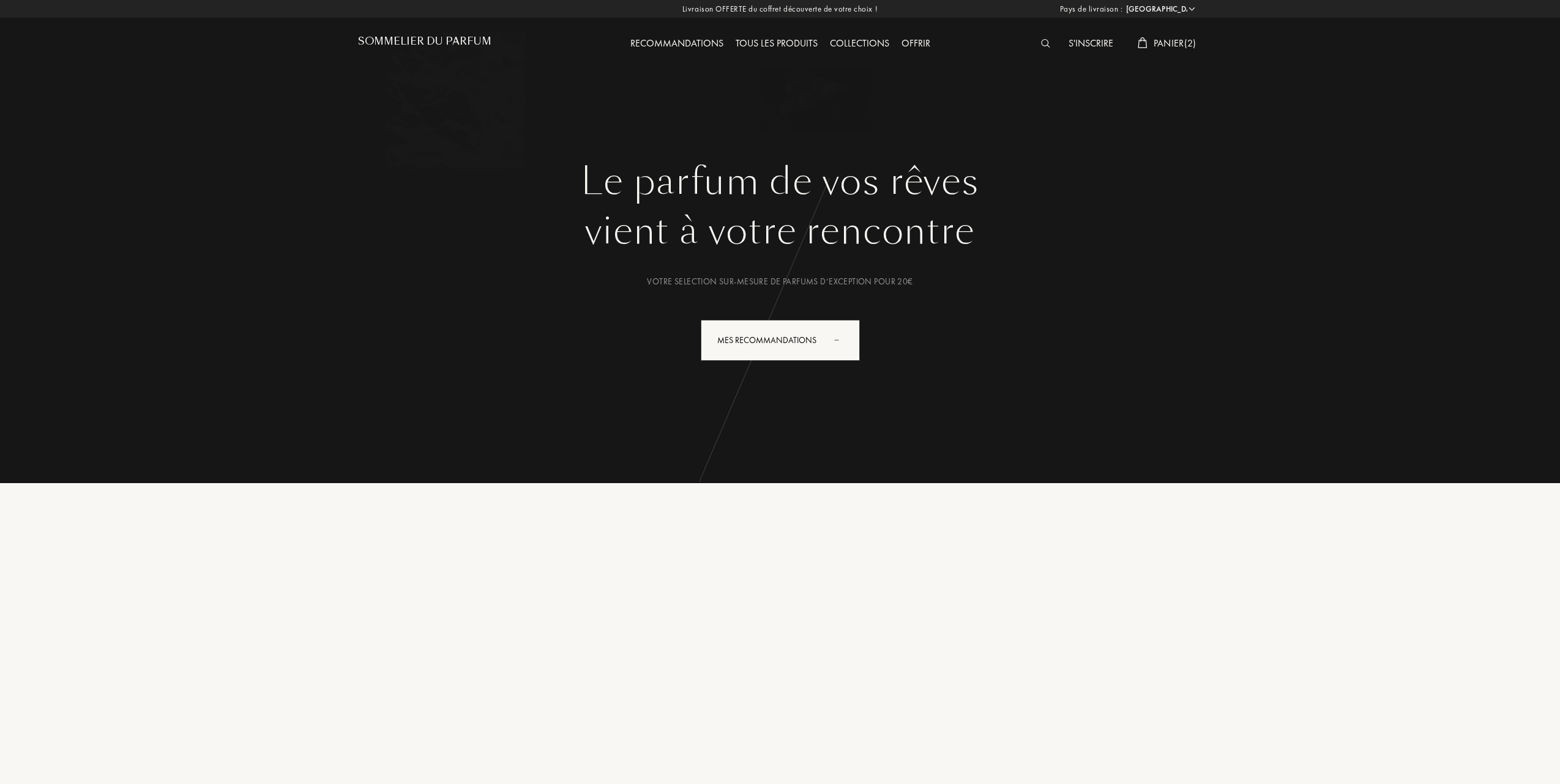
select select "FR"
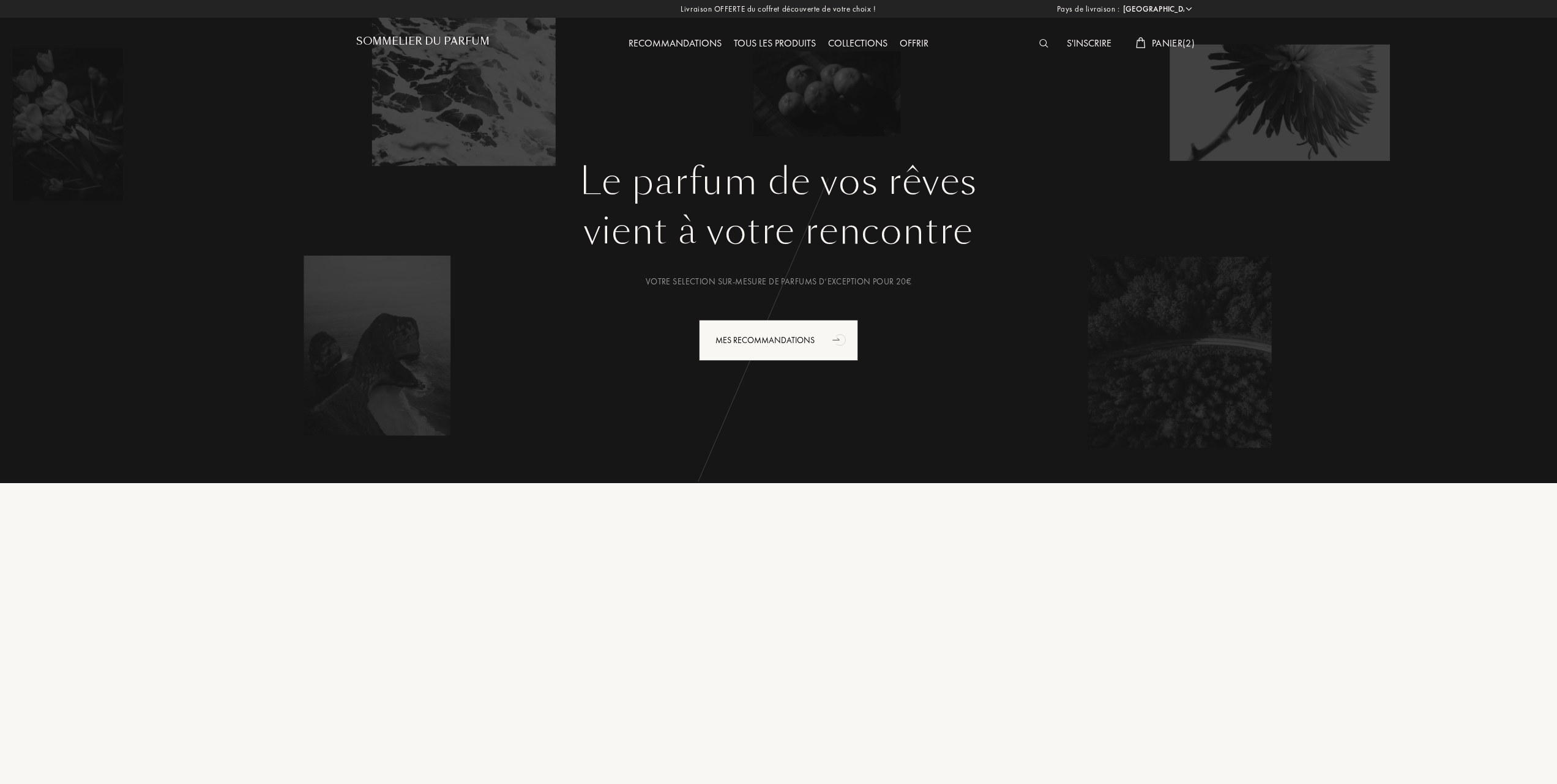
click at [1183, 43] on span "Panier ( 2 )" at bounding box center [1173, 43] width 43 height 13
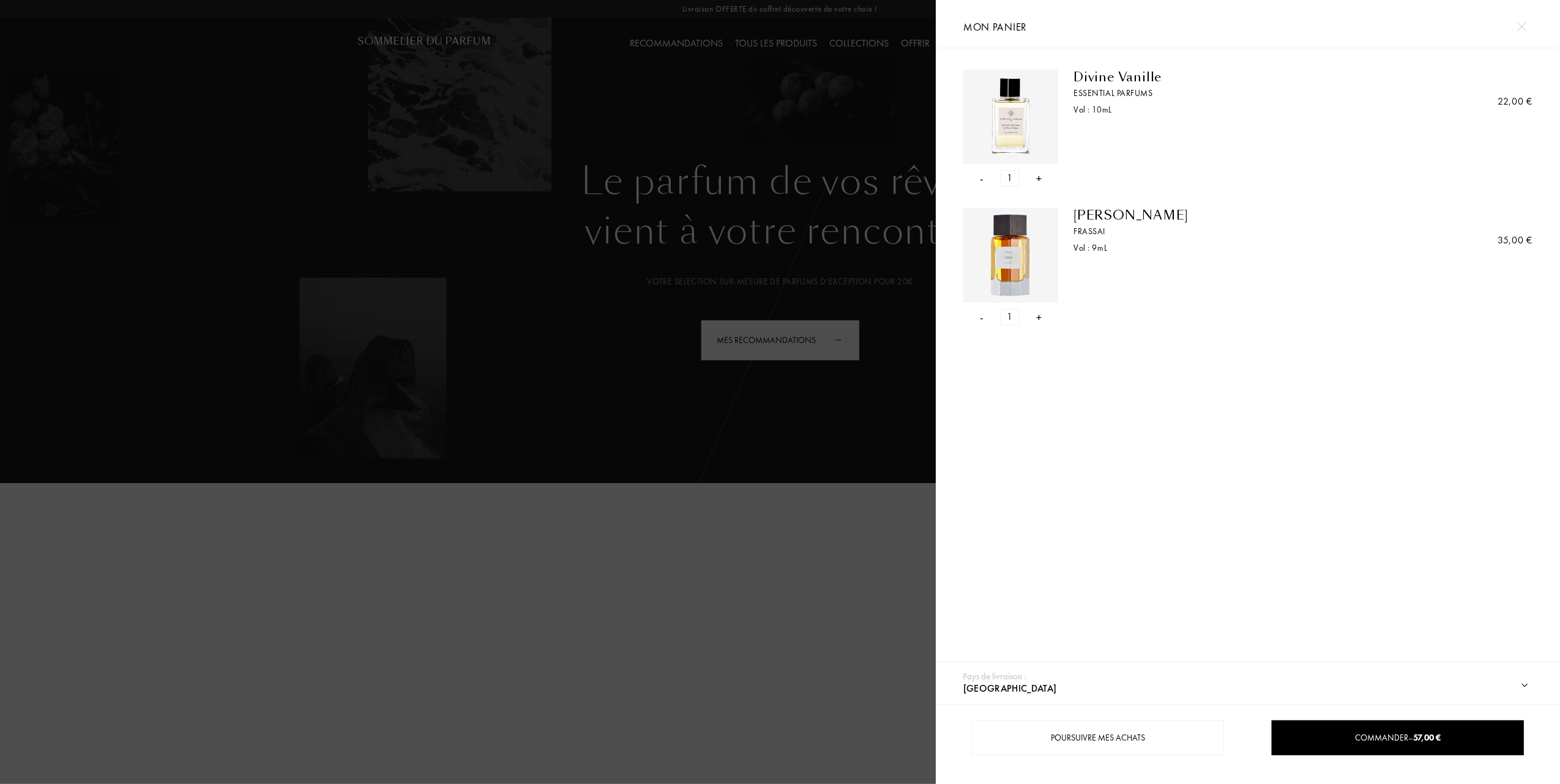
click at [984, 317] on div "- 1 +" at bounding box center [1010, 317] width 95 height 16
click at [985, 317] on div "- 1 +" at bounding box center [1010, 317] width 95 height 16
click at [679, 654] on div at bounding box center [468, 392] width 936 height 784
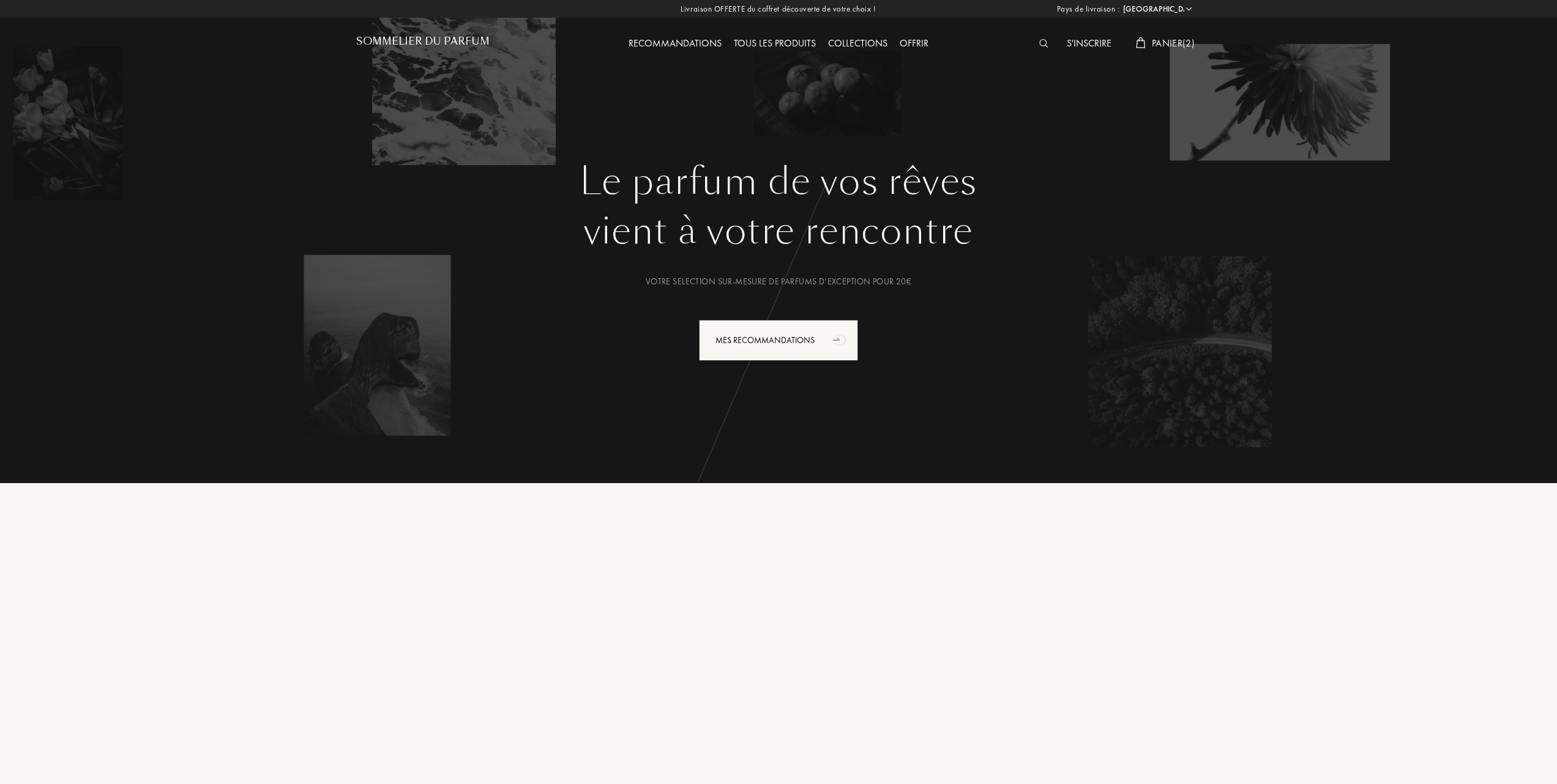
click at [1153, 42] on span "Panier ( 2 )" at bounding box center [1173, 43] width 43 height 13
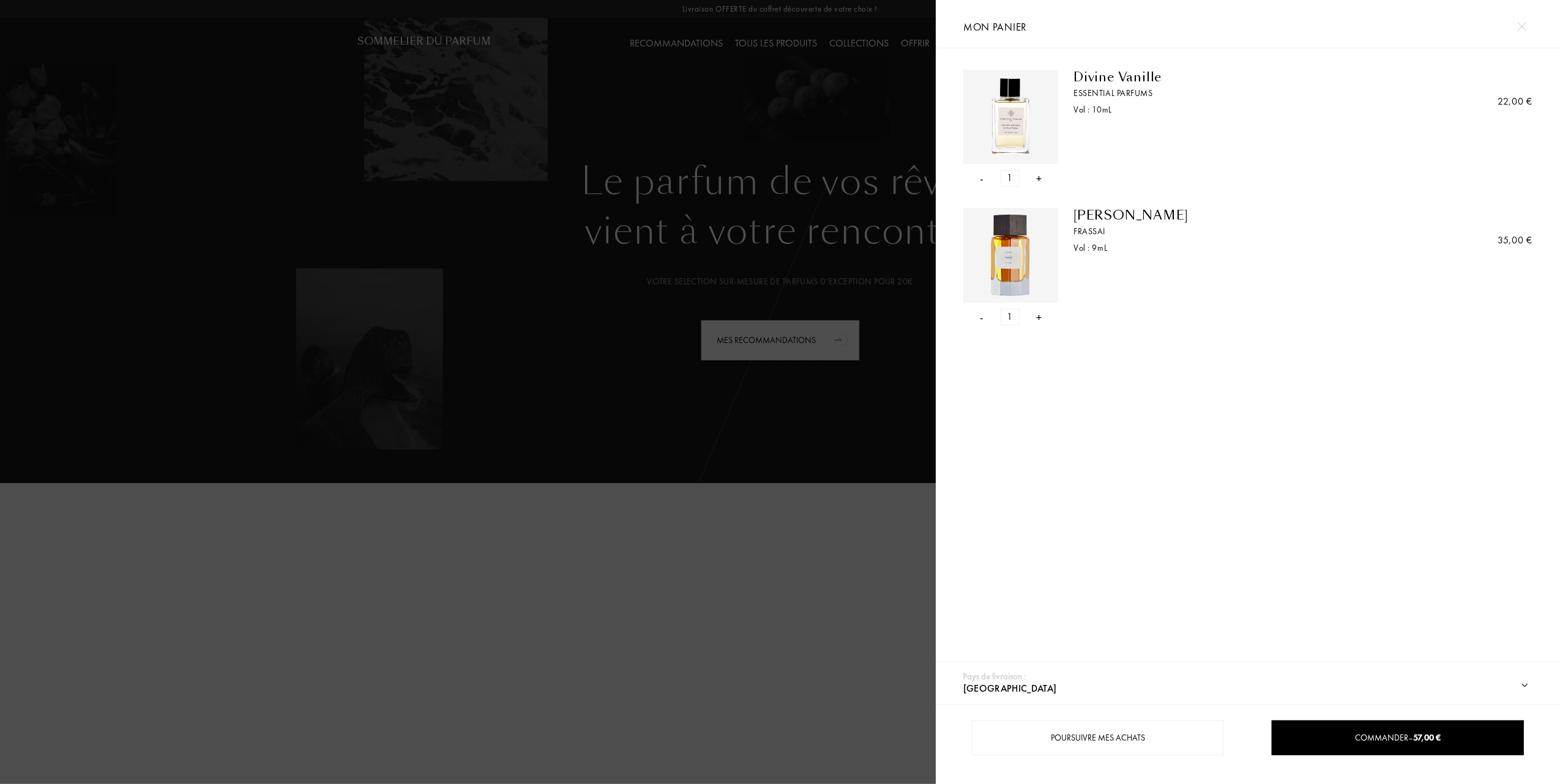
click at [652, 243] on div at bounding box center [468, 392] width 936 height 784
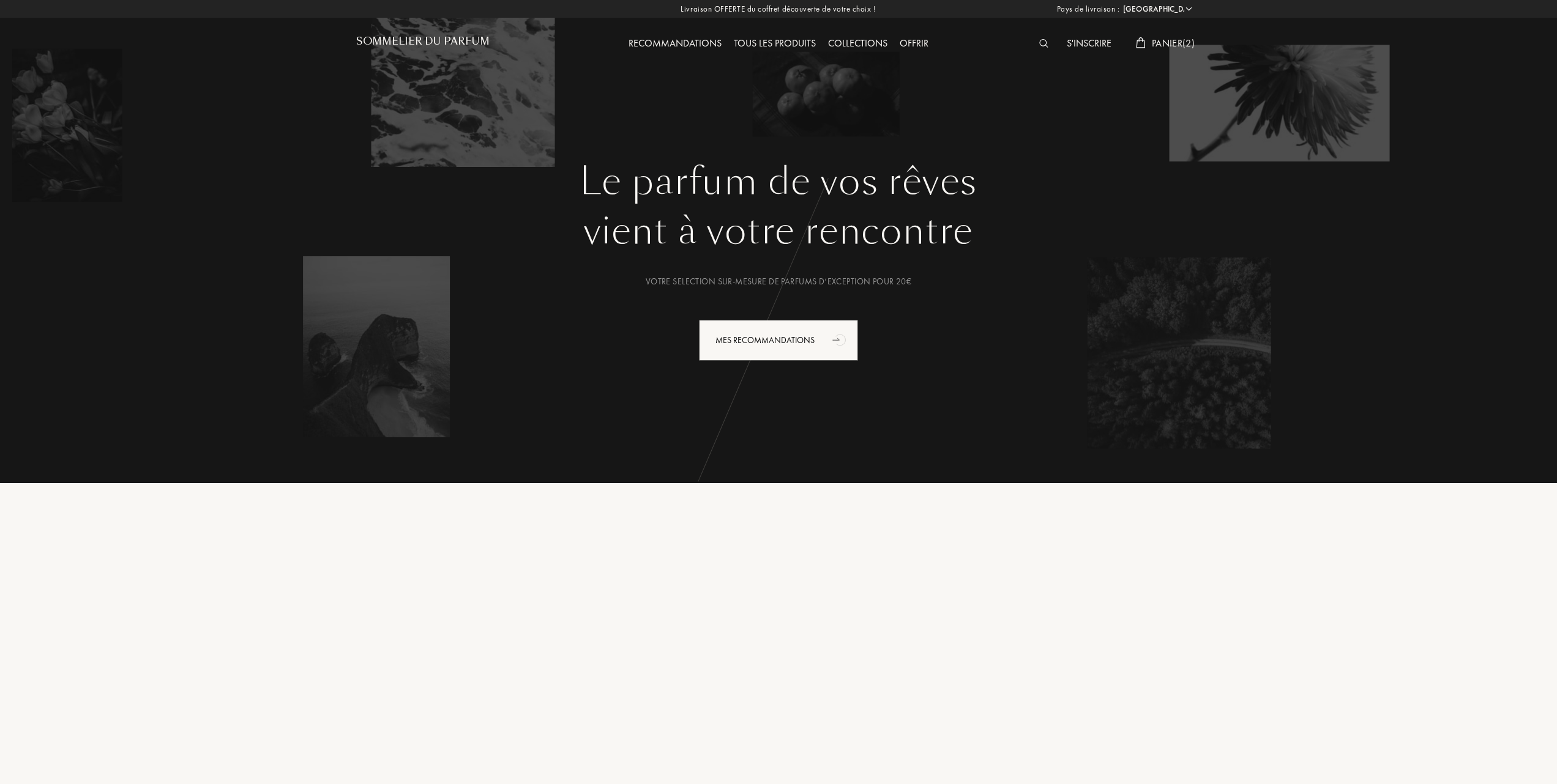
click at [1167, 37] on span "Panier ( 2 )" at bounding box center [1173, 43] width 43 height 13
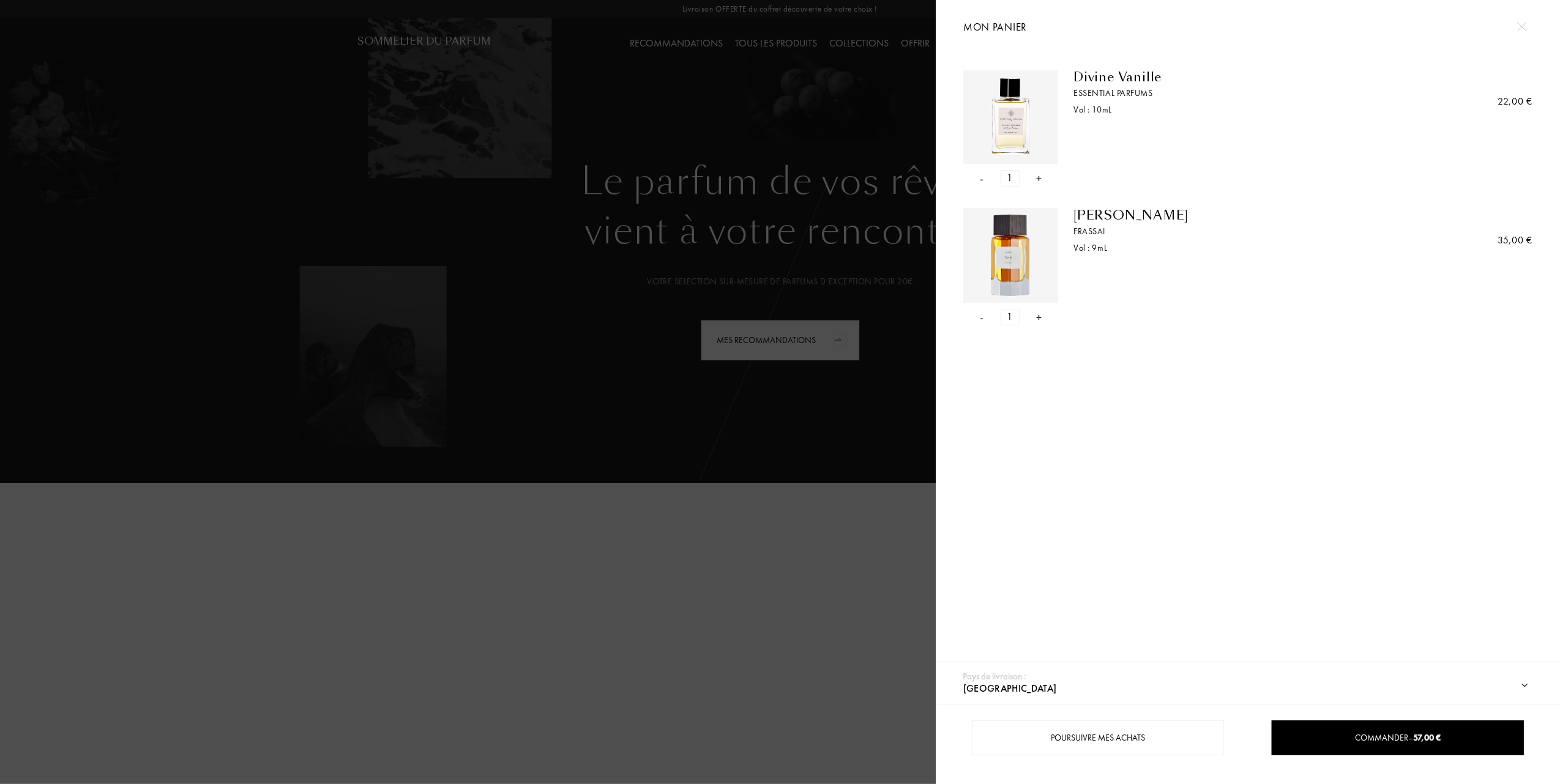
click at [982, 179] on div "-" at bounding box center [982, 178] width 4 height 16
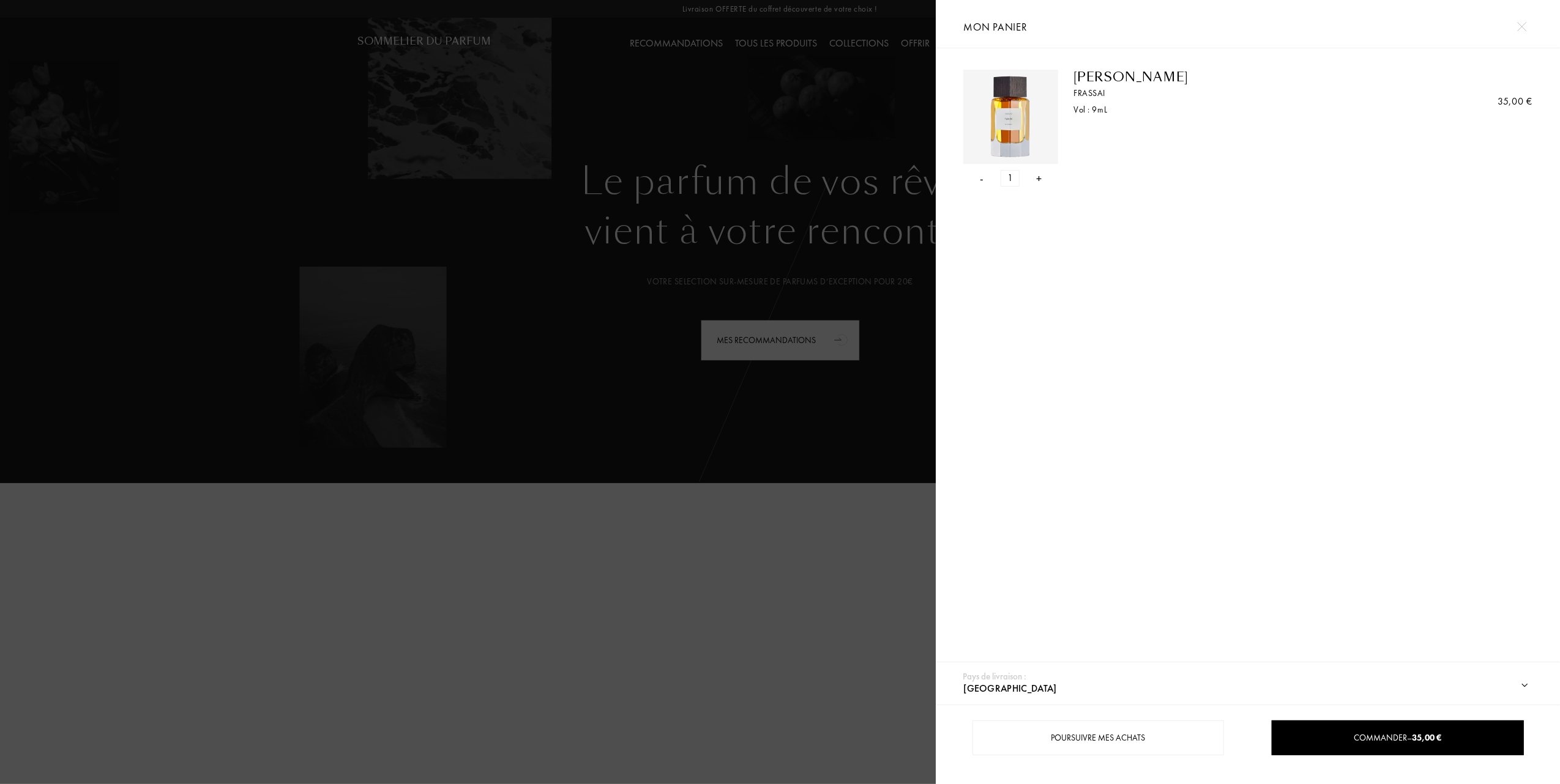
click at [987, 174] on div "- 1 +" at bounding box center [1010, 178] width 95 height 16
click at [983, 181] on div "-" at bounding box center [982, 178] width 4 height 16
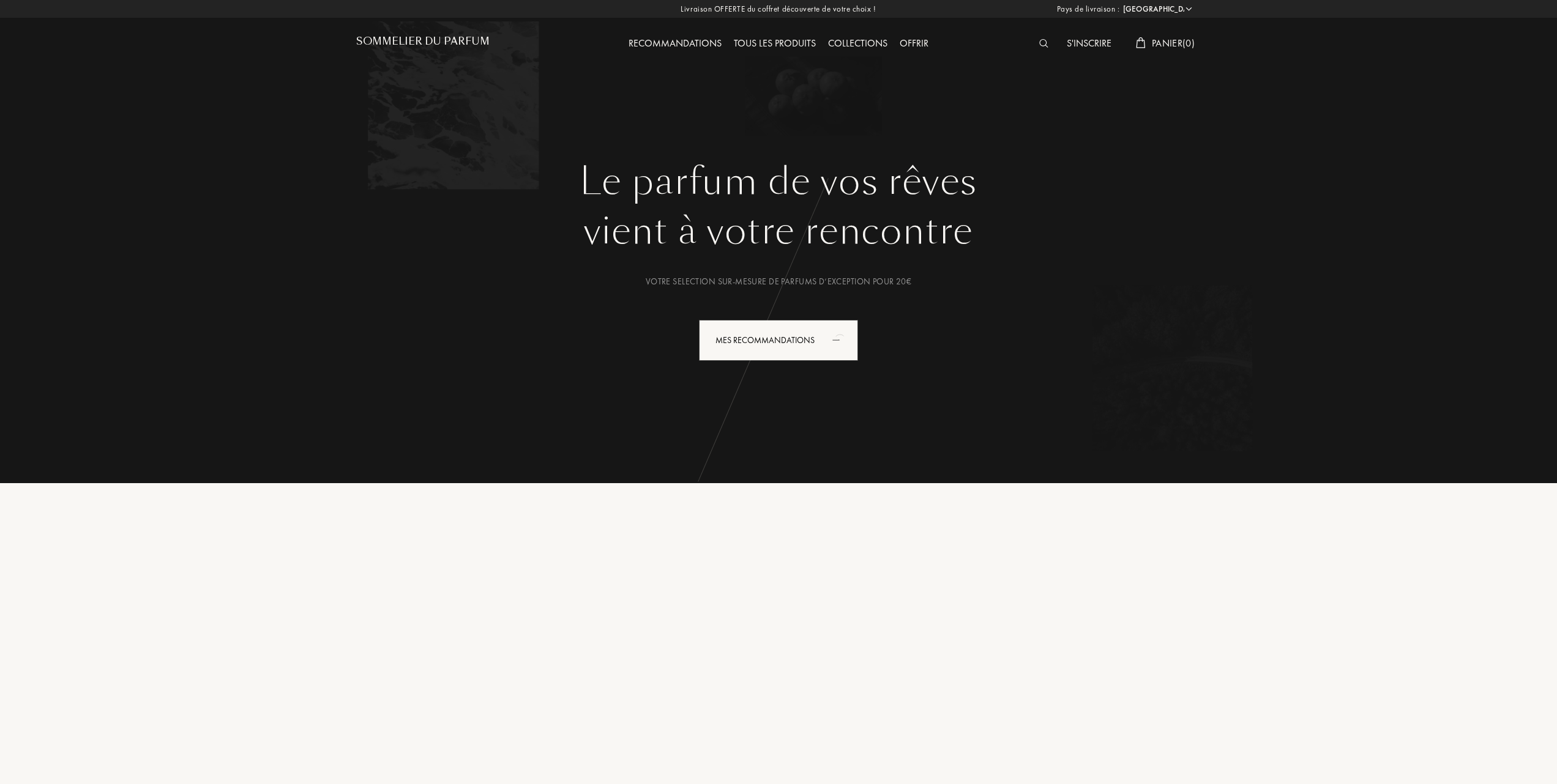
select select "FR"
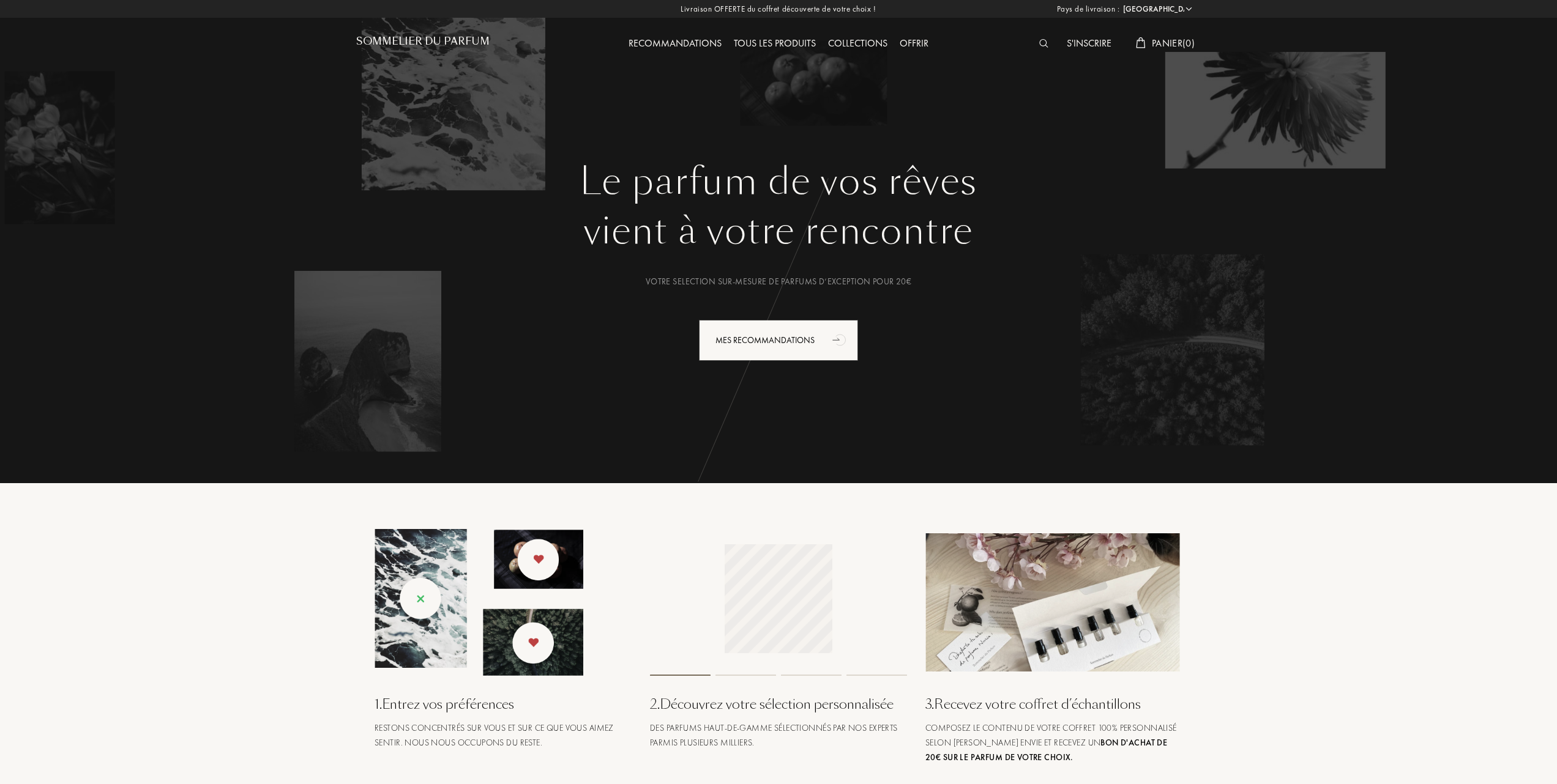
click at [777, 40] on div "Tous les produits" at bounding box center [774, 44] width 94 height 16
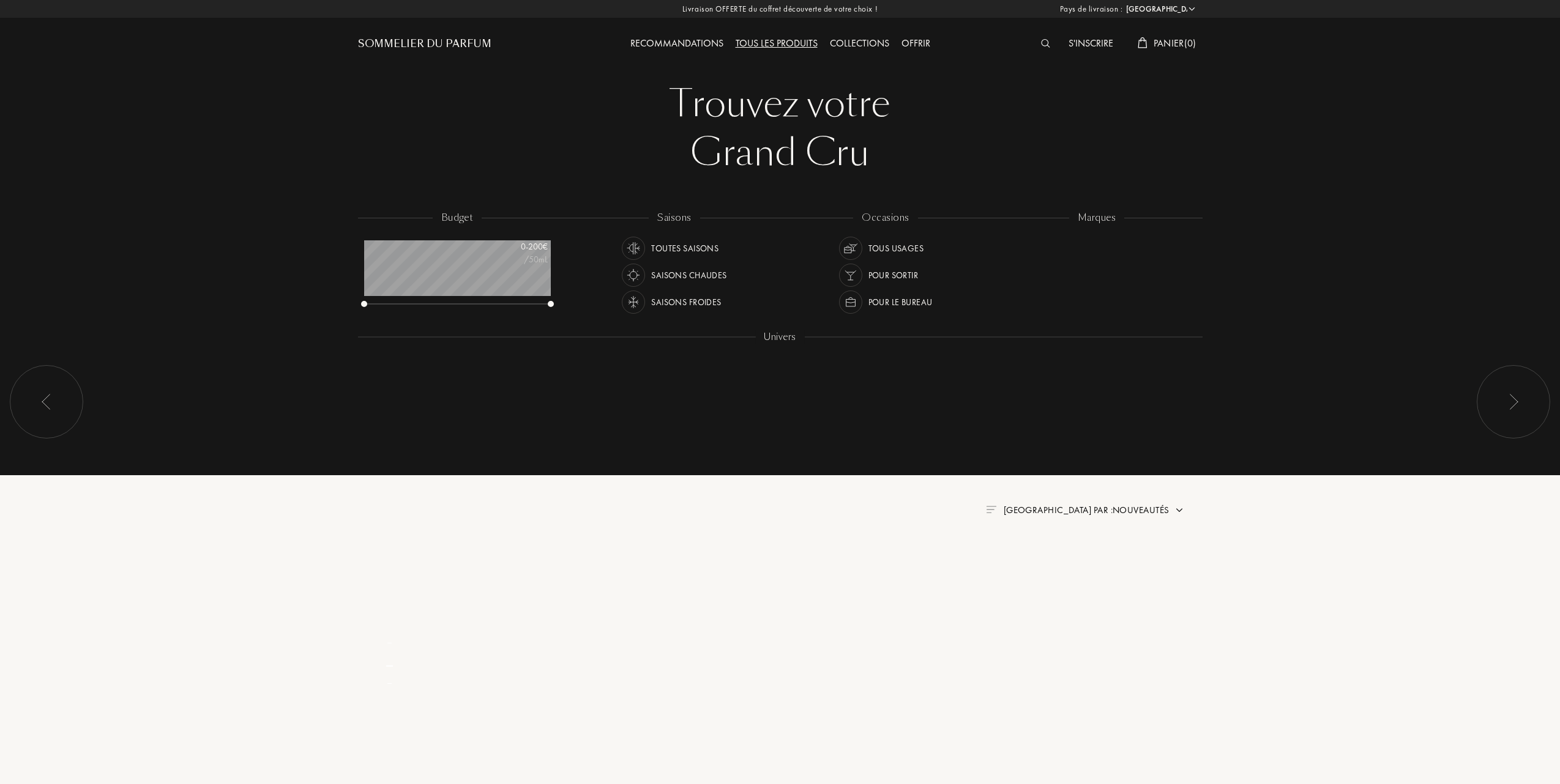
select select "FR"
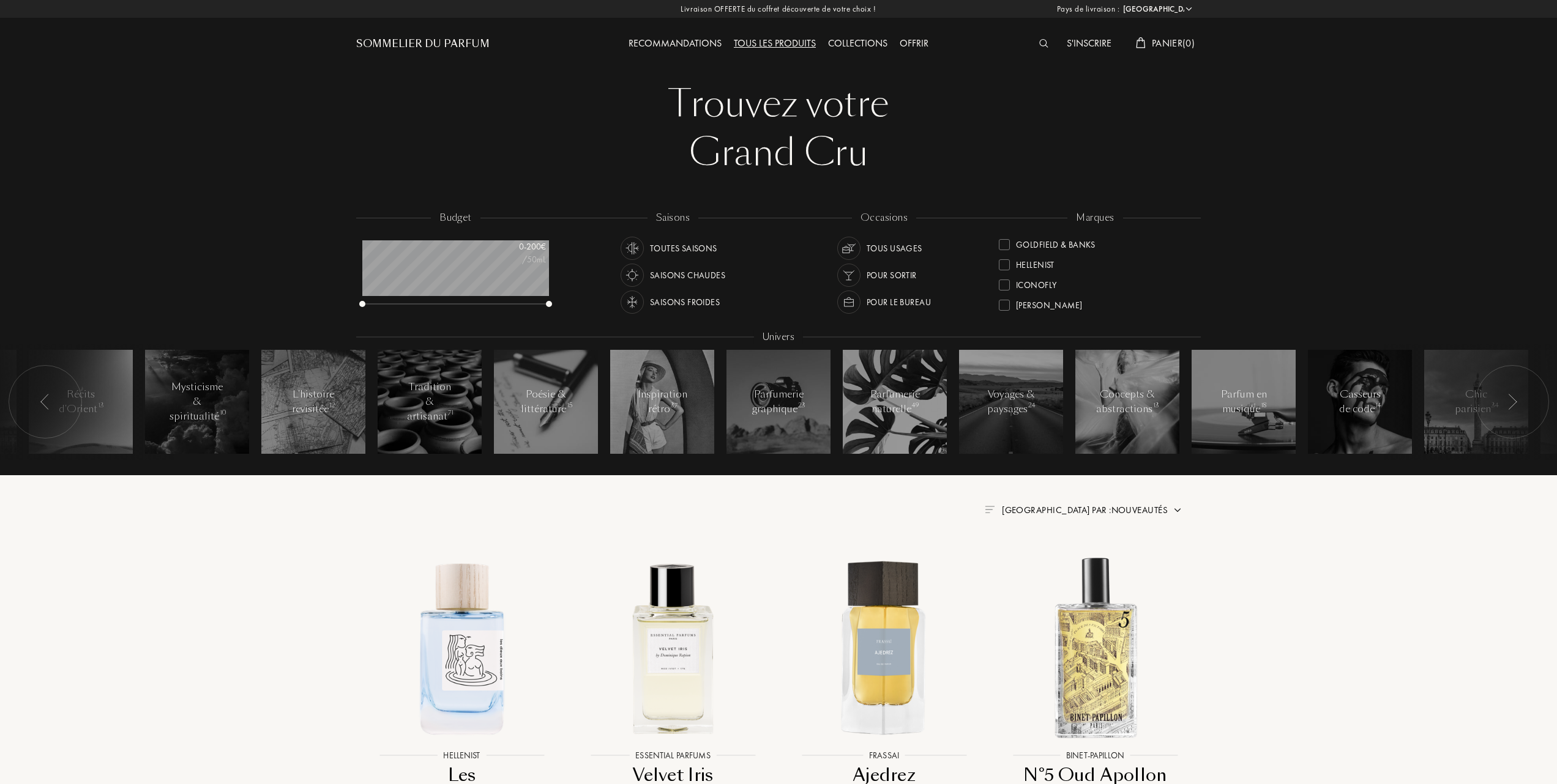
scroll to position [163, 0]
click at [1004, 260] on div at bounding box center [1004, 263] width 11 height 11
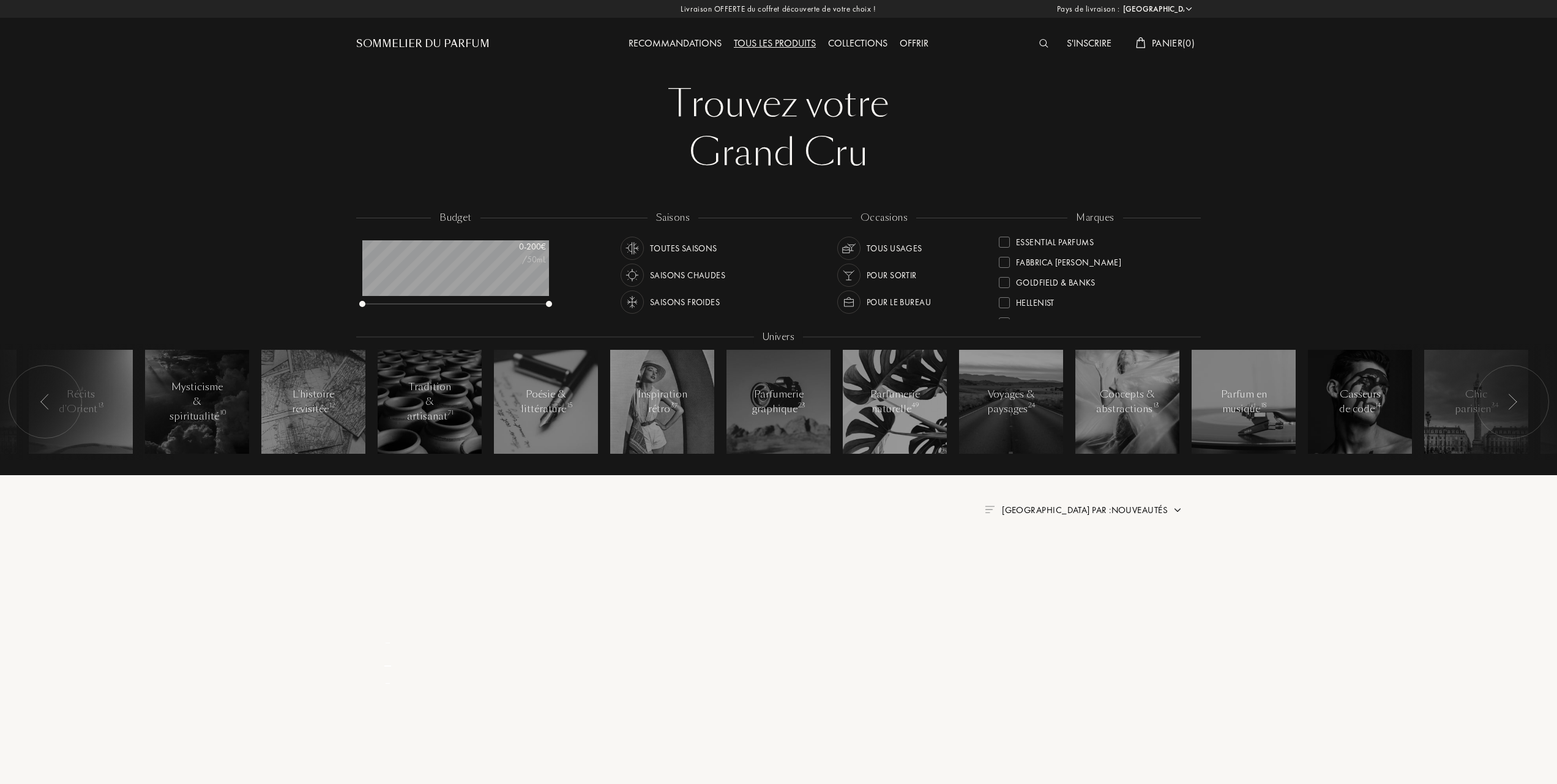
scroll to position [0, 0]
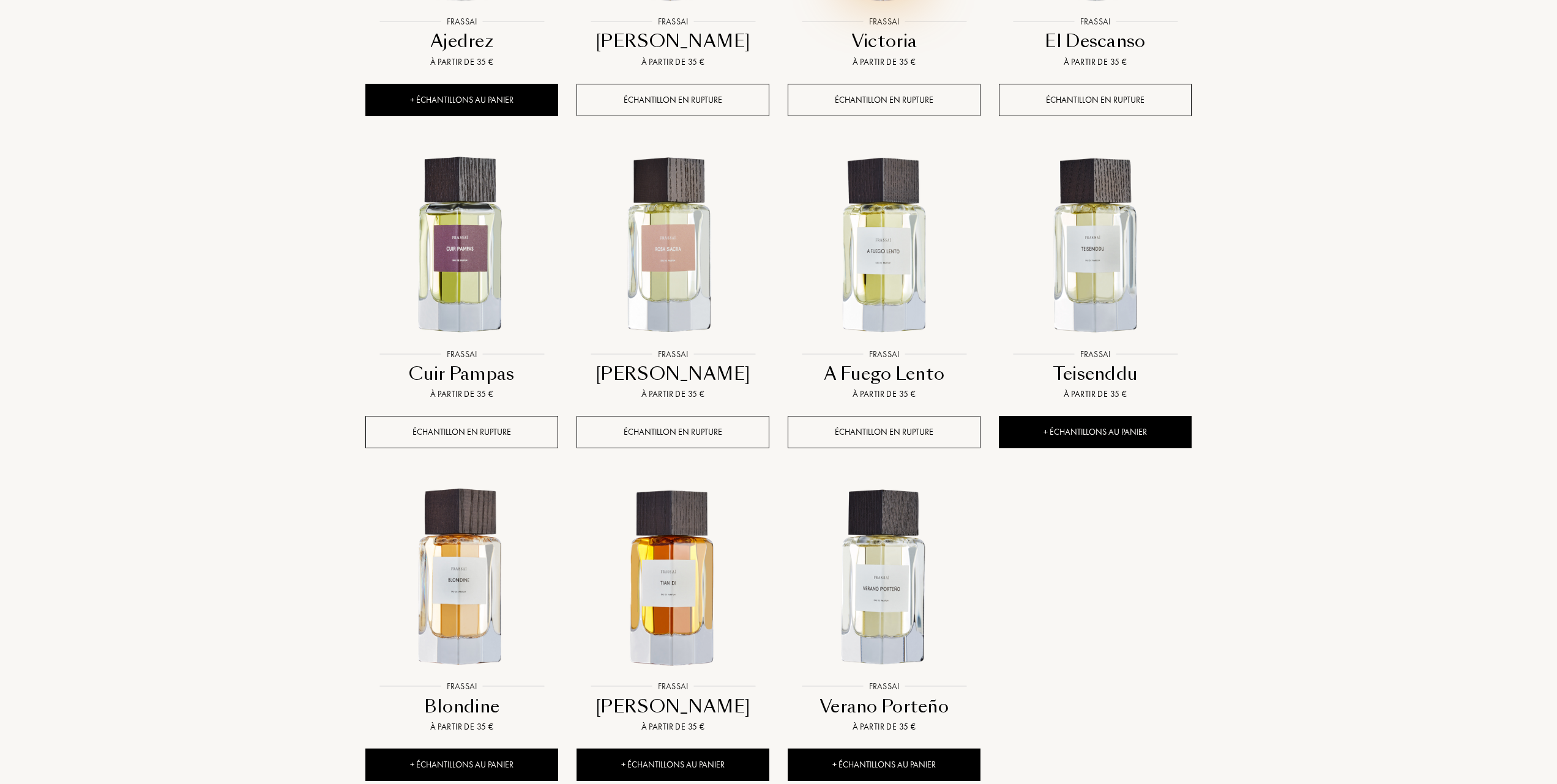
scroll to position [815, 0]
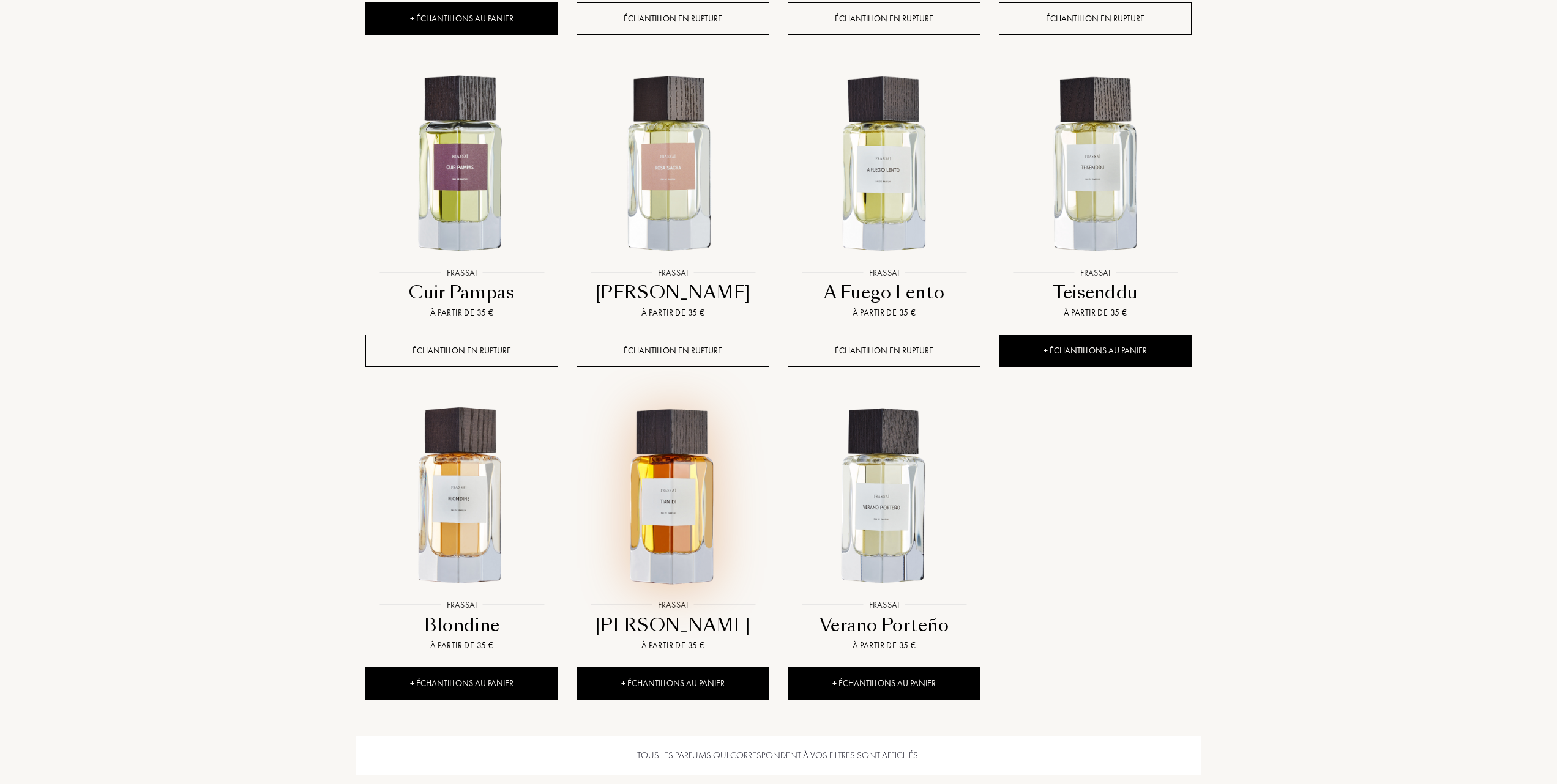
click at [664, 504] on img at bounding box center [673, 497] width 190 height 190
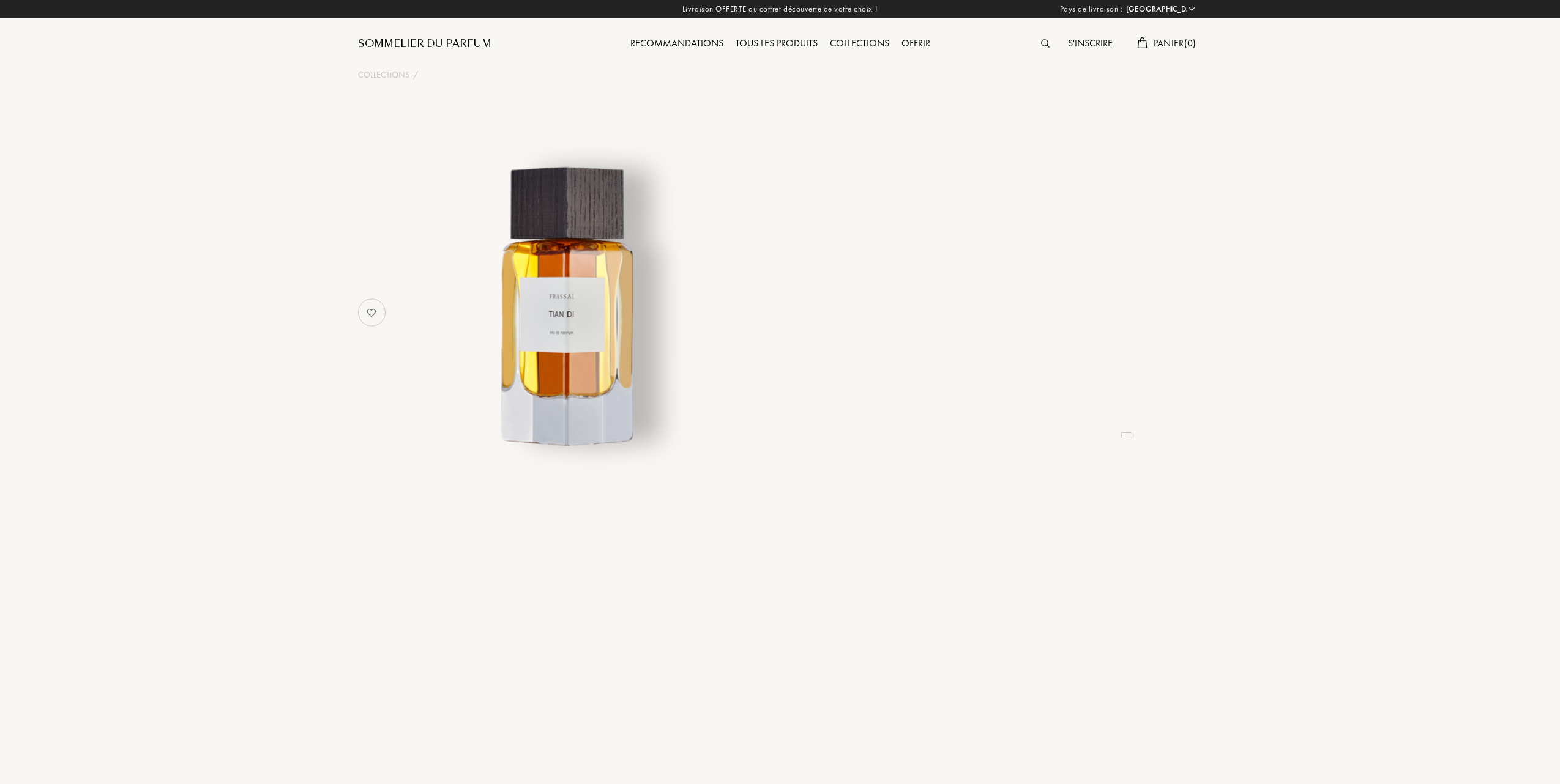
select select "FR"
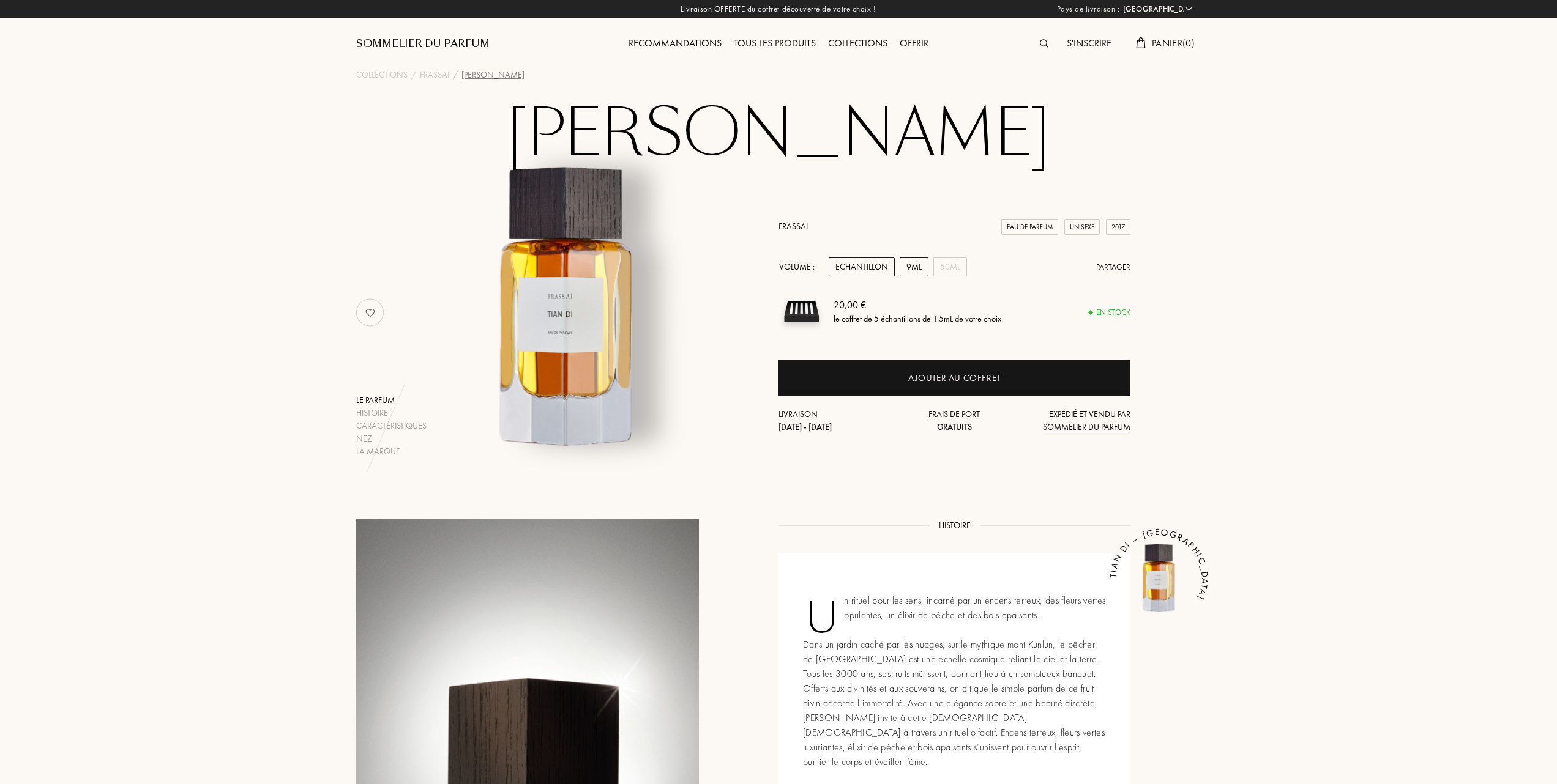
click at [916, 265] on div "9mL" at bounding box center [914, 267] width 29 height 19
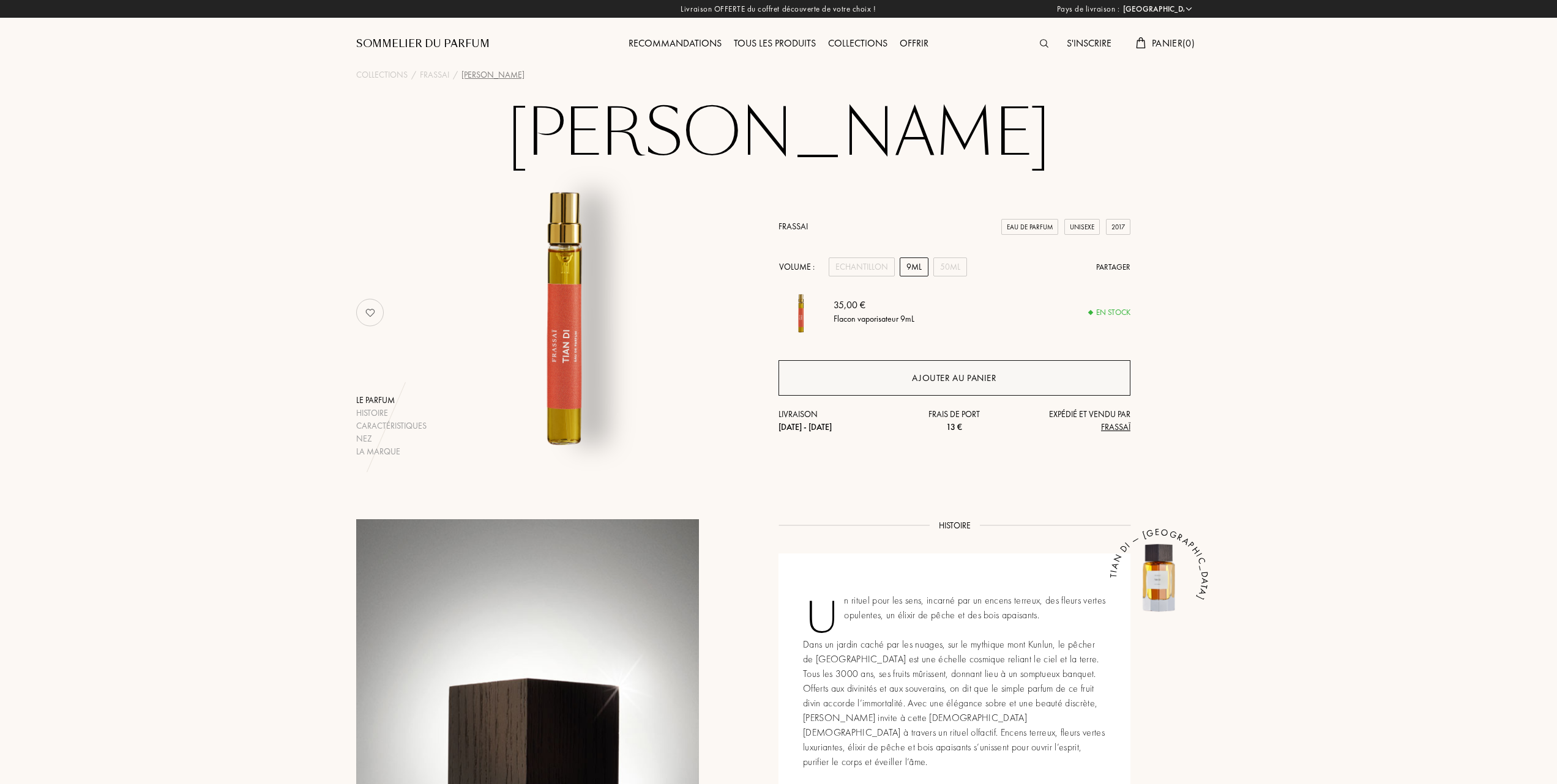
click at [927, 378] on div "Ajouter au panier" at bounding box center [954, 378] width 84 height 14
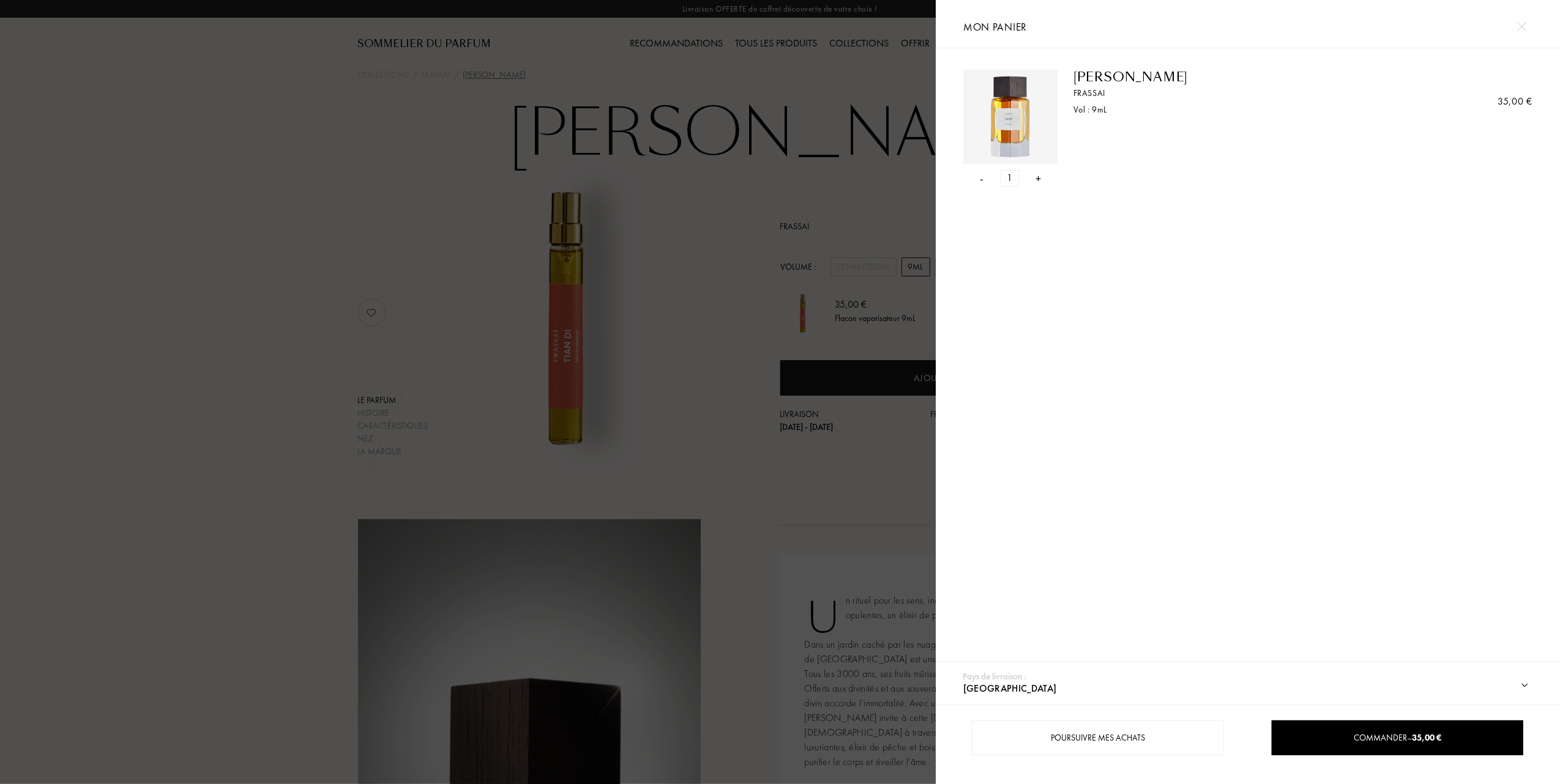
click at [338, 228] on div at bounding box center [468, 392] width 936 height 784
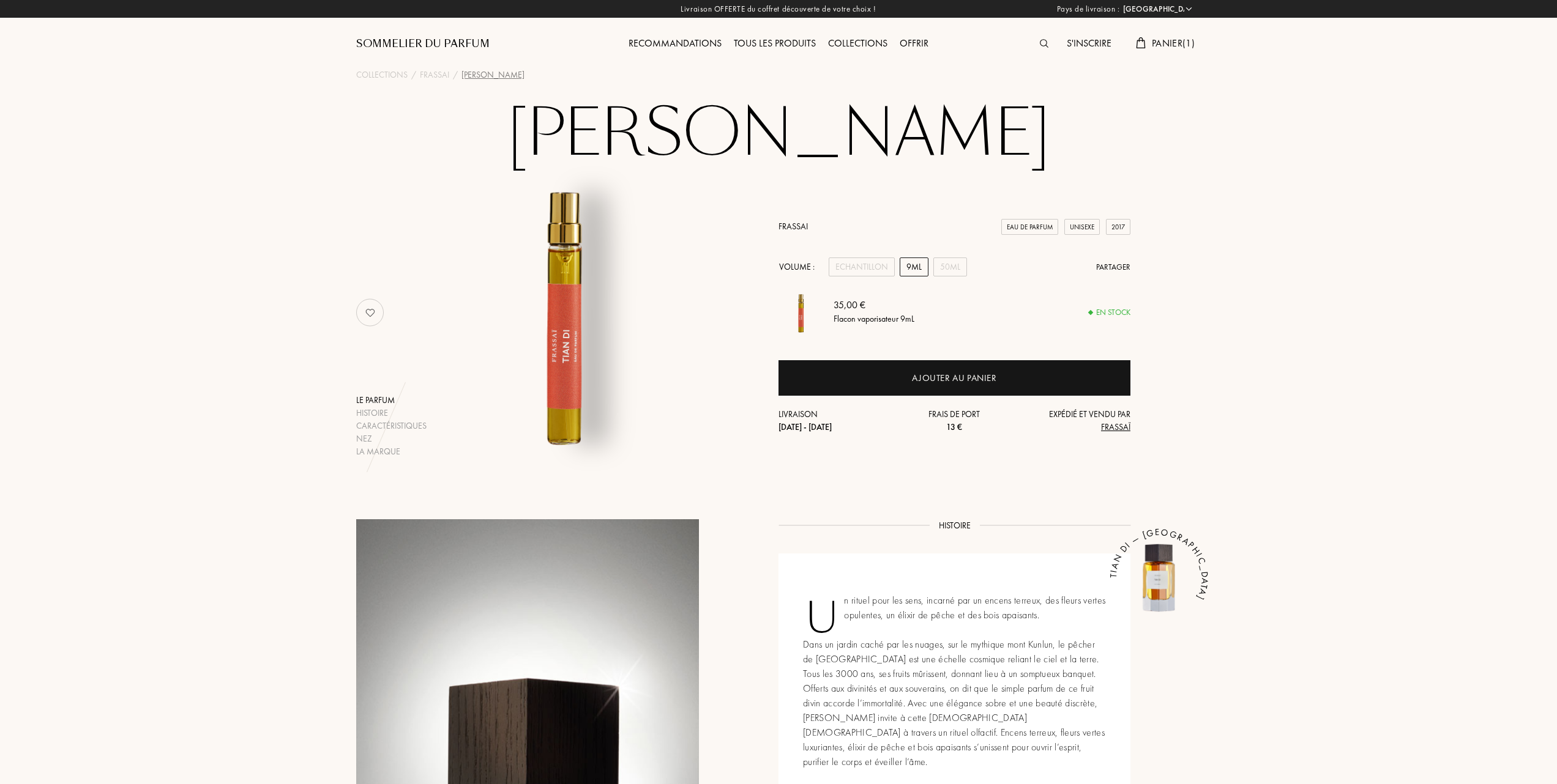
click at [779, 40] on div "Tous les produits" at bounding box center [774, 44] width 94 height 16
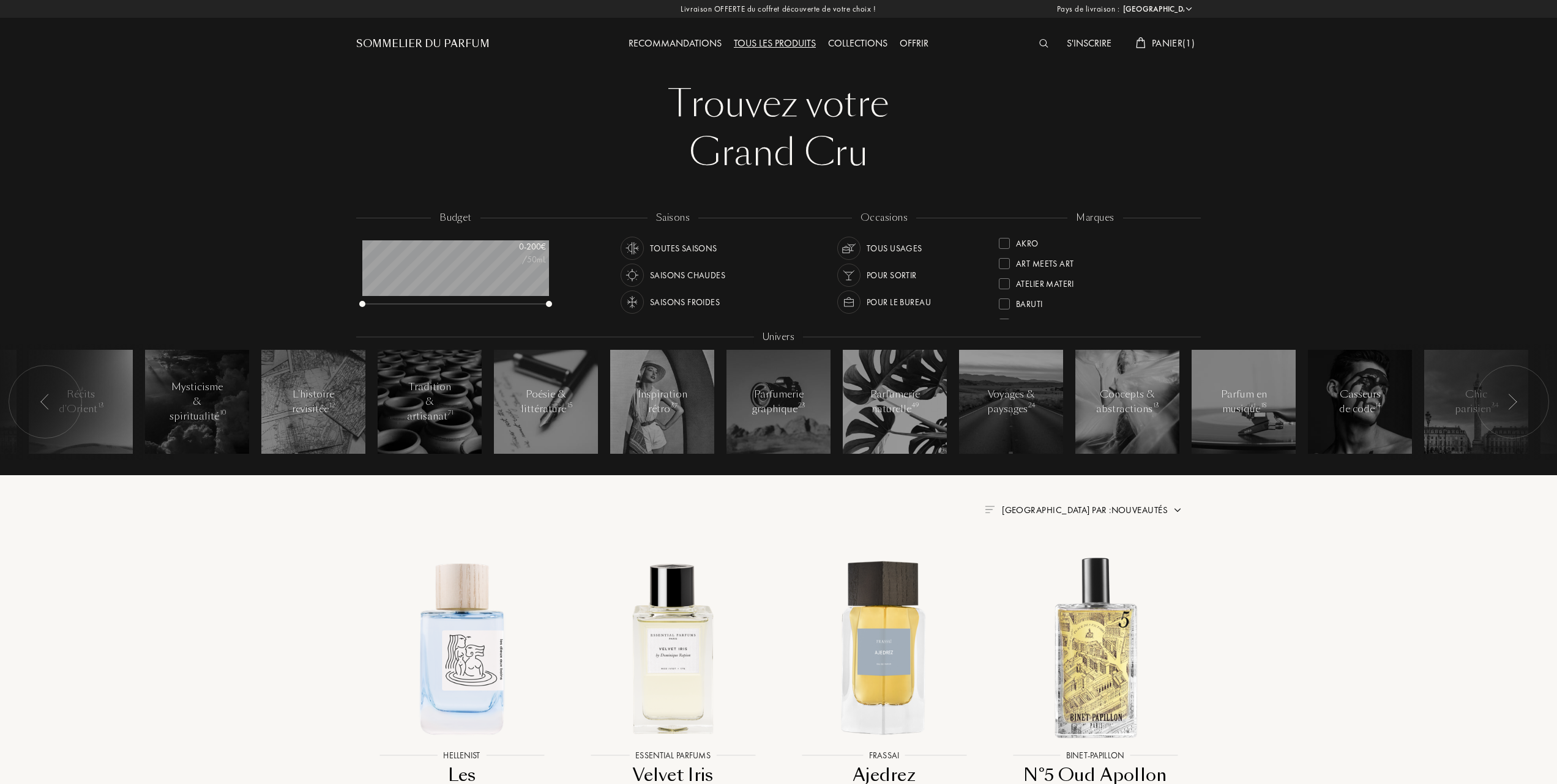
select select "FR"
click at [1004, 280] on div at bounding box center [1004, 282] width 11 height 11
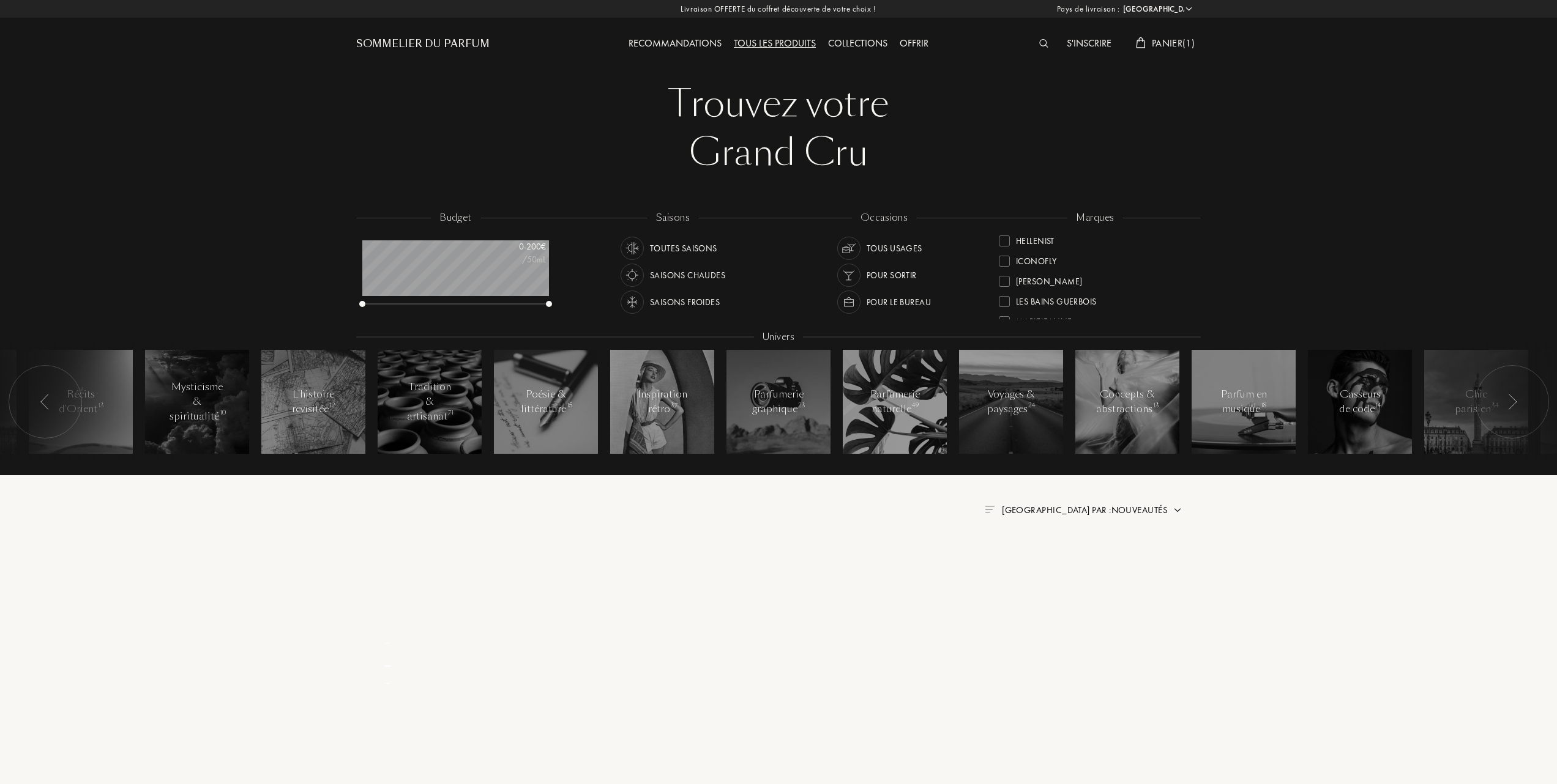
scroll to position [0, 0]
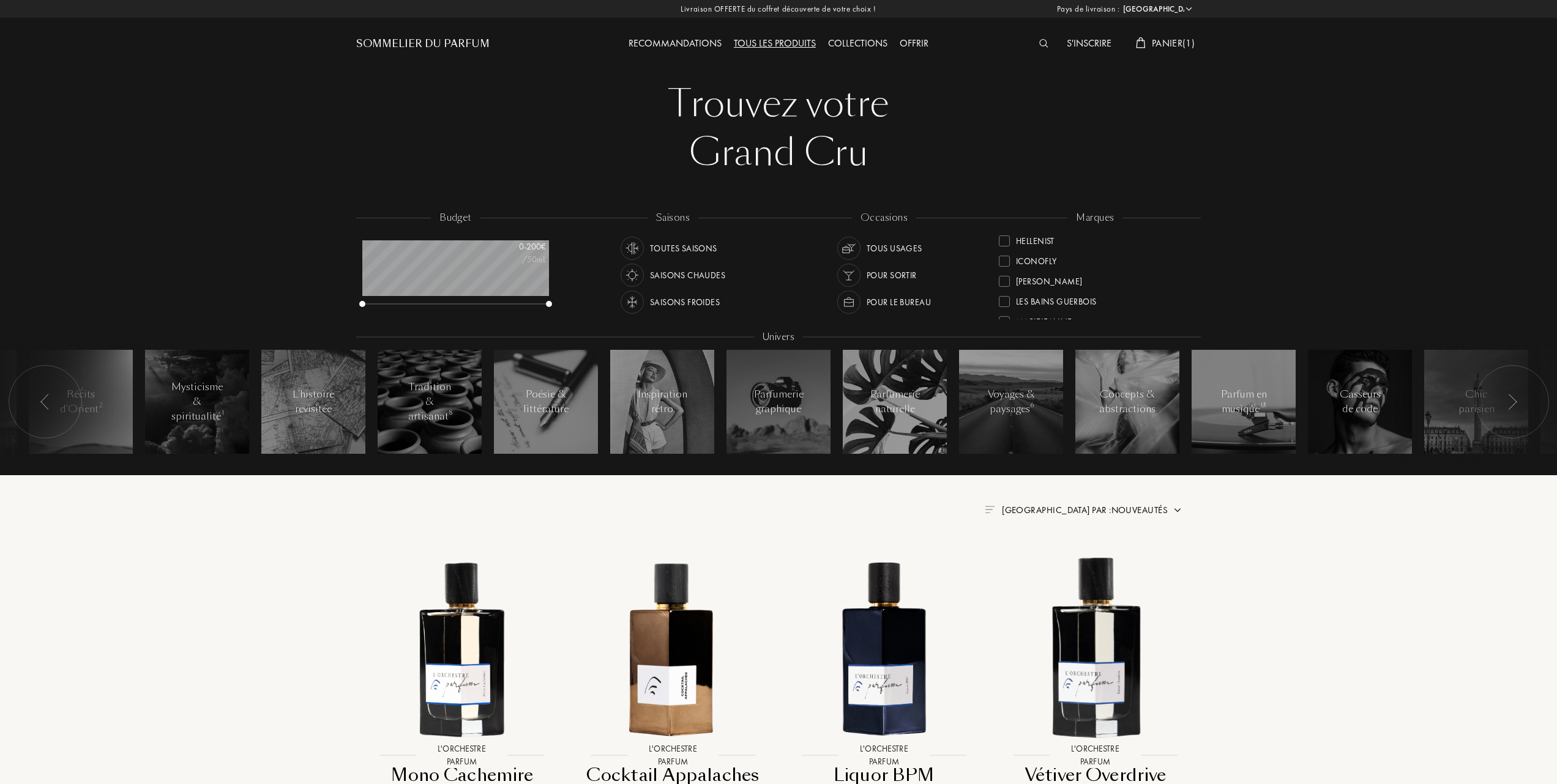
scroll to position [408, 0]
click at [866, 634] on img at bounding box center [884, 647] width 190 height 190
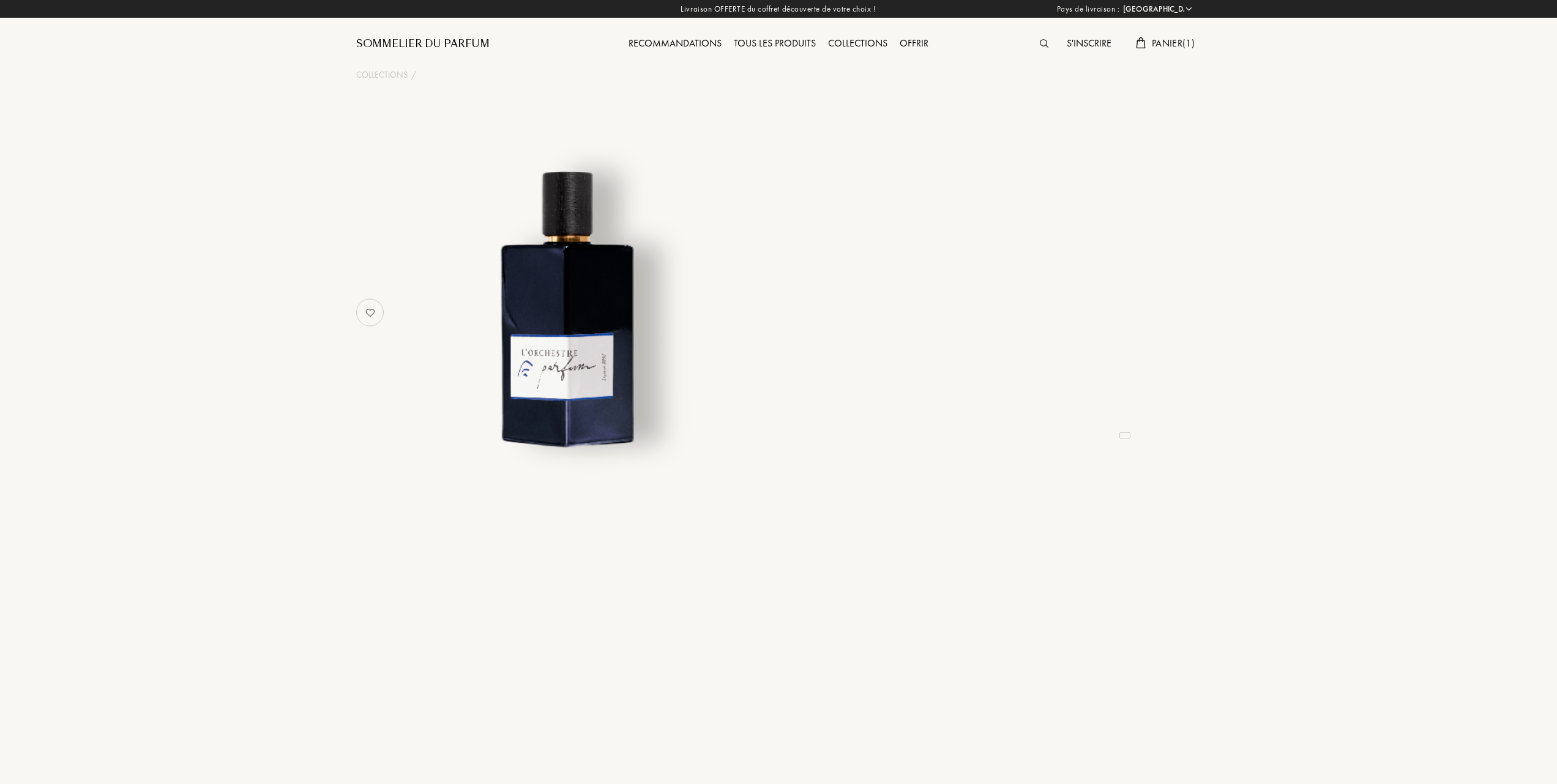
select select "FR"
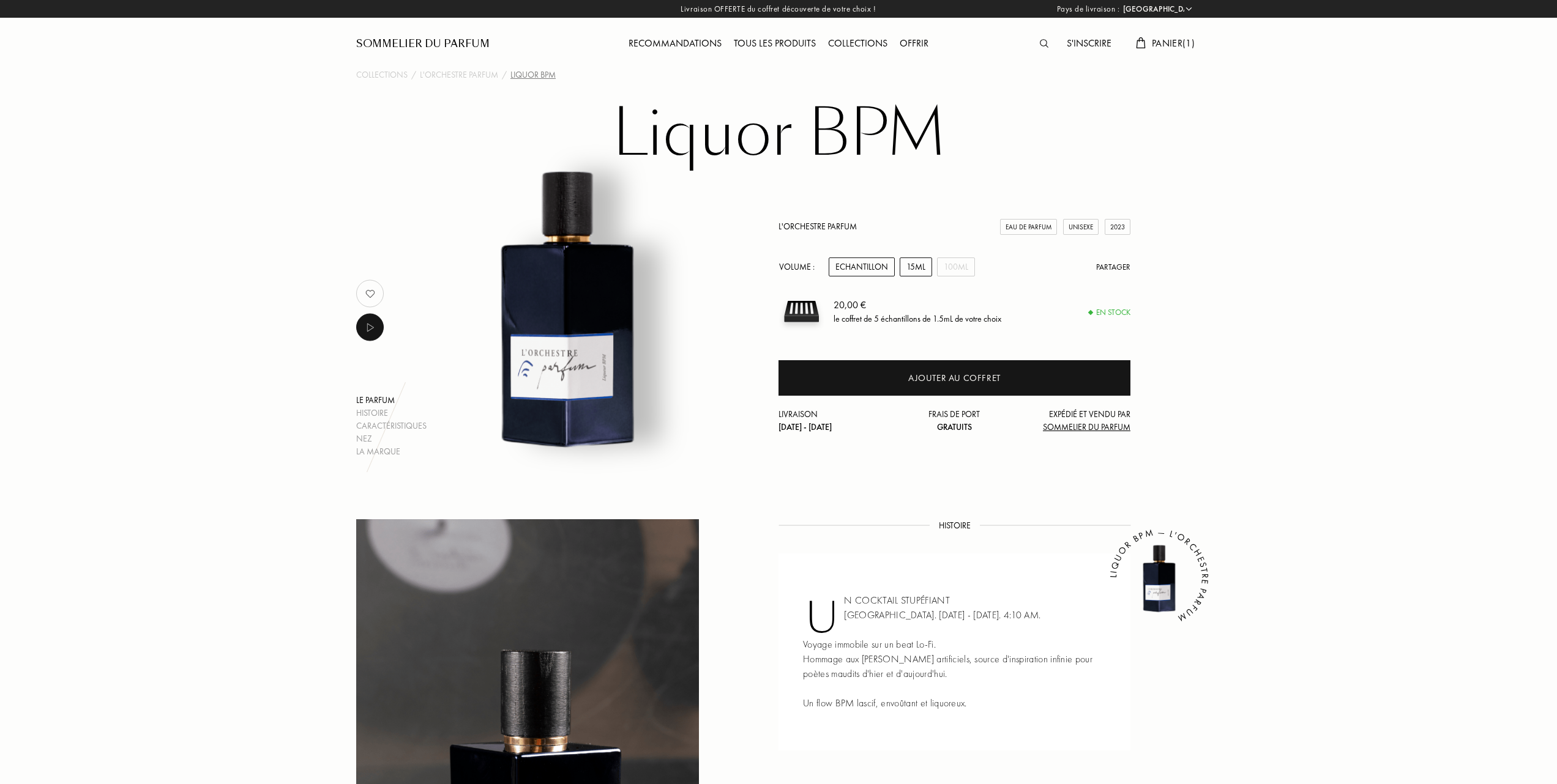
click at [909, 264] on div "15mL" at bounding box center [916, 267] width 32 height 19
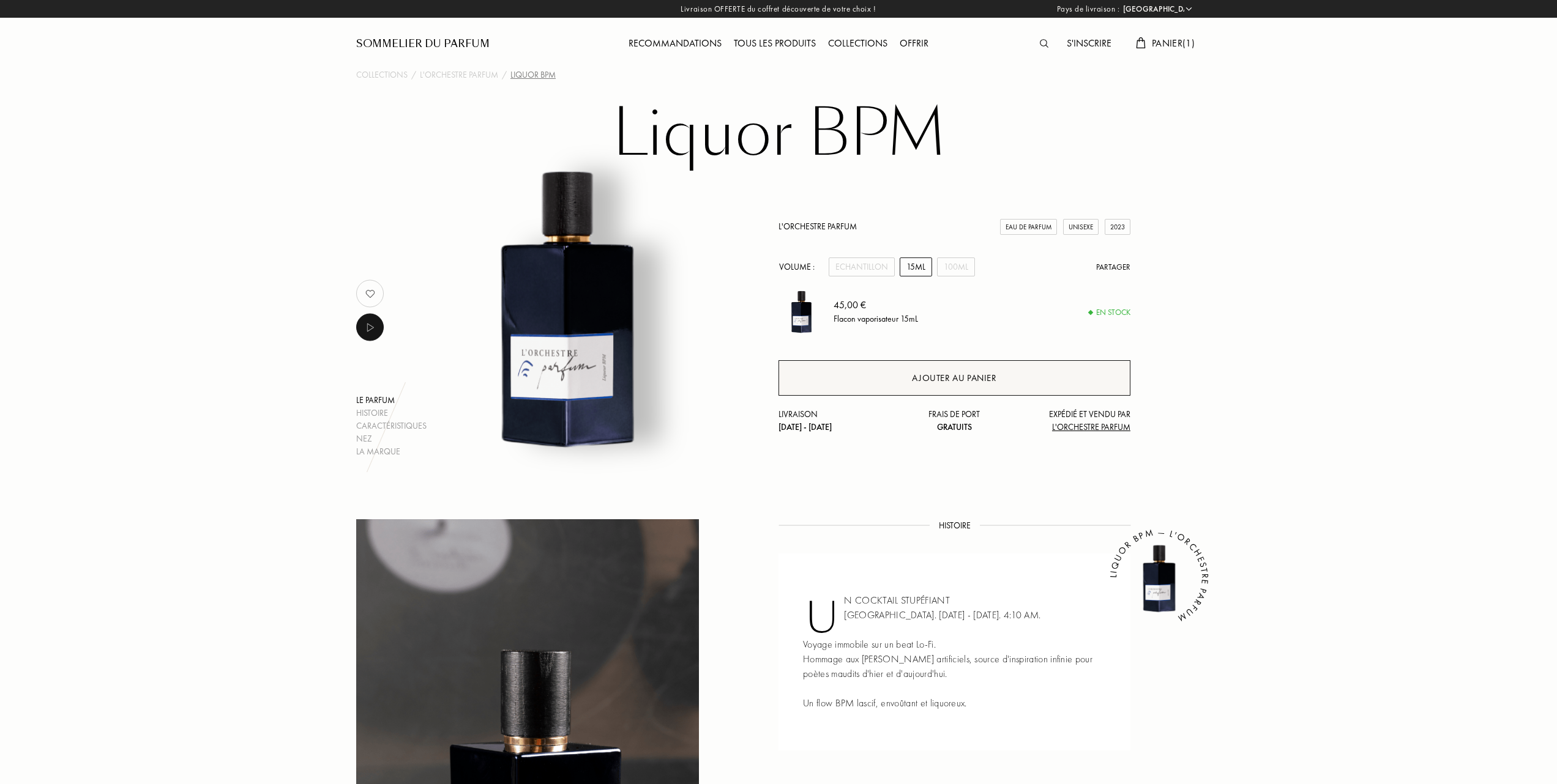
click at [935, 384] on div "Ajouter au panier" at bounding box center [954, 378] width 84 height 14
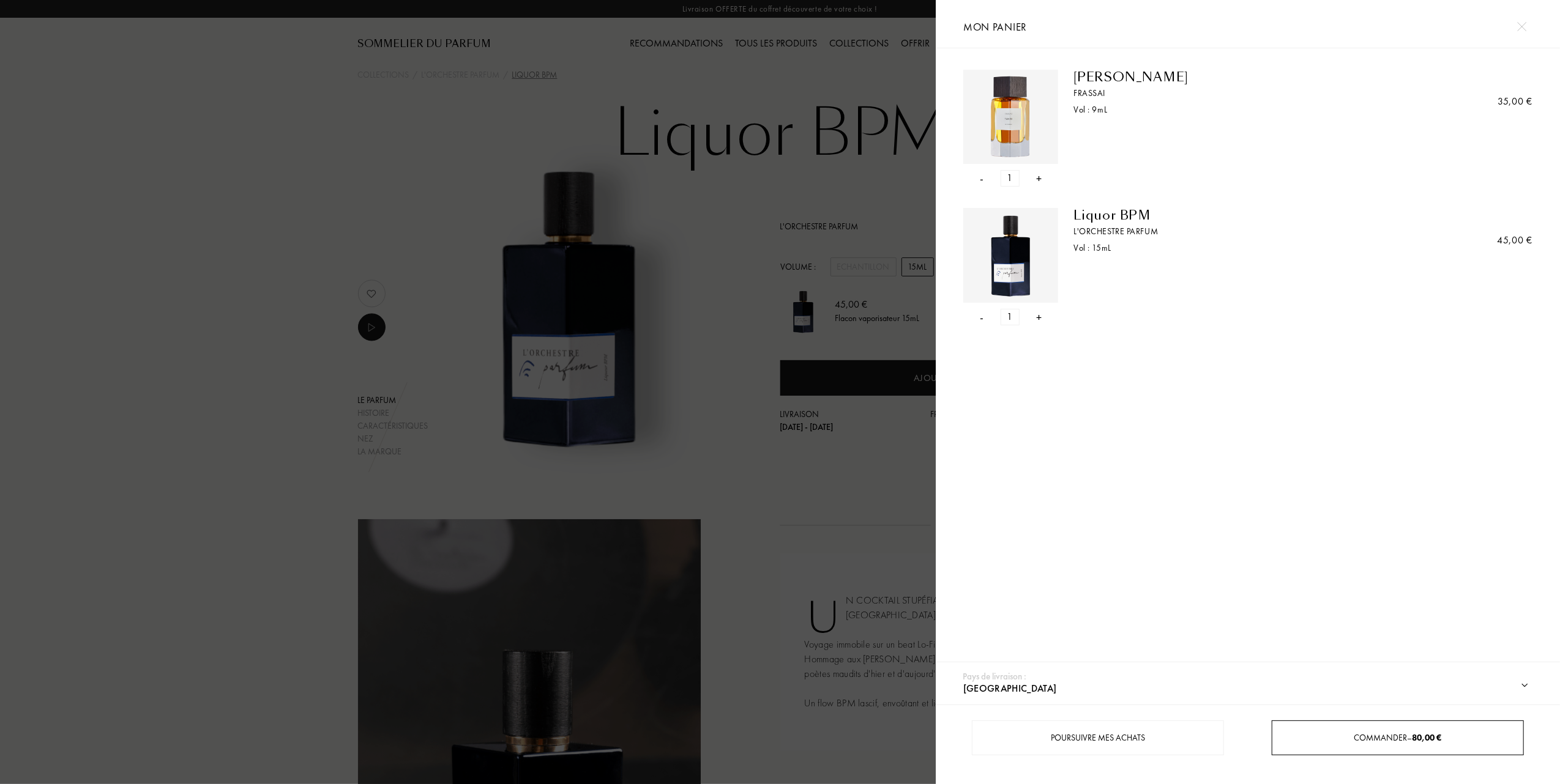
click at [1403, 735] on span "Commander – 80,00 €" at bounding box center [1398, 738] width 87 height 11
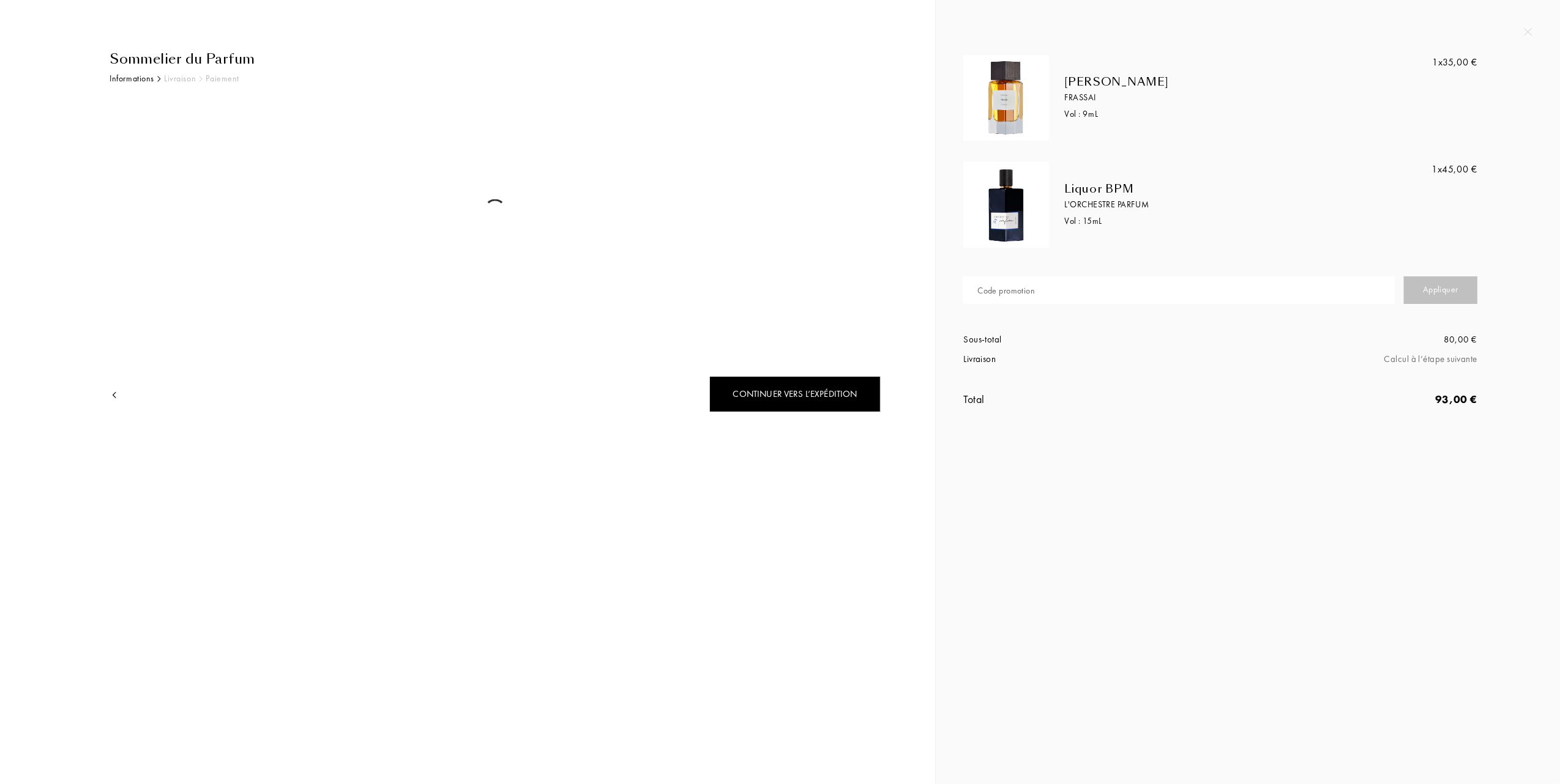
select select "FR"
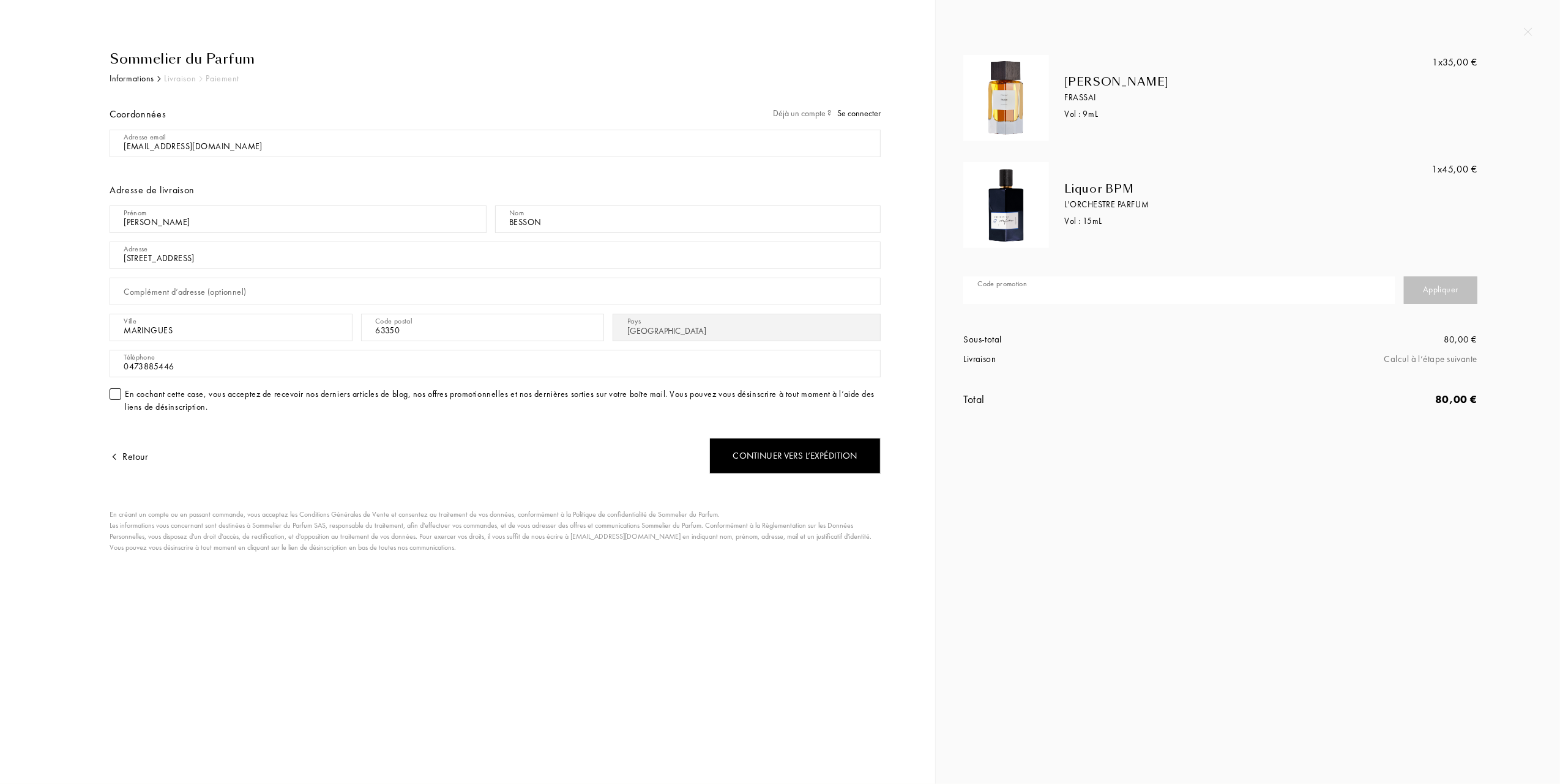
click at [1128, 293] on input "text" at bounding box center [1178, 290] width 432 height 27
type input "1AHU5-U1GWU"
click at [1431, 285] on div "Appliquer" at bounding box center [1441, 290] width 74 height 27
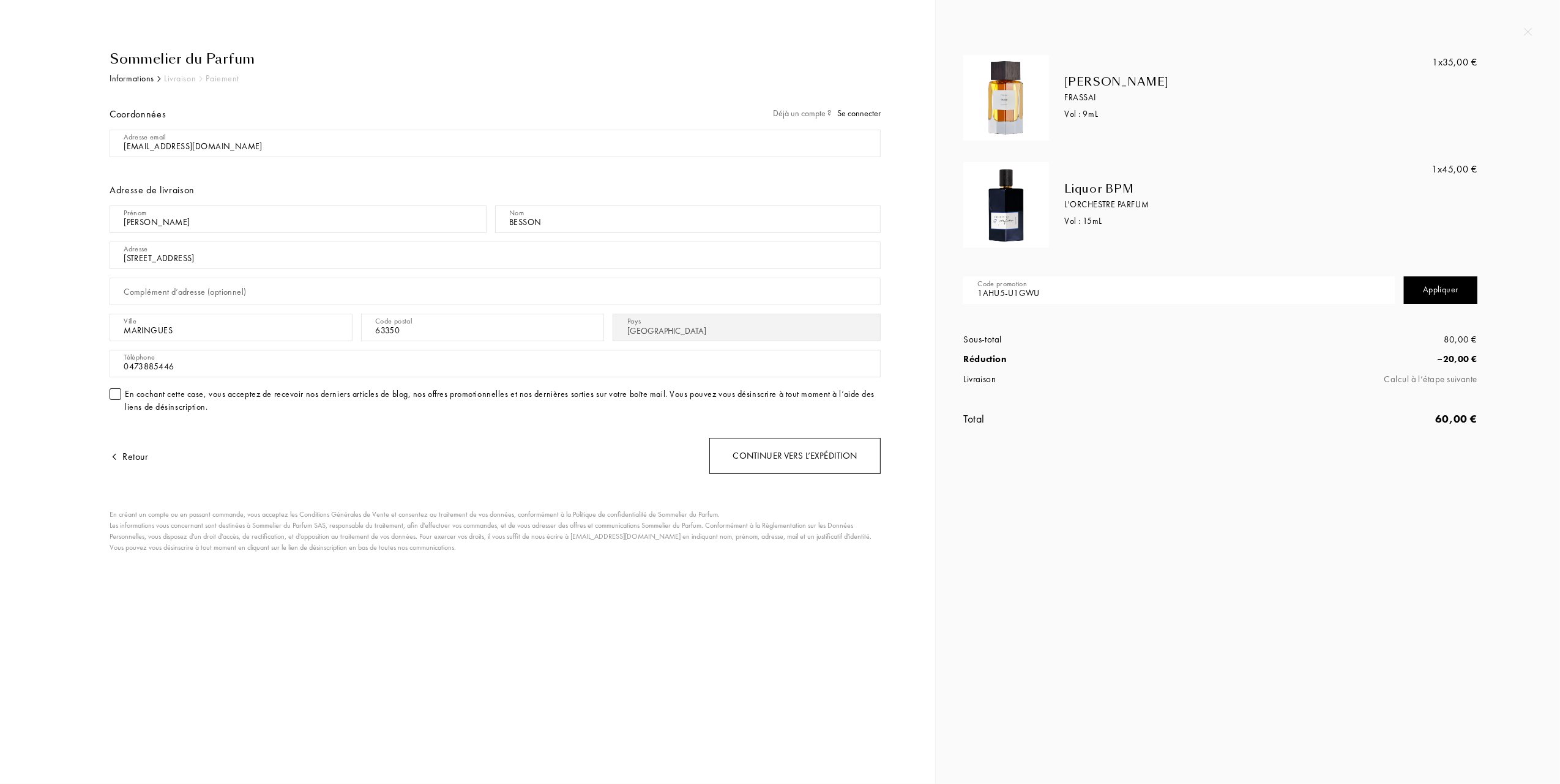
click at [787, 458] on div "Continuer vers l’expédition" at bounding box center [795, 456] width 171 height 36
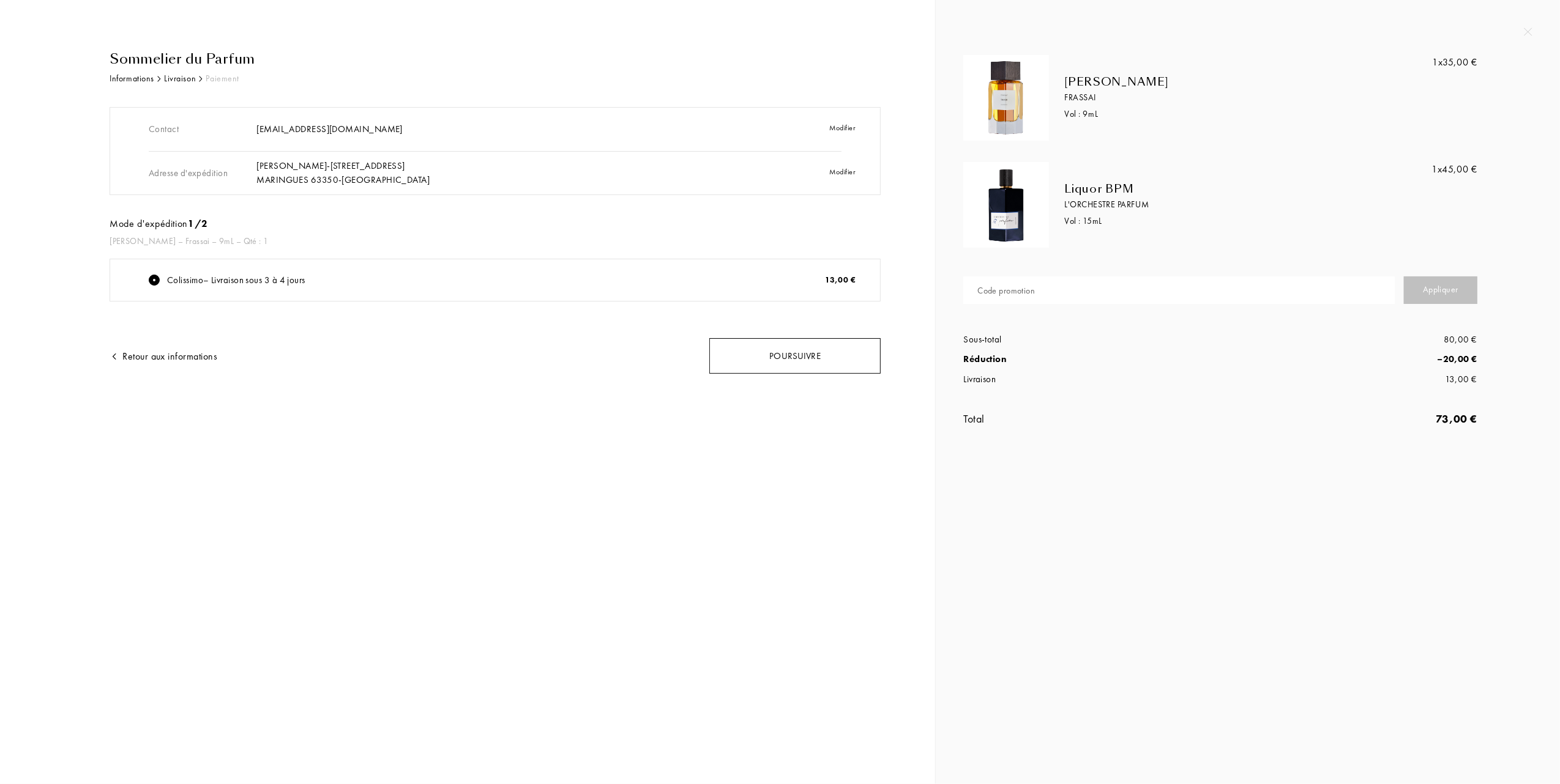
click at [774, 350] on div "Poursuivre" at bounding box center [795, 356] width 171 height 36
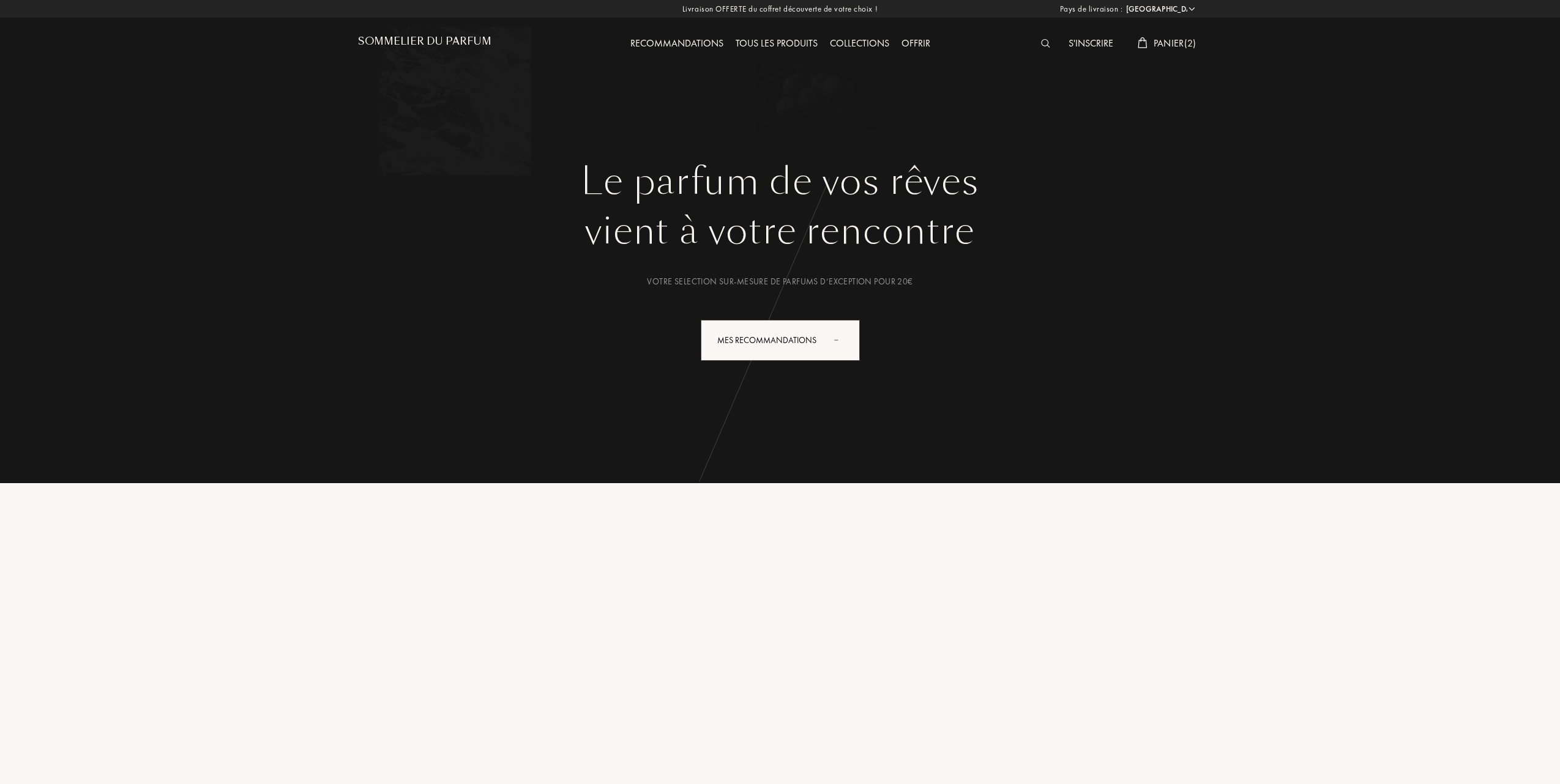
select select "FR"
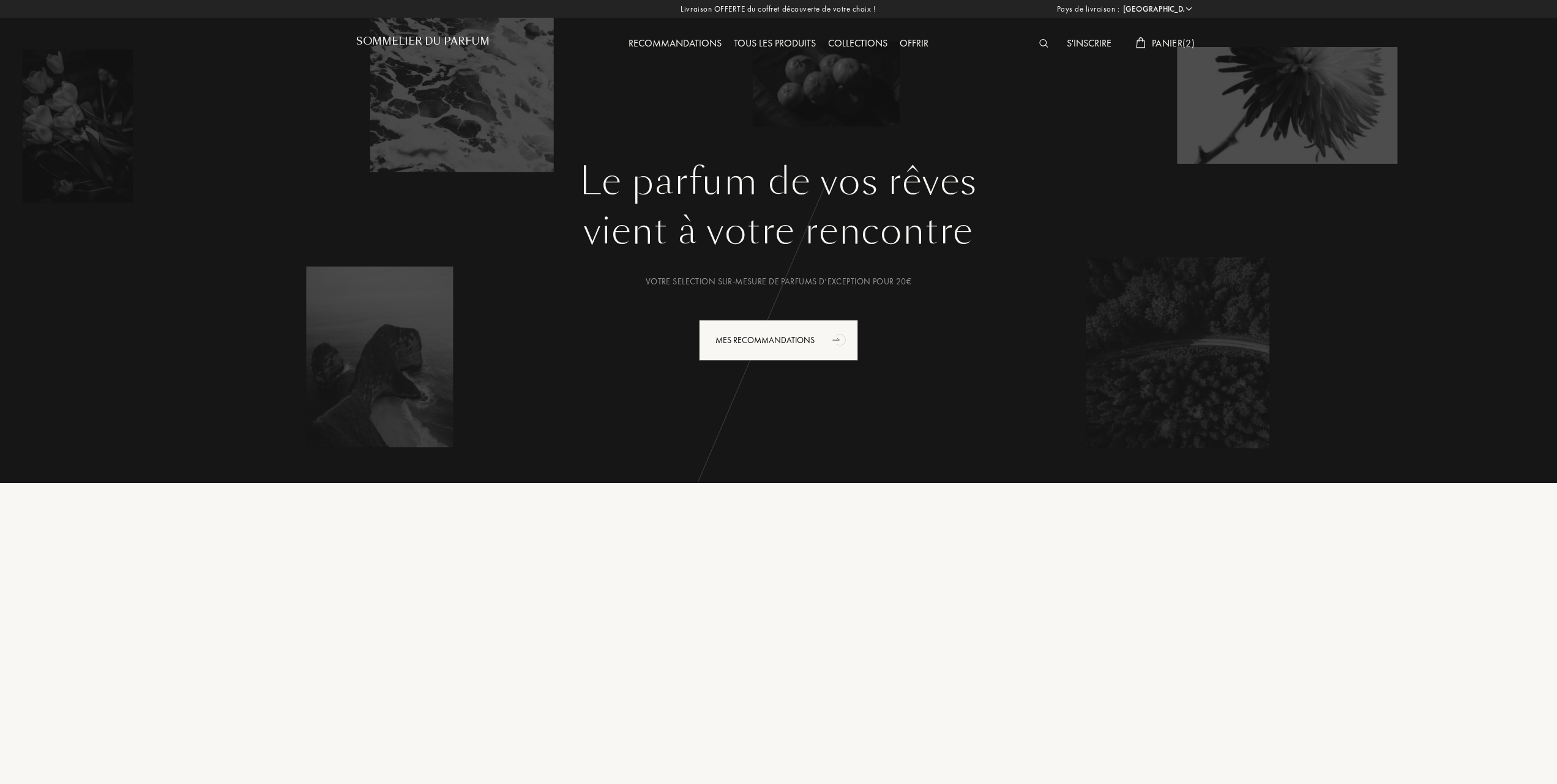
click at [1175, 41] on span "Panier ( 2 )" at bounding box center [1173, 43] width 43 height 13
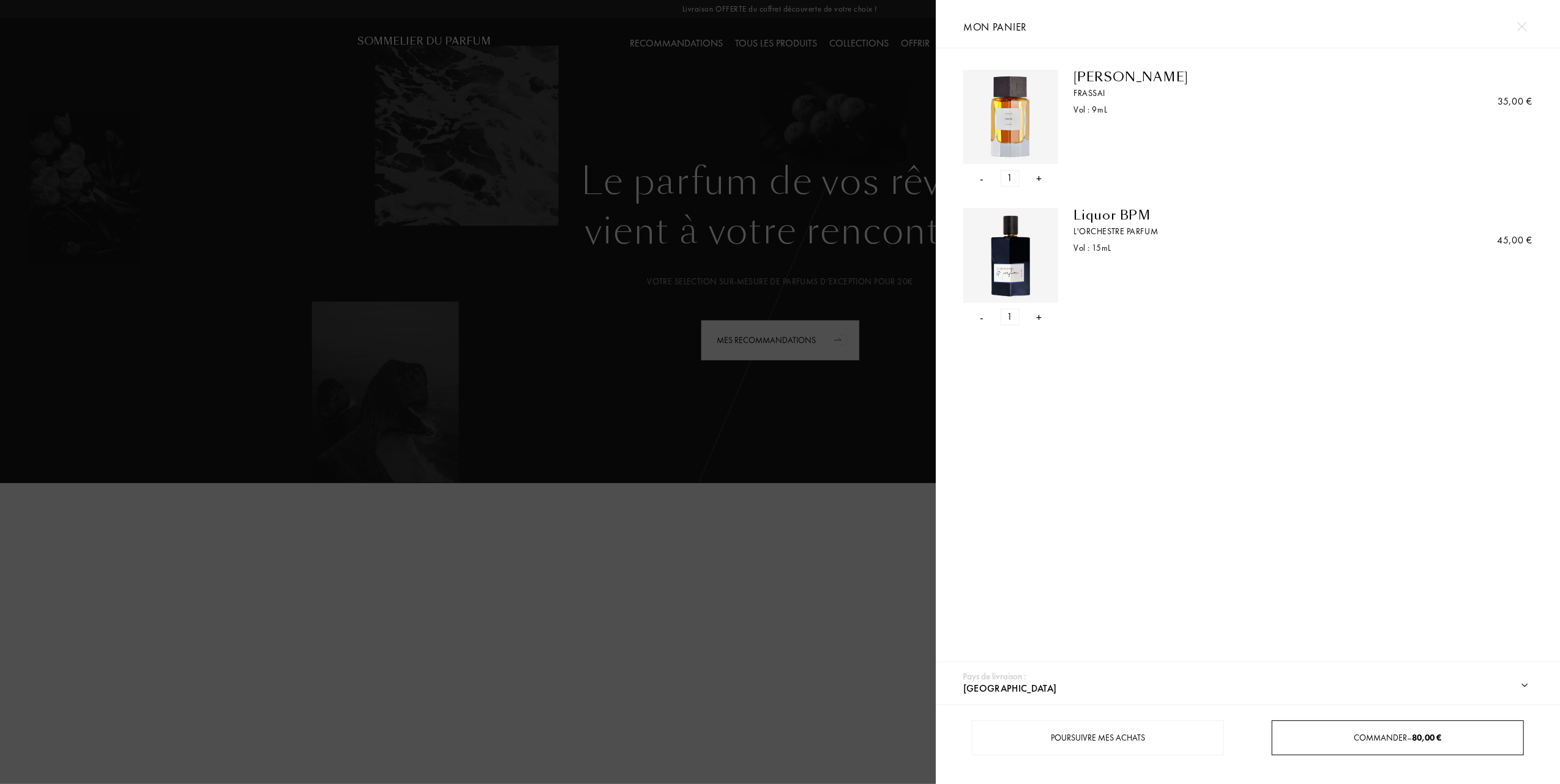
click at [1339, 747] on div "Commander – 80,00 €" at bounding box center [1397, 738] width 252 height 35
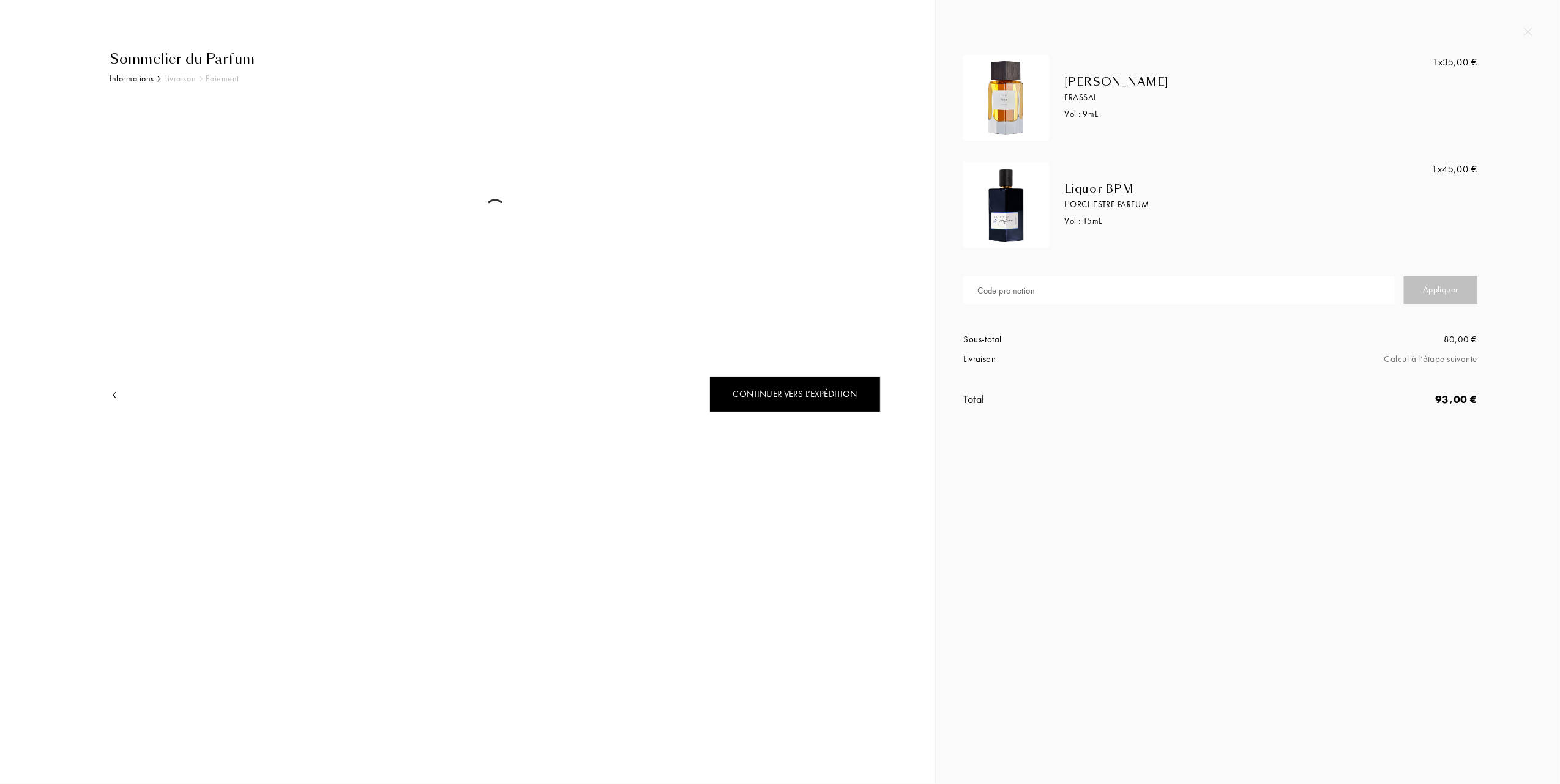
select select "FR"
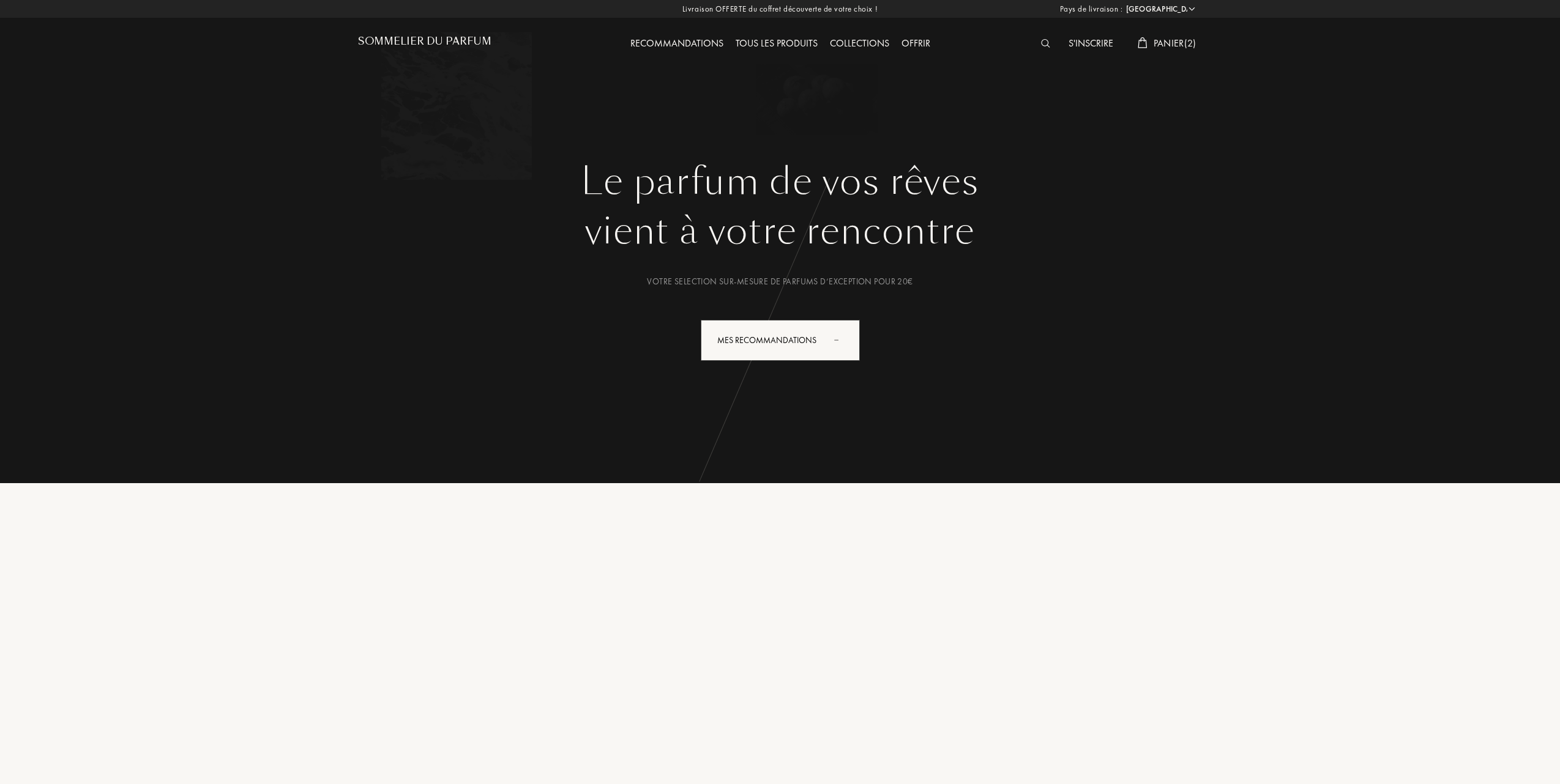
select select "FR"
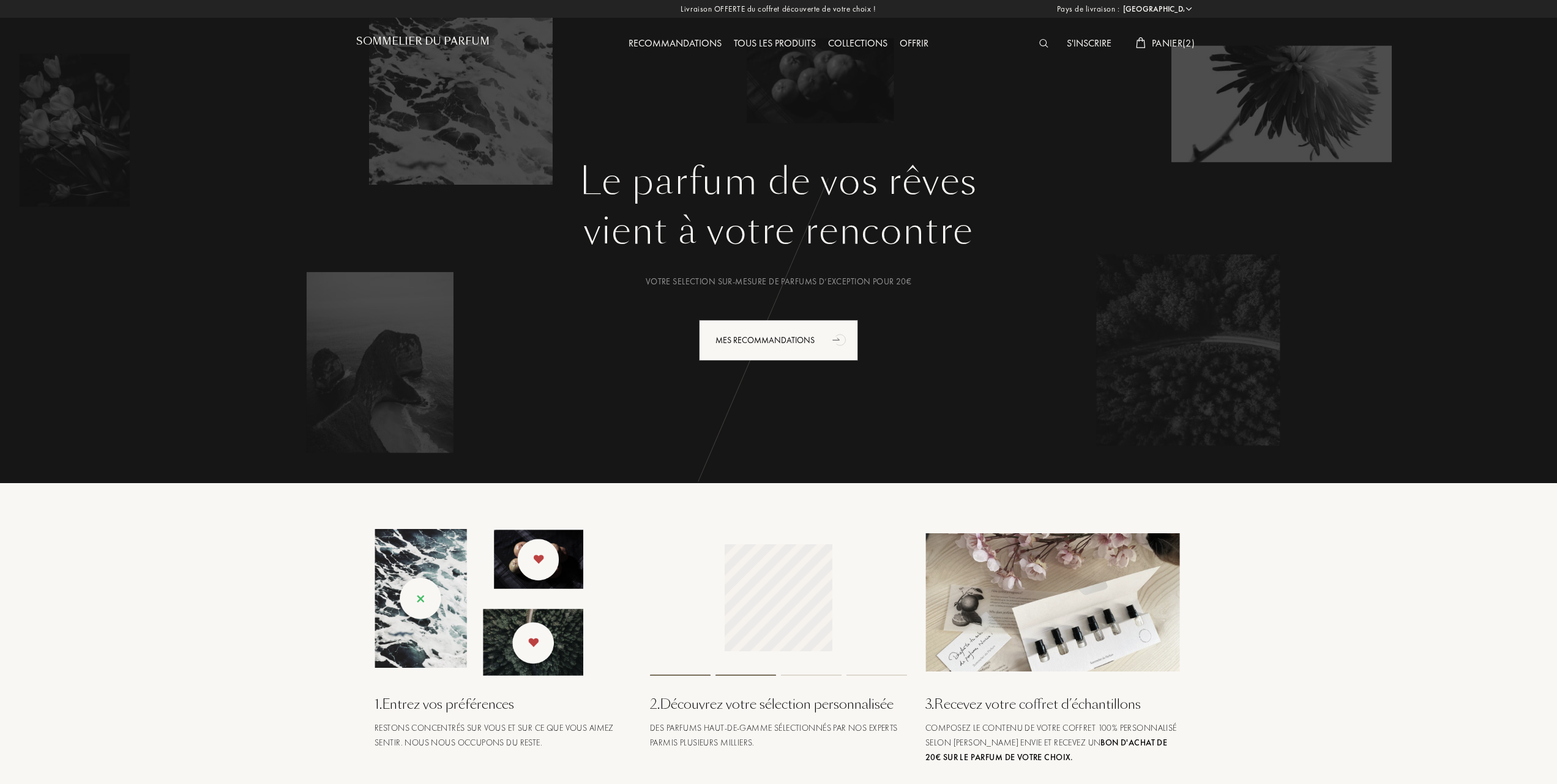
click at [1167, 42] on span "Panier ( 2 )" at bounding box center [1173, 43] width 43 height 13
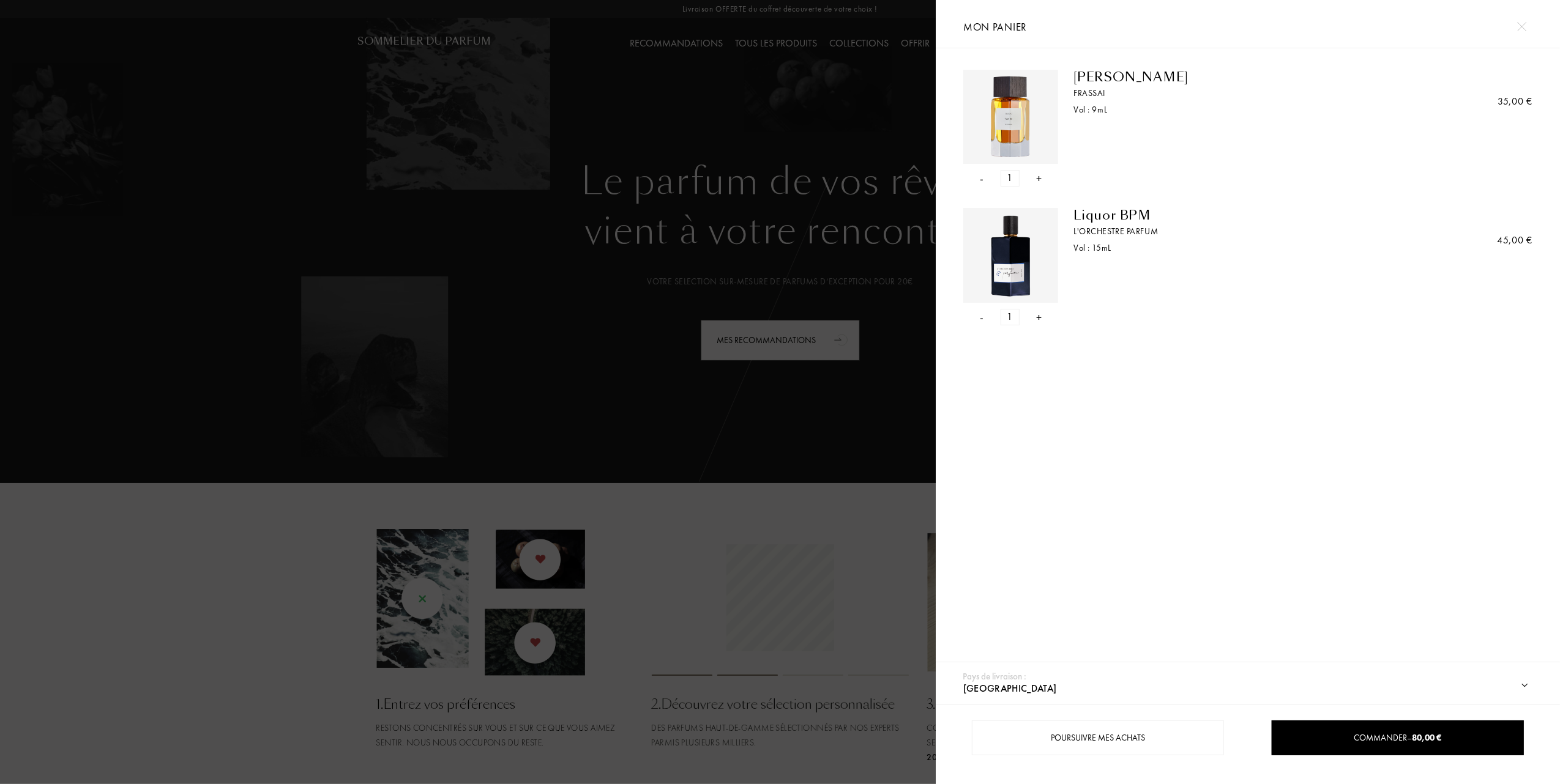
click at [985, 177] on div "- 1 +" at bounding box center [1010, 178] width 95 height 16
click at [984, 179] on div "- 1 +" at bounding box center [1010, 178] width 95 height 16
click at [987, 177] on div "- 1 +" at bounding box center [1010, 178] width 95 height 16
click at [978, 314] on div "- 1 +" at bounding box center [1010, 317] width 95 height 16
click at [985, 318] on div "- 1 +" at bounding box center [1010, 317] width 95 height 16
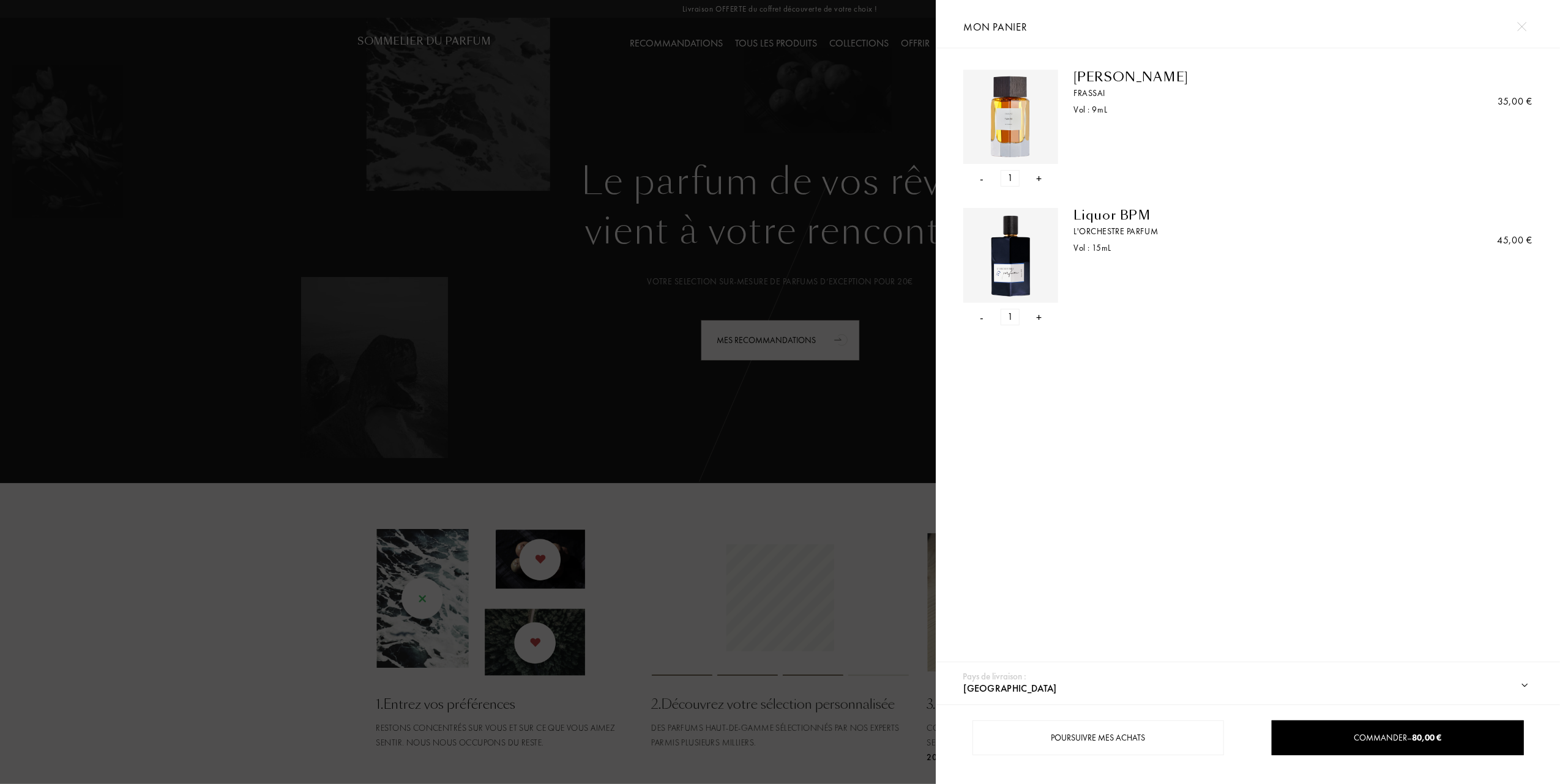
click at [978, 181] on div "- 1 +" at bounding box center [1010, 178] width 95 height 16
click at [1000, 186] on div "1" at bounding box center [1010, 178] width 19 height 16
click at [1082, 108] on div "Vol : 9 mL" at bounding box center [1232, 110] width 317 height 13
click at [985, 108] on img at bounding box center [1010, 117] width 89 height 89
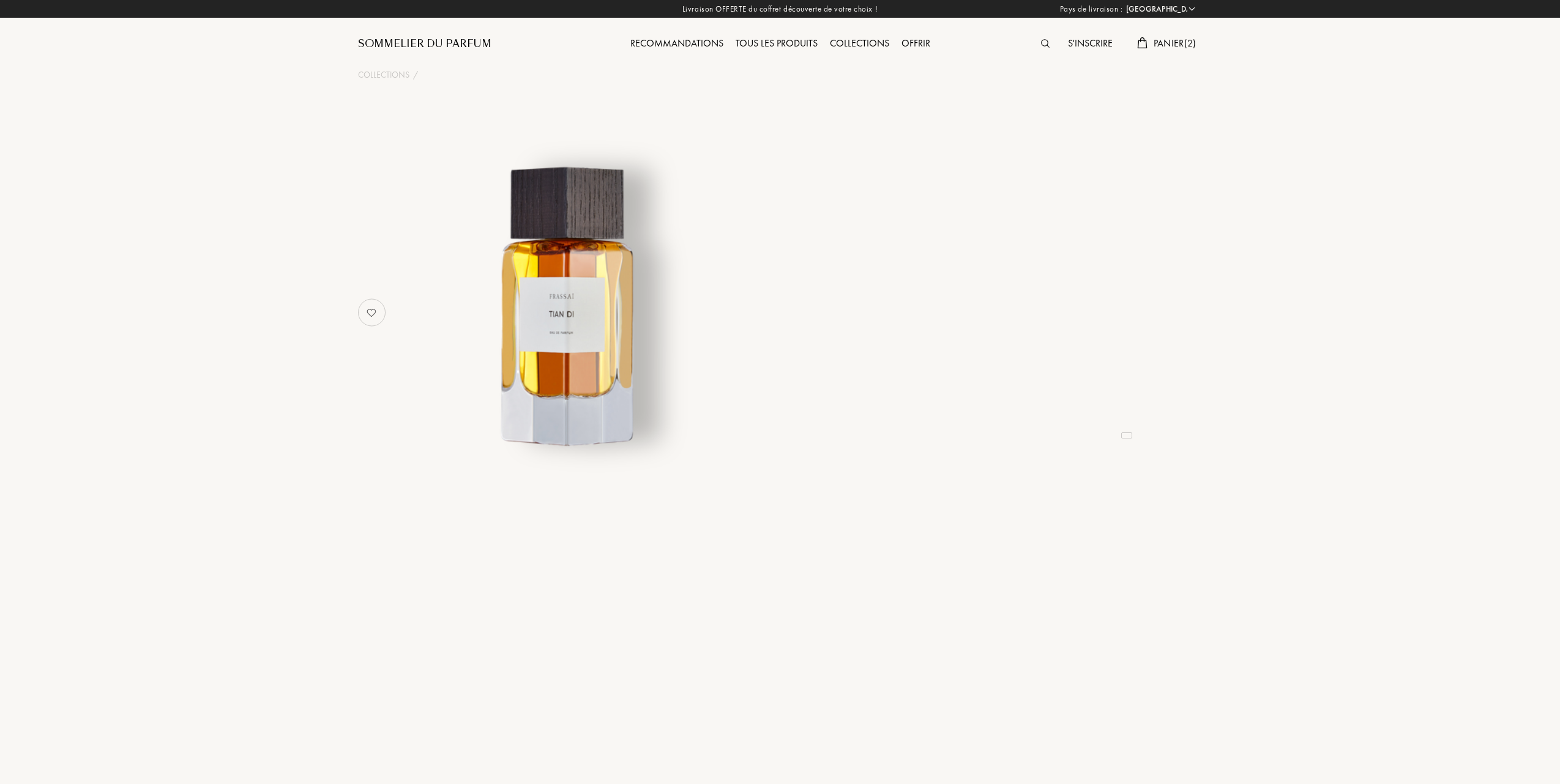
select select "FR"
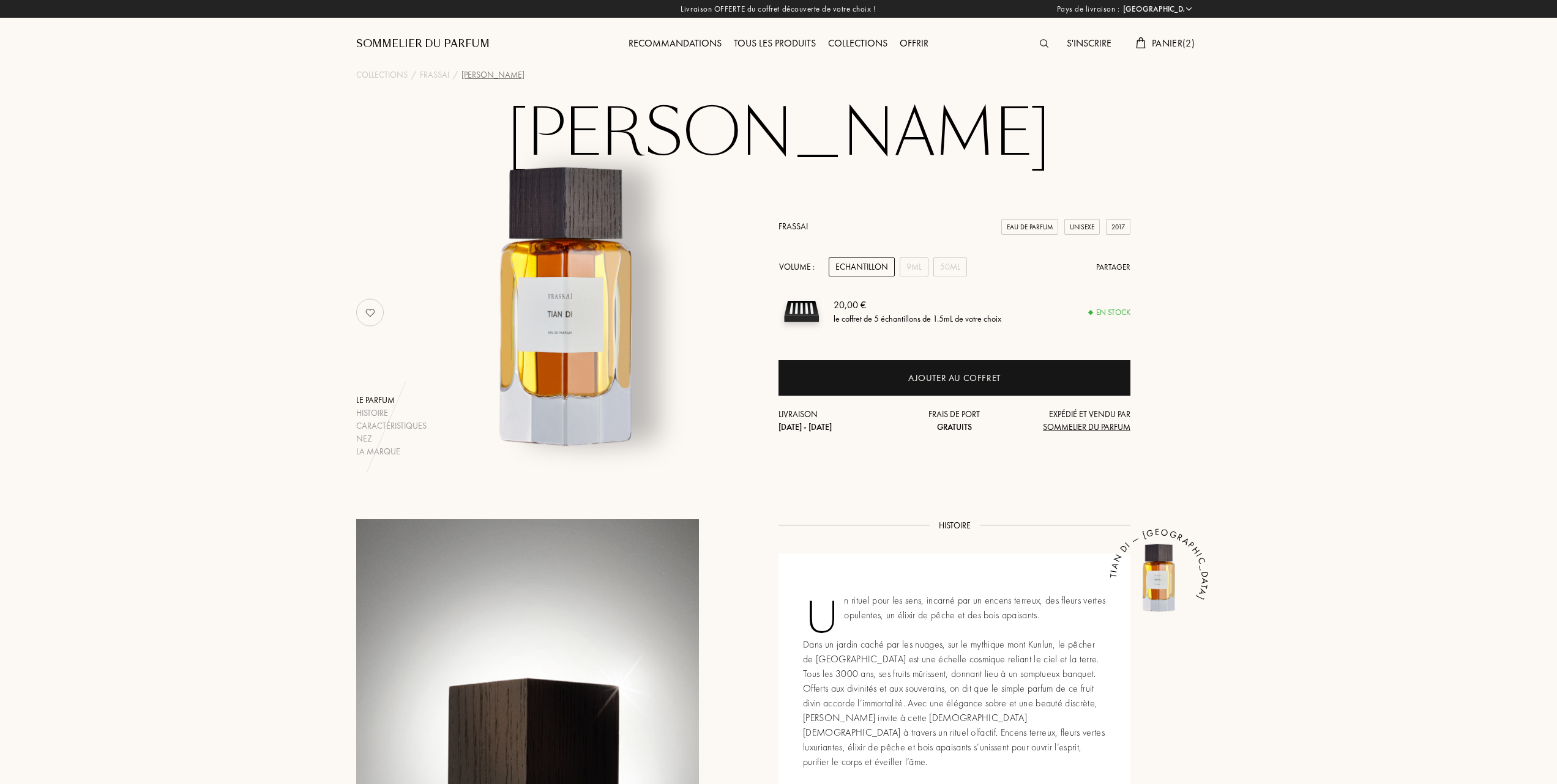
click at [1164, 45] on span "Panier ( 2 )" at bounding box center [1173, 43] width 43 height 13
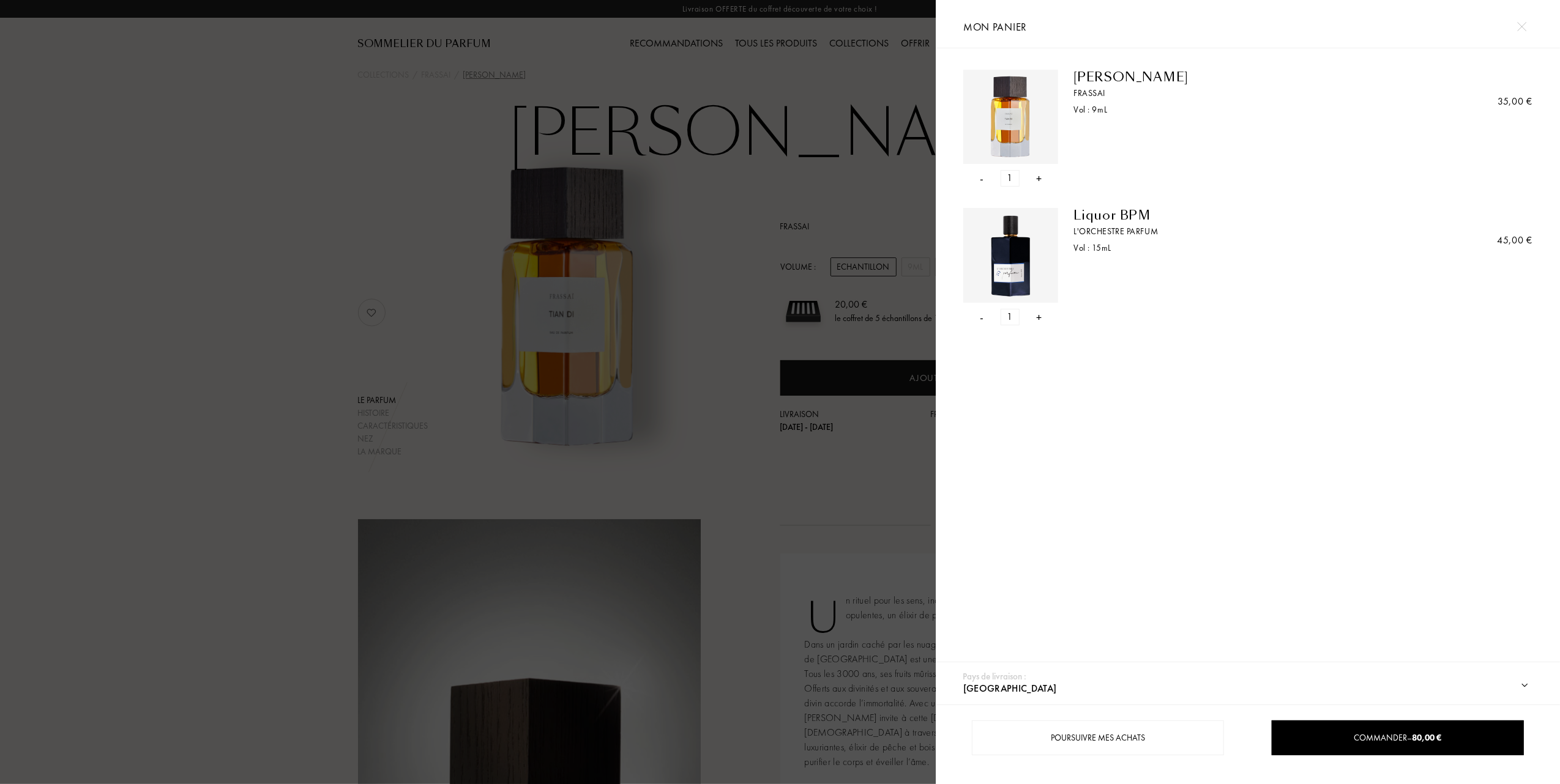
click at [982, 21] on span "Mon panier" at bounding box center [995, 27] width 64 height 14
click at [980, 181] on div "-" at bounding box center [982, 178] width 4 height 16
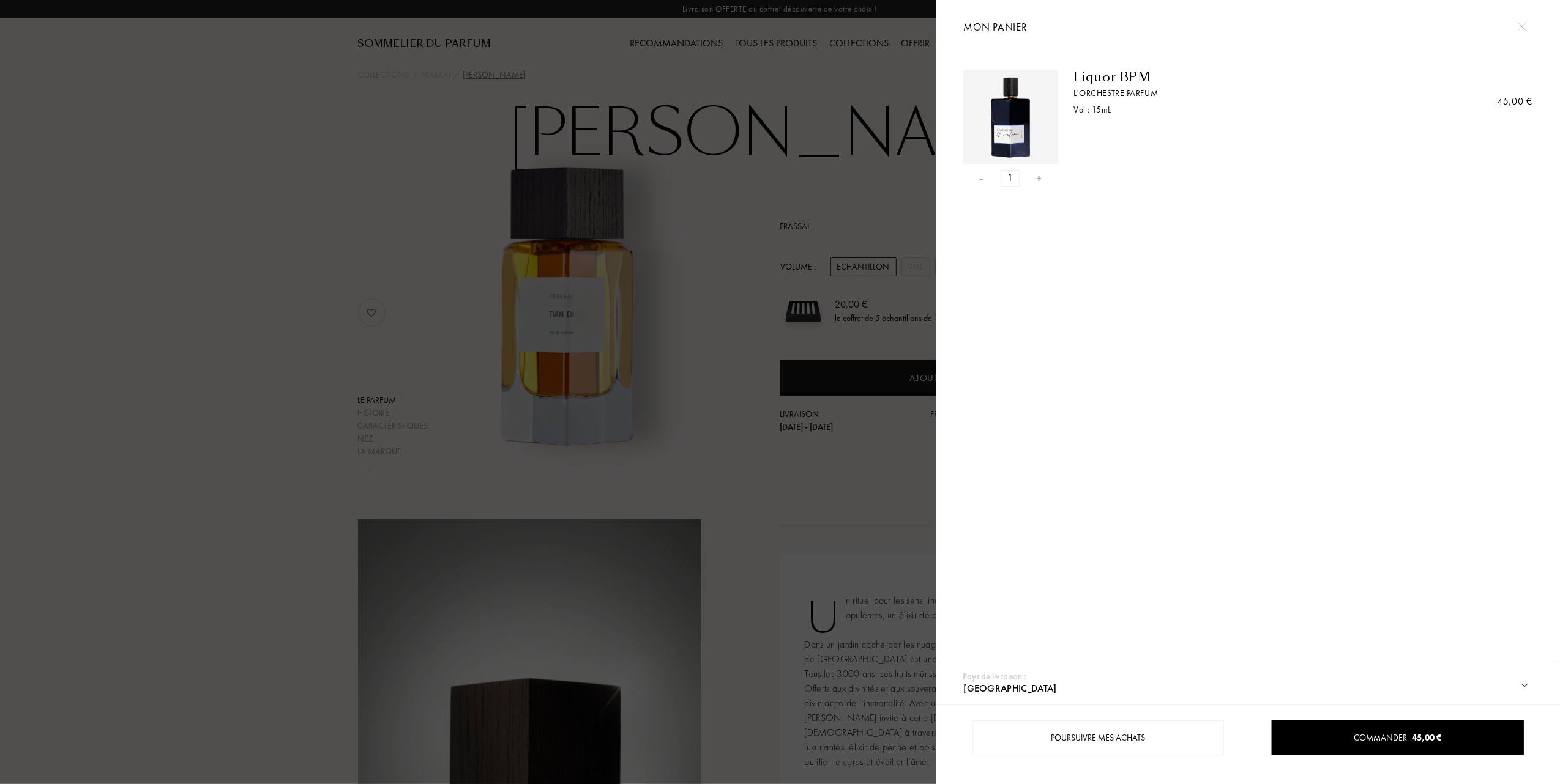
click at [982, 181] on div "-" at bounding box center [982, 178] width 4 height 16
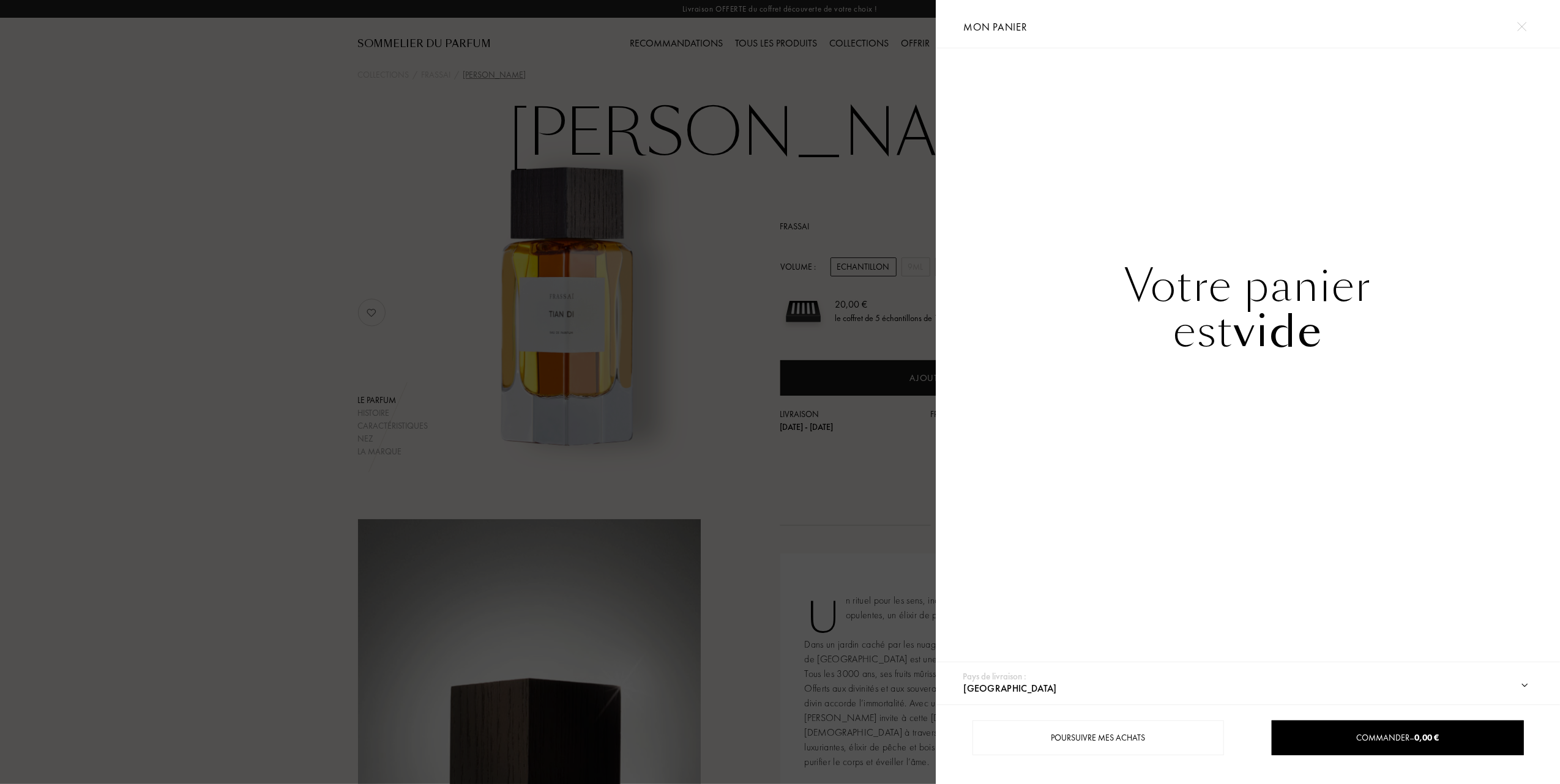
click at [982, 181] on div "Votre panier est vide" at bounding box center [1247, 358] width 624 height 621
click at [289, 307] on div at bounding box center [468, 392] width 936 height 784
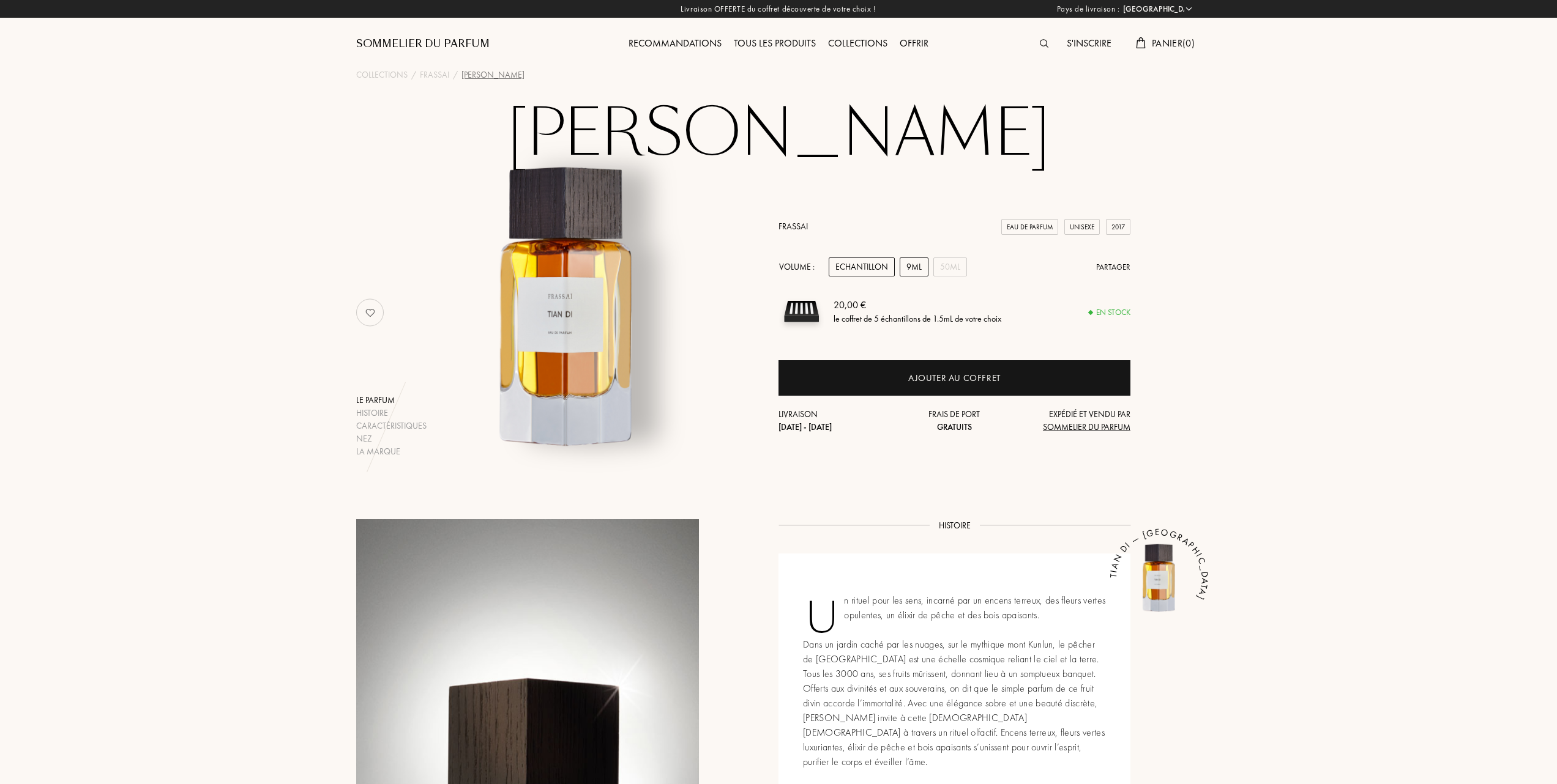
click at [916, 265] on div "9mL" at bounding box center [914, 267] width 29 height 19
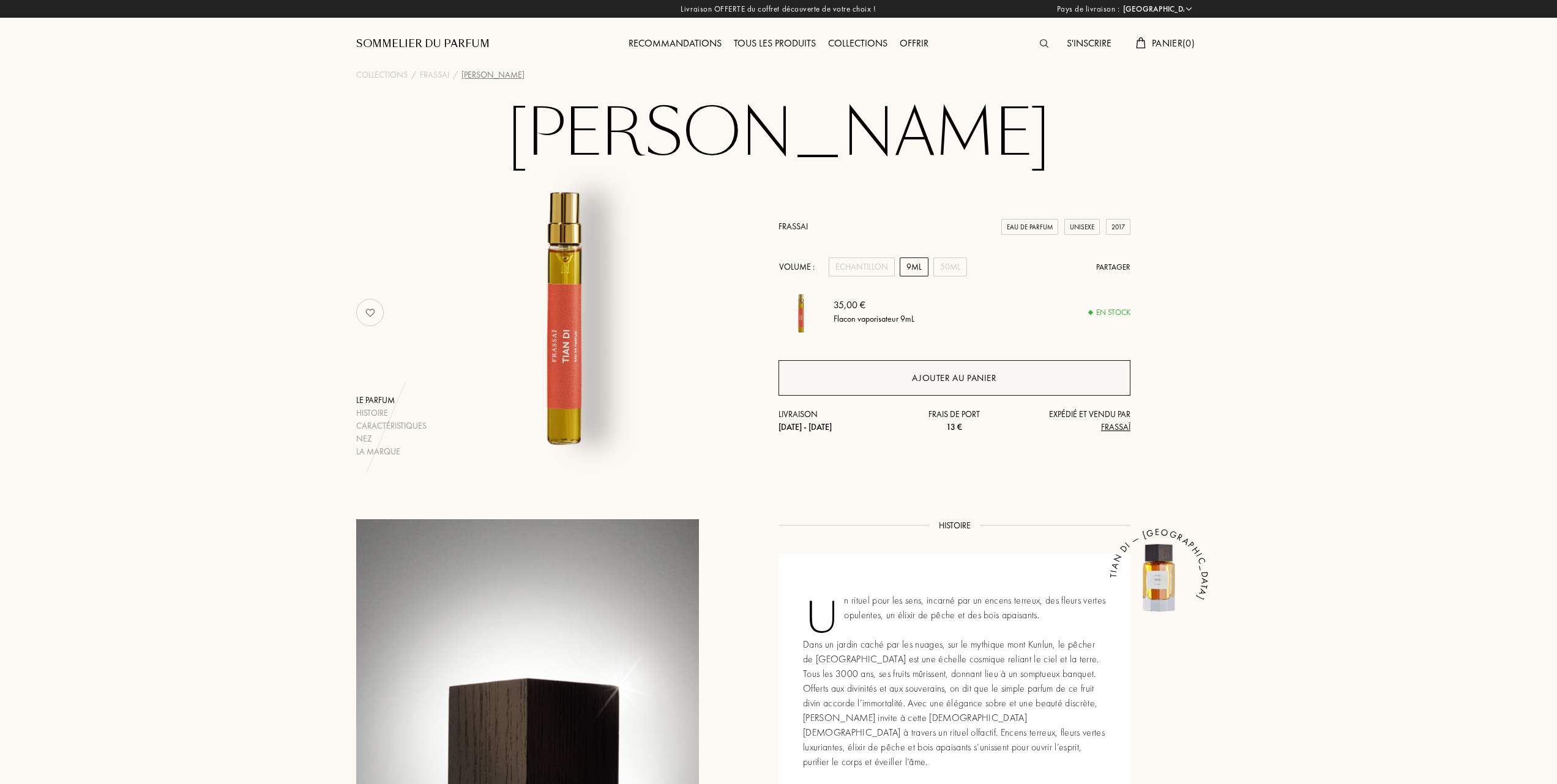
click at [962, 382] on div "Ajouter au panier" at bounding box center [954, 378] width 84 height 14
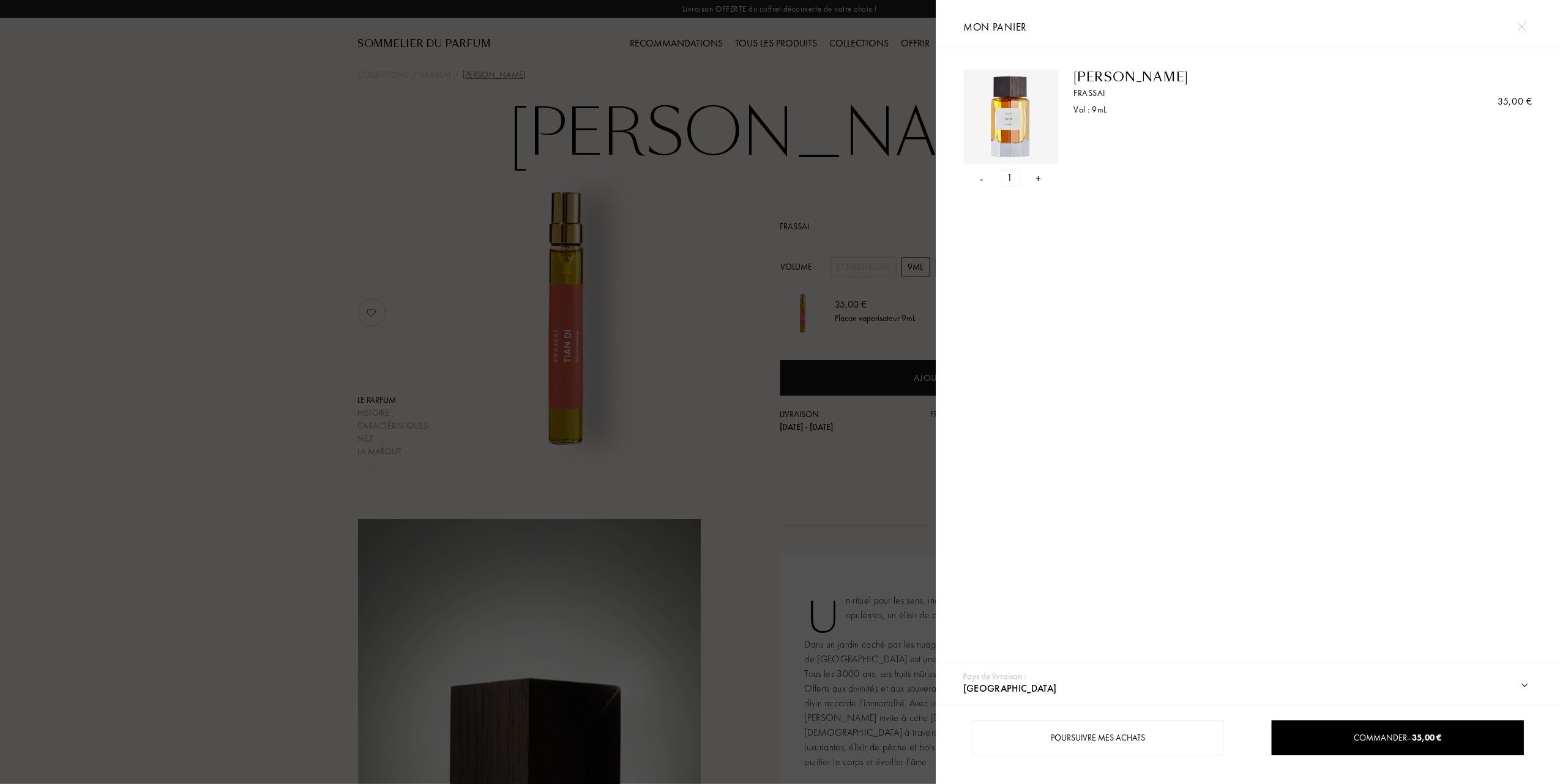
click at [416, 269] on div at bounding box center [468, 392] width 936 height 784
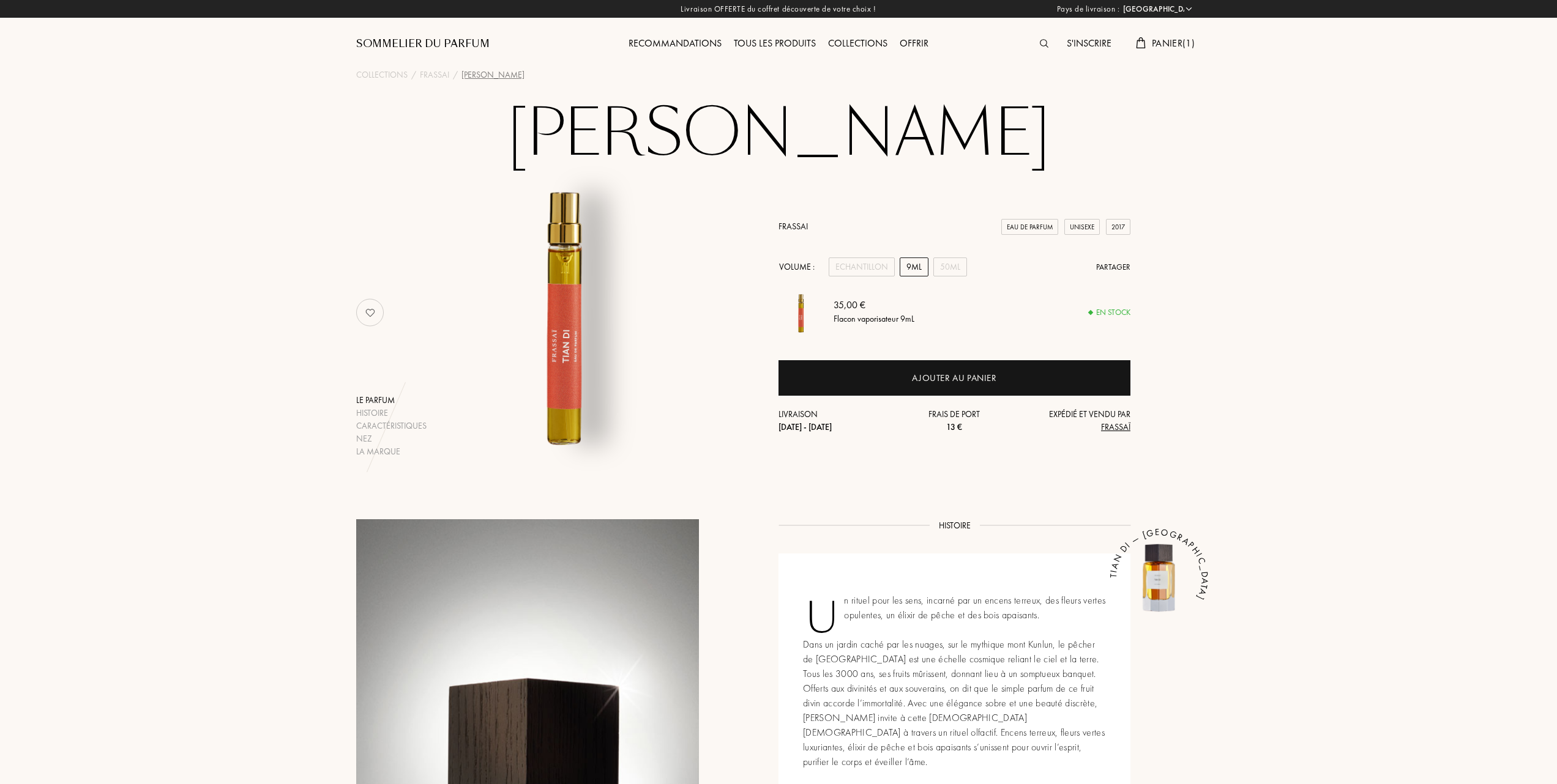
click at [760, 42] on div "Tous les produits" at bounding box center [774, 44] width 94 height 16
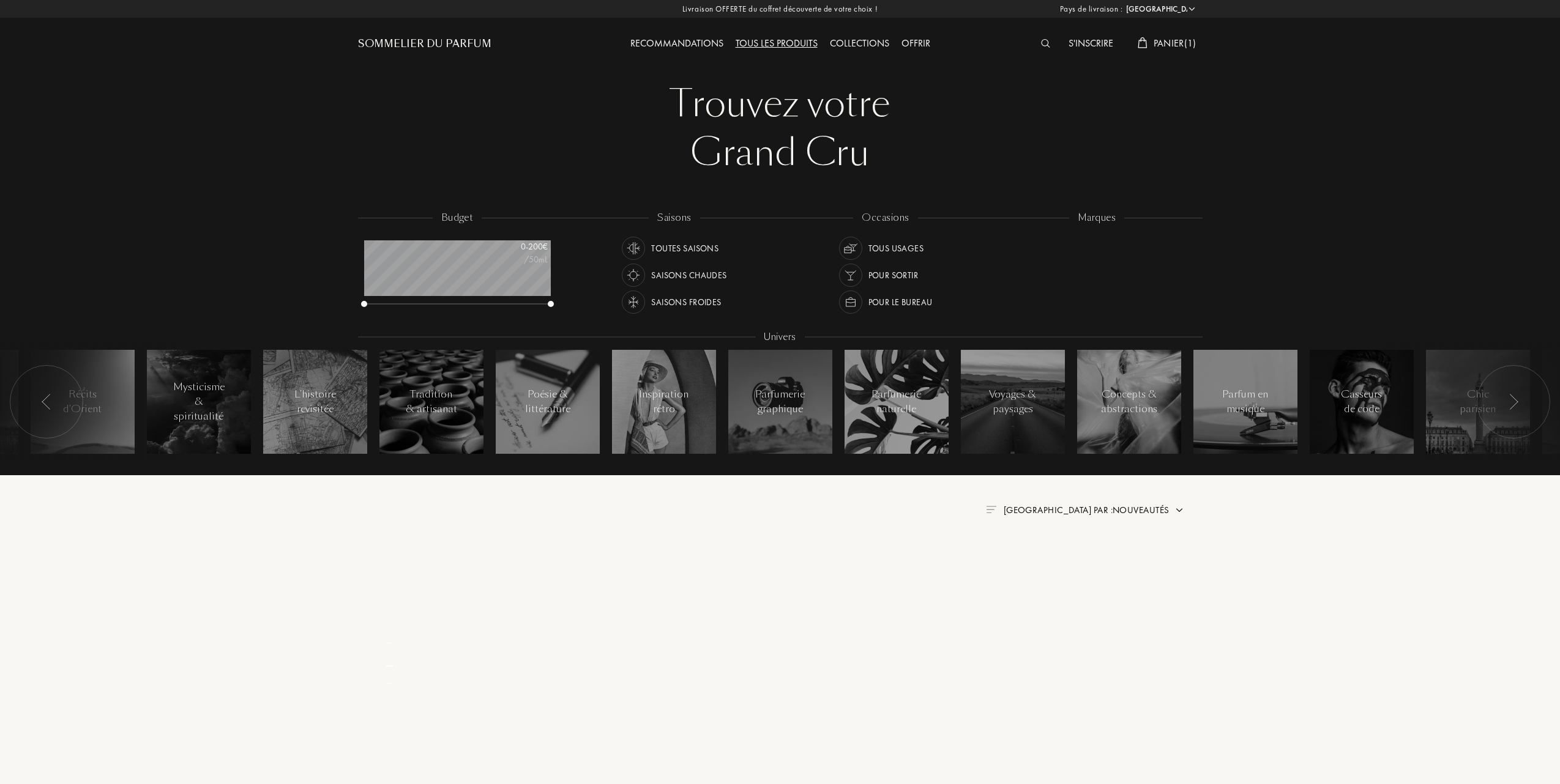
select select "FR"
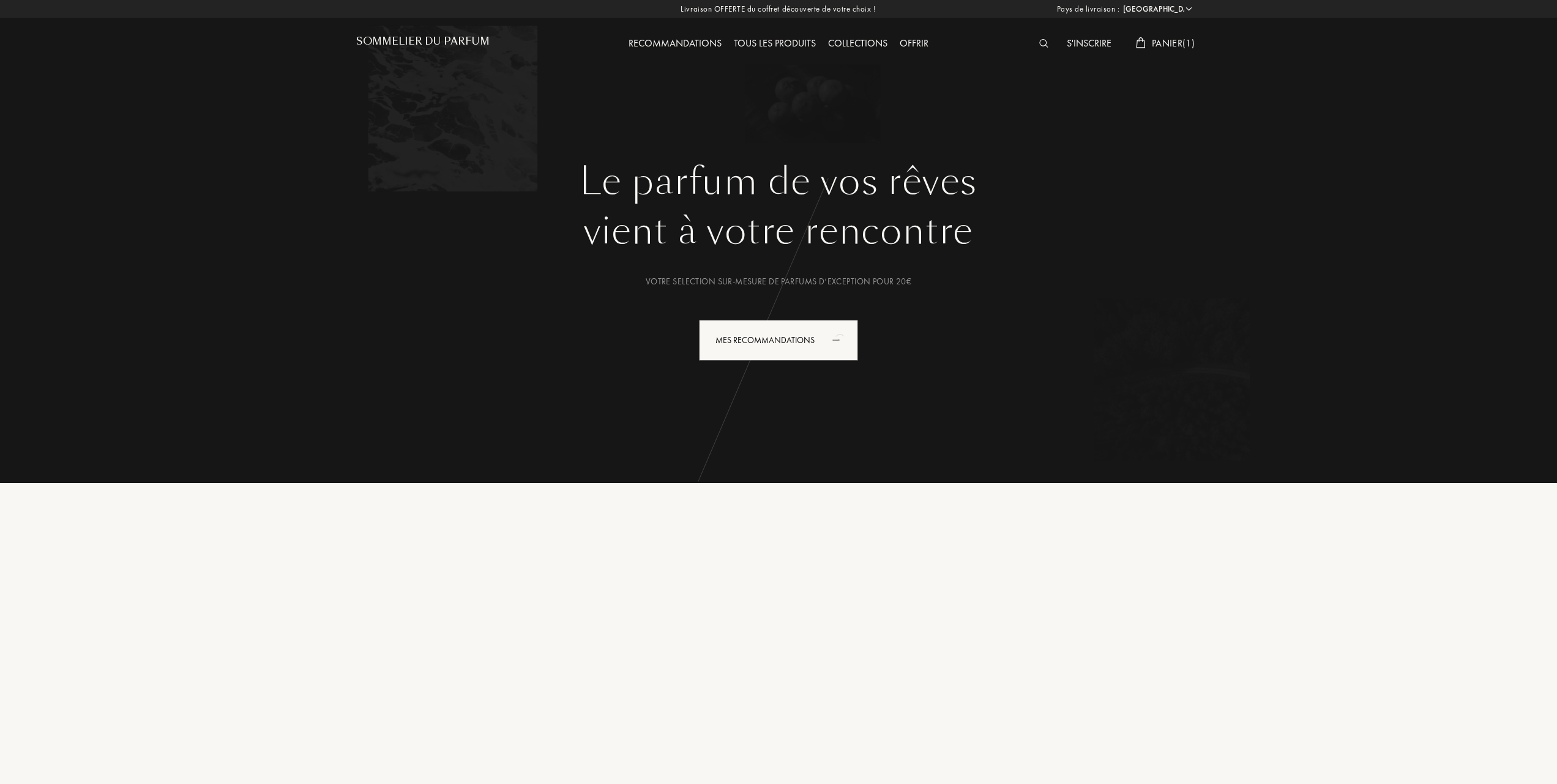
select select "FR"
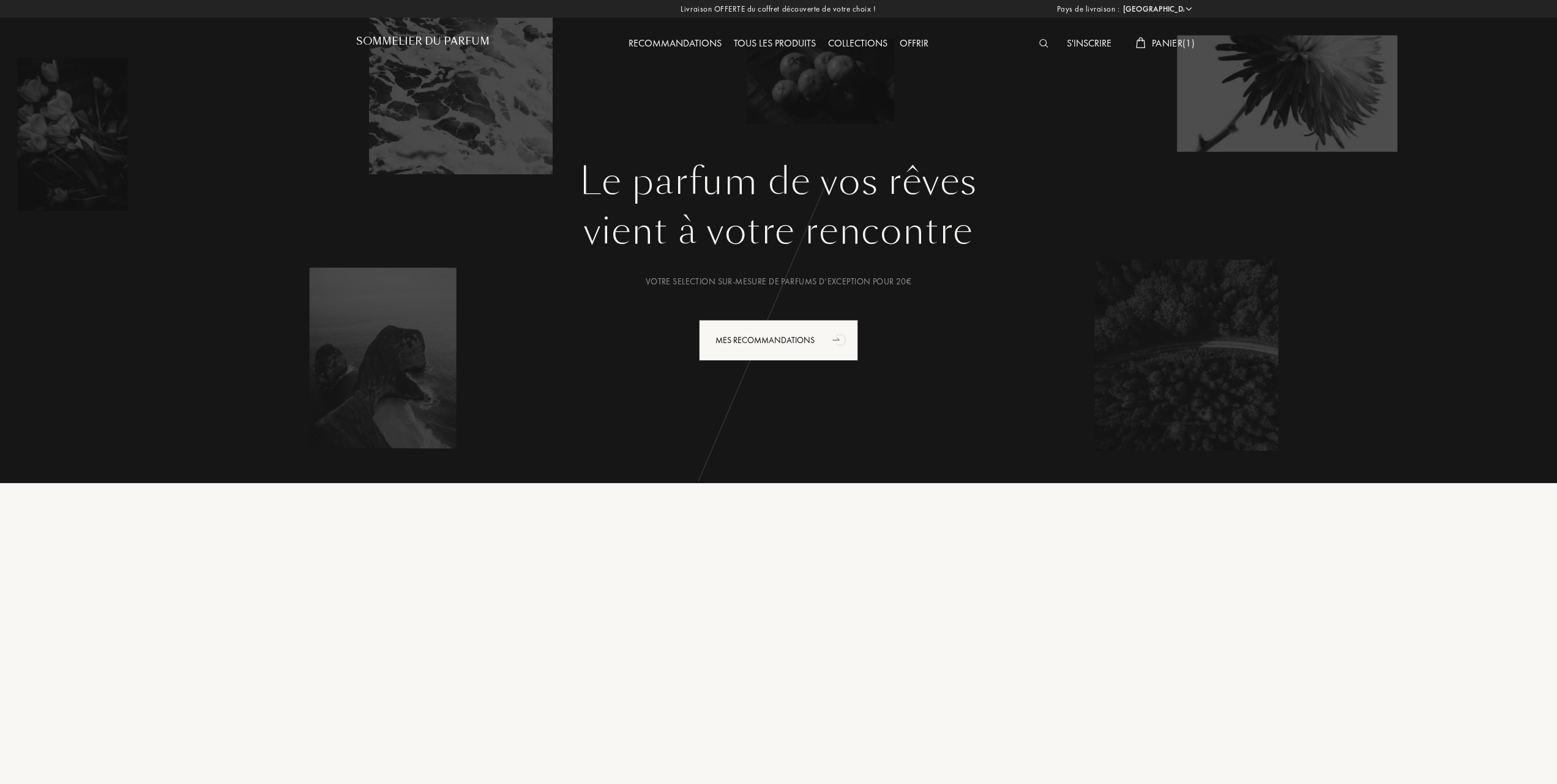
click at [1172, 42] on span "Panier ( 1 )" at bounding box center [1173, 43] width 43 height 13
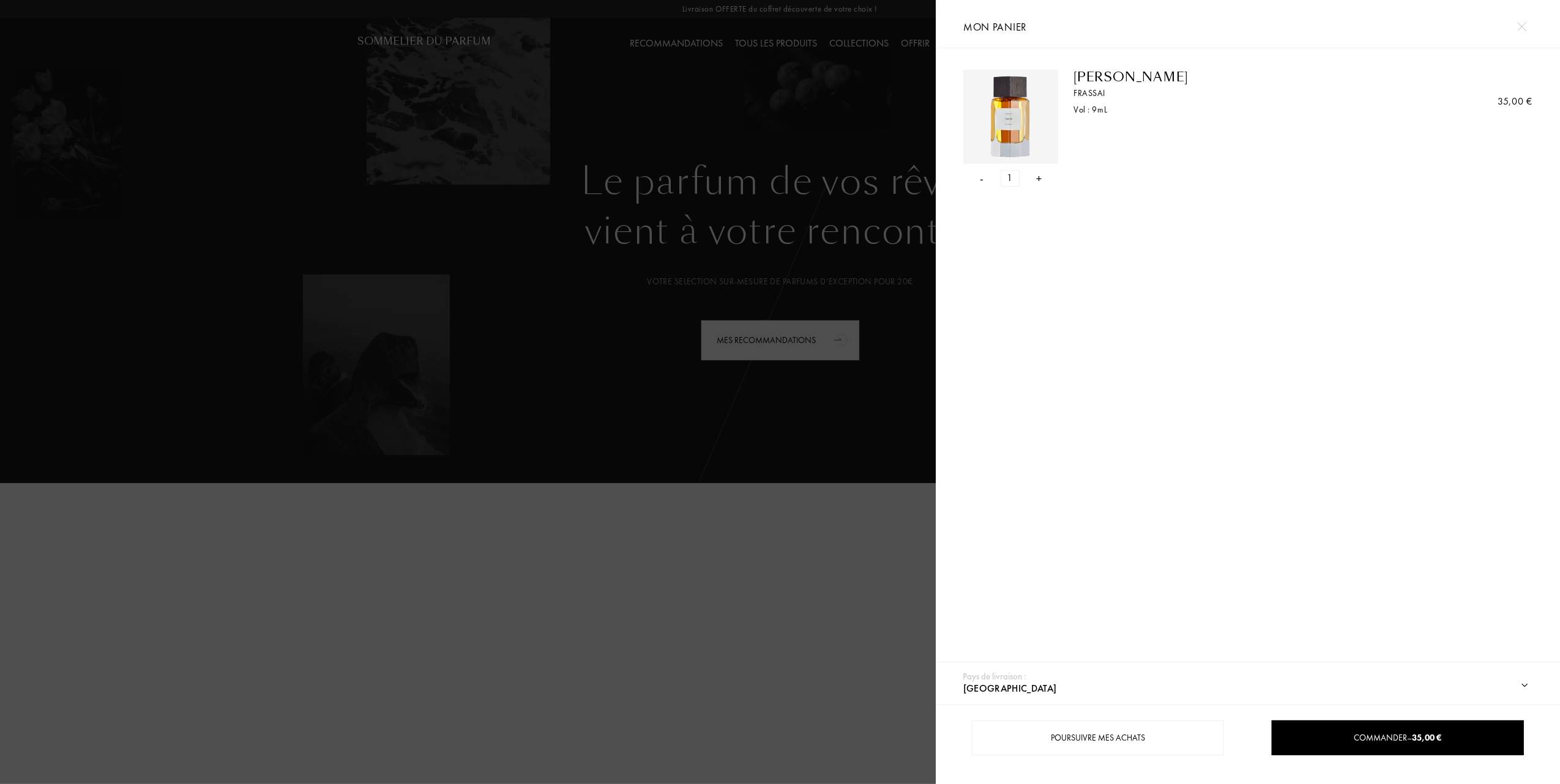
click at [982, 179] on div "-" at bounding box center [982, 178] width 4 height 16
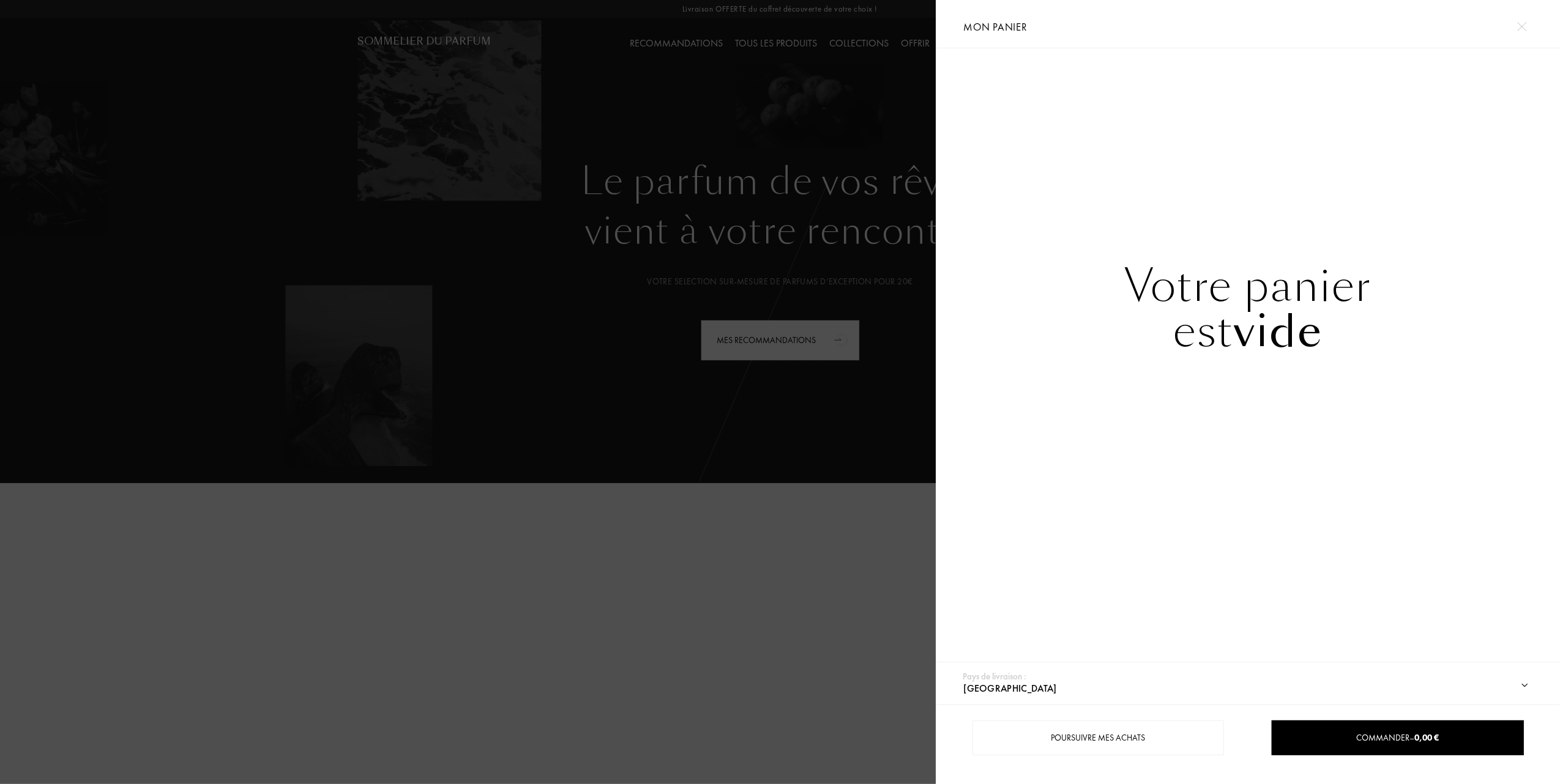
click at [534, 436] on div at bounding box center [468, 392] width 936 height 784
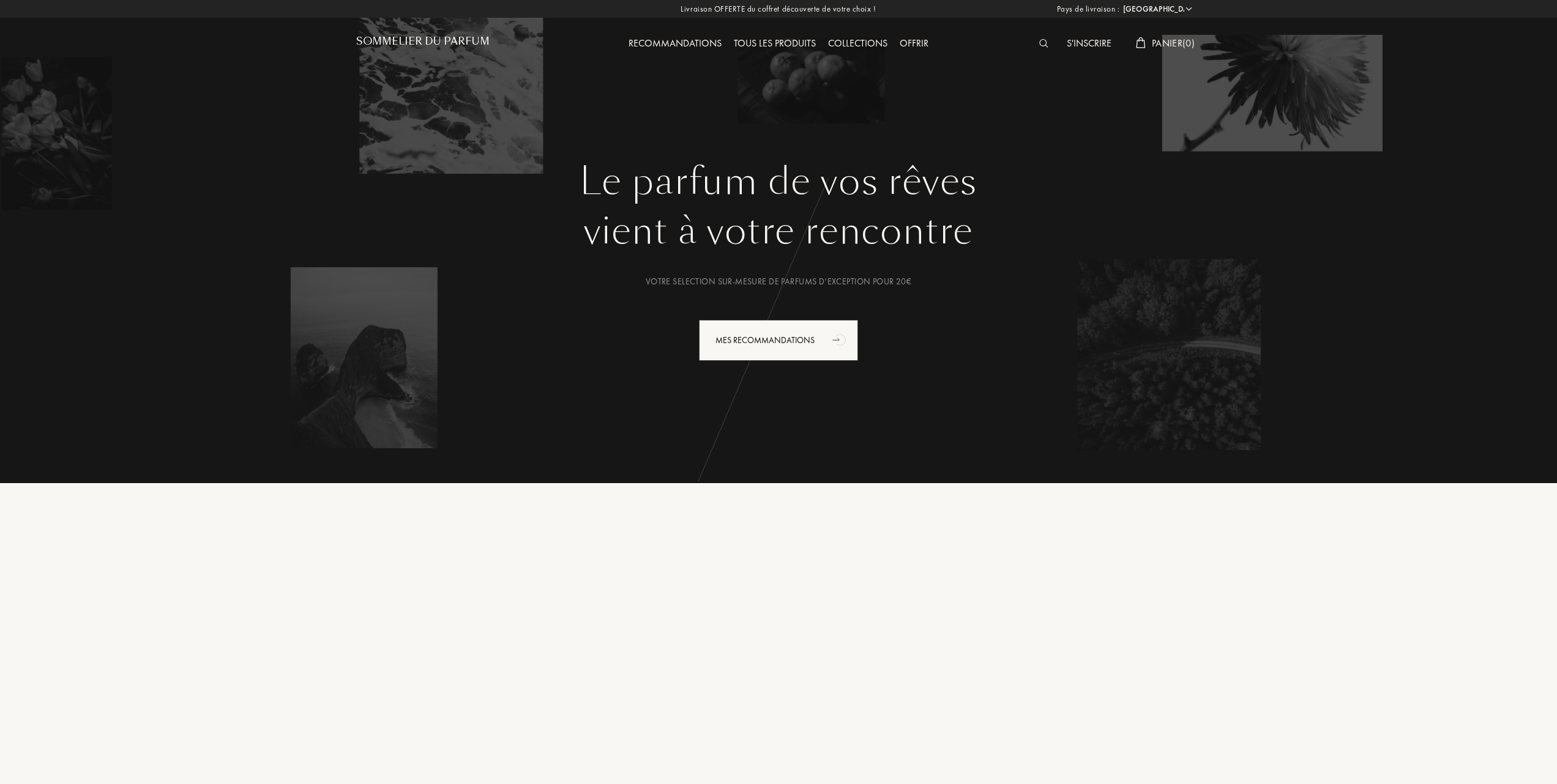
click at [696, 38] on div "Recommandations" at bounding box center [675, 44] width 106 height 16
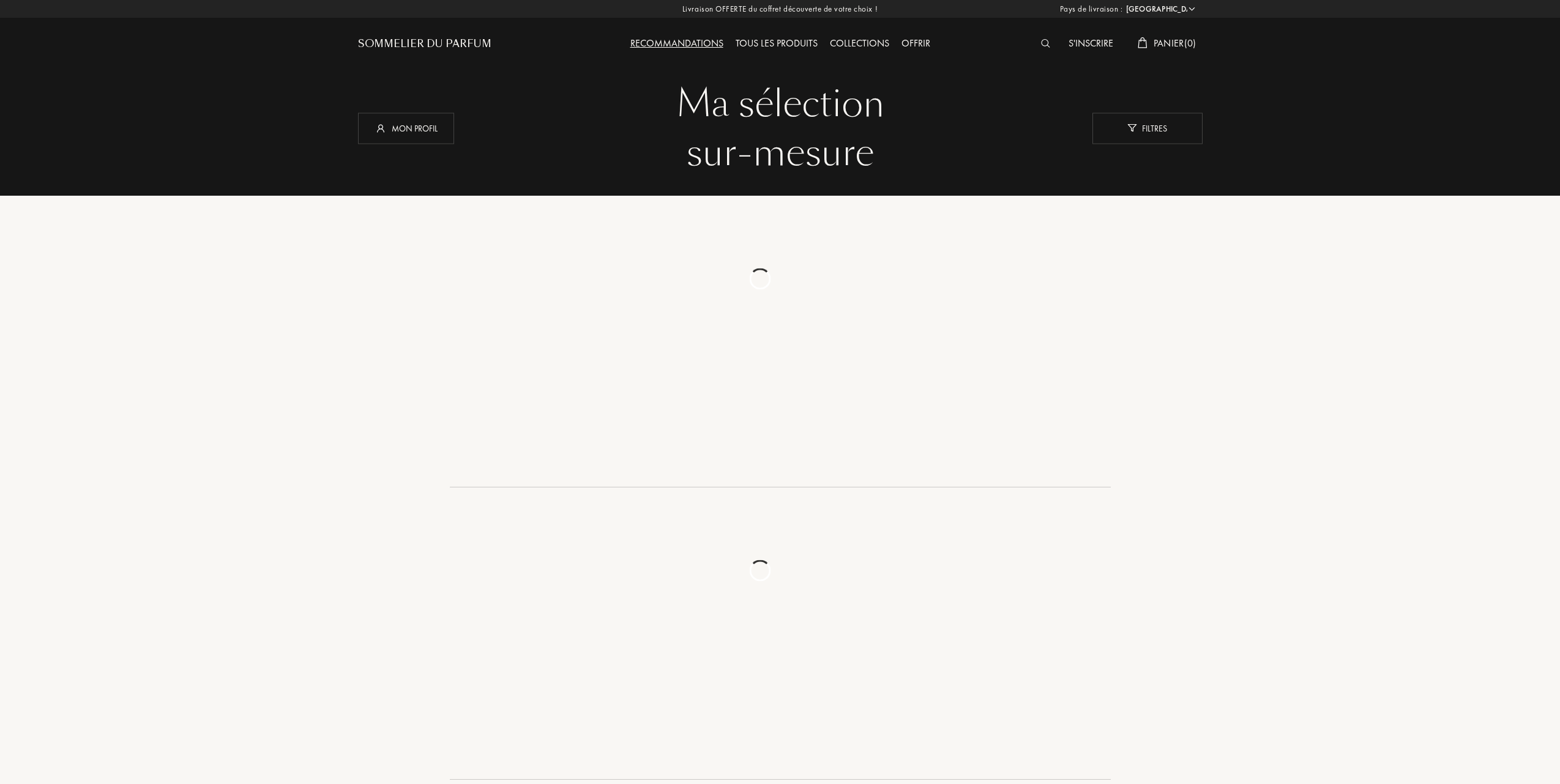
select select "FR"
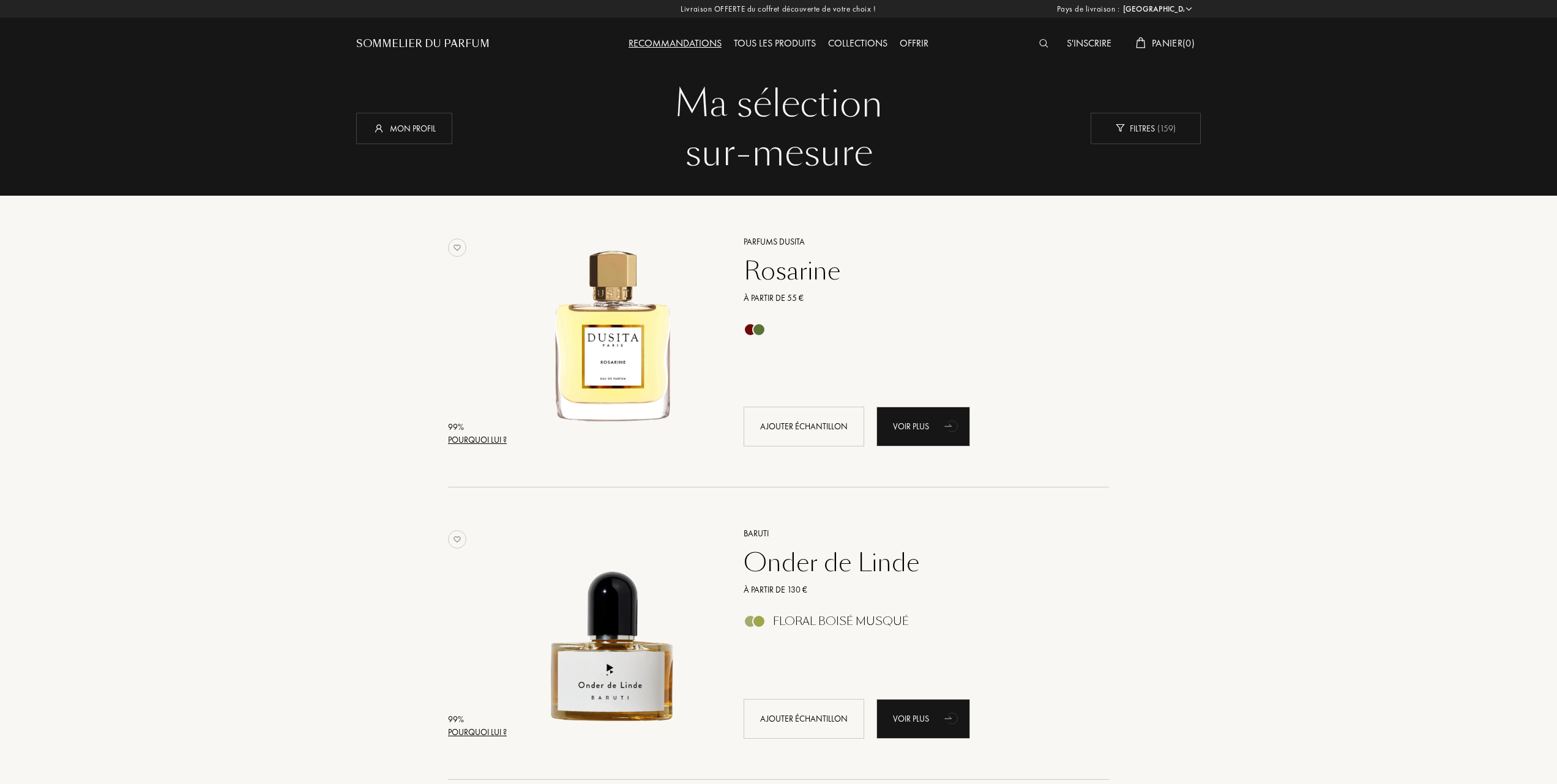
click at [779, 36] on div "Tous les produits" at bounding box center [774, 44] width 94 height 16
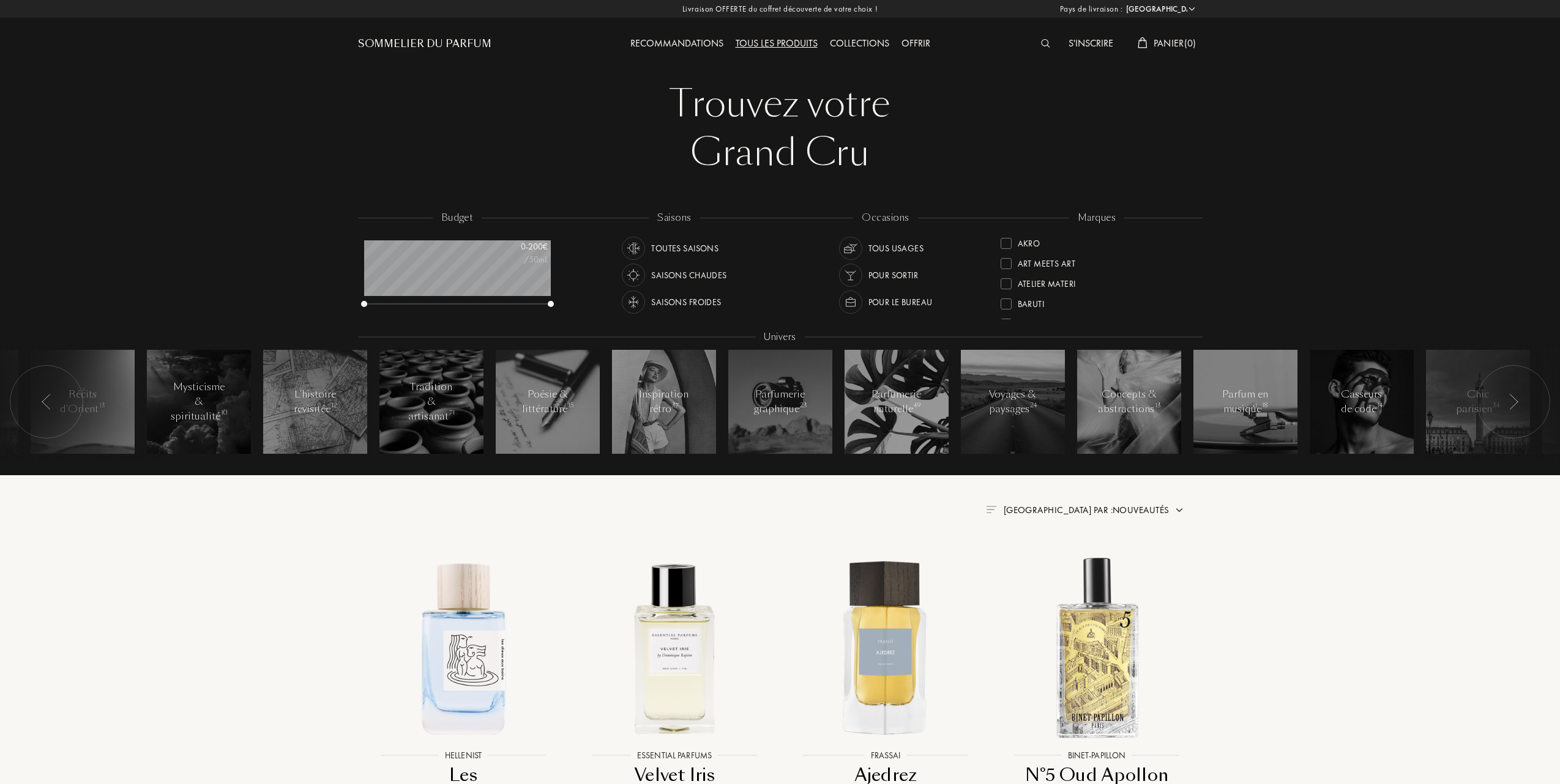
select select "FR"
click at [1004, 300] on div at bounding box center [1004, 303] width 11 height 11
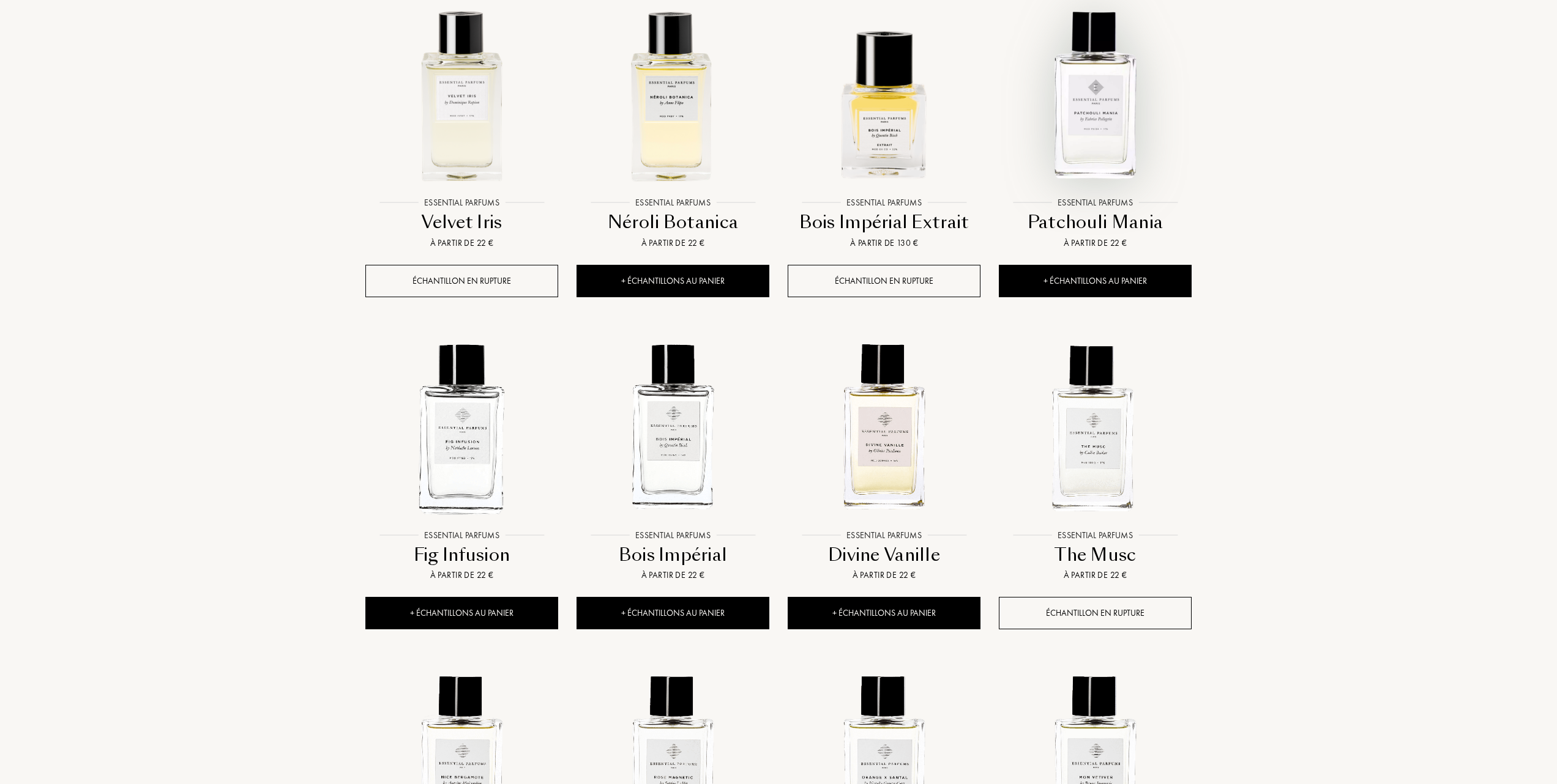
scroll to position [571, 0]
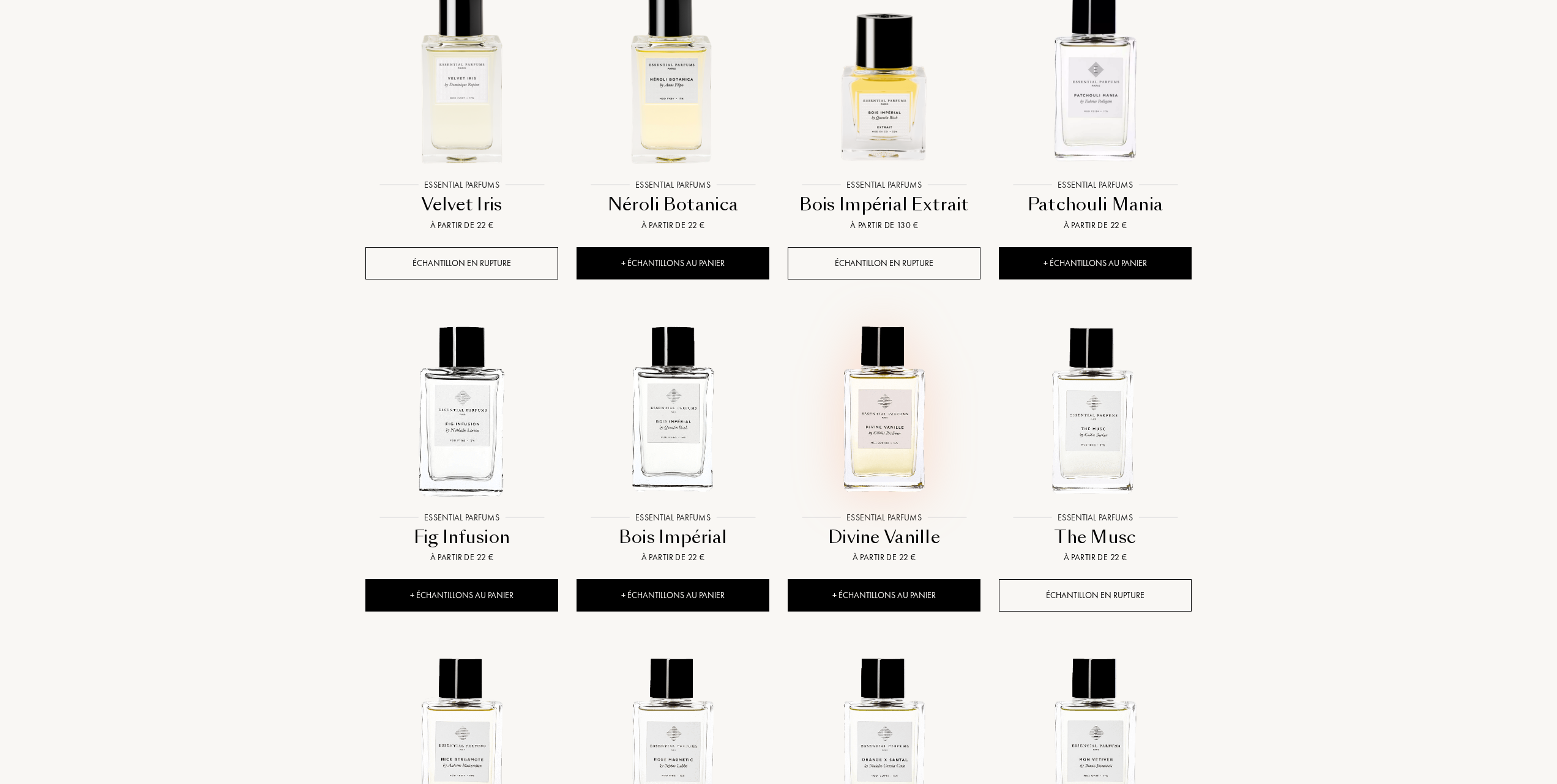
click at [884, 473] on img at bounding box center [884, 409] width 190 height 190
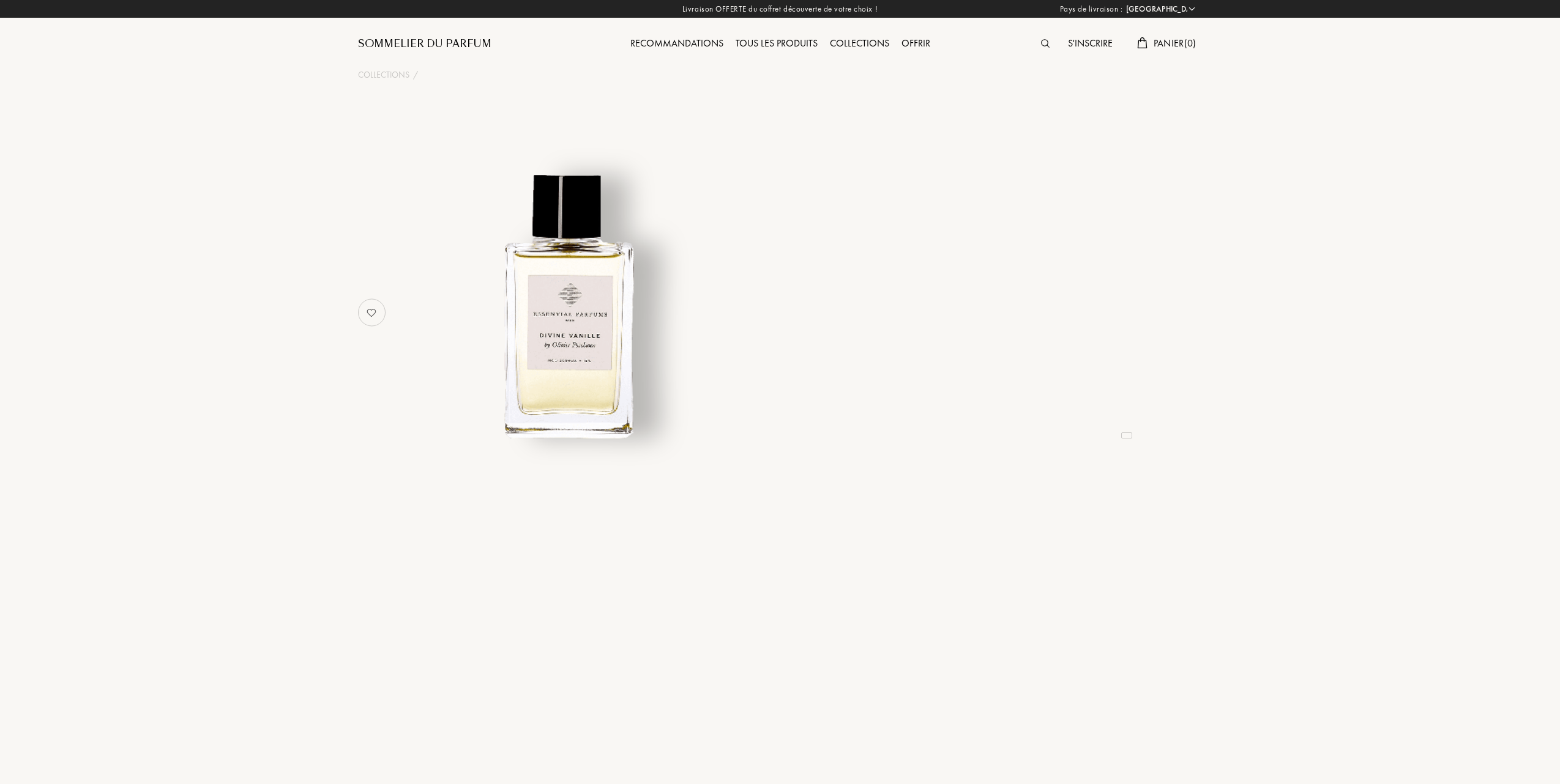
select select "FR"
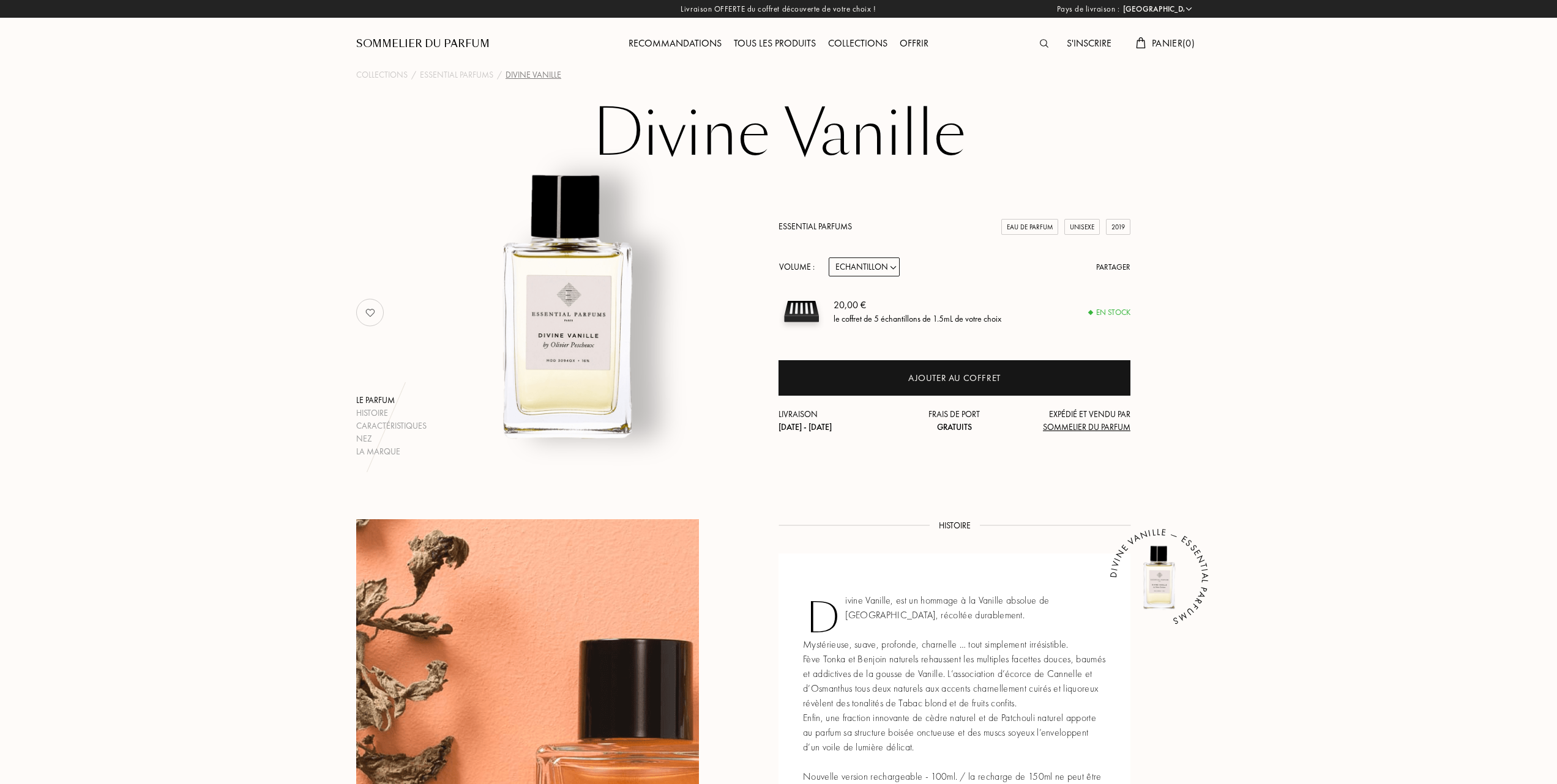
click at [894, 265] on select "Echantillon 10mL 100mL 150mL" at bounding box center [864, 267] width 71 height 19
select select "1"
click at [829, 258] on select "Echantillon 10mL 100mL 150mL" at bounding box center [864, 267] width 71 height 19
select select "1"
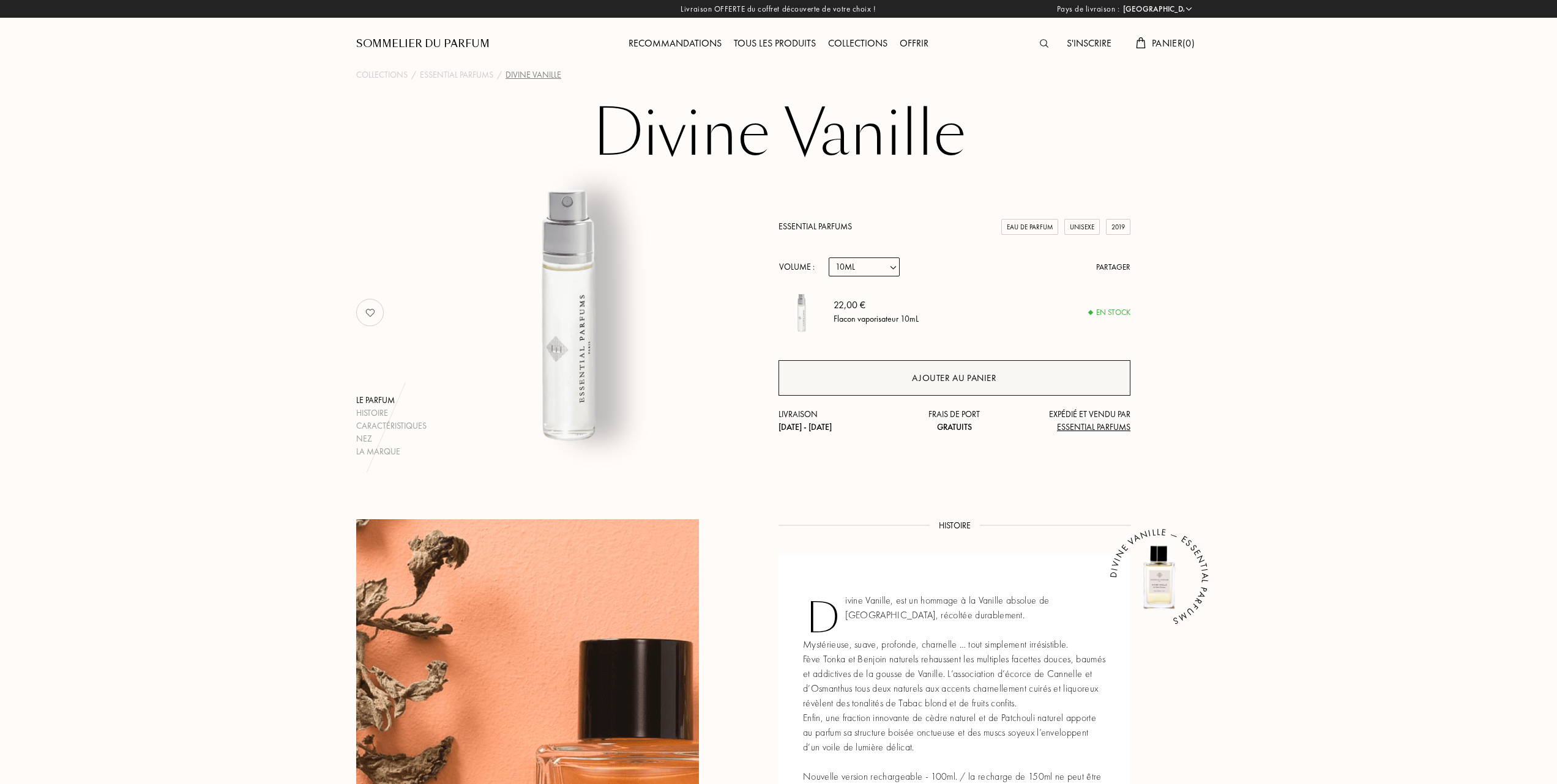
click at [944, 368] on div "Ajouter au panier" at bounding box center [954, 378] width 352 height 36
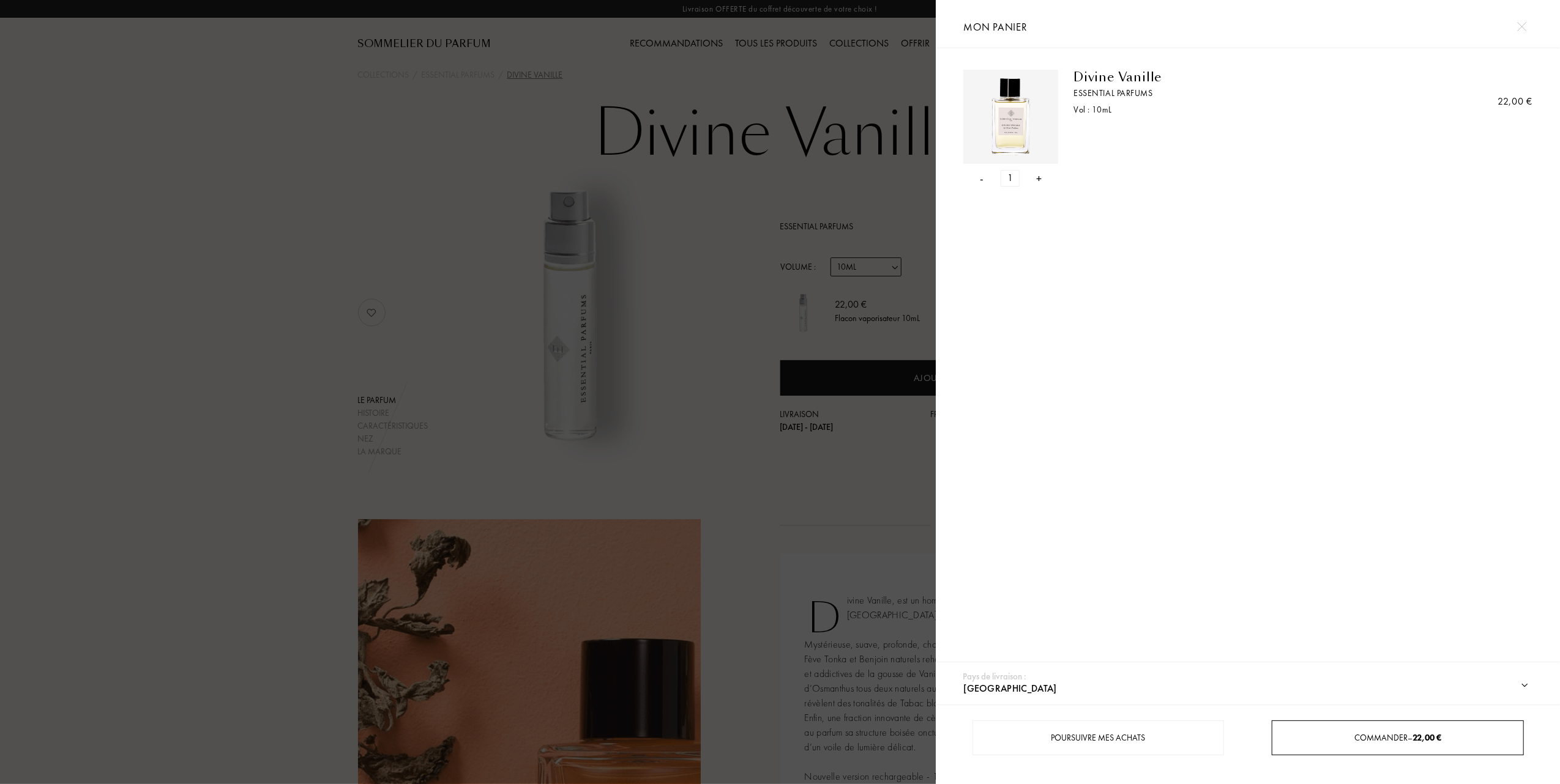
click at [1400, 740] on span "Commander – 22,00 €" at bounding box center [1397, 738] width 87 height 11
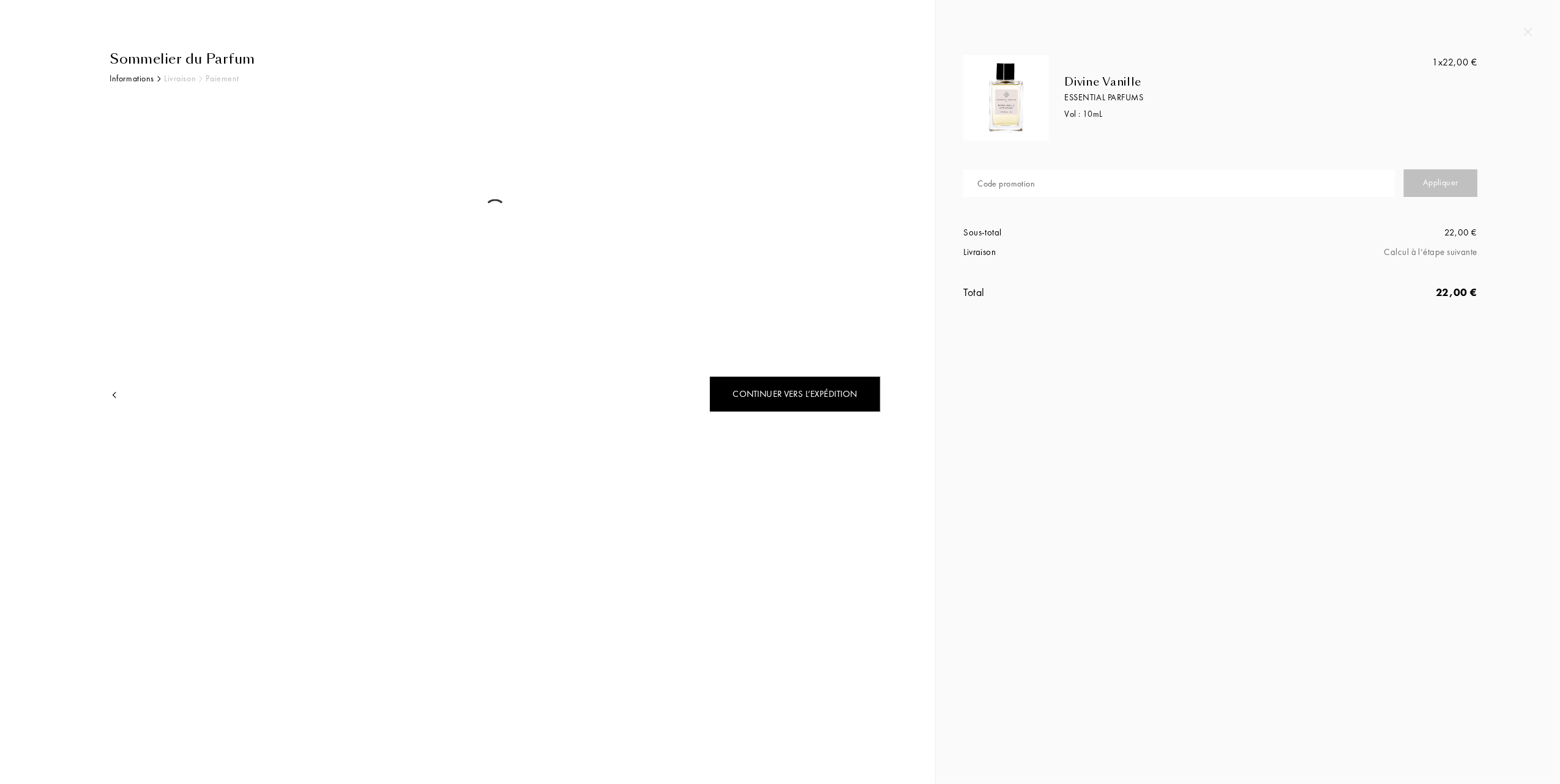
select select "FR"
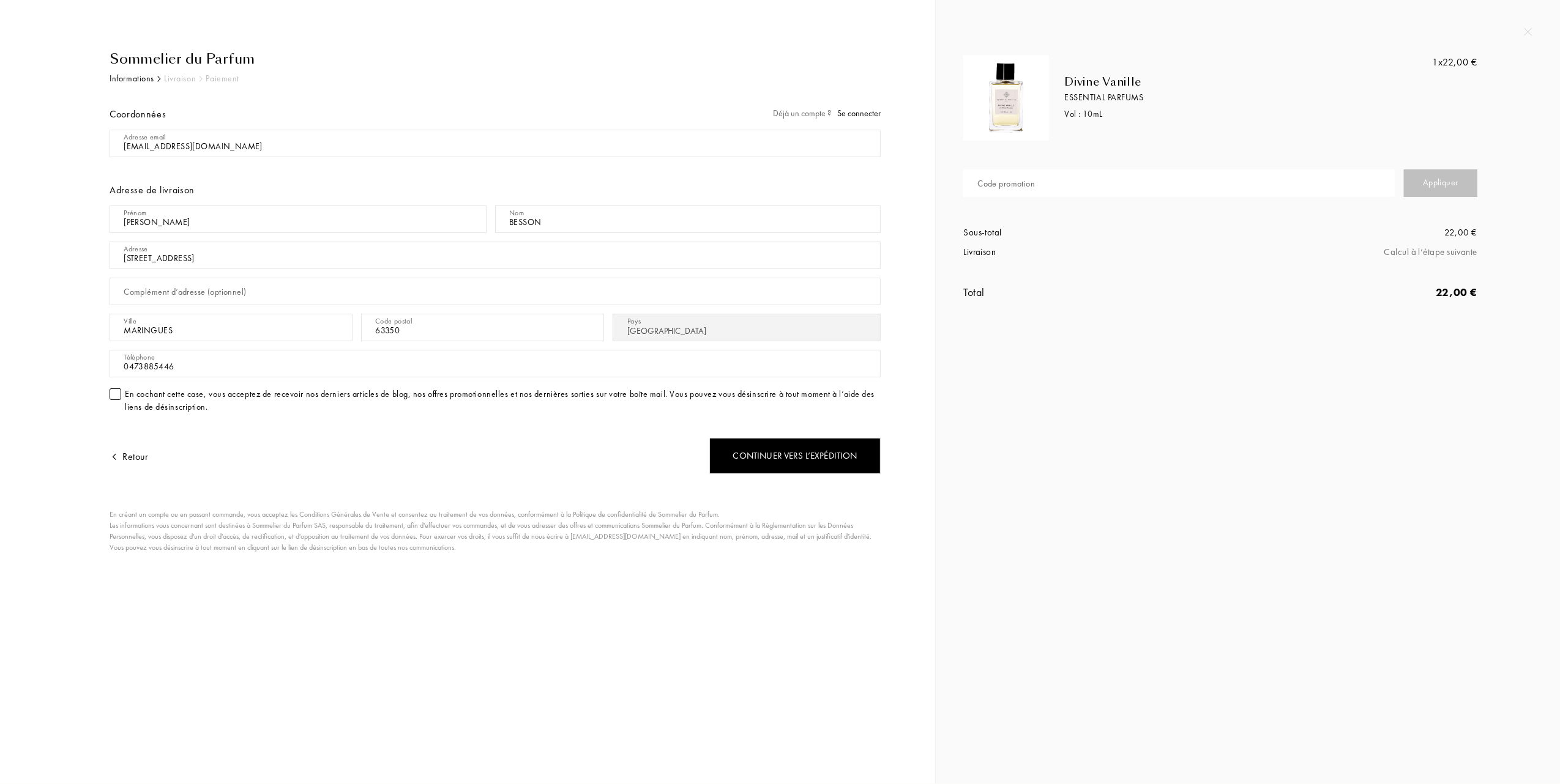
click at [1088, 194] on input "text" at bounding box center [1178, 183] width 432 height 27
click at [779, 456] on div "Continuer vers l’expédition" at bounding box center [795, 456] width 171 height 36
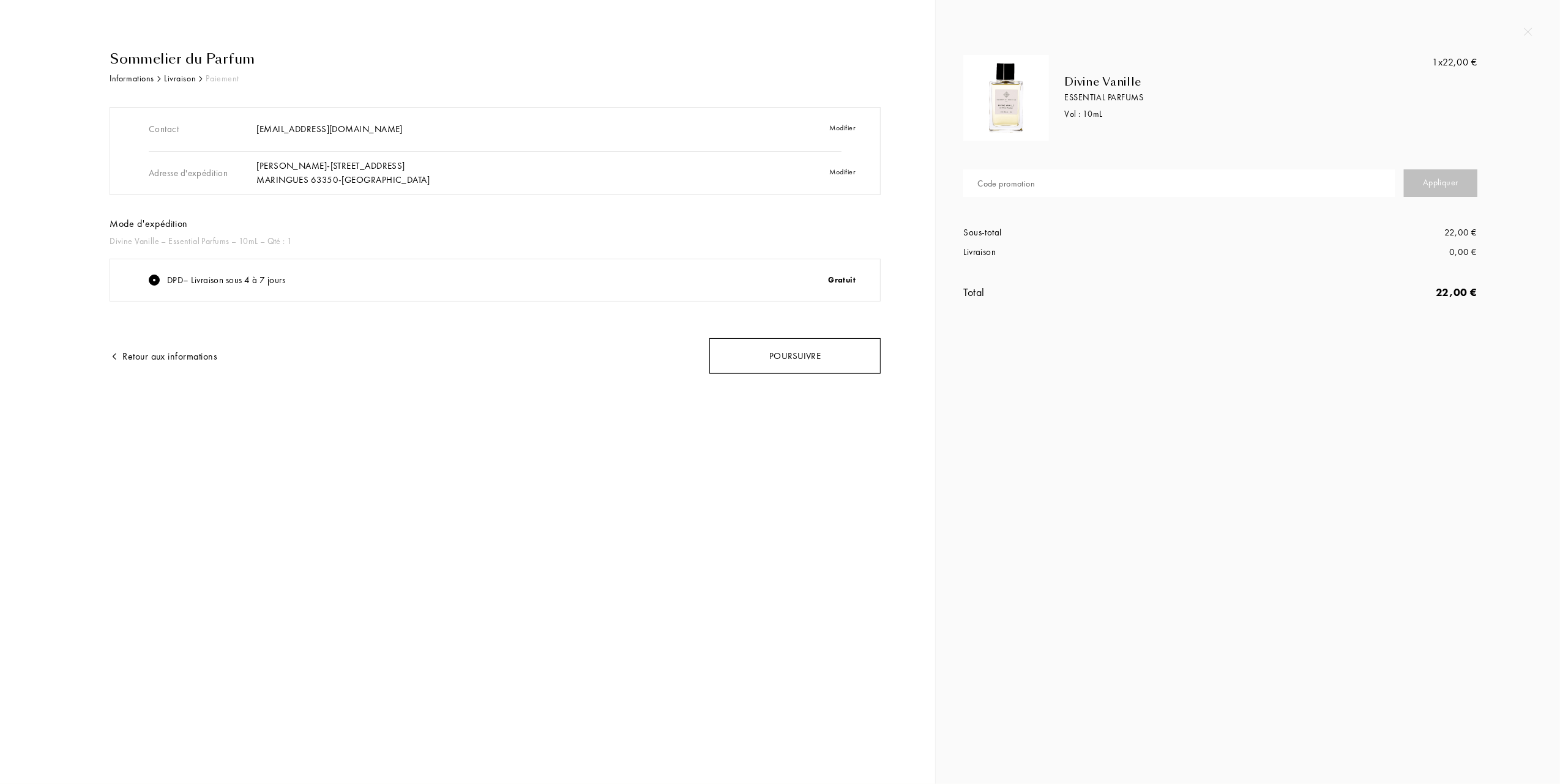
click at [819, 358] on div "Poursuivre" at bounding box center [795, 356] width 171 height 36
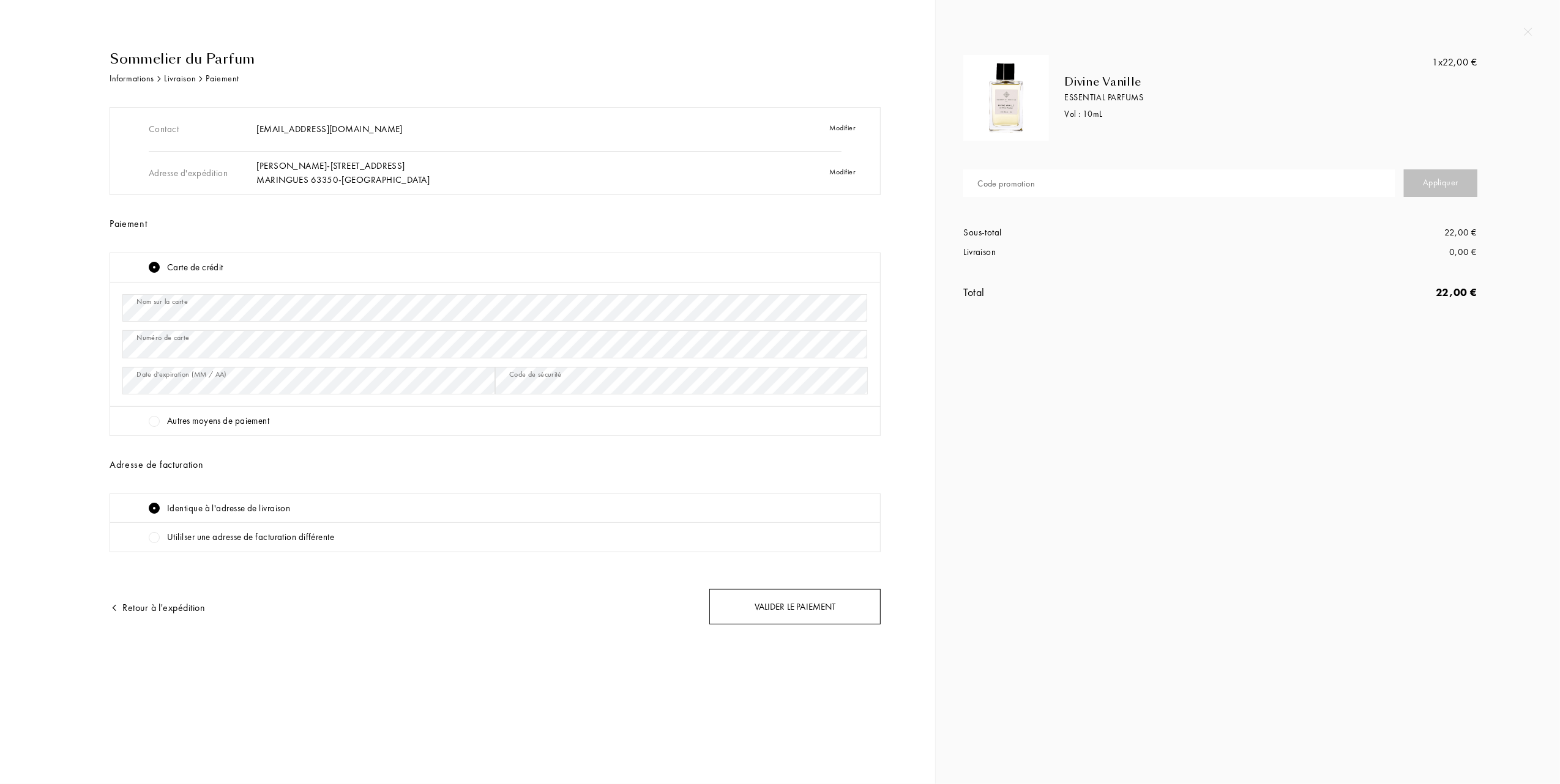
click at [810, 615] on div "Valider le paiement" at bounding box center [795, 607] width 171 height 36
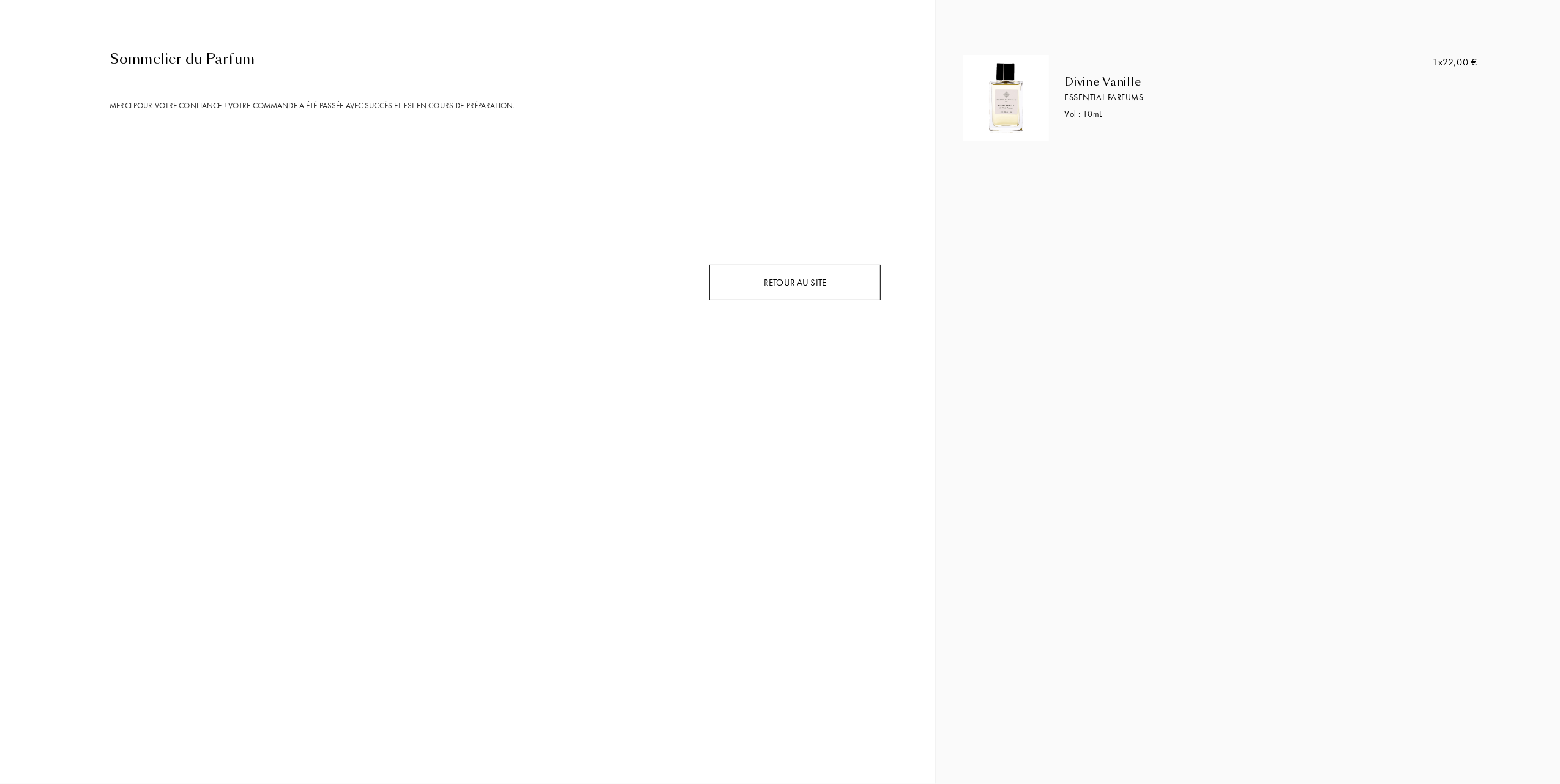
click at [743, 283] on div "Retour au site" at bounding box center [795, 283] width 171 height 36
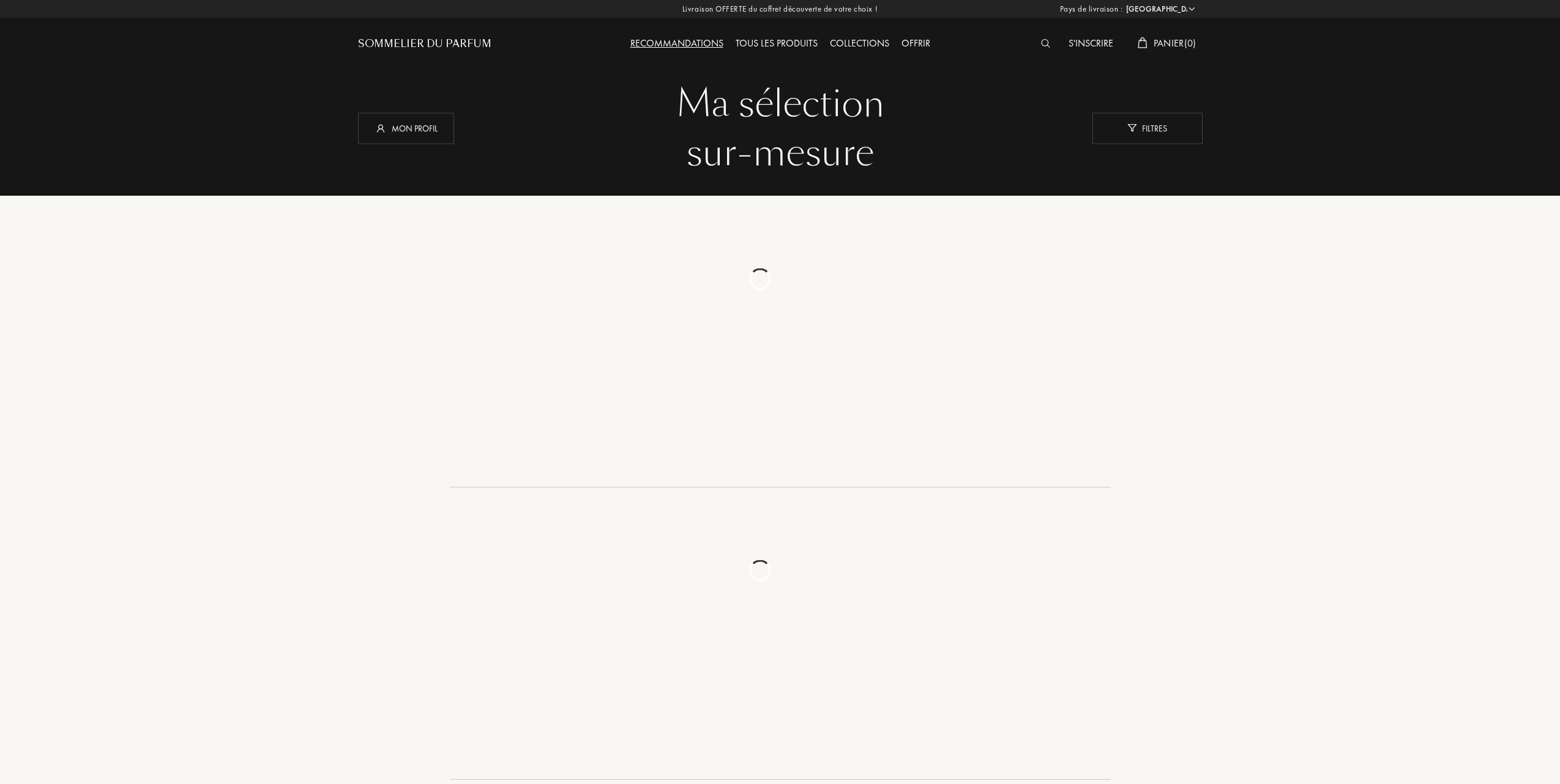
select select "FR"
